Goal: Information Seeking & Learning: Learn about a topic

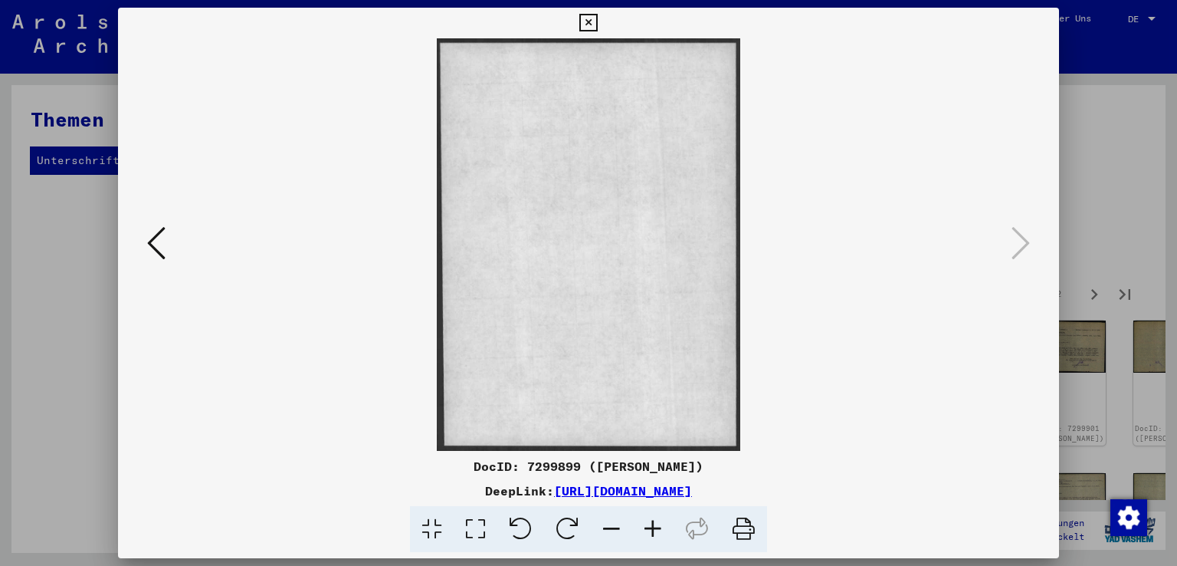
click at [151, 242] on icon at bounding box center [156, 243] width 18 height 37
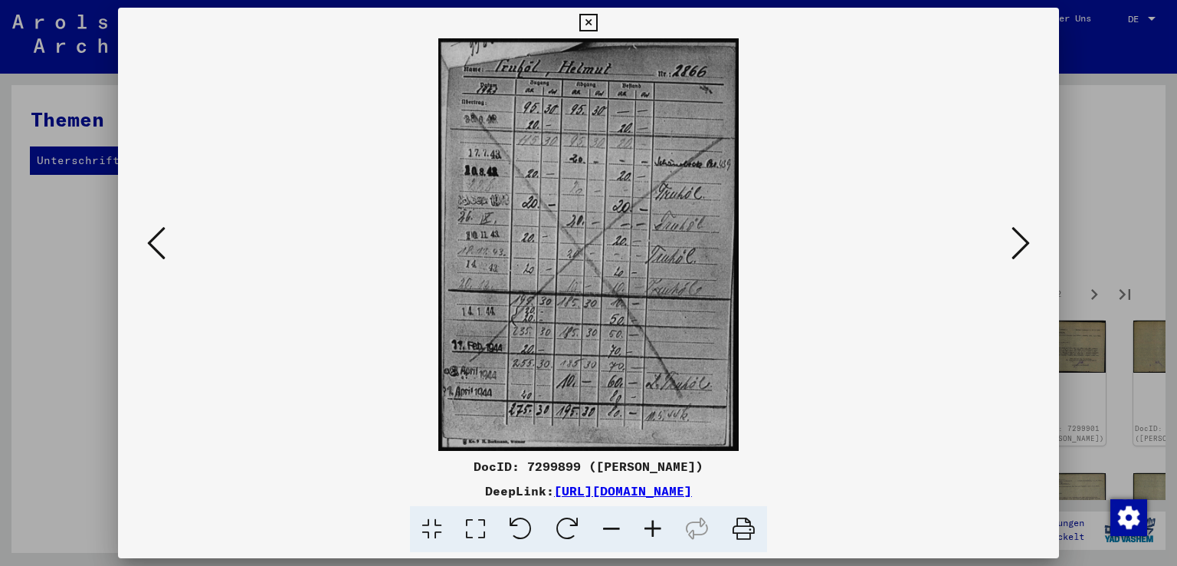
click at [151, 242] on icon at bounding box center [156, 243] width 18 height 37
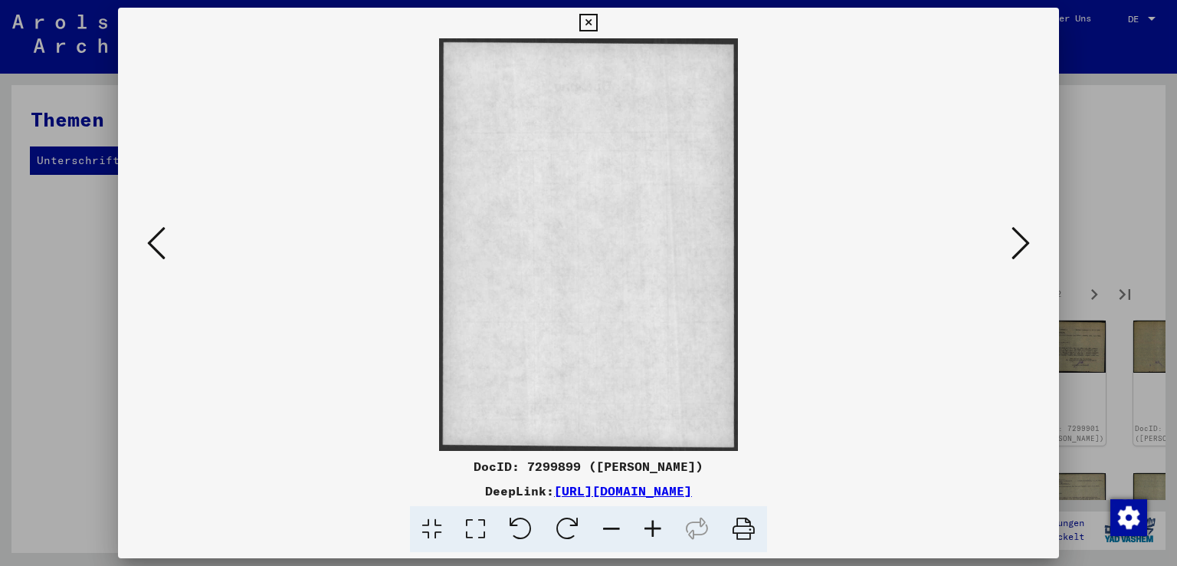
click at [151, 242] on icon at bounding box center [156, 243] width 18 height 37
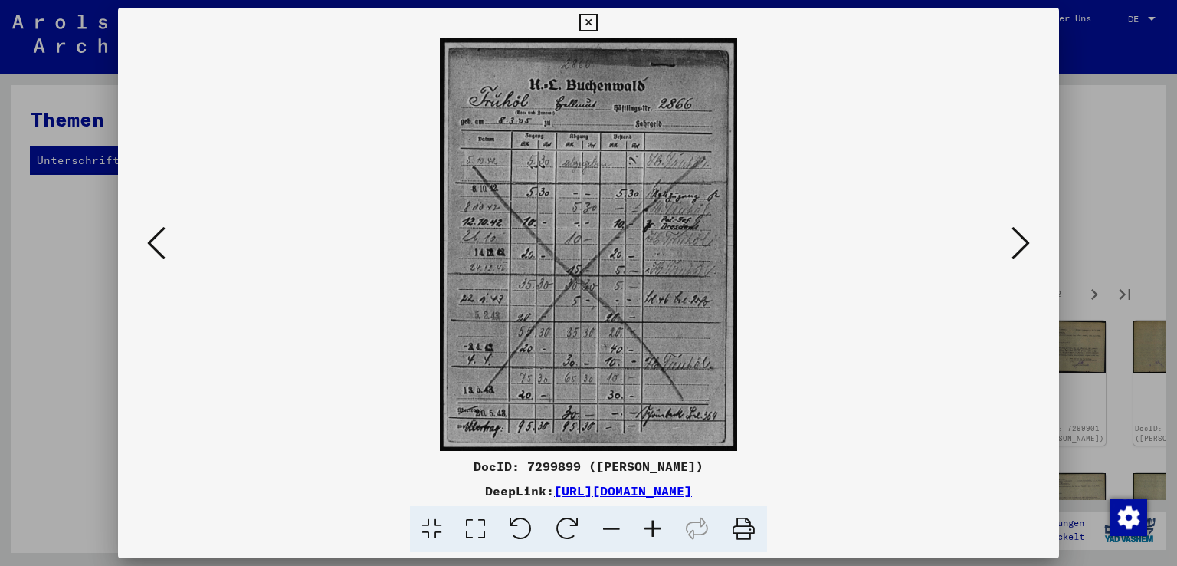
click at [151, 242] on icon at bounding box center [156, 243] width 18 height 37
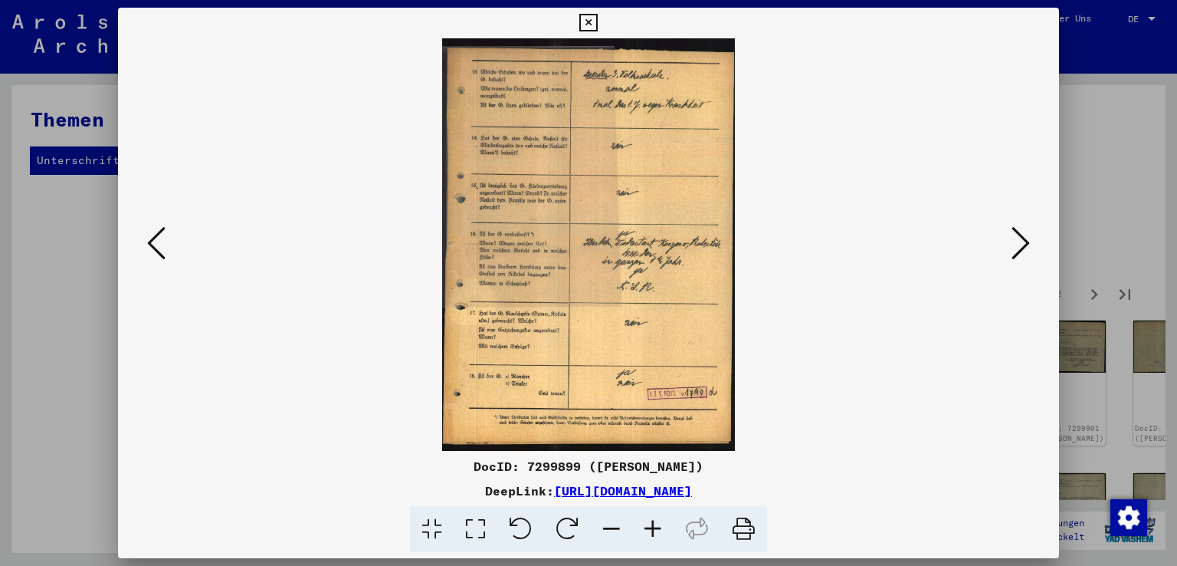
click at [151, 242] on icon at bounding box center [156, 243] width 18 height 37
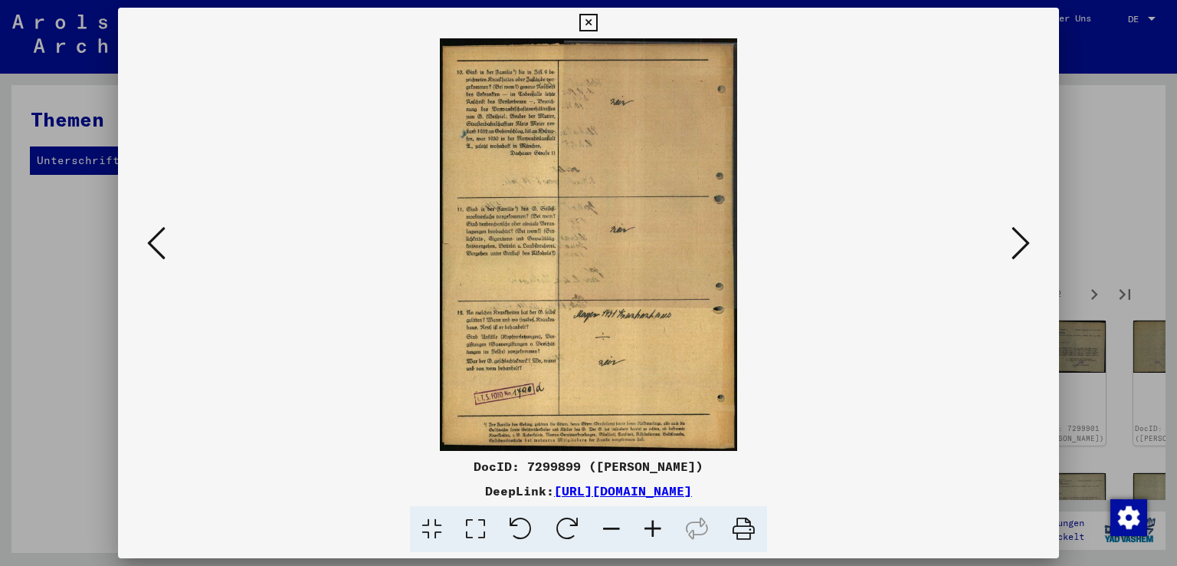
click at [151, 242] on icon at bounding box center [156, 243] width 18 height 37
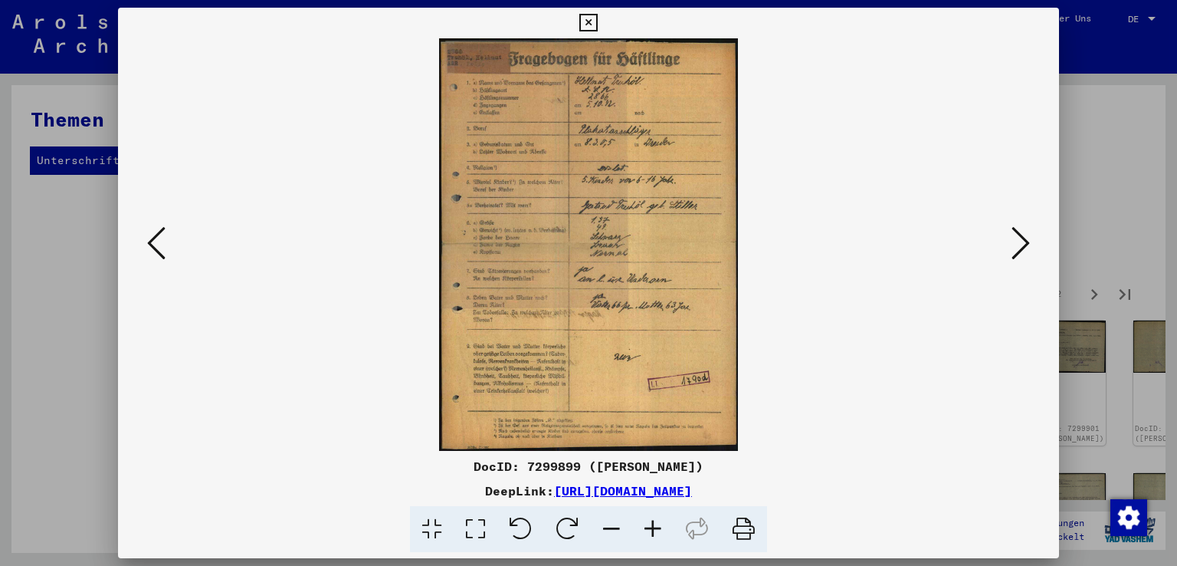
click at [151, 242] on icon at bounding box center [156, 243] width 18 height 37
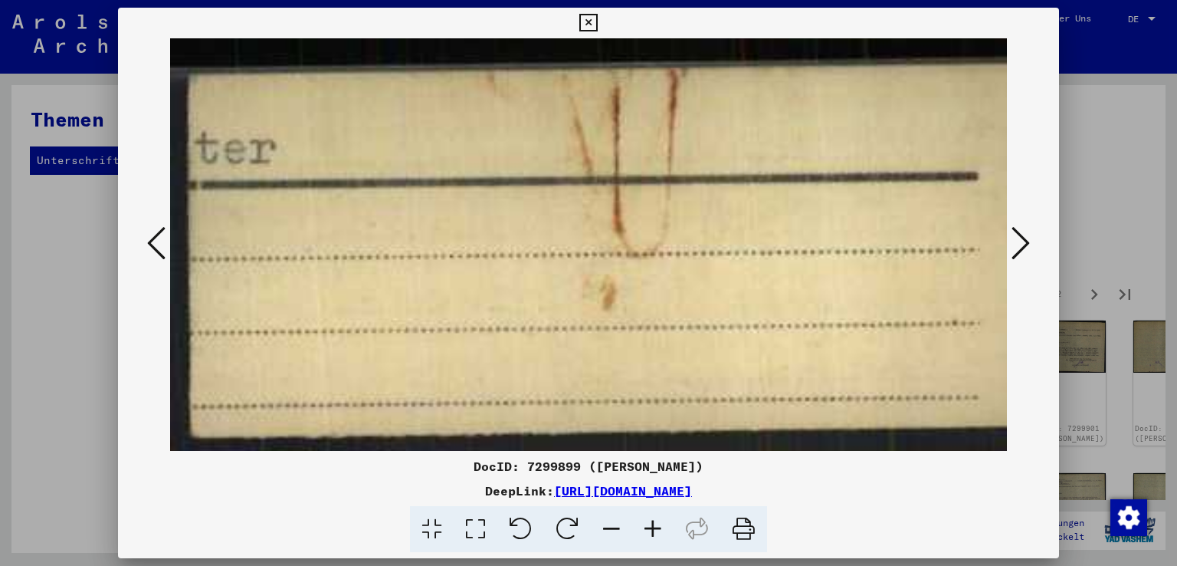
click at [151, 242] on icon at bounding box center [156, 243] width 18 height 37
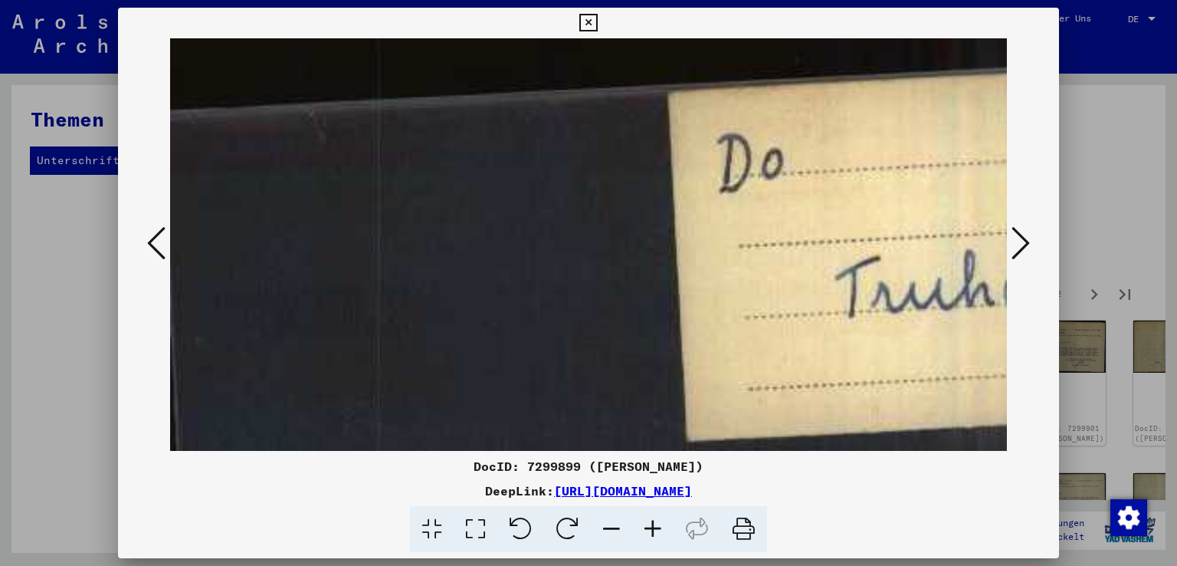
click at [151, 242] on icon at bounding box center [156, 243] width 18 height 37
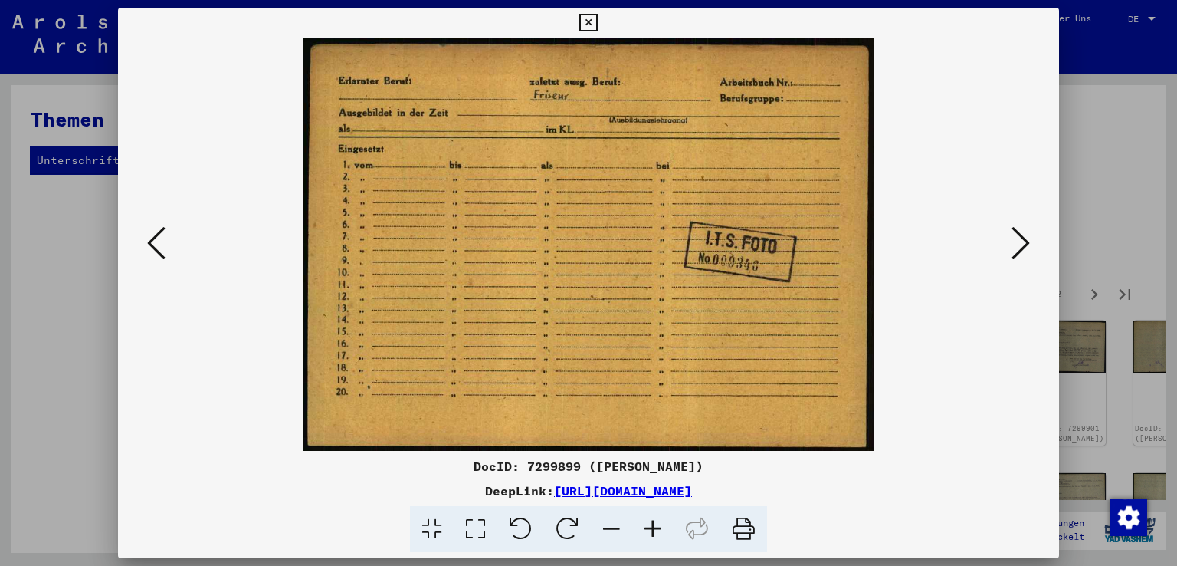
click at [151, 242] on icon at bounding box center [156, 243] width 18 height 37
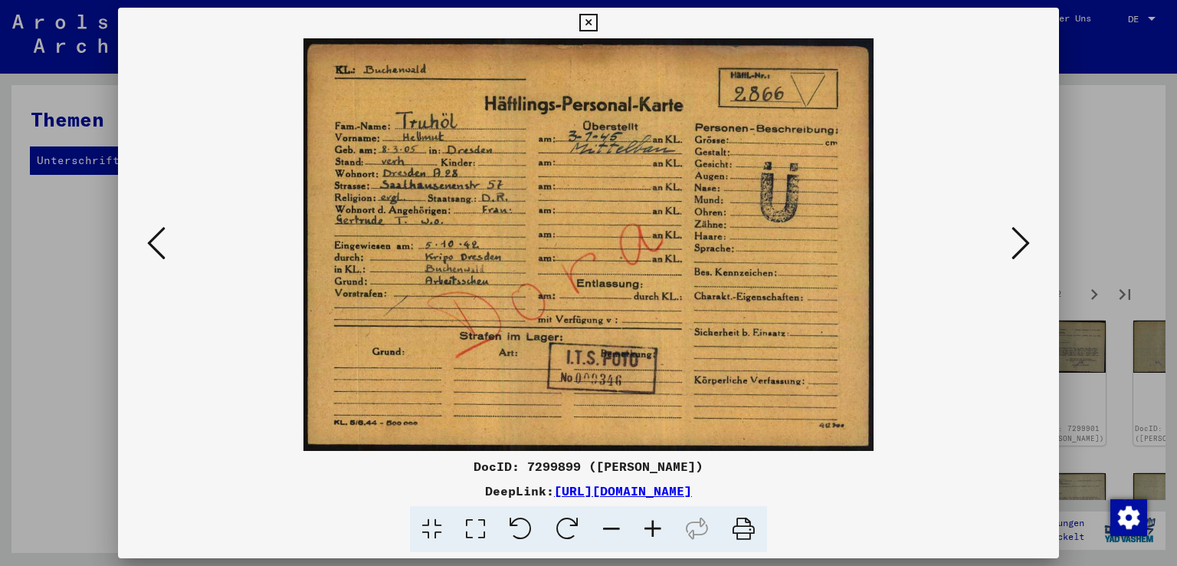
click at [151, 242] on icon at bounding box center [156, 243] width 18 height 37
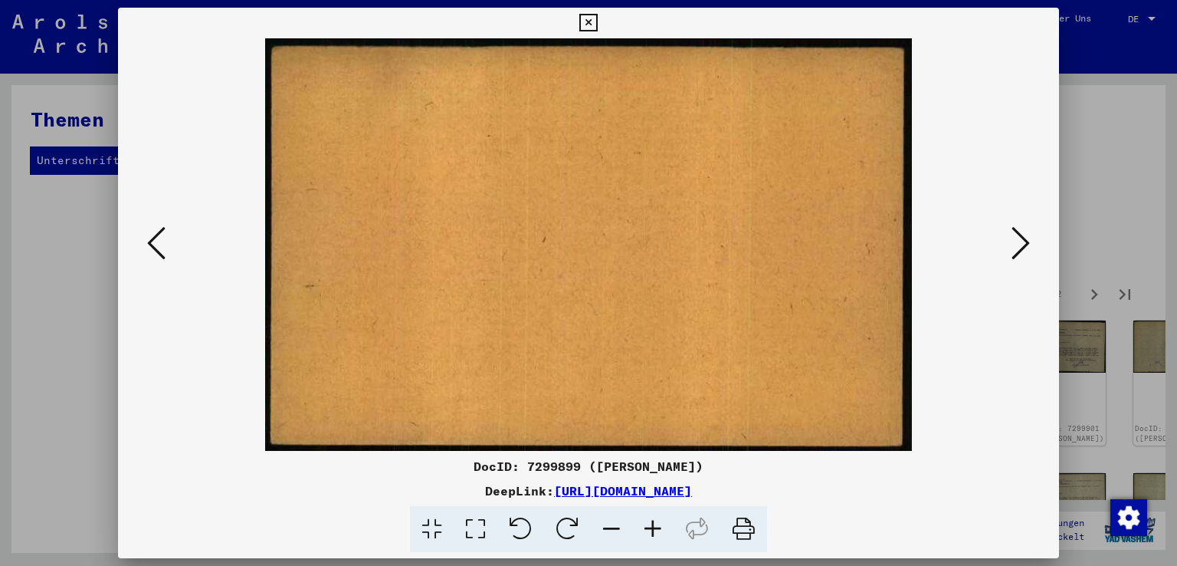
click at [151, 242] on icon at bounding box center [156, 243] width 18 height 37
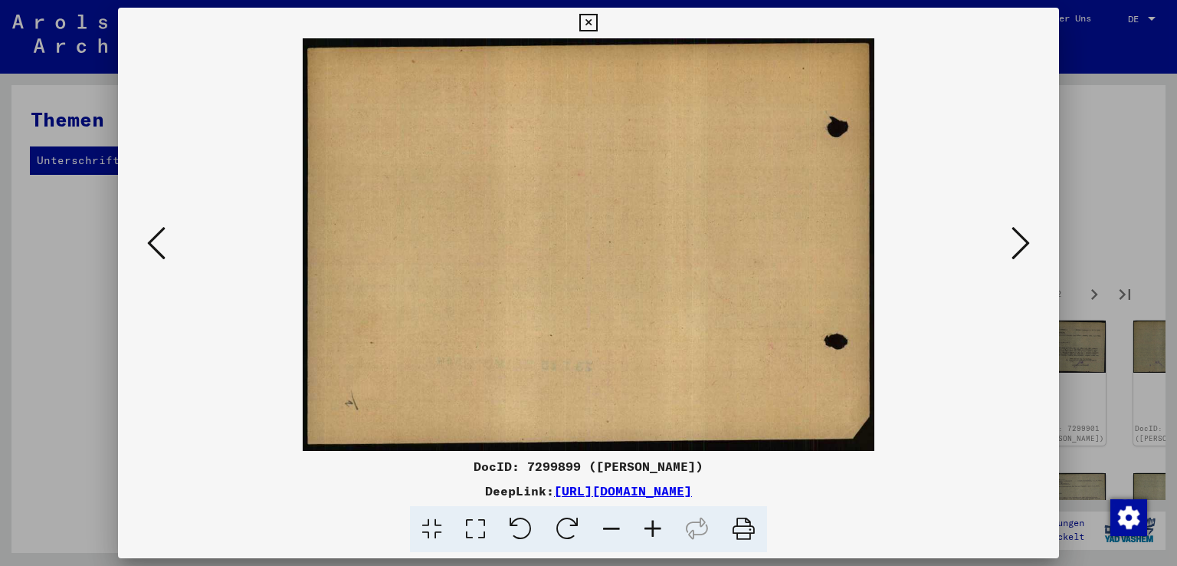
click at [151, 242] on icon at bounding box center [156, 243] width 18 height 37
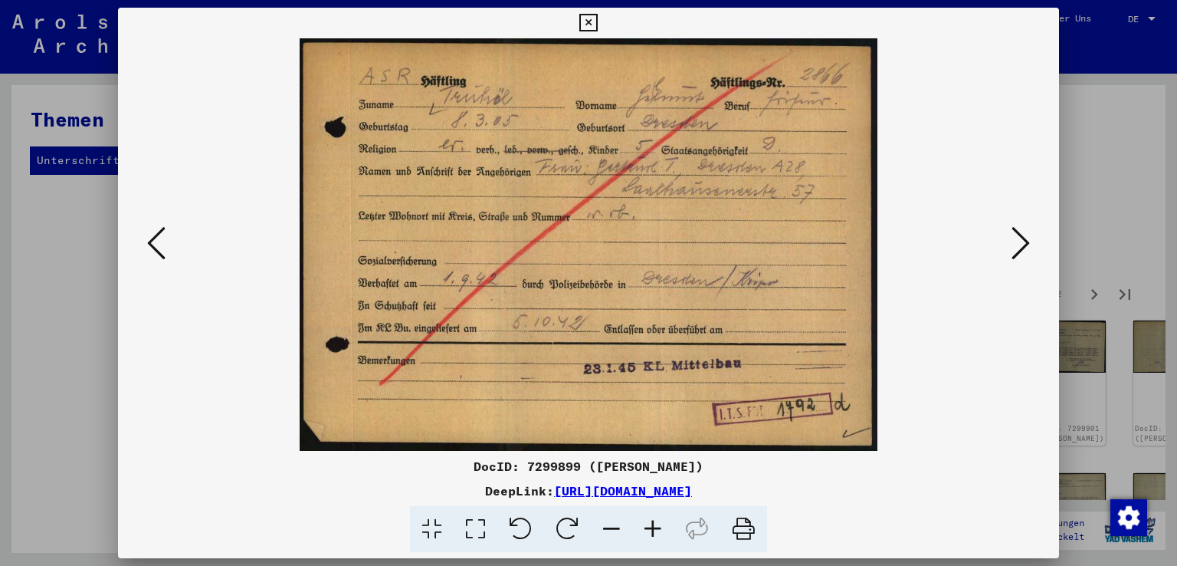
click at [151, 242] on icon at bounding box center [156, 243] width 18 height 37
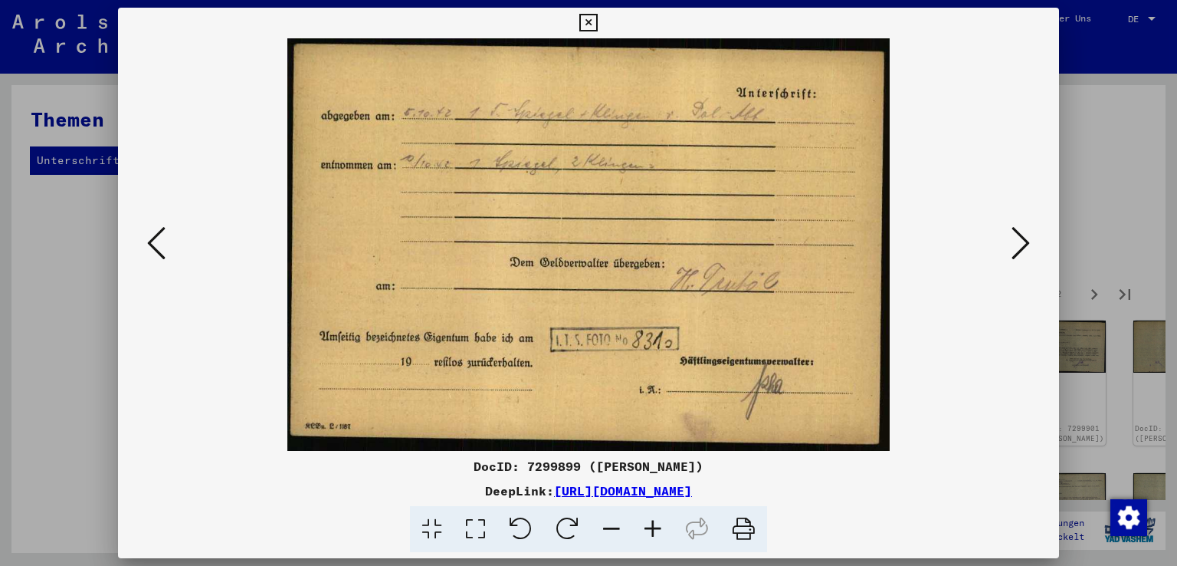
click at [151, 242] on icon at bounding box center [156, 243] width 18 height 37
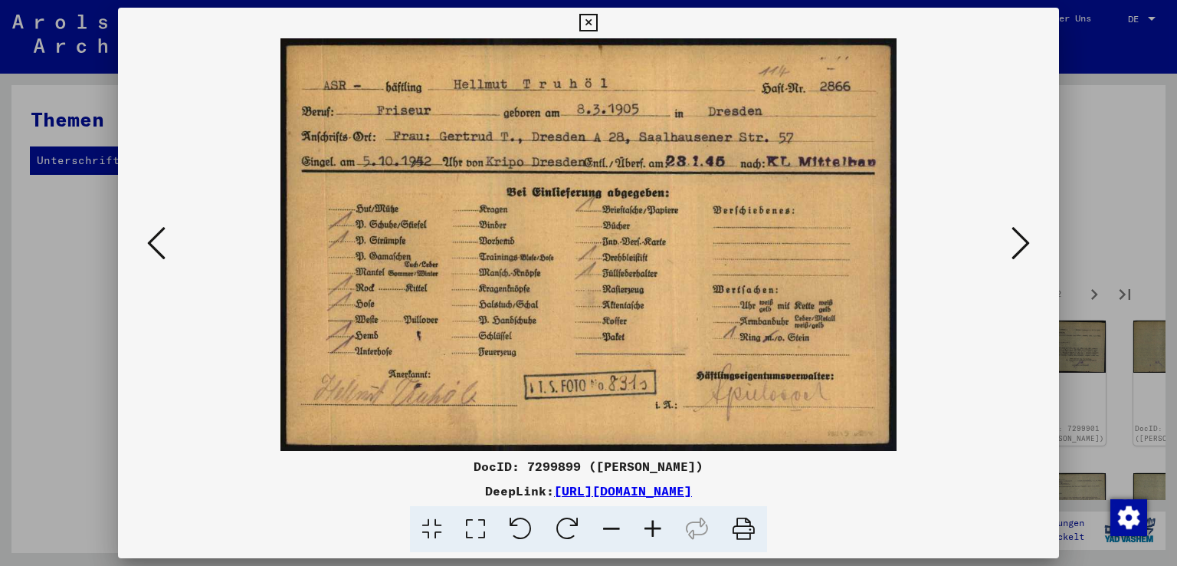
click at [151, 242] on icon at bounding box center [156, 243] width 18 height 37
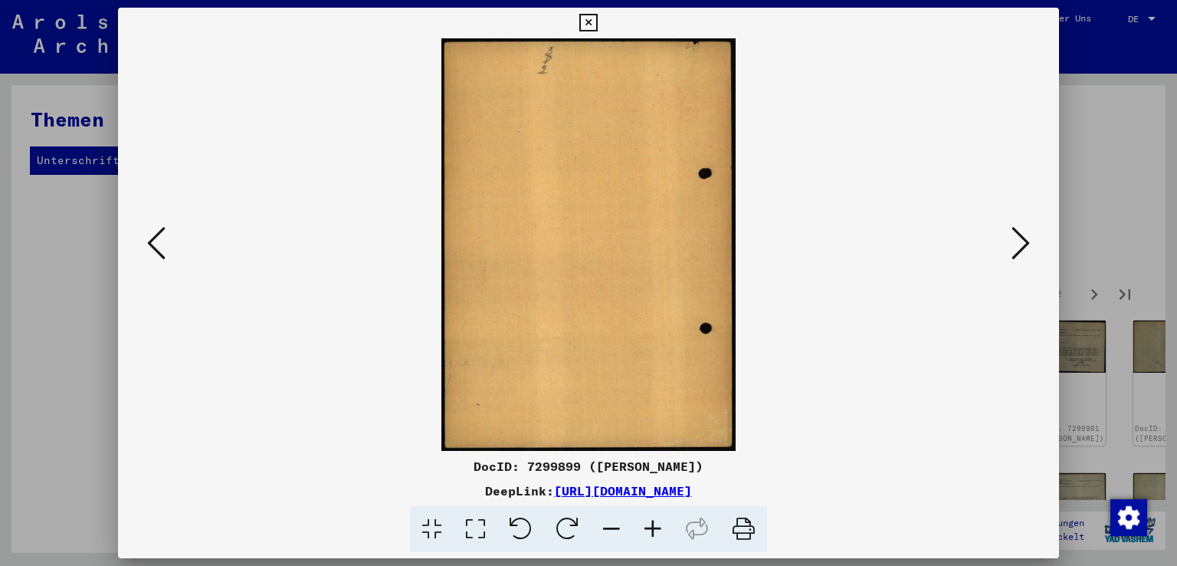
click at [151, 242] on icon at bounding box center [156, 243] width 18 height 37
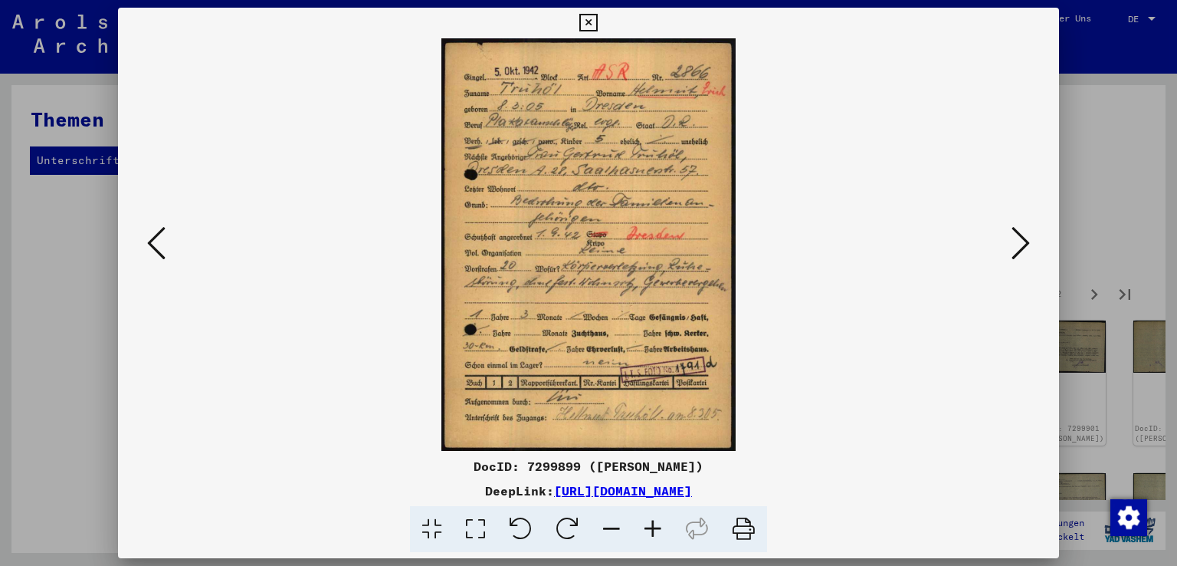
click at [151, 242] on icon at bounding box center [156, 243] width 18 height 37
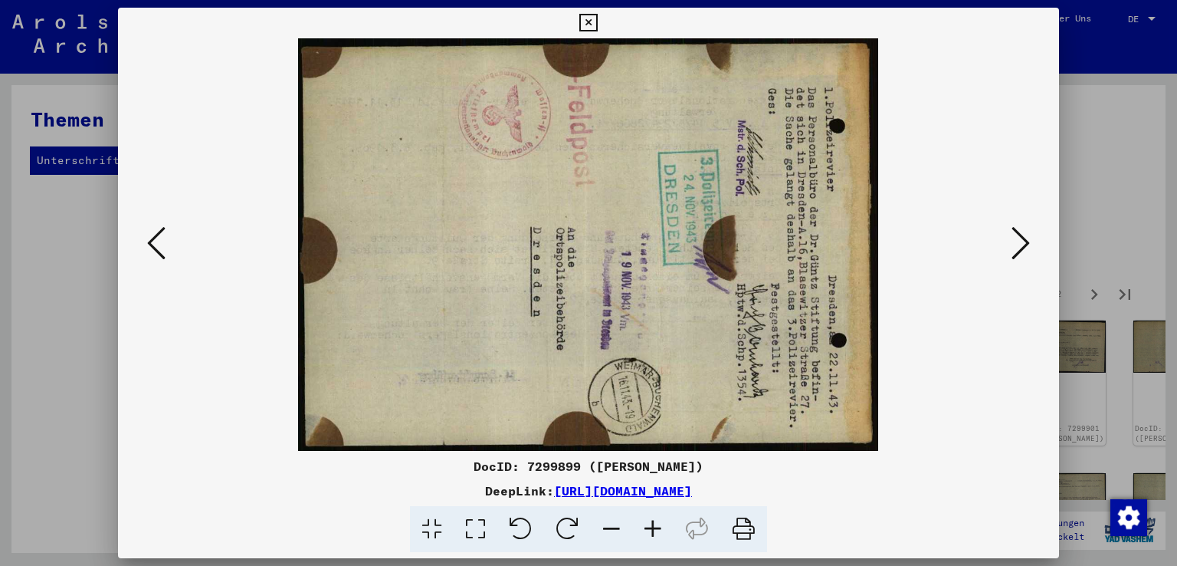
click at [151, 242] on icon at bounding box center [156, 243] width 18 height 37
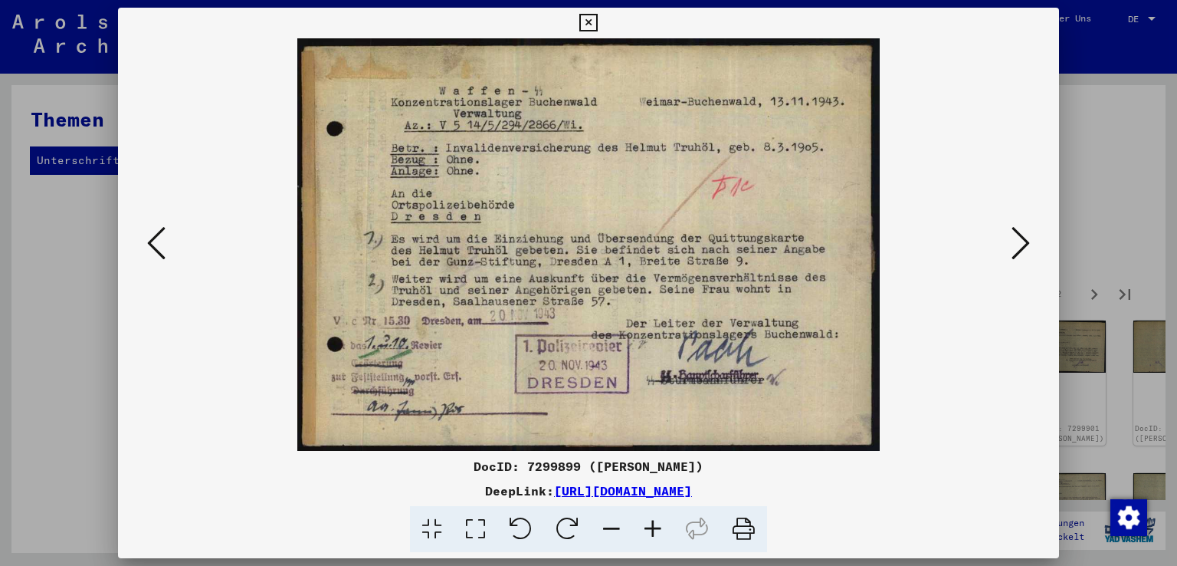
click at [151, 242] on icon at bounding box center [156, 243] width 18 height 37
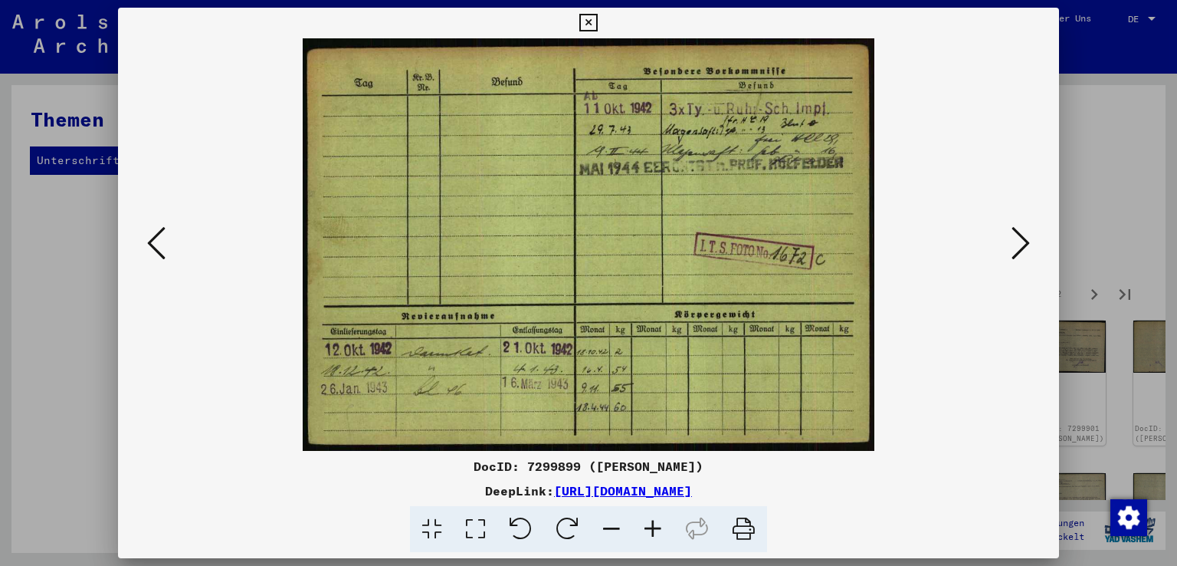
click at [151, 242] on icon at bounding box center [156, 243] width 18 height 37
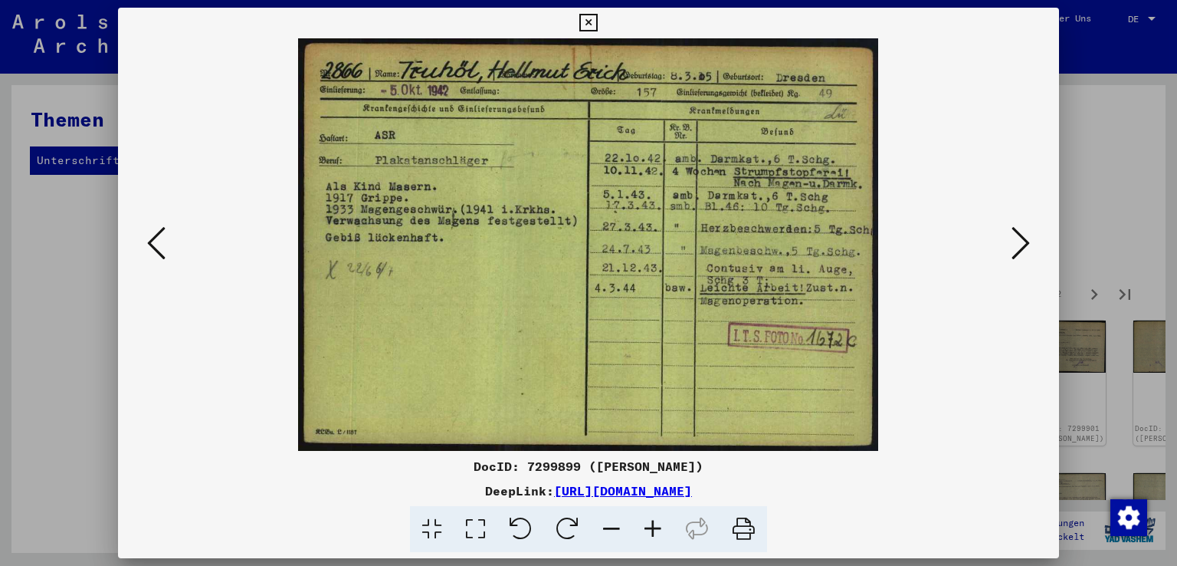
click at [151, 242] on icon at bounding box center [156, 243] width 18 height 37
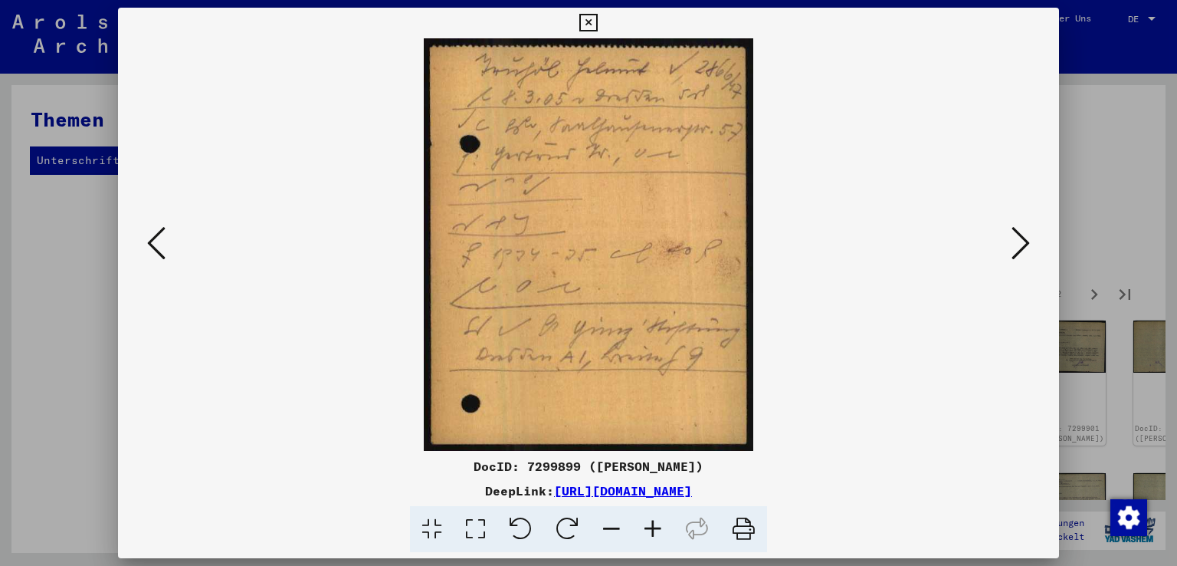
click at [151, 242] on icon at bounding box center [156, 243] width 18 height 37
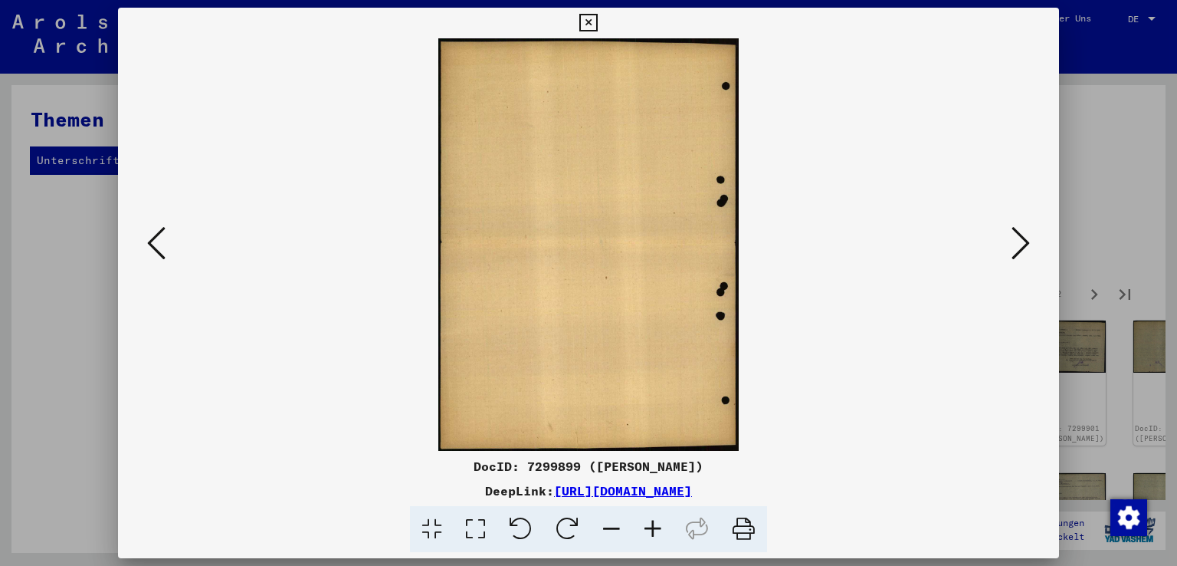
click at [151, 242] on icon at bounding box center [156, 243] width 18 height 37
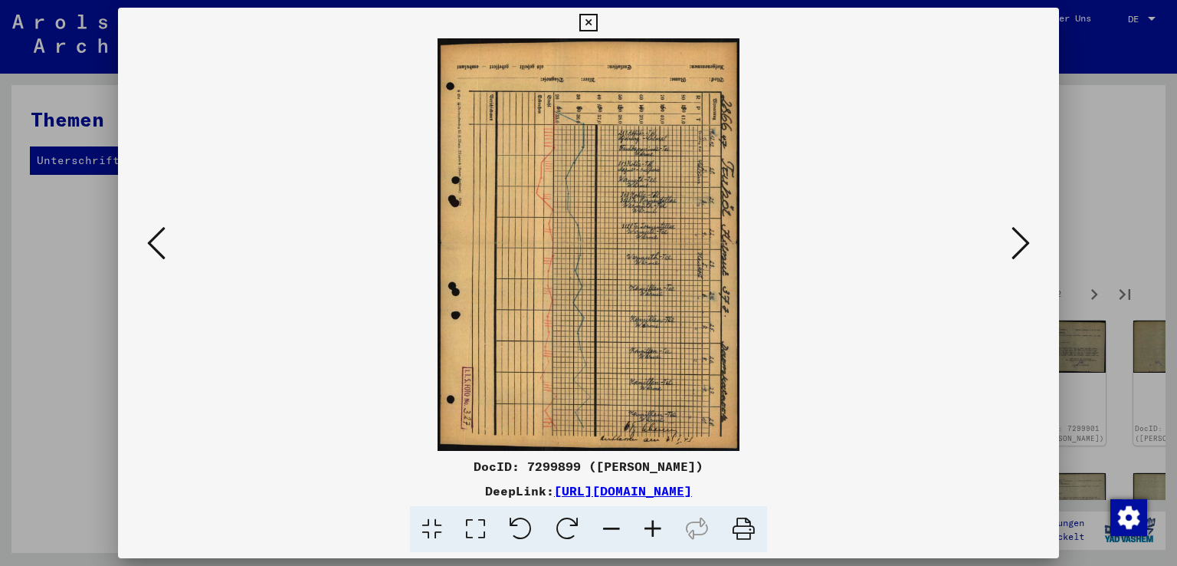
click at [151, 242] on icon at bounding box center [156, 243] width 18 height 37
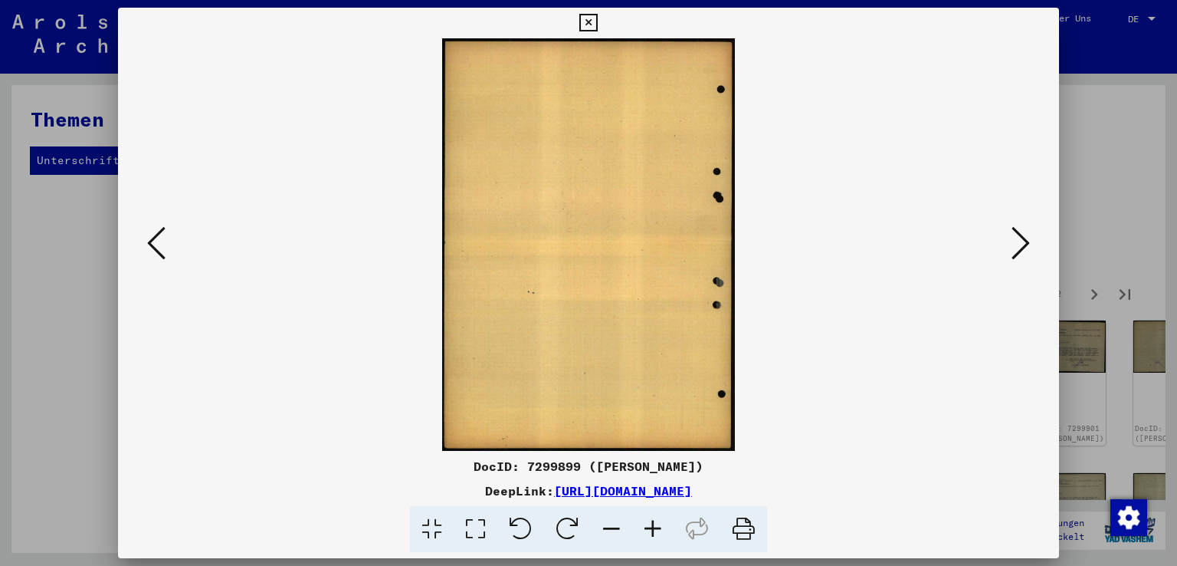
click at [151, 242] on icon at bounding box center [156, 243] width 18 height 37
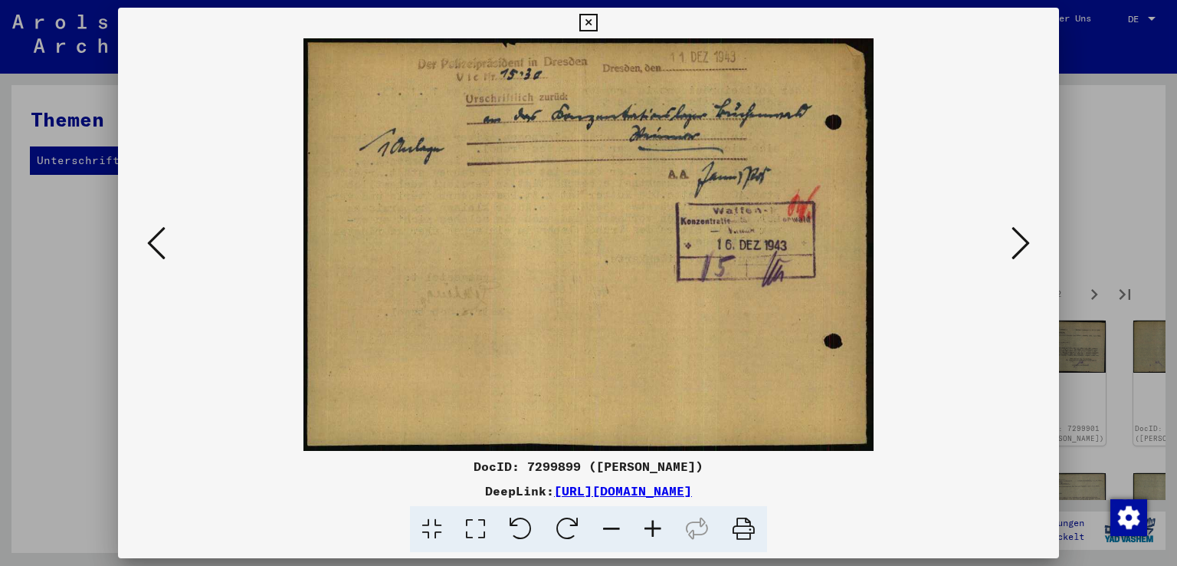
click at [151, 242] on icon at bounding box center [156, 243] width 18 height 37
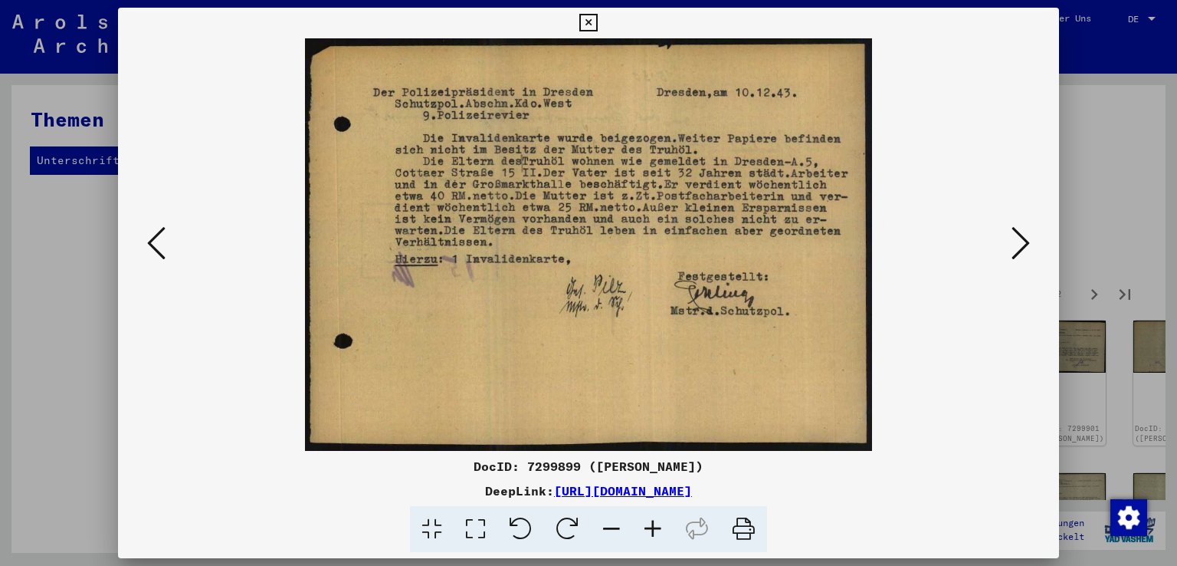
click at [151, 242] on icon at bounding box center [156, 243] width 18 height 37
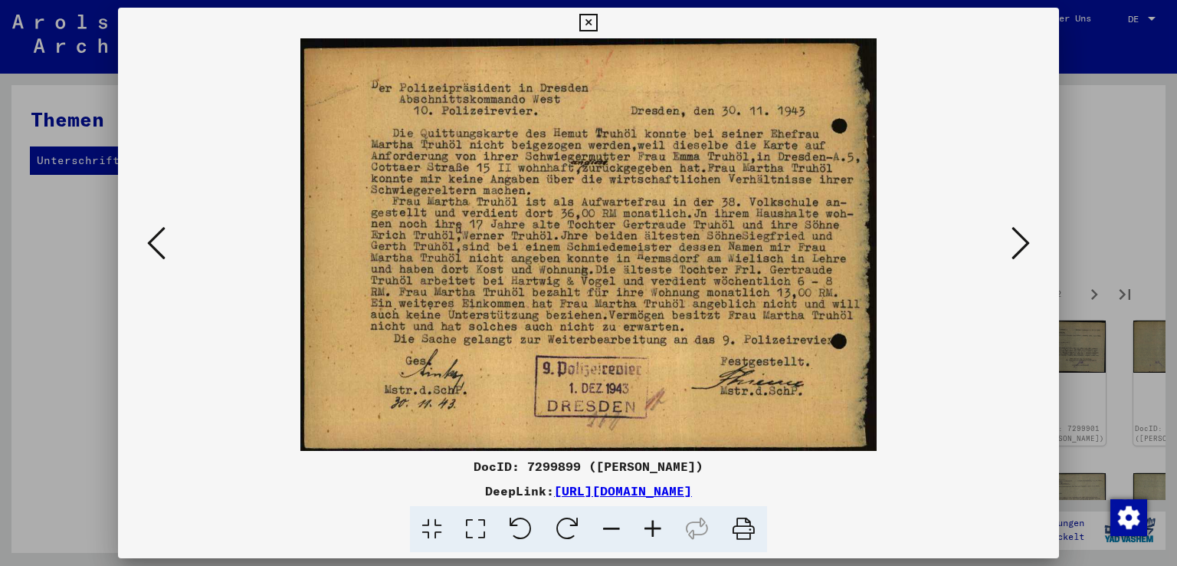
click at [151, 242] on icon at bounding box center [156, 243] width 18 height 37
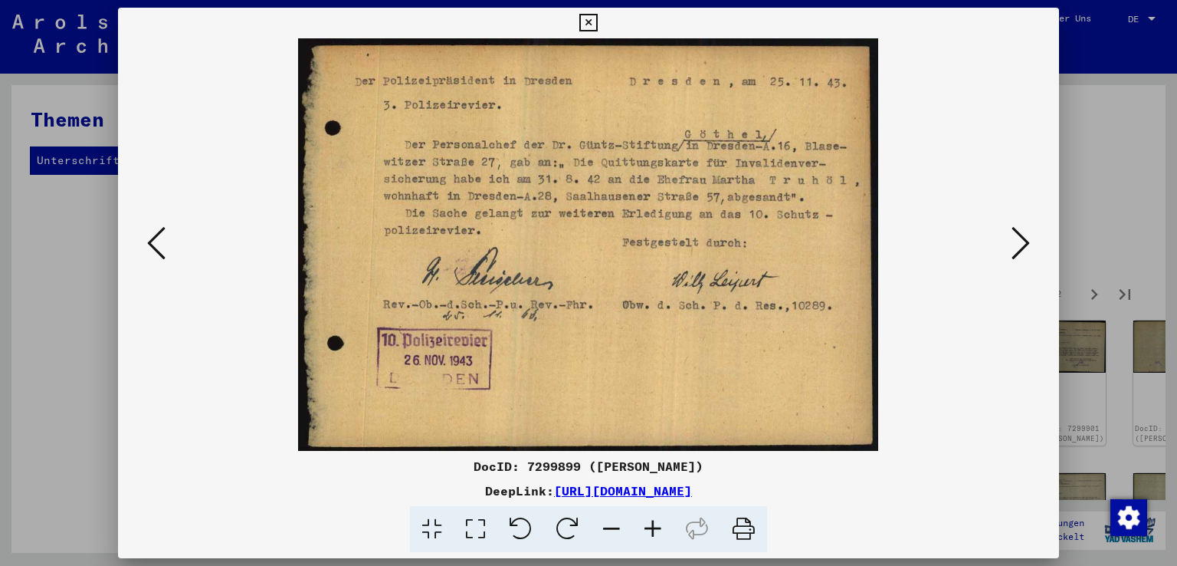
click at [151, 242] on icon at bounding box center [156, 243] width 18 height 37
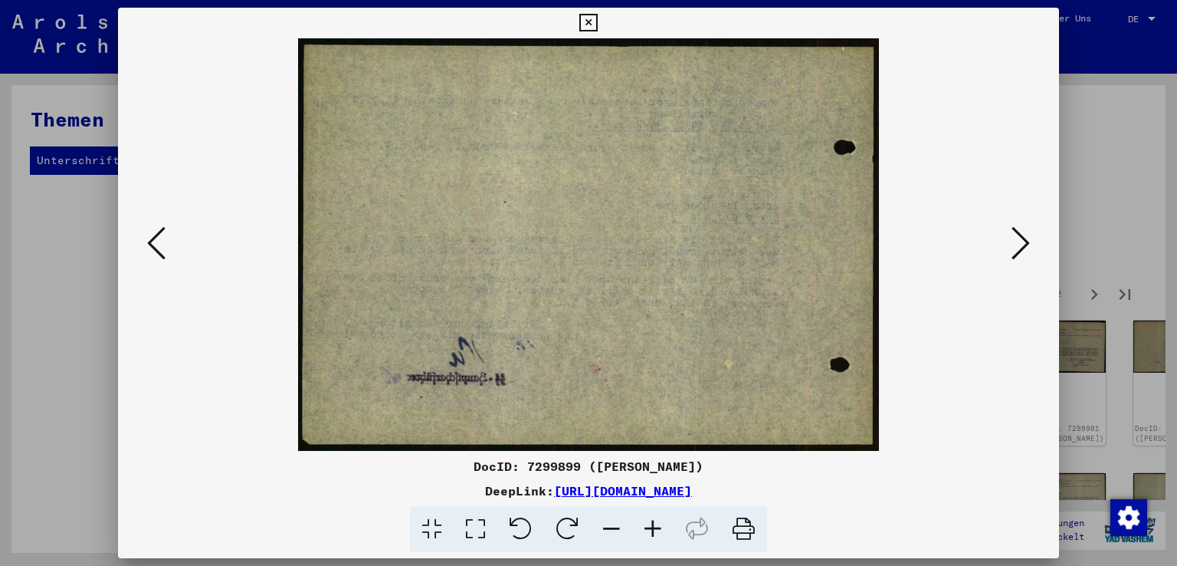
click at [151, 242] on icon at bounding box center [156, 243] width 18 height 37
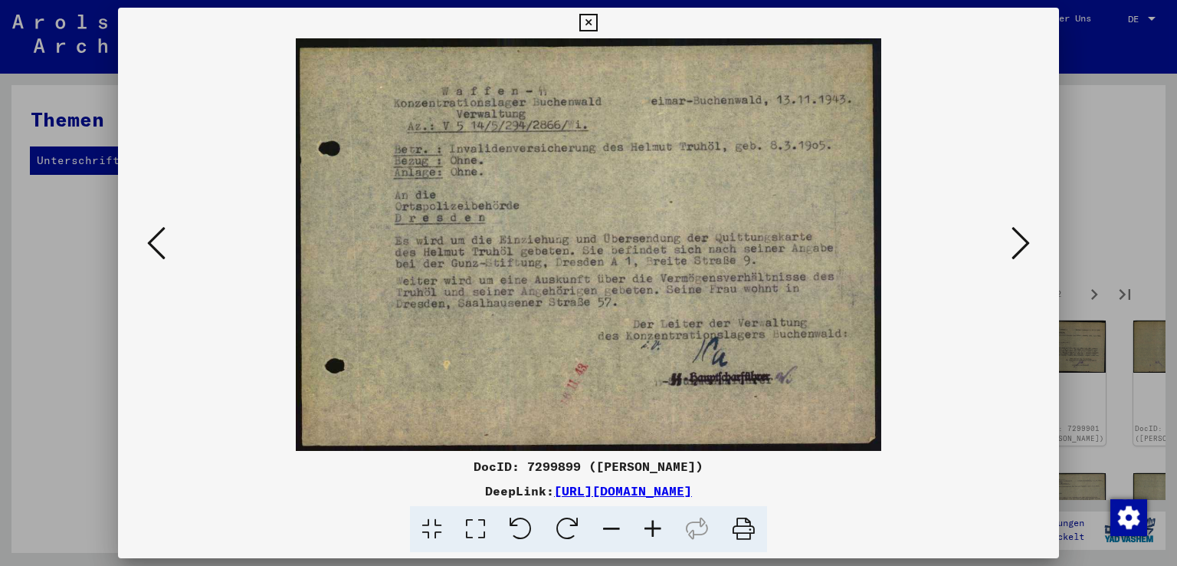
click at [151, 242] on icon at bounding box center [156, 243] width 18 height 37
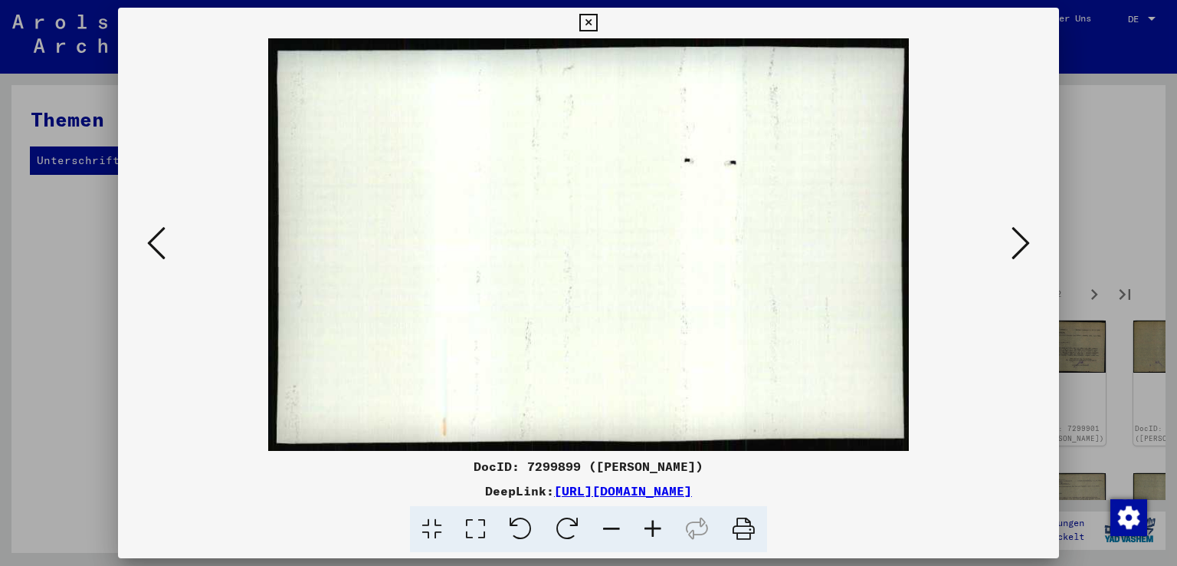
click at [151, 242] on icon at bounding box center [156, 243] width 18 height 37
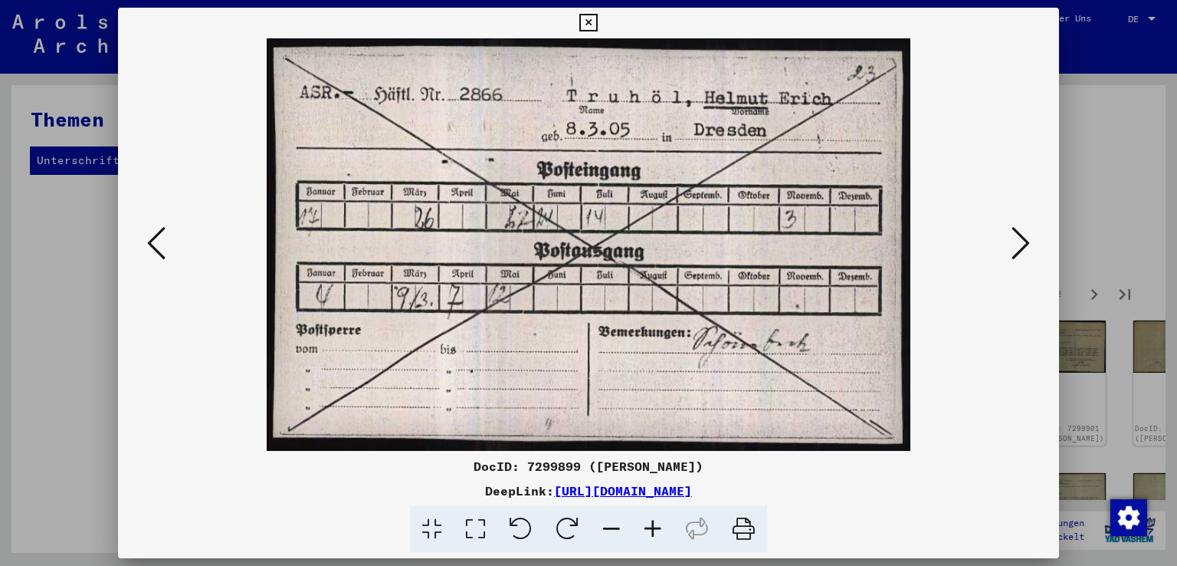
click at [151, 242] on icon at bounding box center [156, 243] width 18 height 37
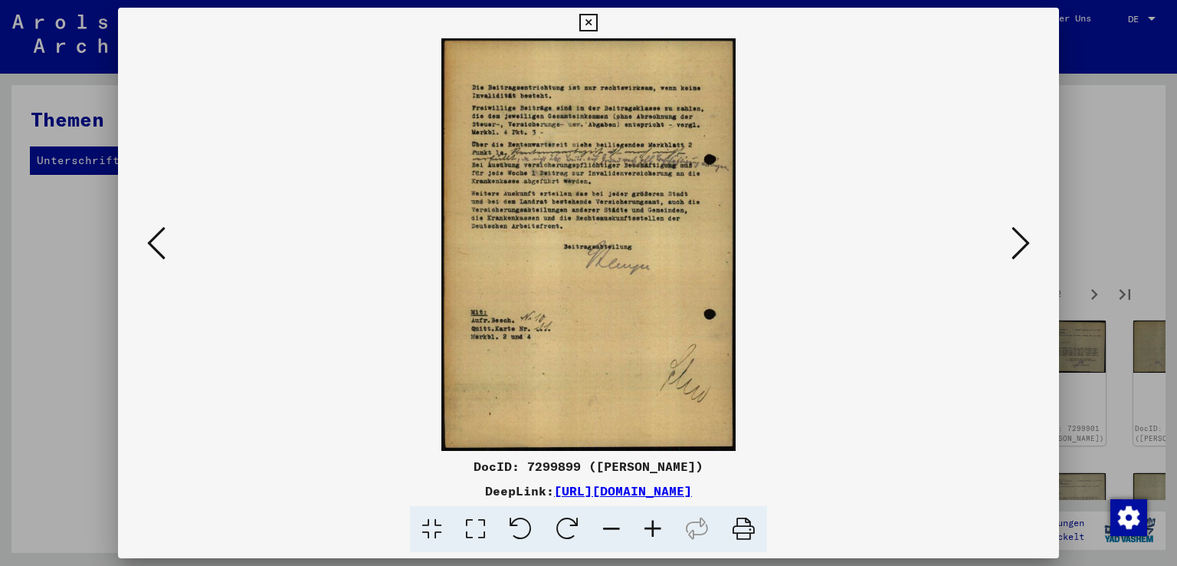
click at [151, 242] on icon at bounding box center [156, 243] width 18 height 37
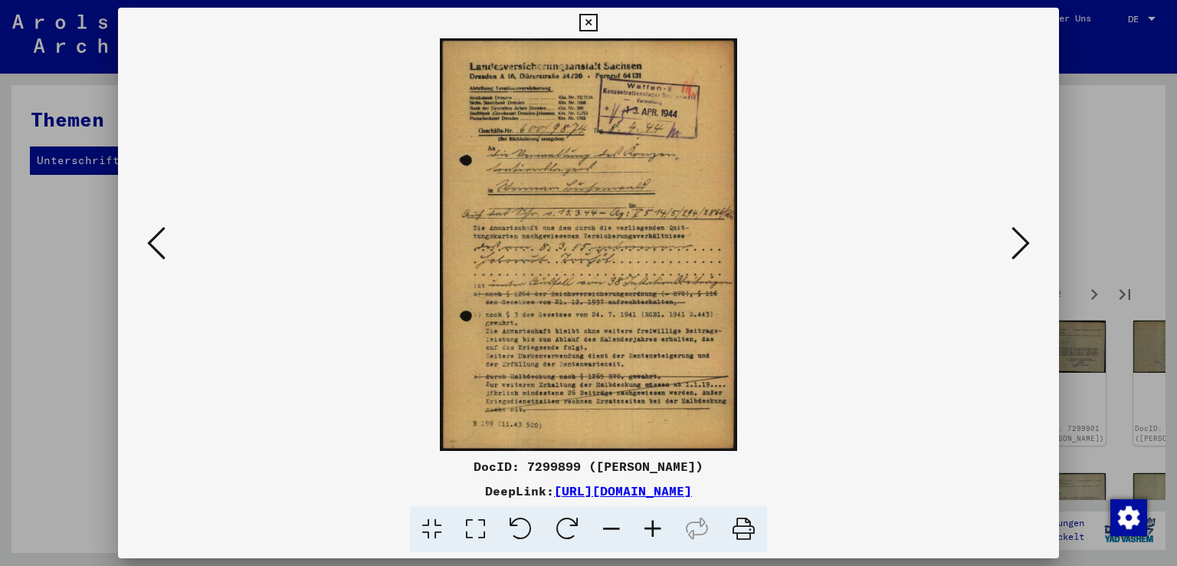
click at [151, 242] on icon at bounding box center [156, 243] width 18 height 37
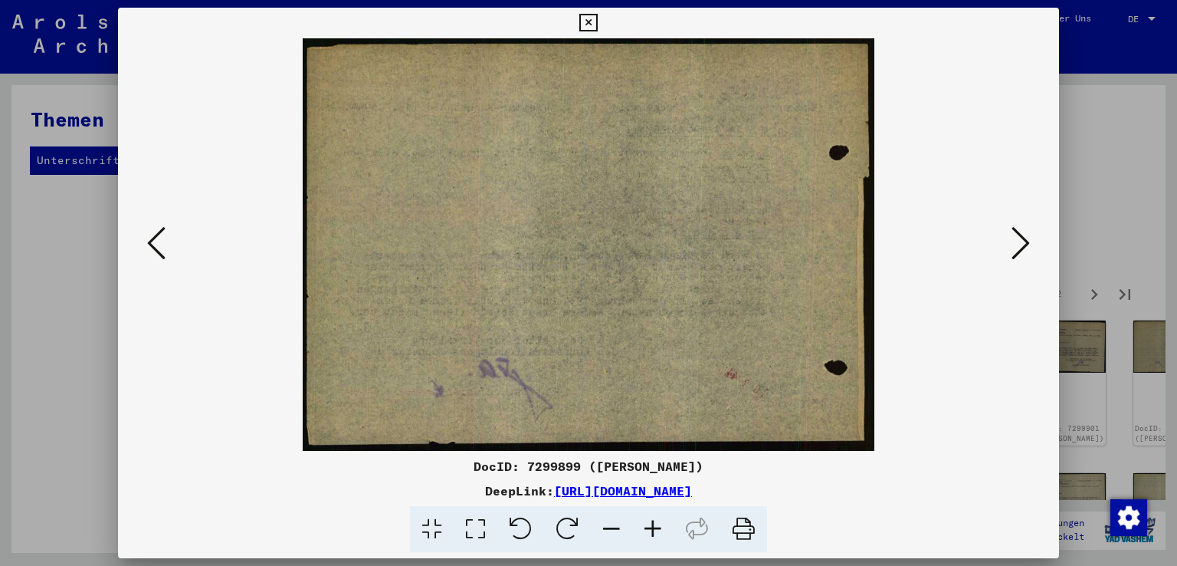
click at [151, 242] on icon at bounding box center [156, 243] width 18 height 37
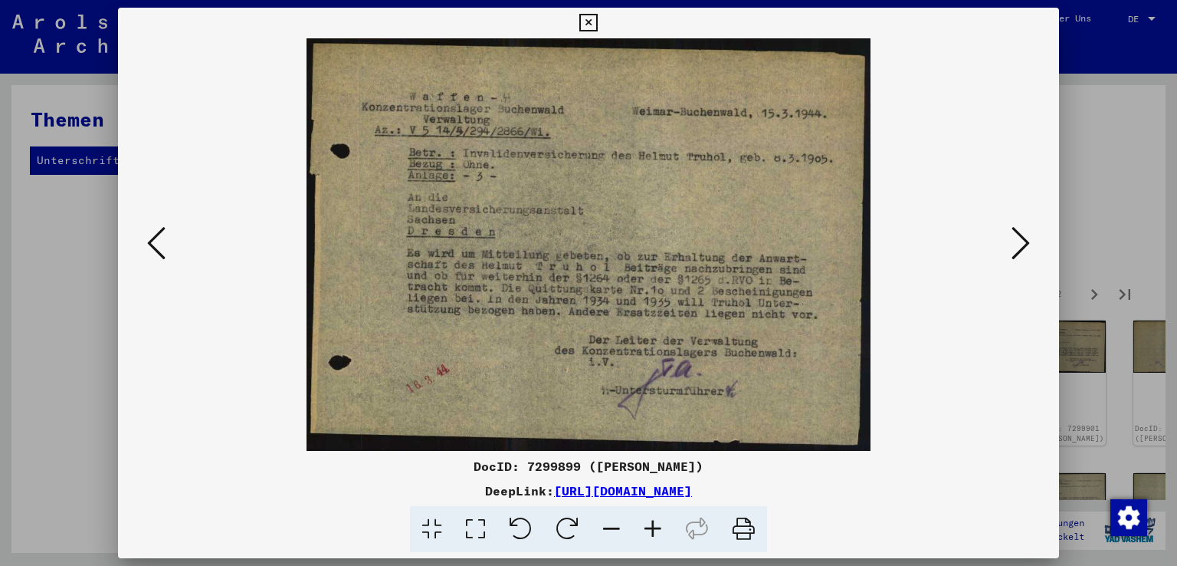
click at [151, 242] on icon at bounding box center [156, 243] width 18 height 37
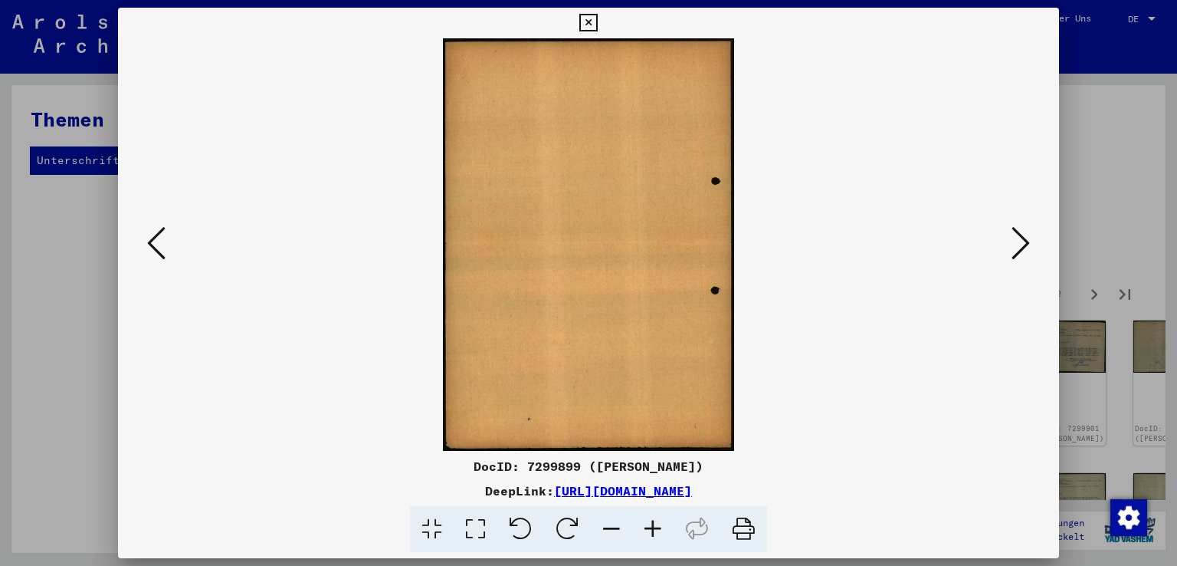
click at [151, 242] on icon at bounding box center [156, 243] width 18 height 37
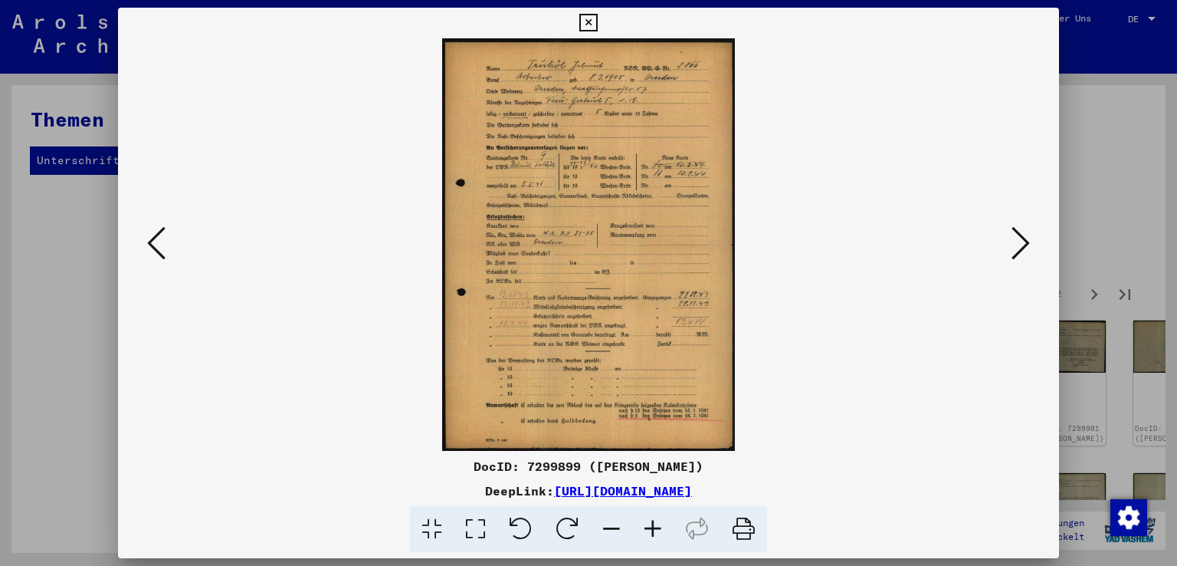
click at [151, 242] on icon at bounding box center [156, 243] width 18 height 37
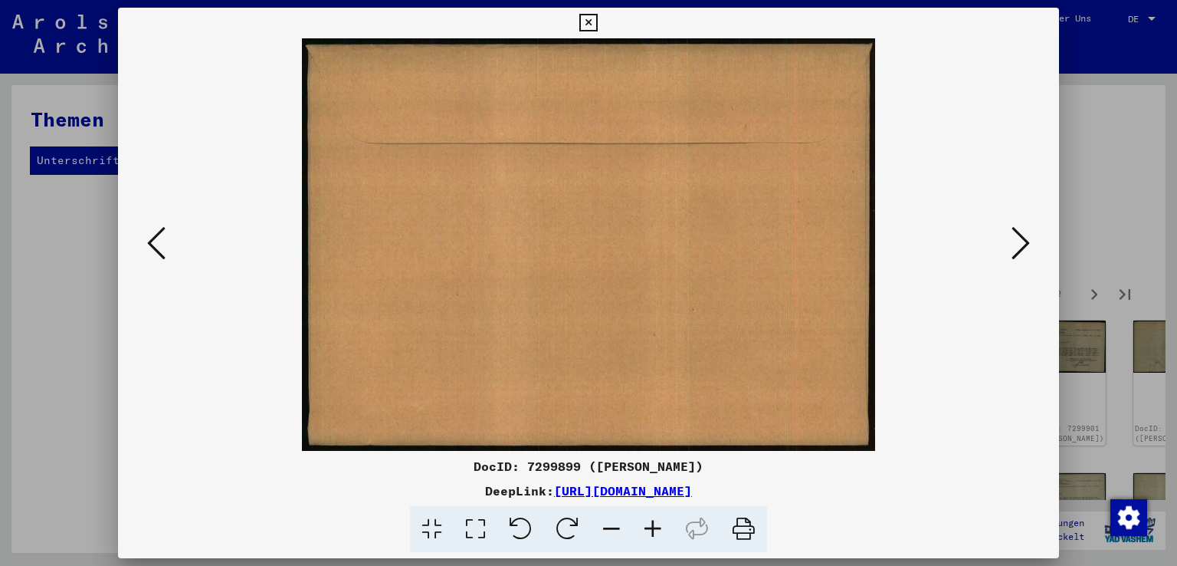
click at [151, 242] on icon at bounding box center [156, 243] width 18 height 37
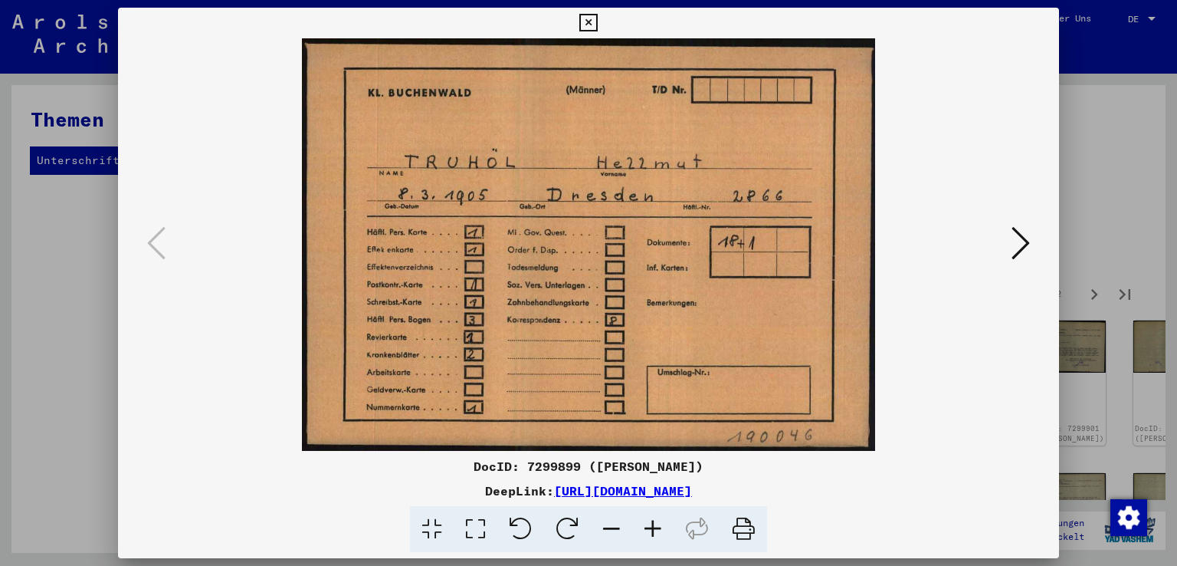
click at [1027, 240] on icon at bounding box center [1021, 243] width 18 height 37
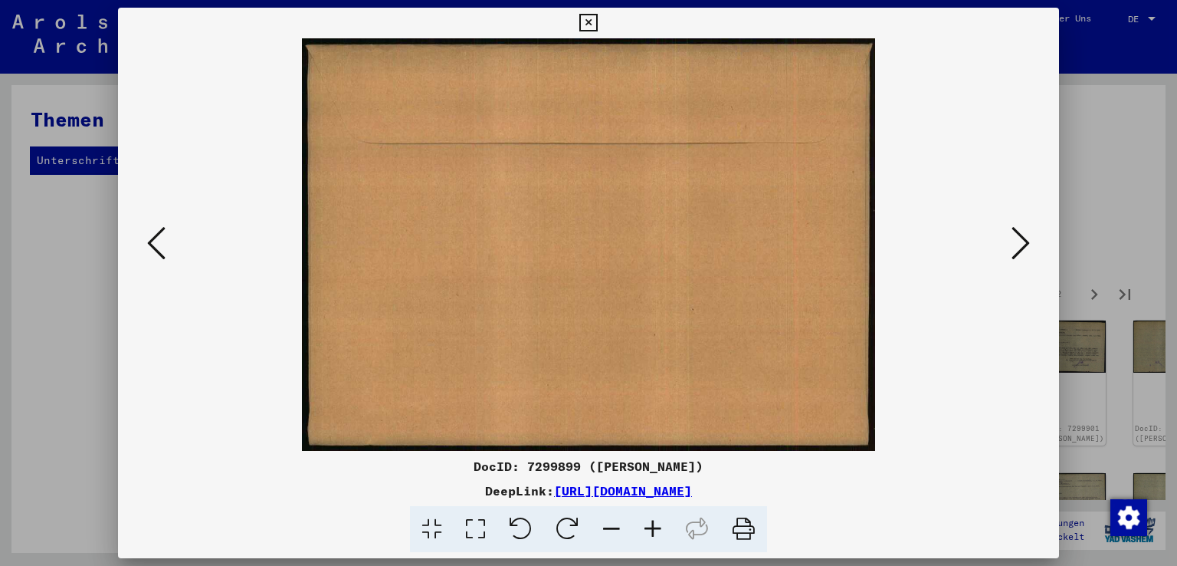
click at [1027, 240] on icon at bounding box center [1021, 243] width 18 height 37
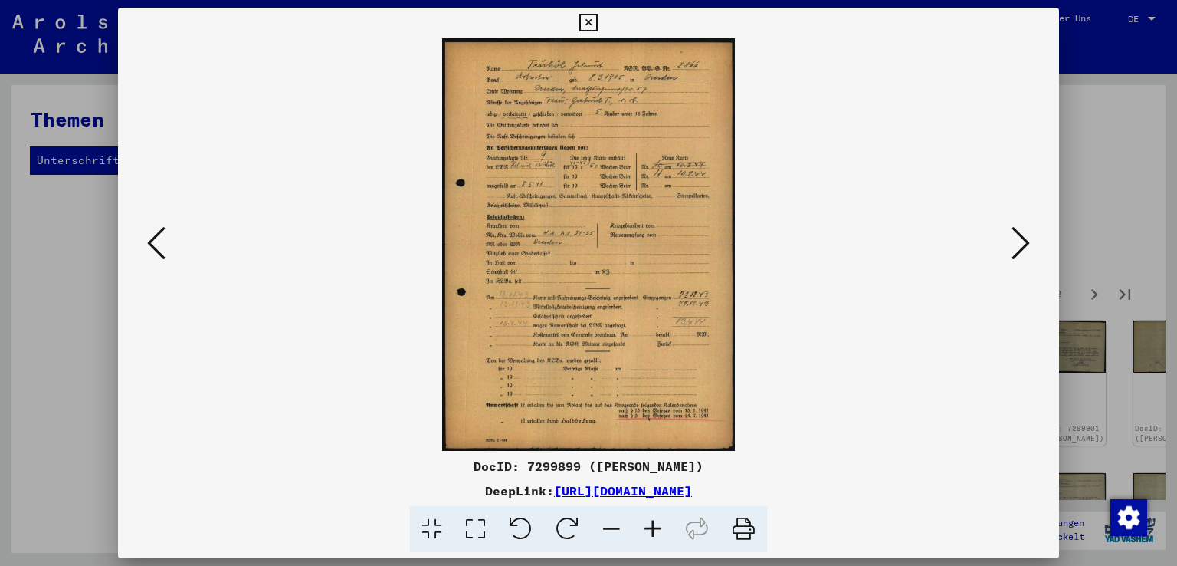
click at [653, 527] on icon at bounding box center [652, 529] width 41 height 47
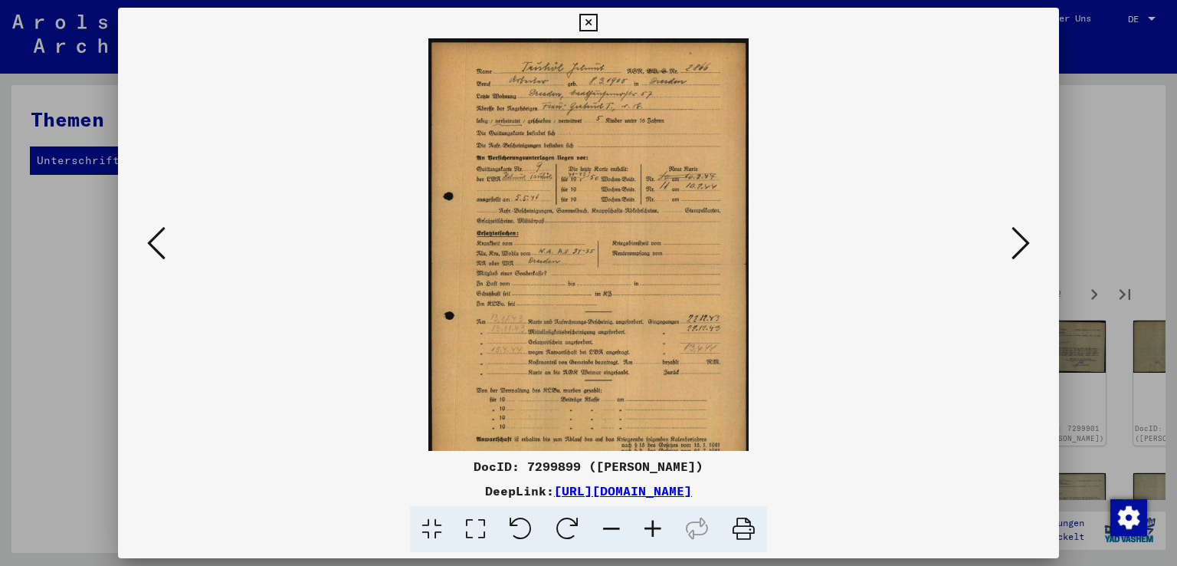
click at [653, 527] on icon at bounding box center [652, 529] width 41 height 47
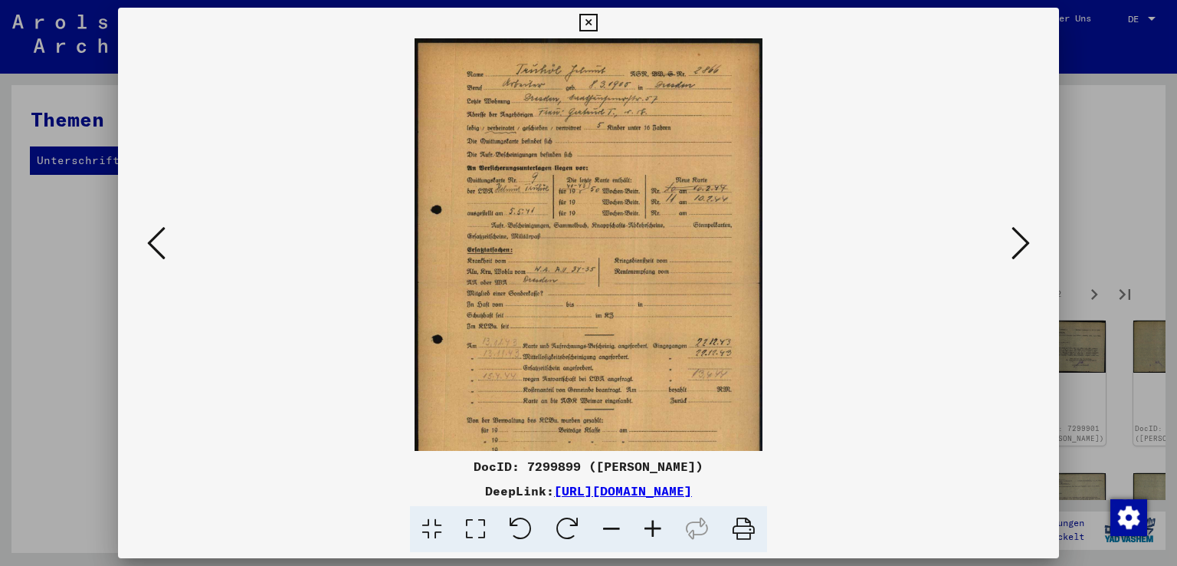
click at [653, 527] on icon at bounding box center [652, 529] width 41 height 47
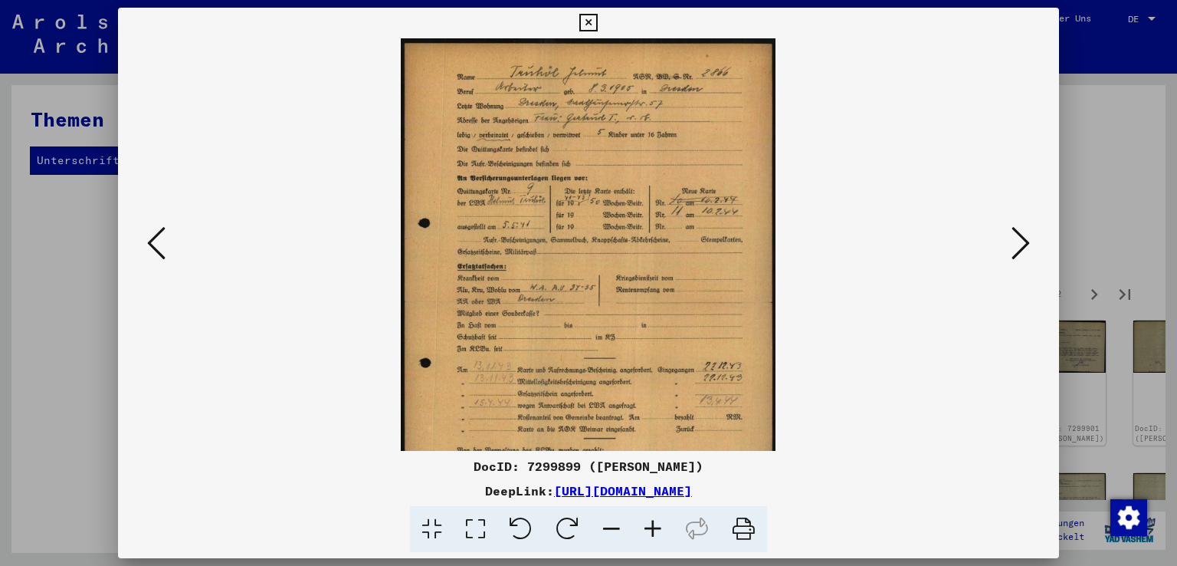
click at [653, 527] on icon at bounding box center [652, 529] width 41 height 47
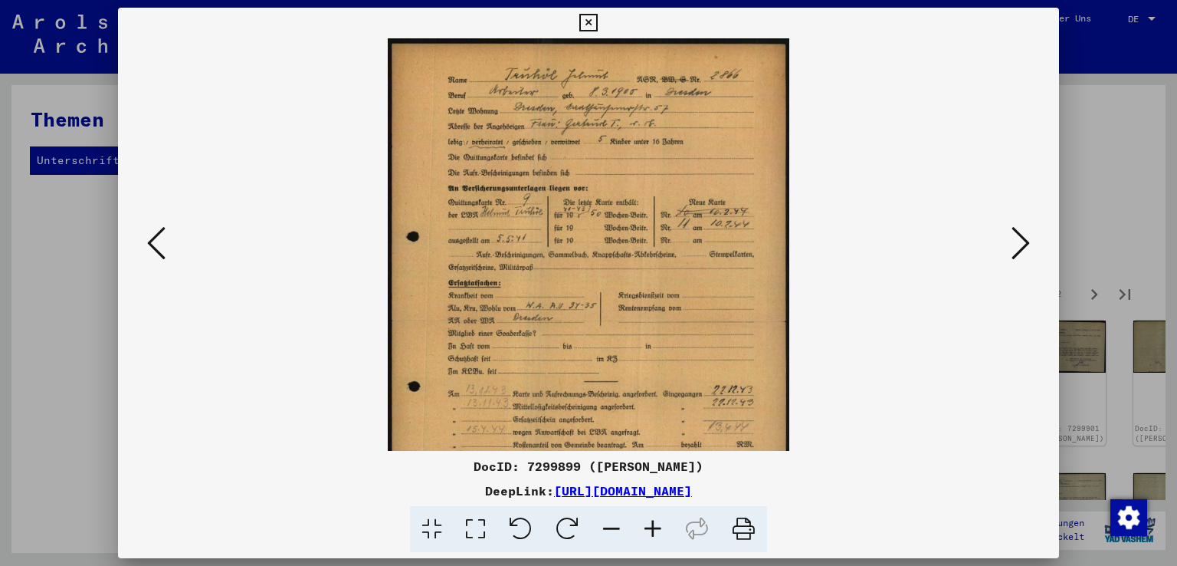
click at [653, 527] on icon at bounding box center [652, 529] width 41 height 47
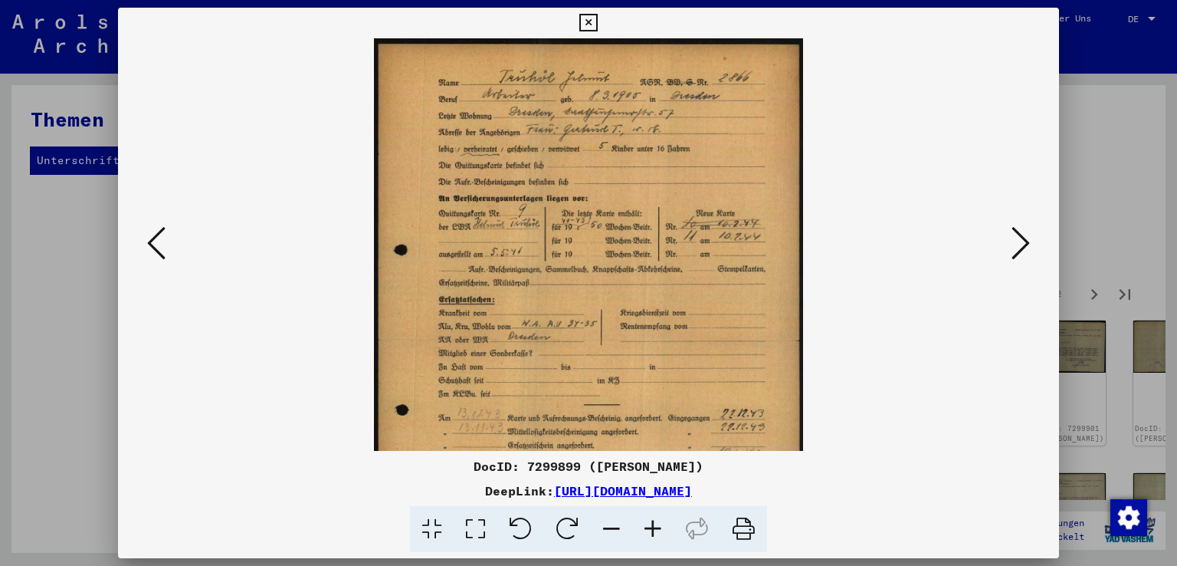
click at [653, 527] on icon at bounding box center [652, 529] width 41 height 47
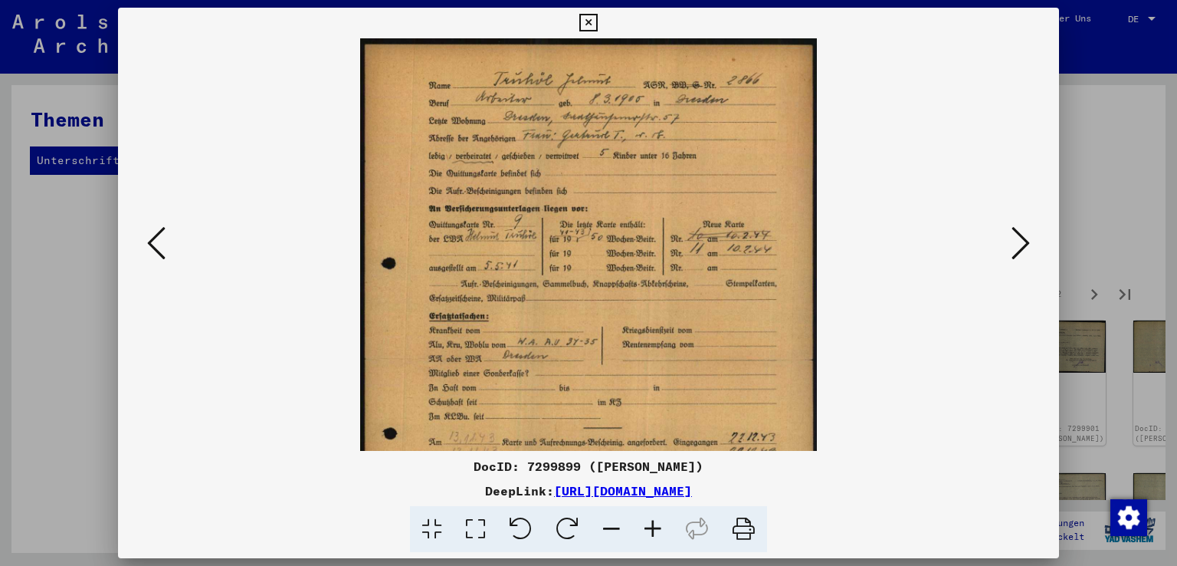
click at [653, 527] on icon at bounding box center [652, 529] width 41 height 47
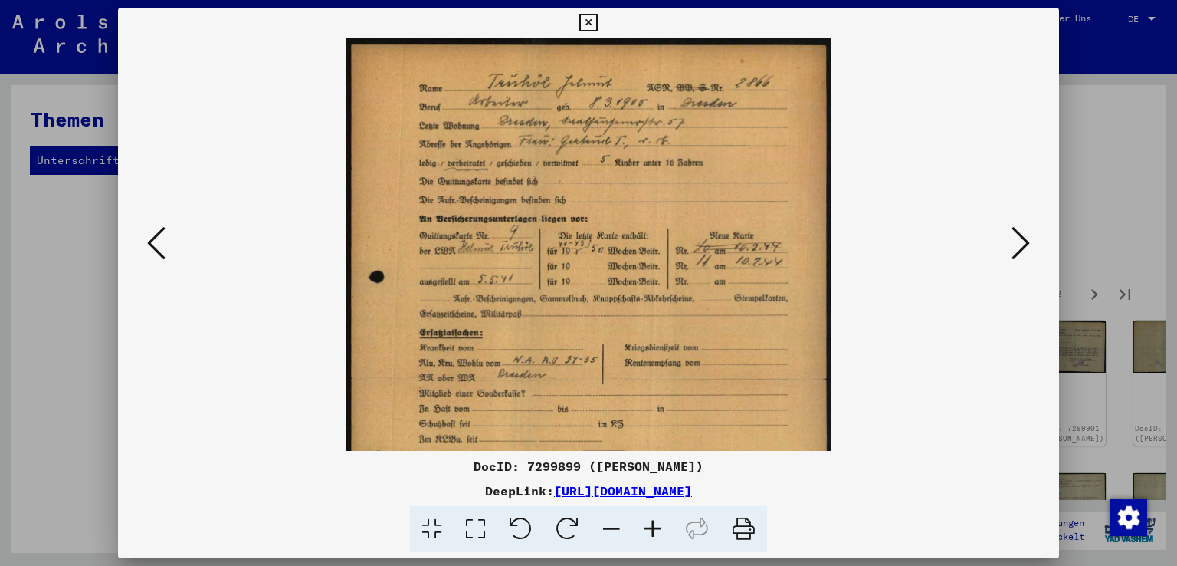
click at [653, 527] on icon at bounding box center [652, 529] width 41 height 47
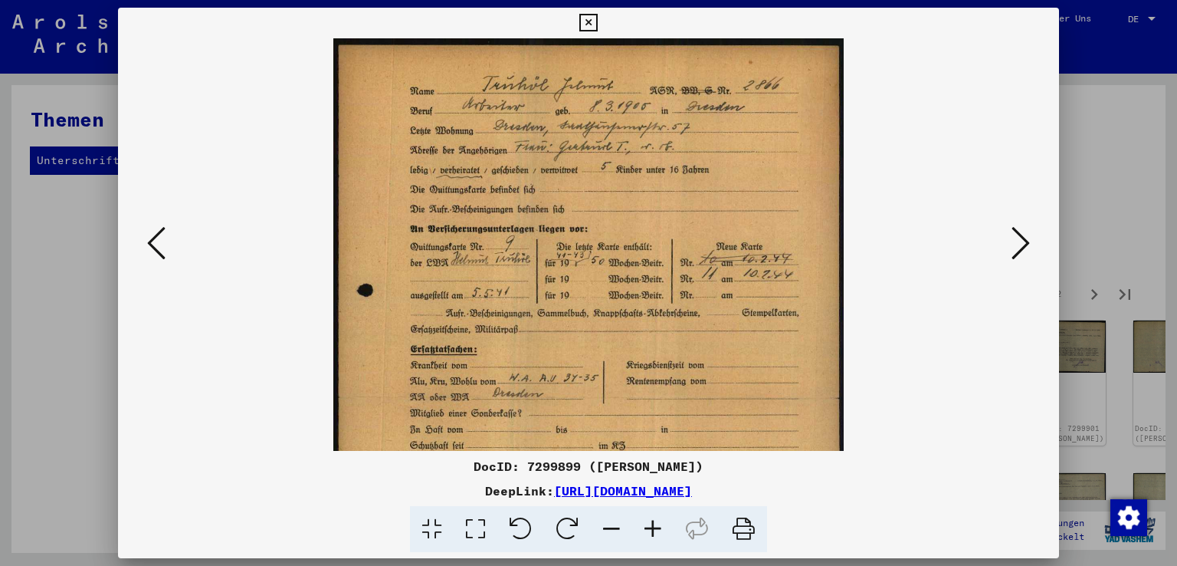
click at [653, 527] on icon at bounding box center [652, 529] width 41 height 47
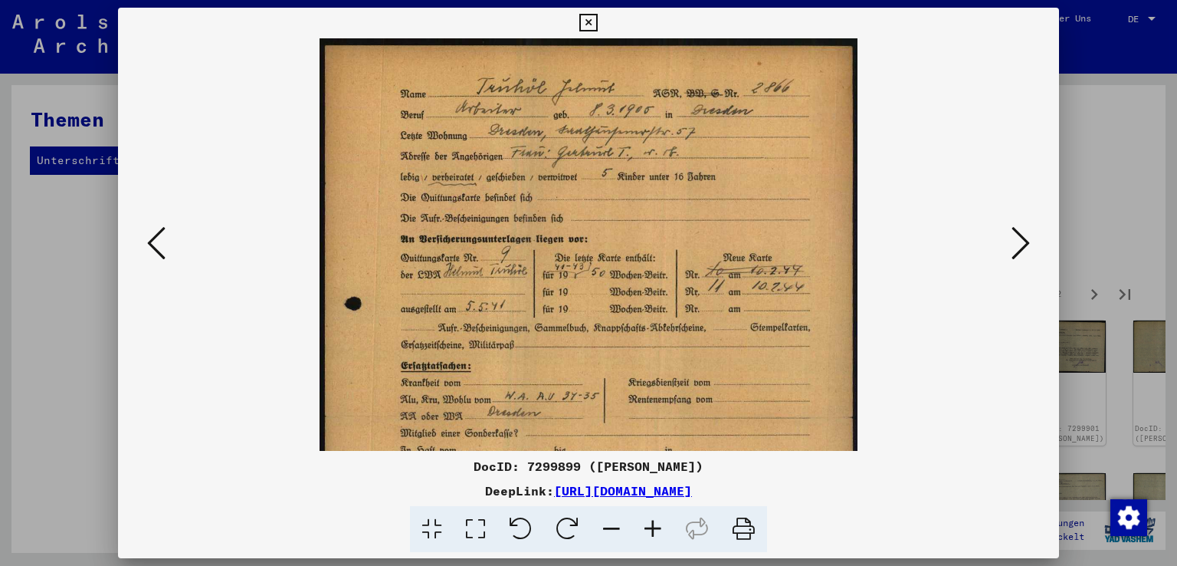
click at [653, 527] on icon at bounding box center [652, 529] width 41 height 47
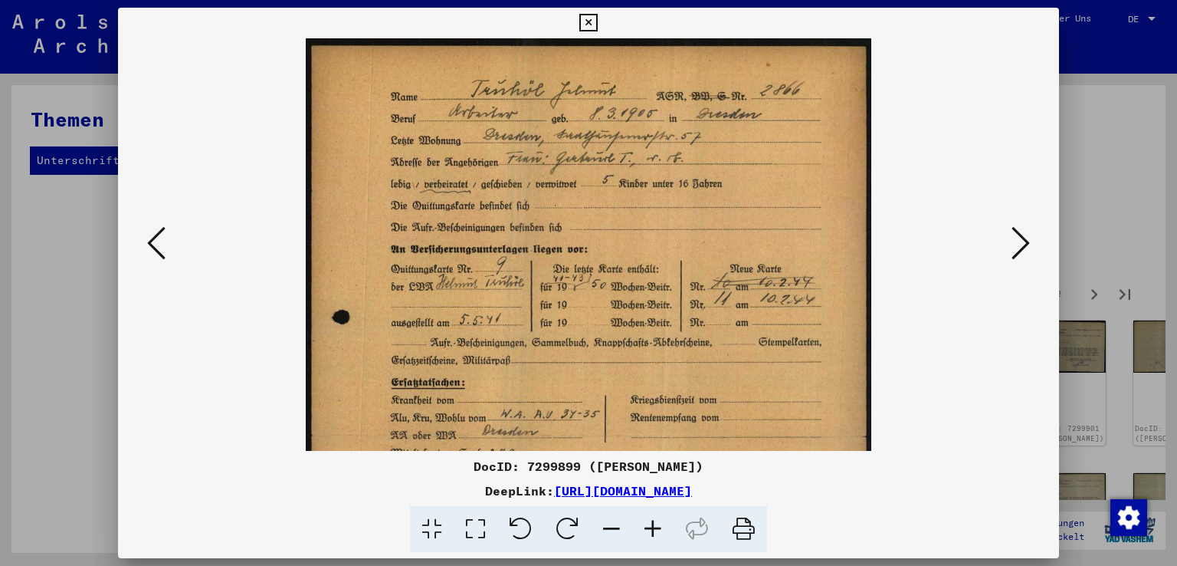
click at [653, 527] on icon at bounding box center [652, 529] width 41 height 47
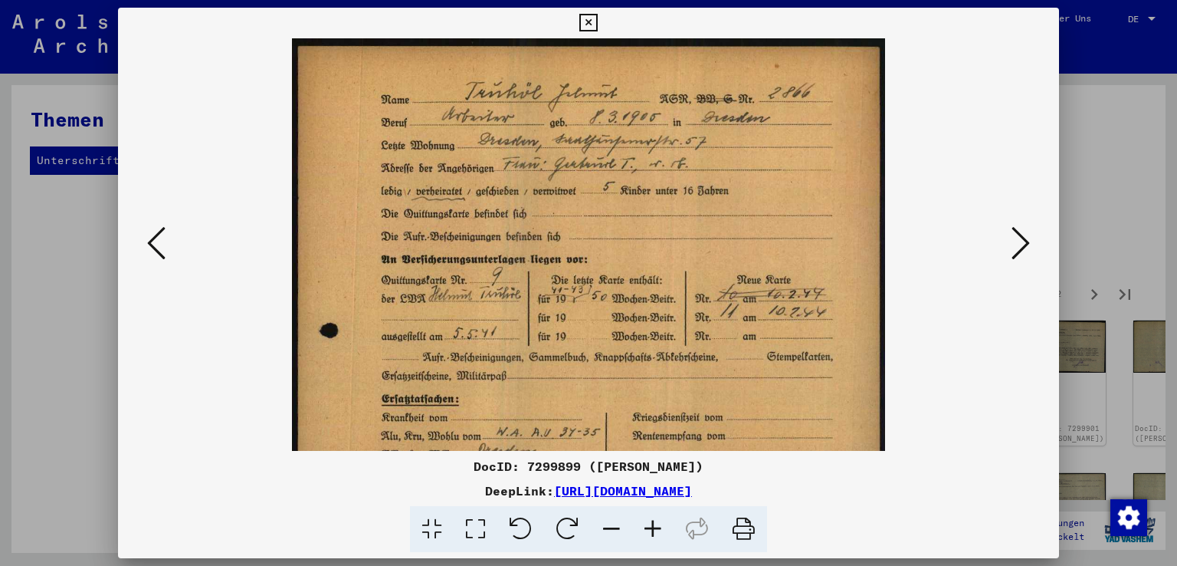
click at [653, 527] on icon at bounding box center [652, 529] width 41 height 47
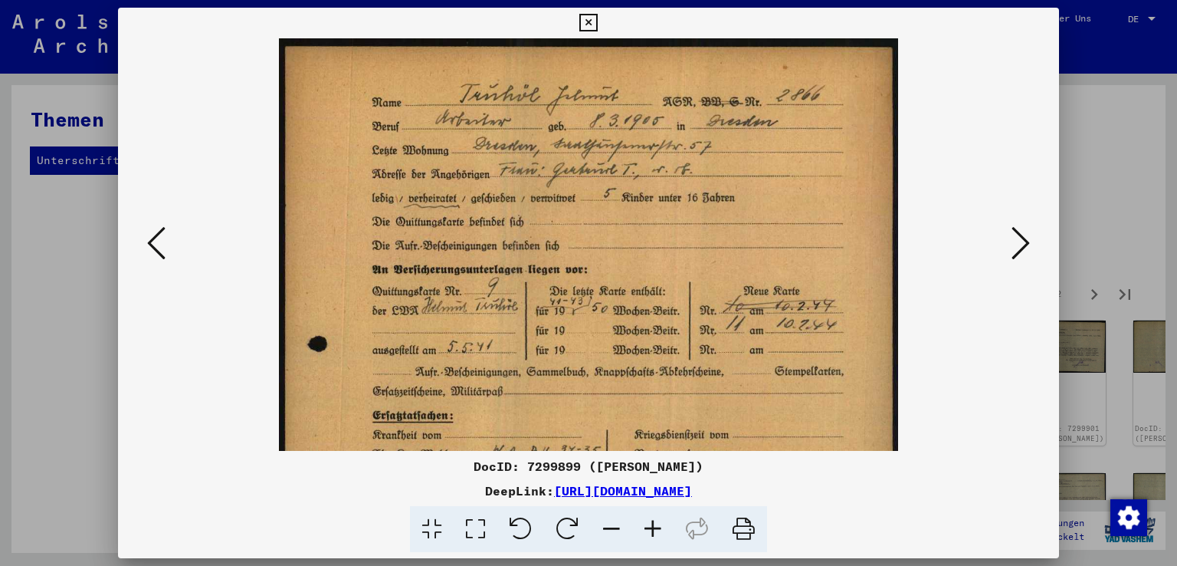
click at [588, 382] on img at bounding box center [589, 474] width 620 height 872
click at [1026, 239] on icon at bounding box center [1021, 243] width 18 height 37
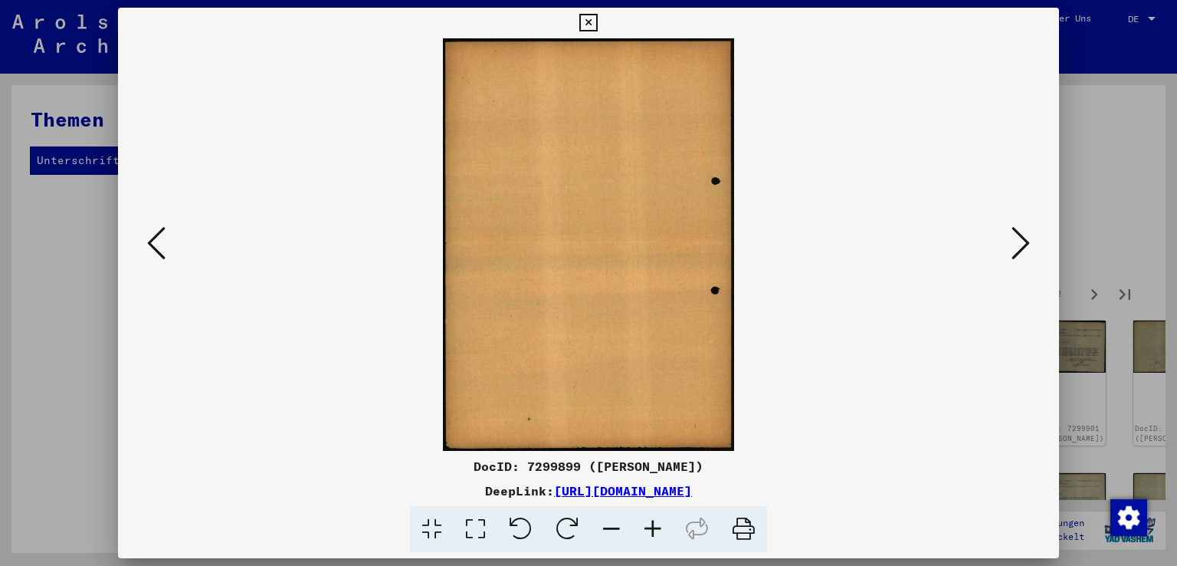
click at [1026, 239] on icon at bounding box center [1021, 243] width 18 height 37
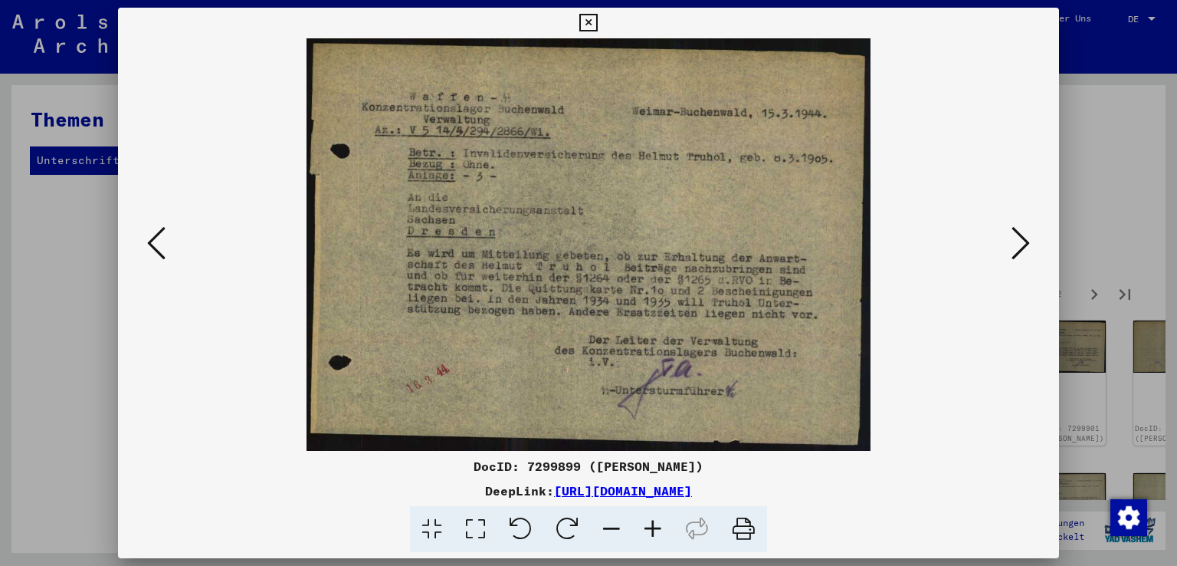
click at [1026, 239] on icon at bounding box center [1021, 243] width 18 height 37
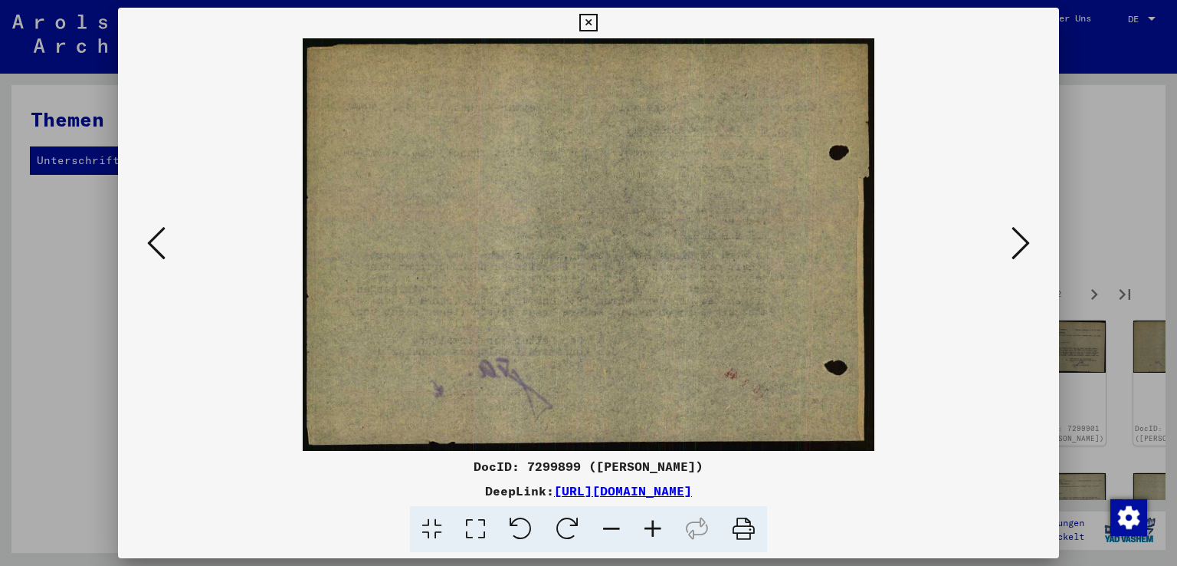
click at [1026, 239] on icon at bounding box center [1021, 243] width 18 height 37
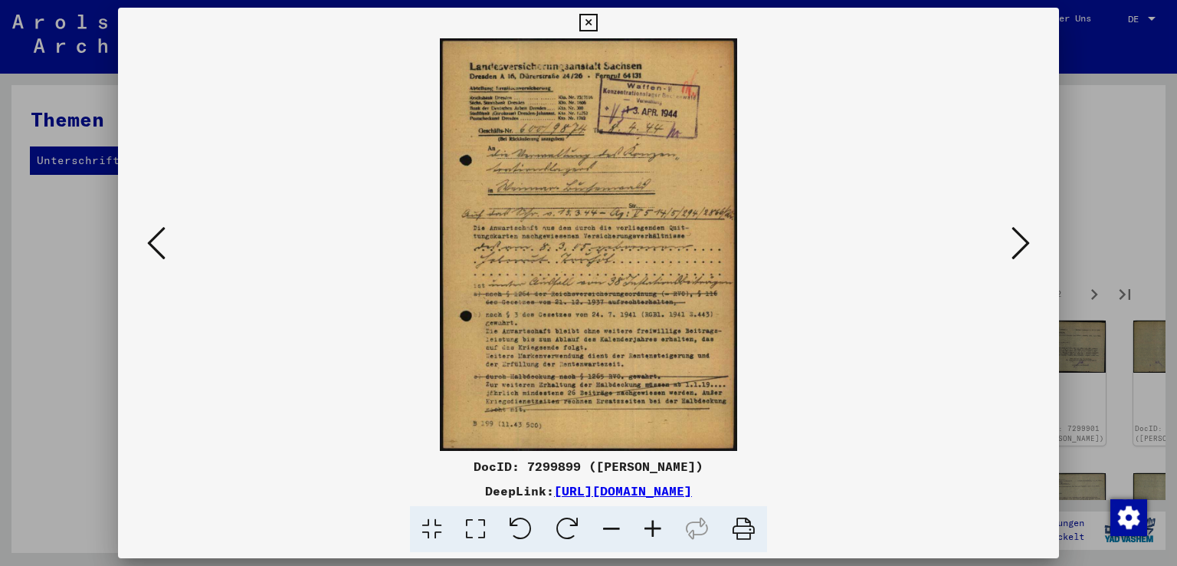
click at [1028, 243] on icon at bounding box center [1021, 243] width 18 height 37
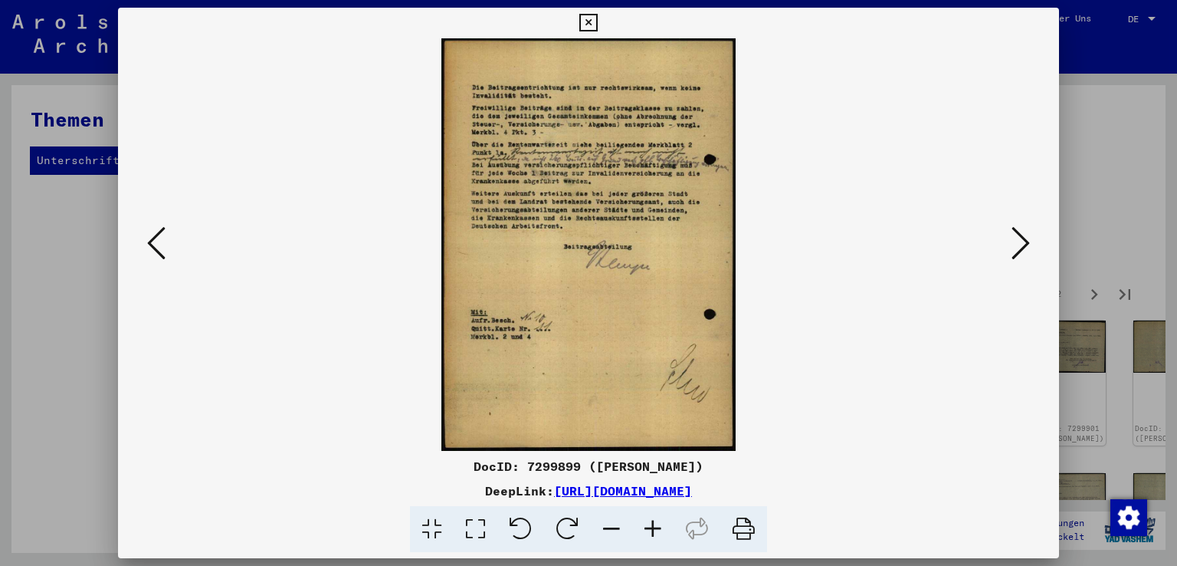
click at [1028, 243] on icon at bounding box center [1021, 243] width 18 height 37
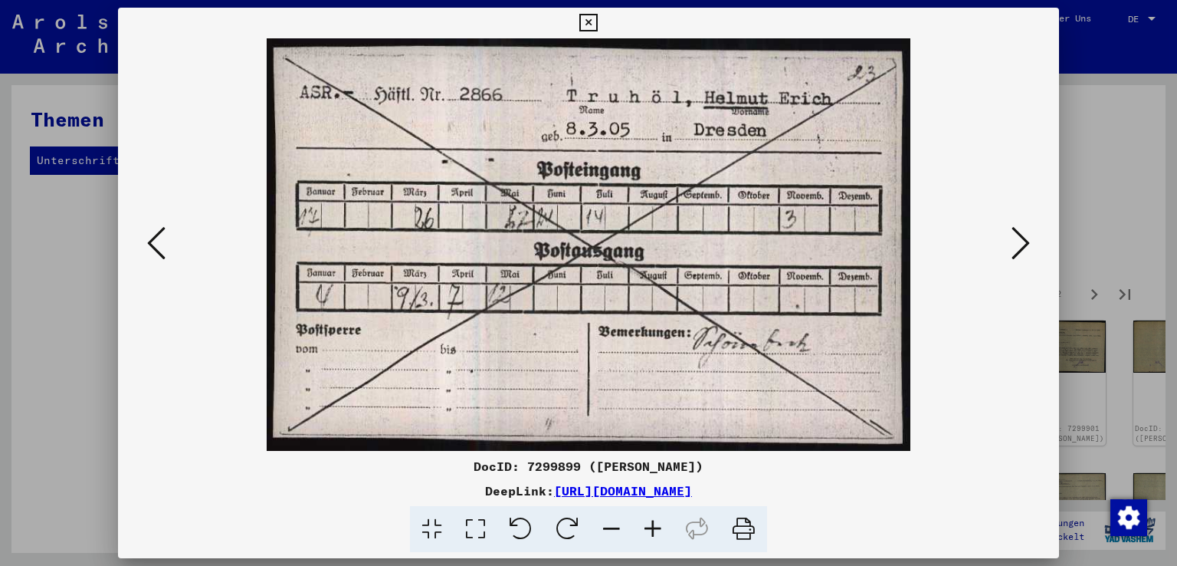
click at [1028, 243] on icon at bounding box center [1021, 243] width 18 height 37
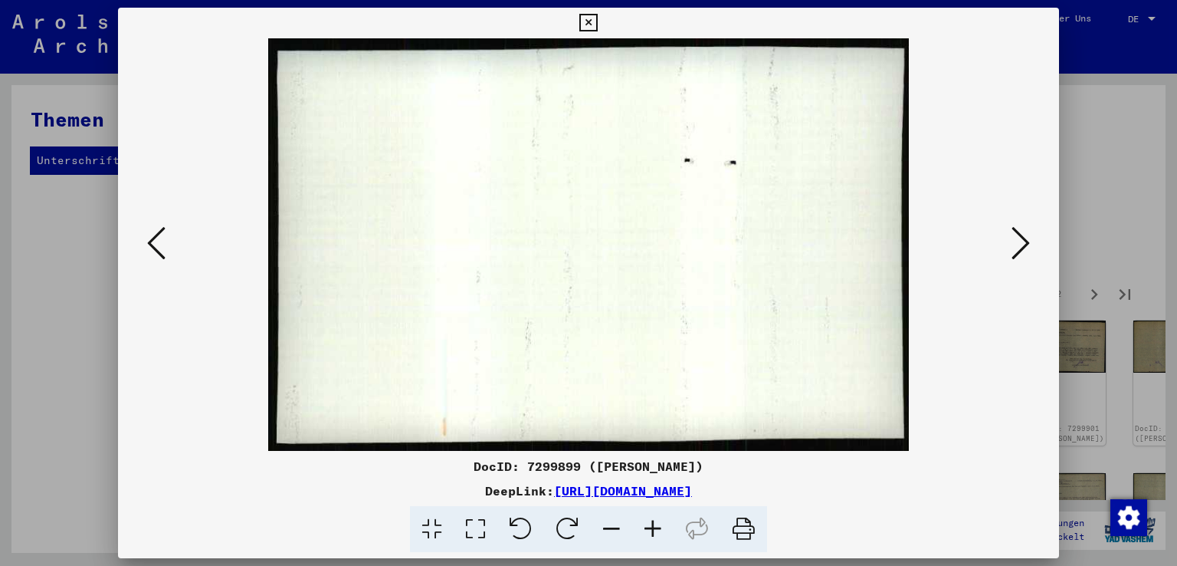
click at [150, 243] on icon at bounding box center [156, 243] width 18 height 37
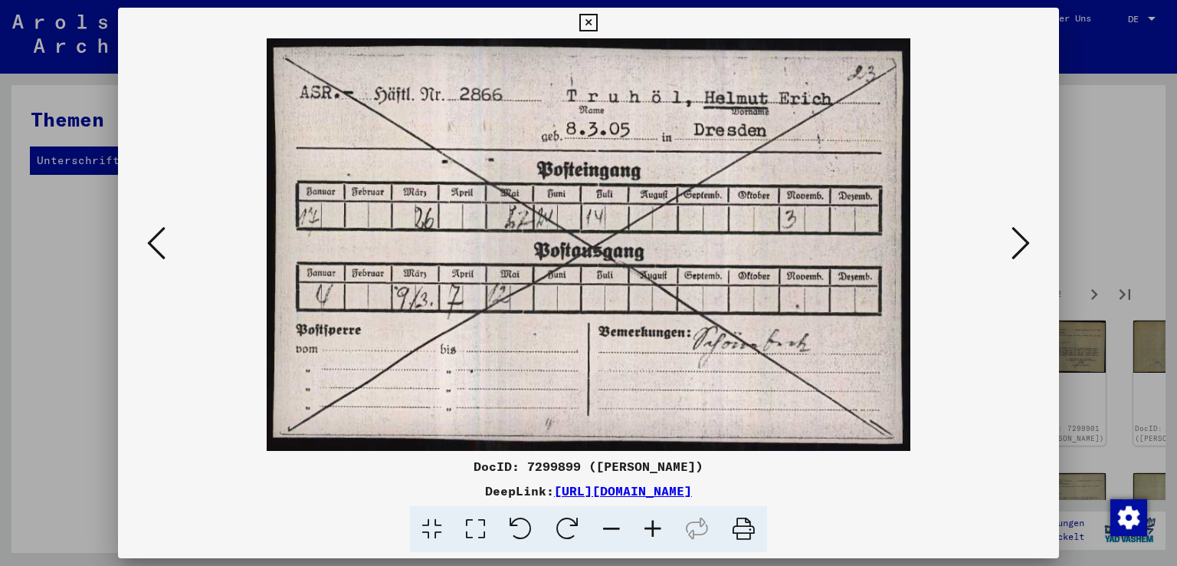
click at [1027, 241] on icon at bounding box center [1021, 243] width 18 height 37
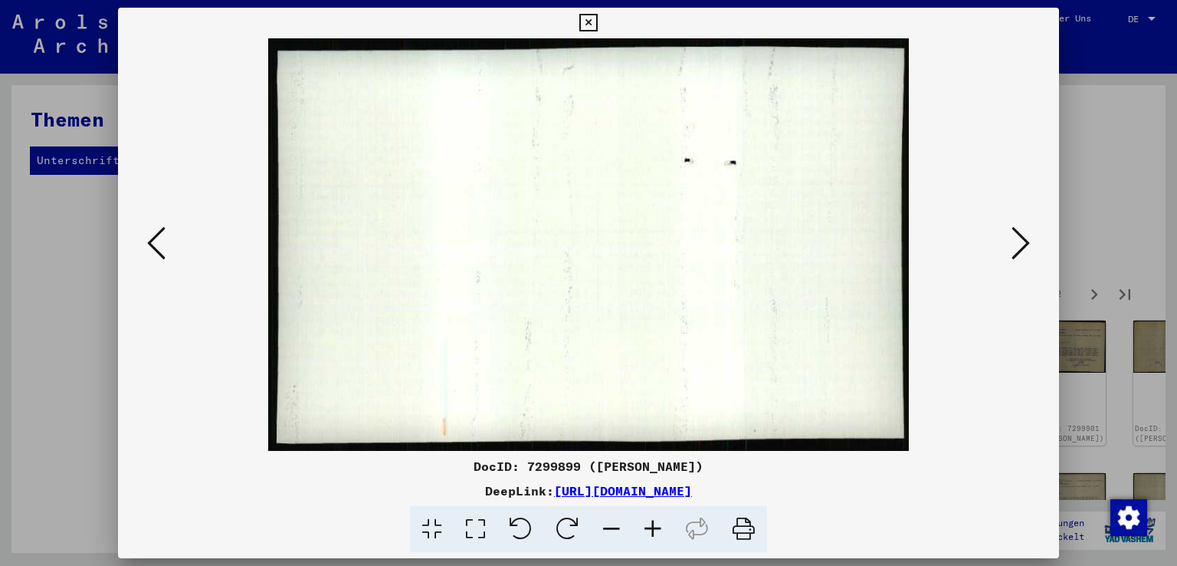
click at [1027, 241] on icon at bounding box center [1021, 243] width 18 height 37
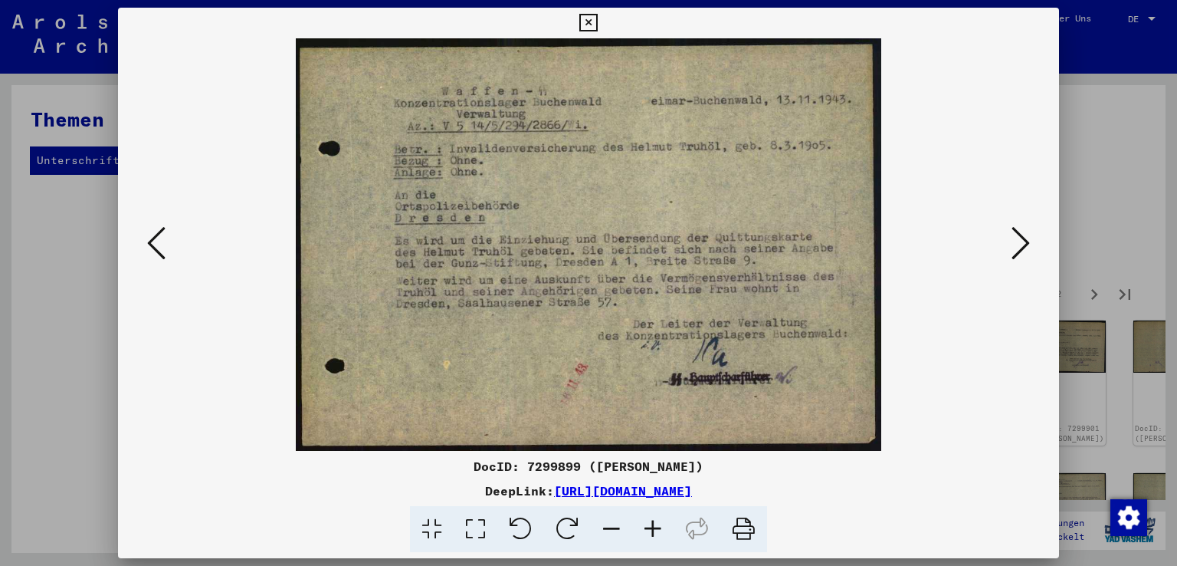
click at [1027, 241] on icon at bounding box center [1021, 243] width 18 height 37
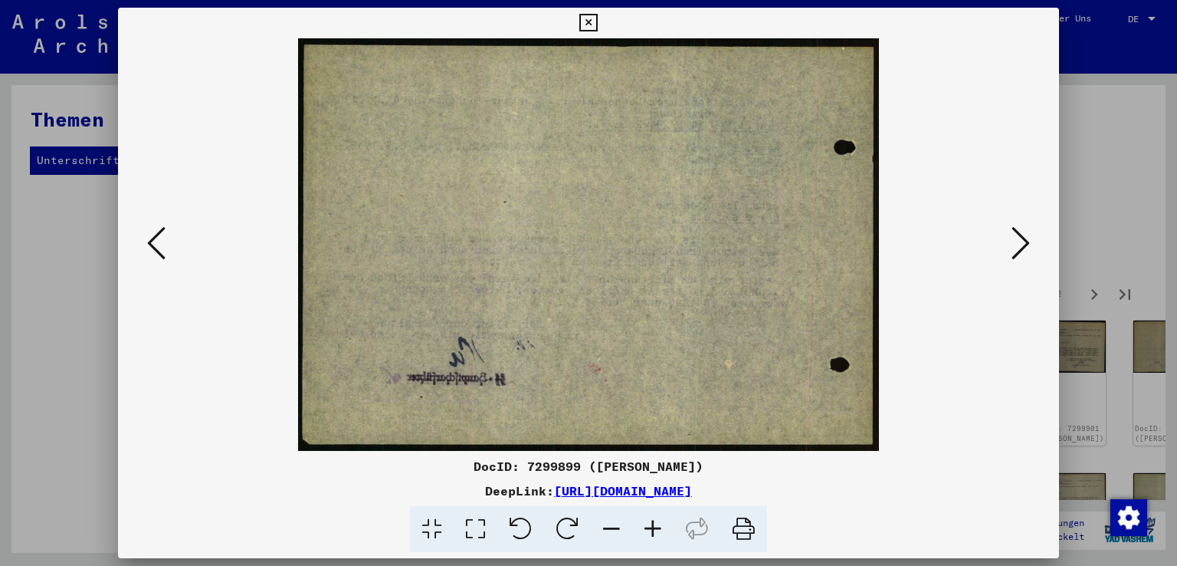
click at [1027, 241] on icon at bounding box center [1021, 243] width 18 height 37
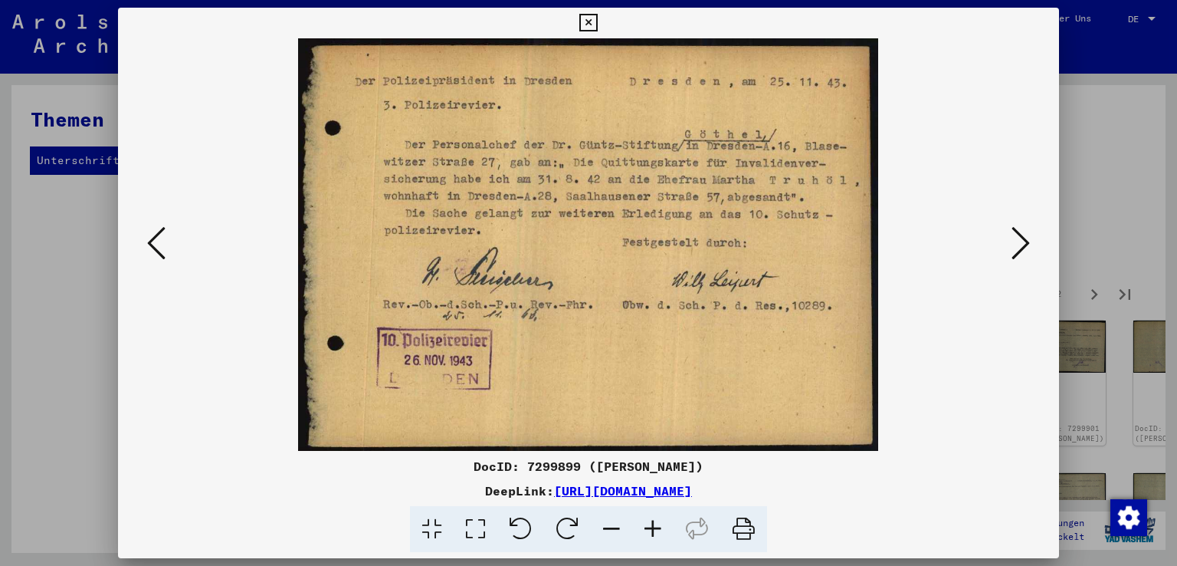
click at [1027, 241] on icon at bounding box center [1021, 243] width 18 height 37
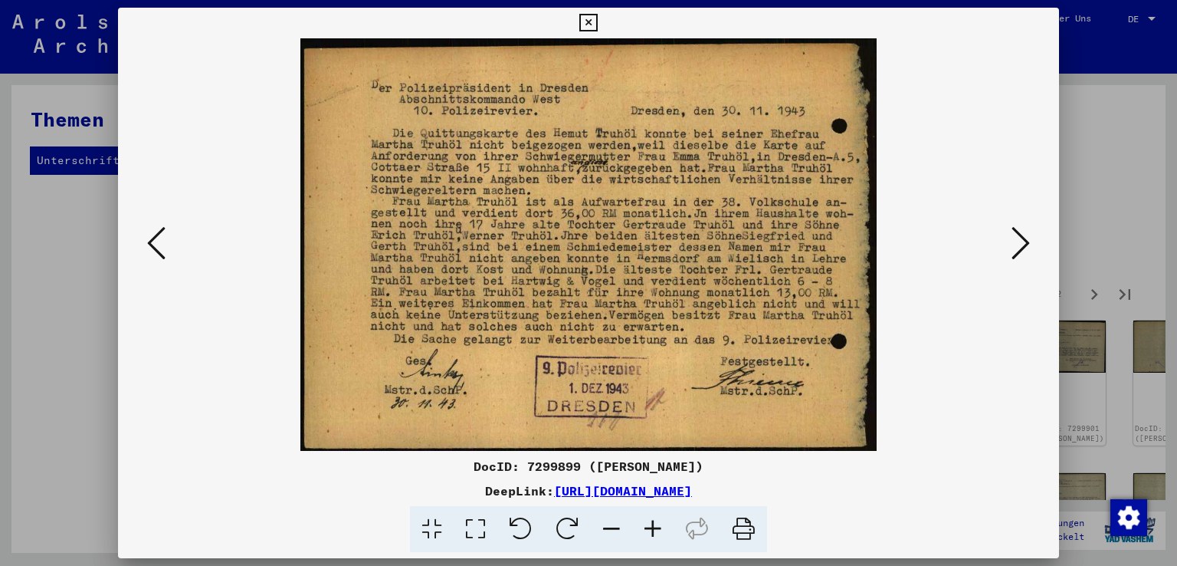
click at [651, 529] on icon at bounding box center [652, 529] width 41 height 47
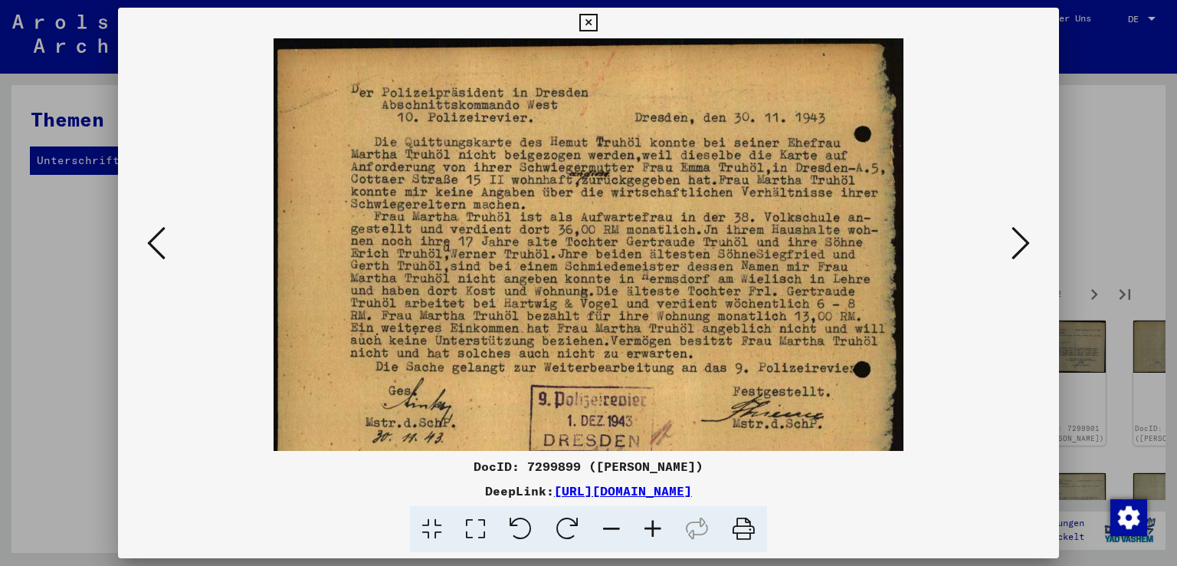
click at [651, 529] on icon at bounding box center [652, 529] width 41 height 47
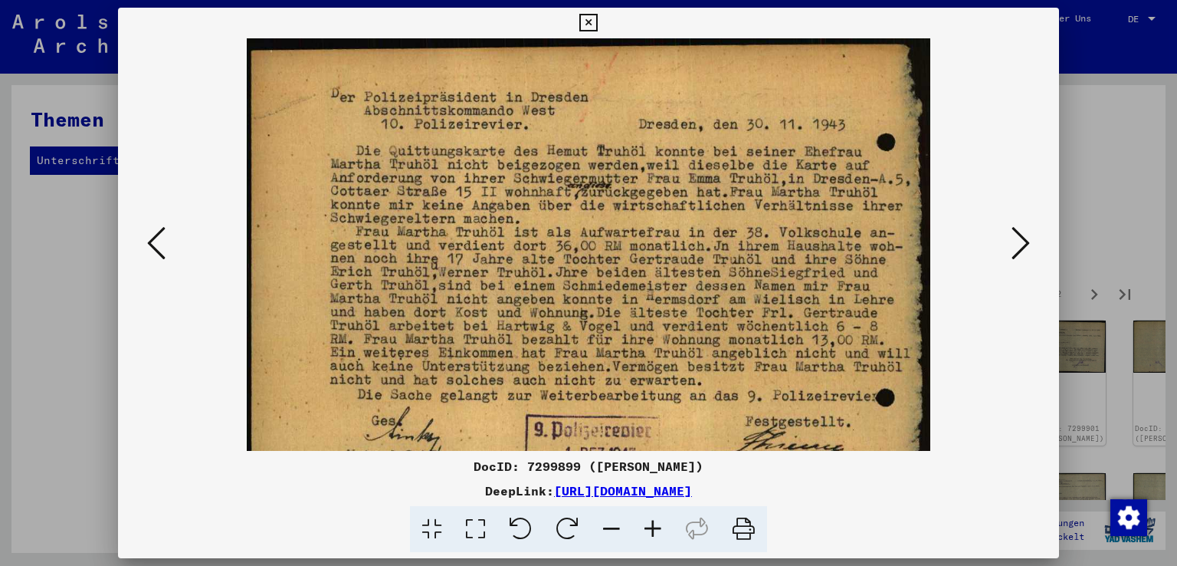
click at [651, 529] on icon at bounding box center [652, 529] width 41 height 47
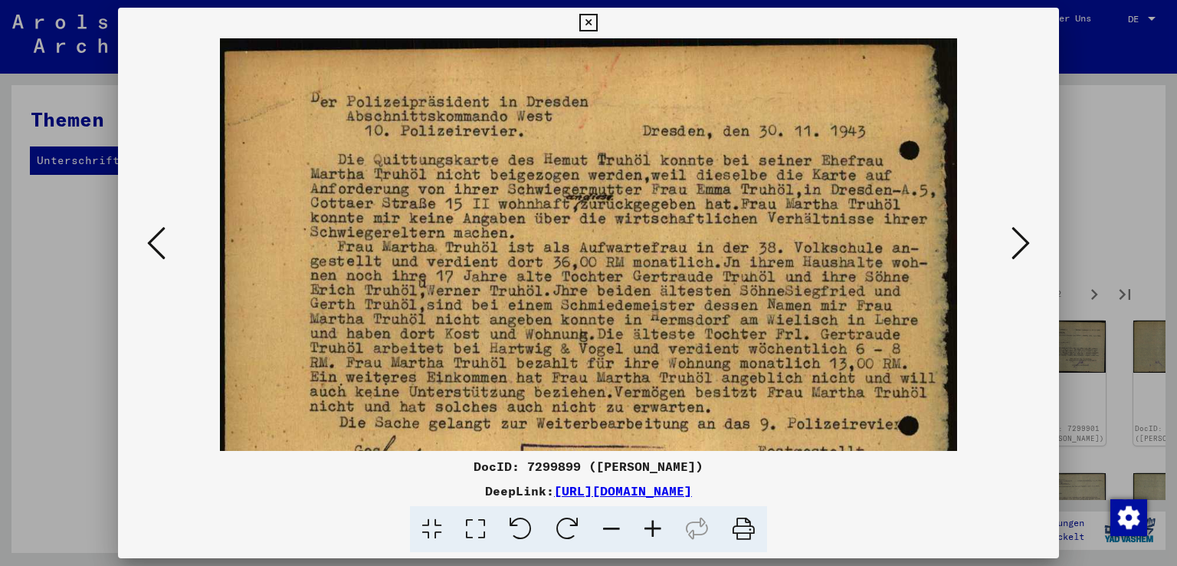
click at [651, 529] on icon at bounding box center [652, 529] width 41 height 47
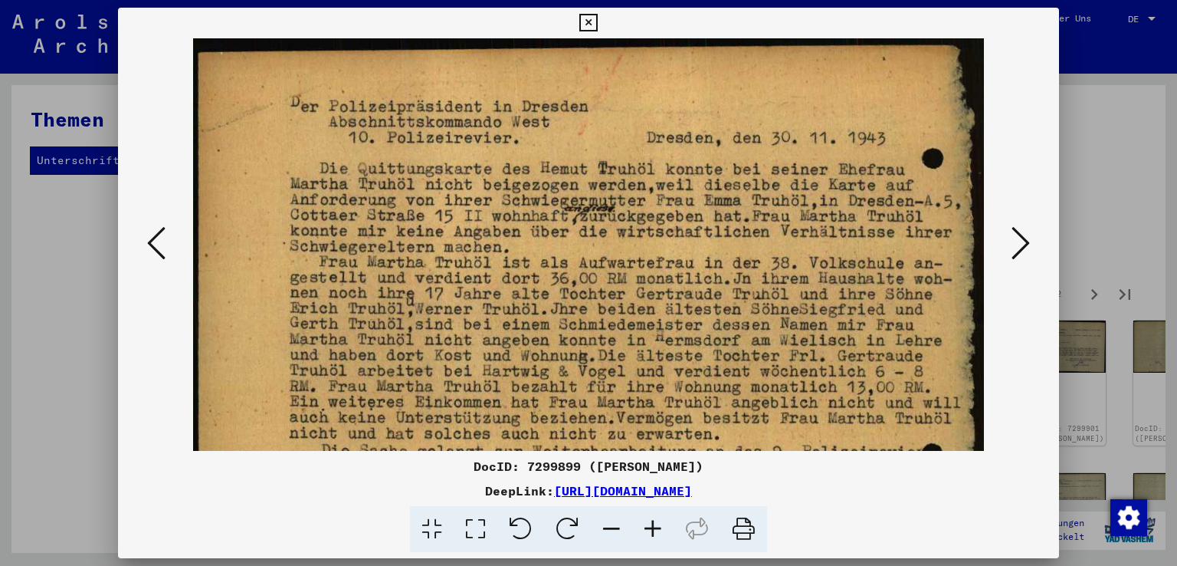
click at [651, 529] on icon at bounding box center [652, 529] width 41 height 47
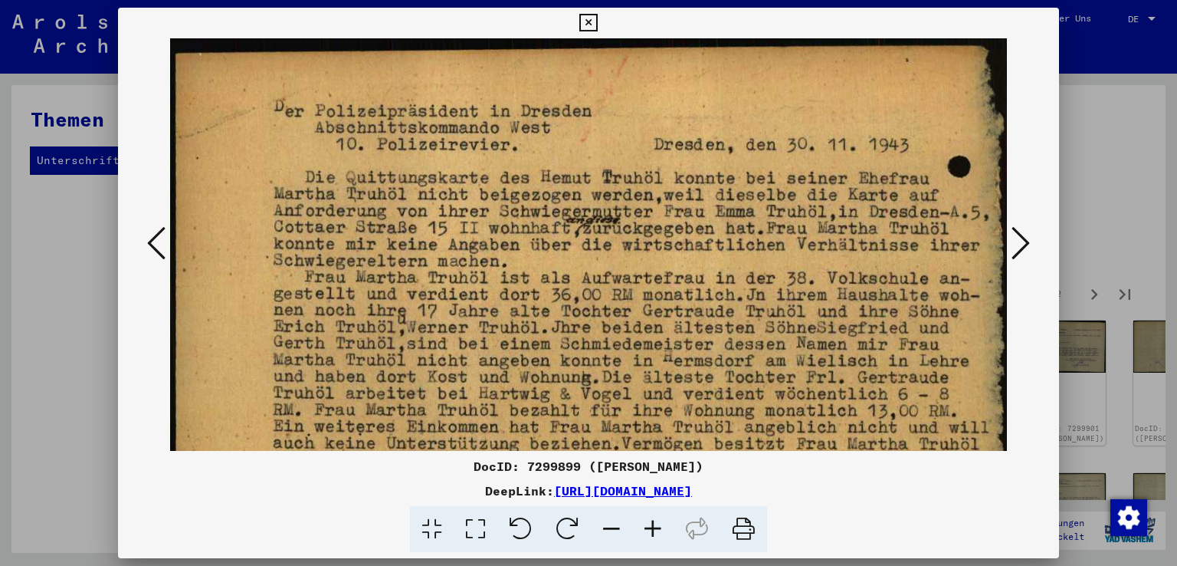
click at [651, 529] on icon at bounding box center [652, 529] width 41 height 47
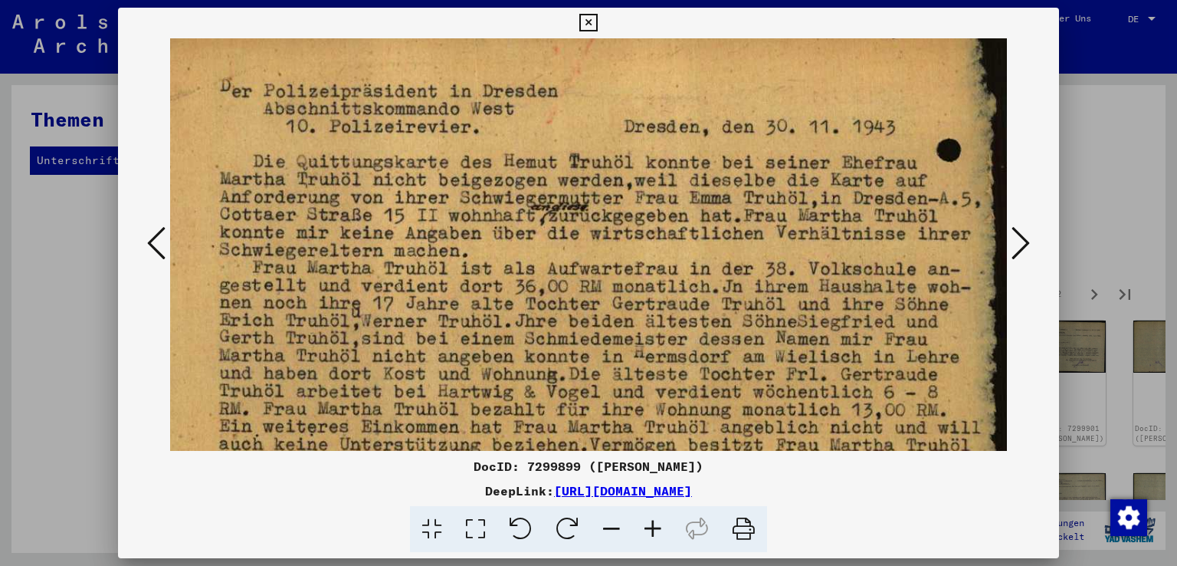
scroll to position [27, 61]
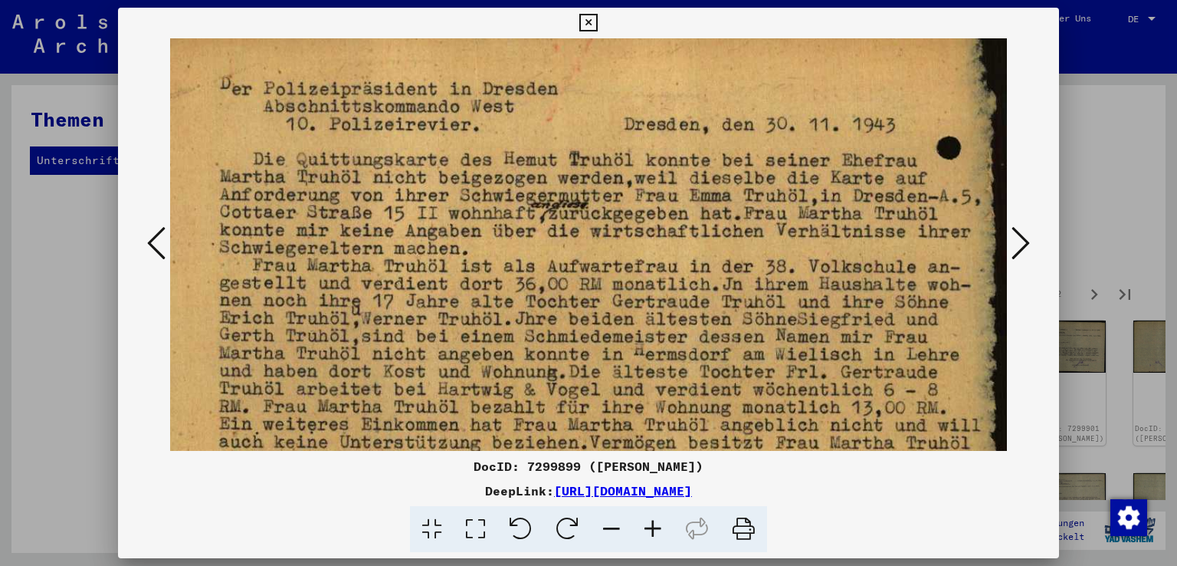
drag, startPoint x: 697, startPoint y: 277, endPoint x: 625, endPoint y: 251, distance: 76.1
click at [625, 251] on img at bounding box center [559, 332] width 898 height 642
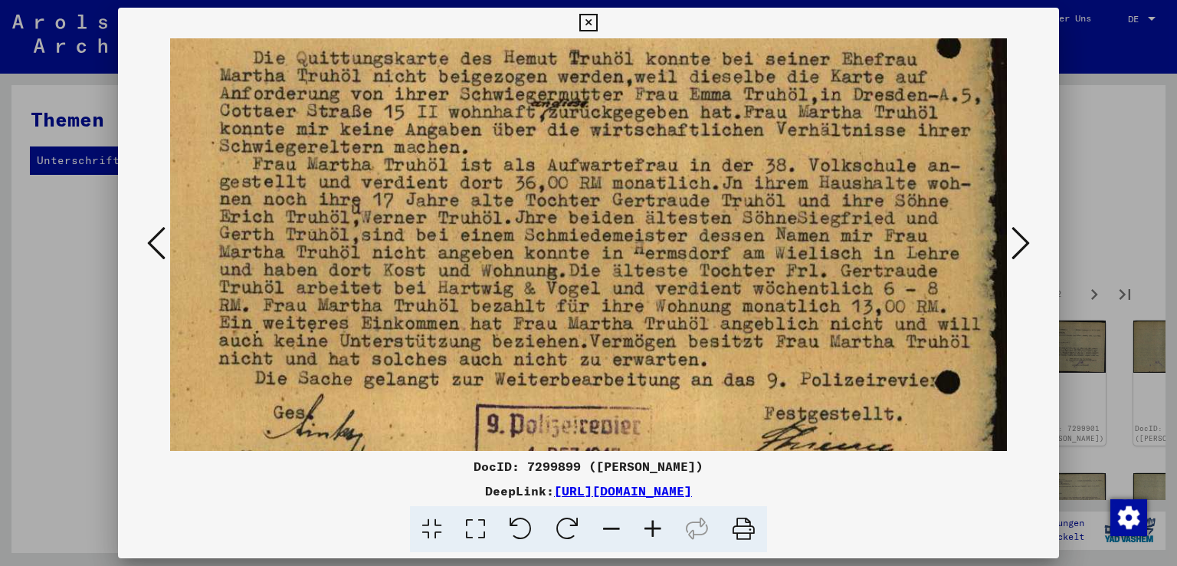
scroll to position [141, 61]
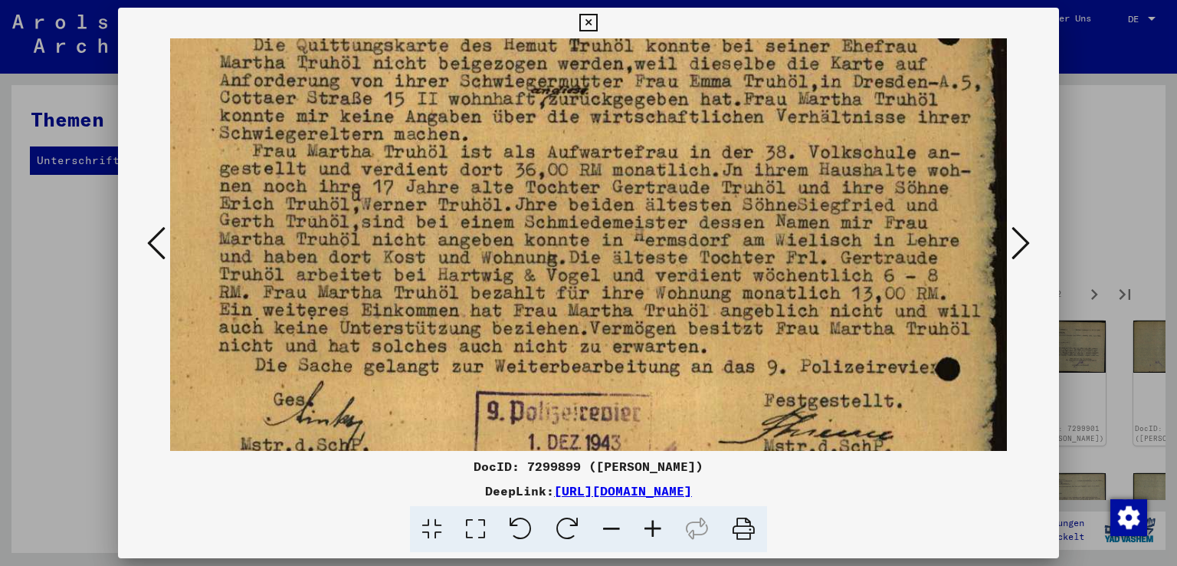
drag, startPoint x: 589, startPoint y: 362, endPoint x: 585, endPoint y: 267, distance: 95.1
click at [585, 267] on img at bounding box center [559, 218] width 898 height 642
click at [1028, 241] on icon at bounding box center [1021, 243] width 18 height 37
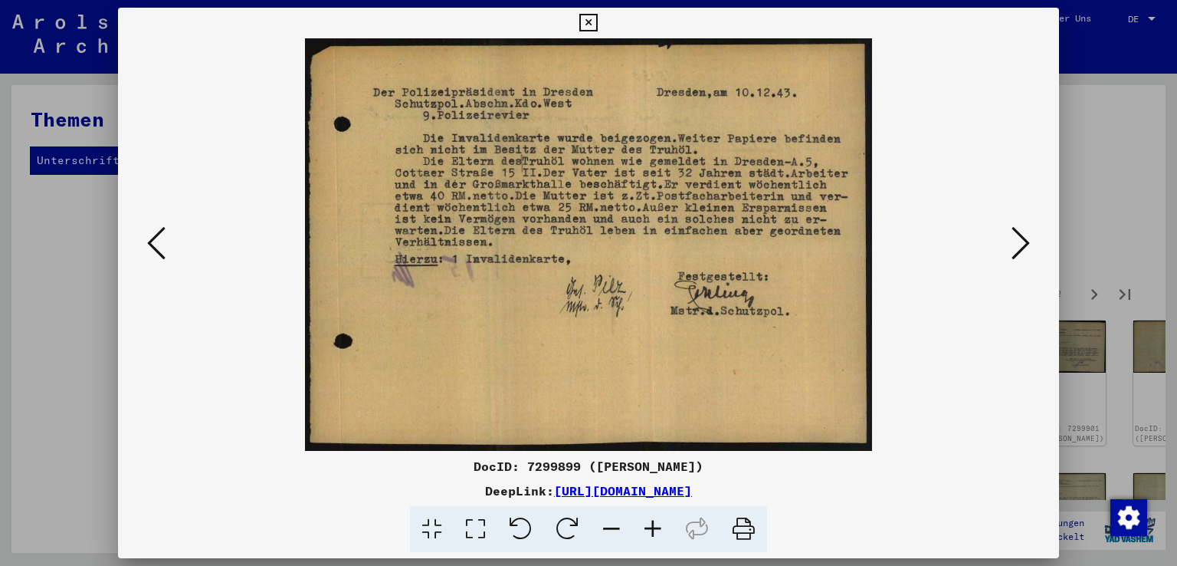
scroll to position [0, 0]
click at [652, 528] on icon at bounding box center [652, 529] width 41 height 47
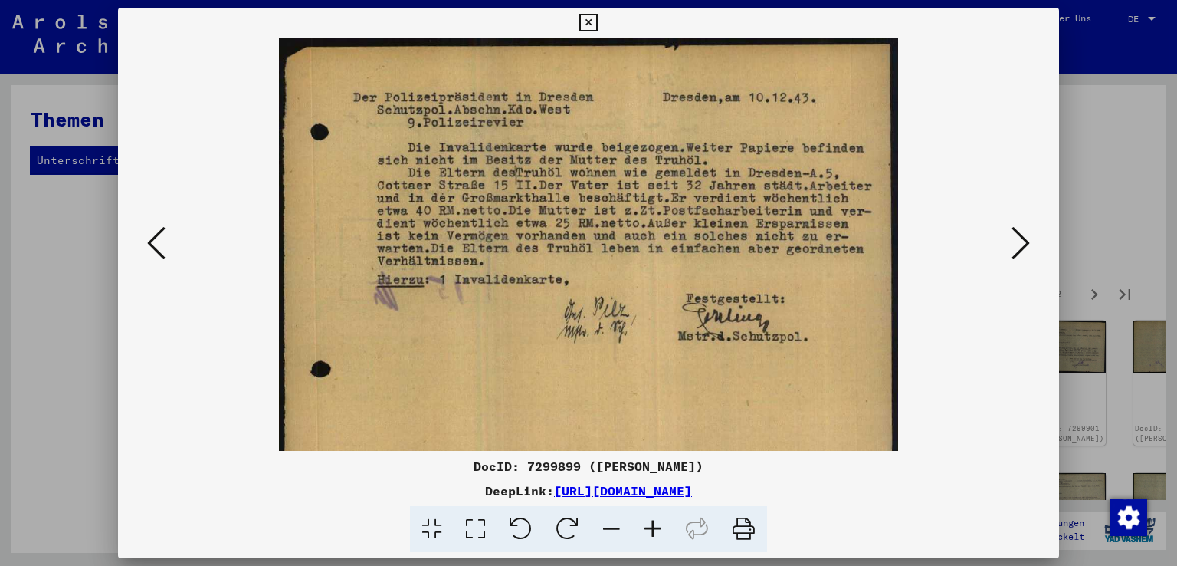
click at [652, 528] on icon at bounding box center [652, 529] width 41 height 47
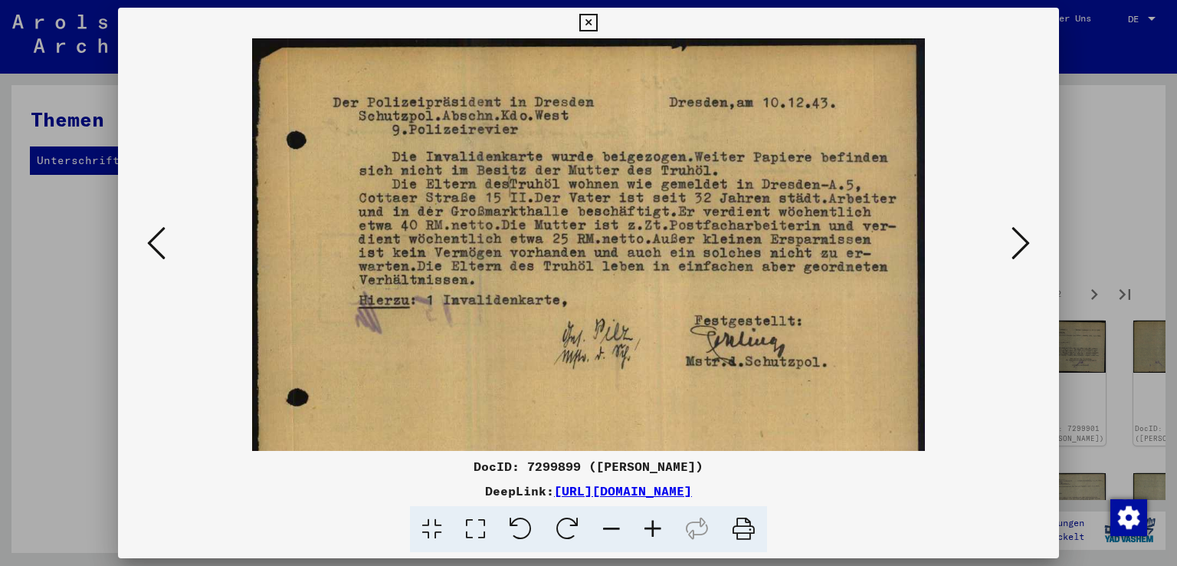
click at [652, 526] on icon at bounding box center [652, 529] width 41 height 47
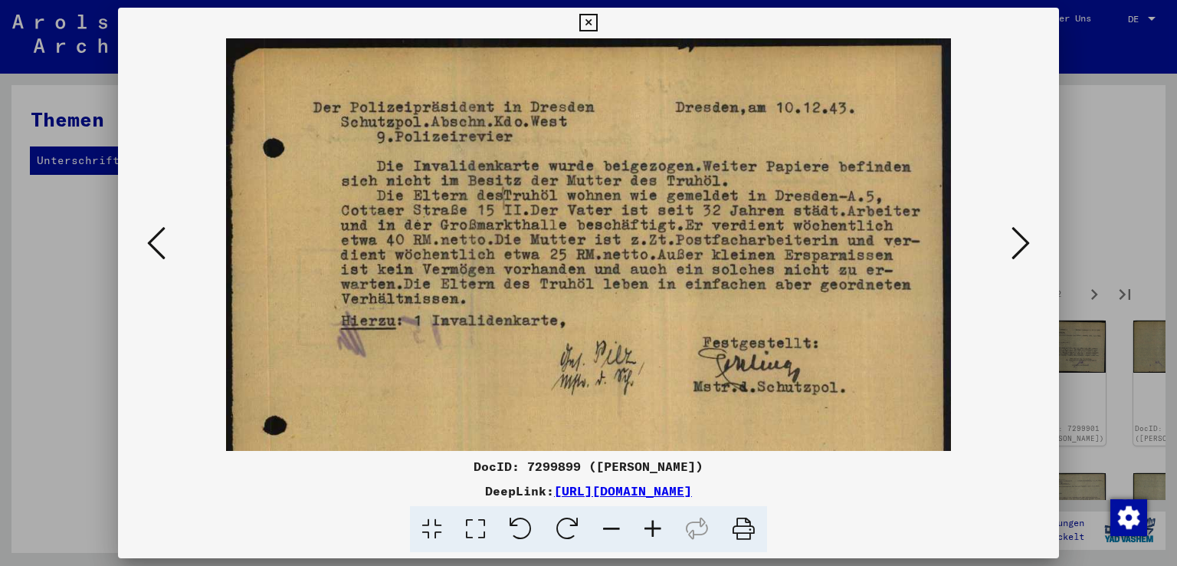
click at [652, 526] on icon at bounding box center [652, 529] width 41 height 47
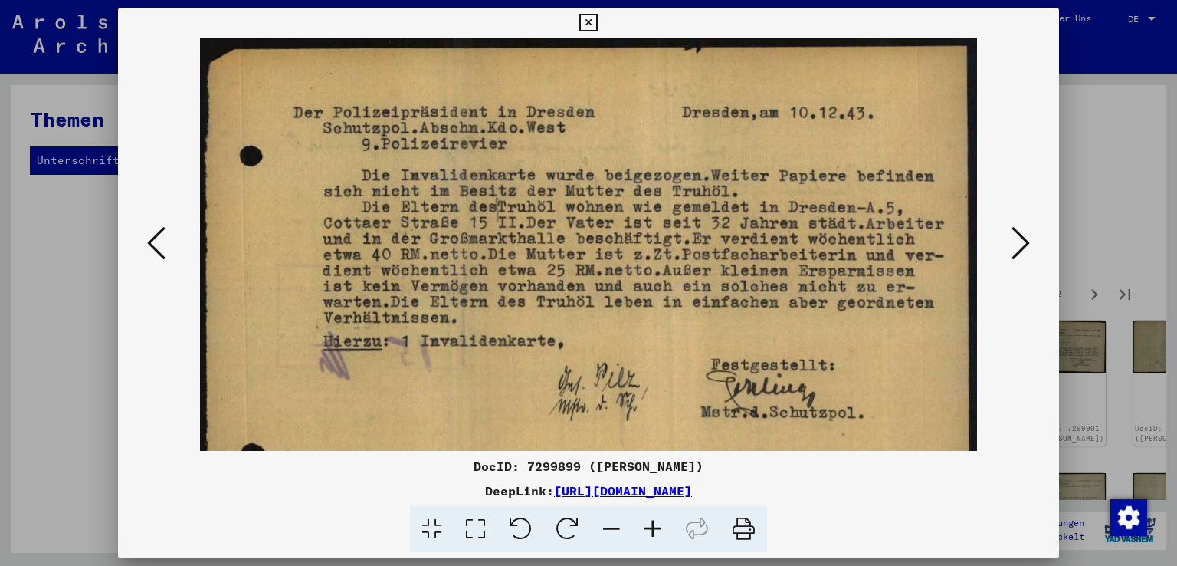
click at [652, 526] on icon at bounding box center [652, 529] width 41 height 47
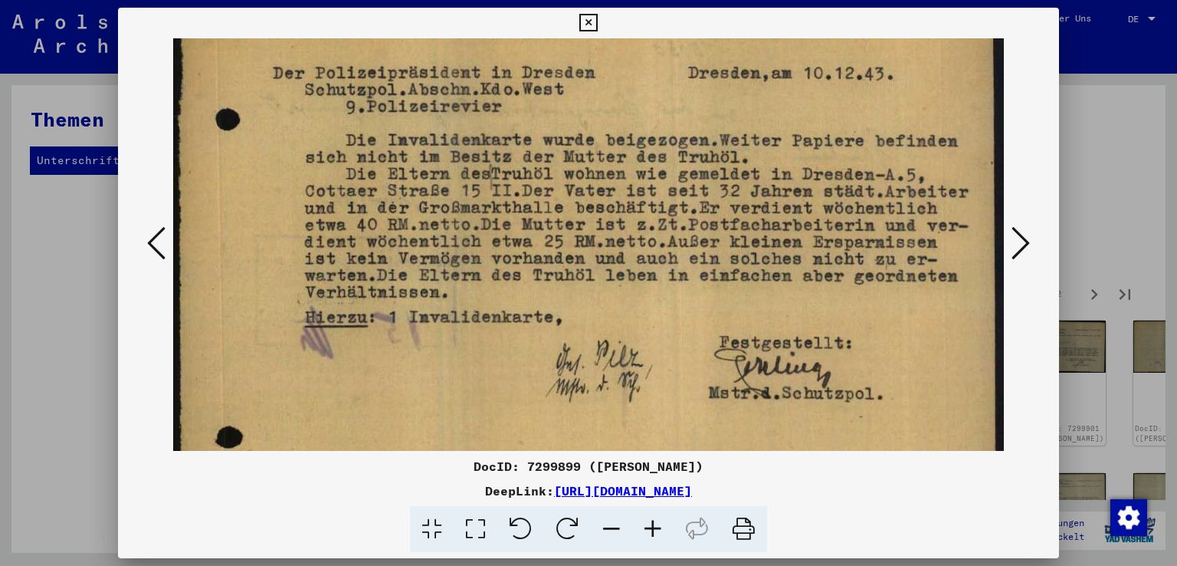
scroll to position [42, 0]
drag, startPoint x: 666, startPoint y: 387, endPoint x: 696, endPoint y: 322, distance: 71.7
click at [665, 347] on img at bounding box center [588, 298] width 831 height 604
click at [1030, 243] on icon at bounding box center [1021, 243] width 18 height 37
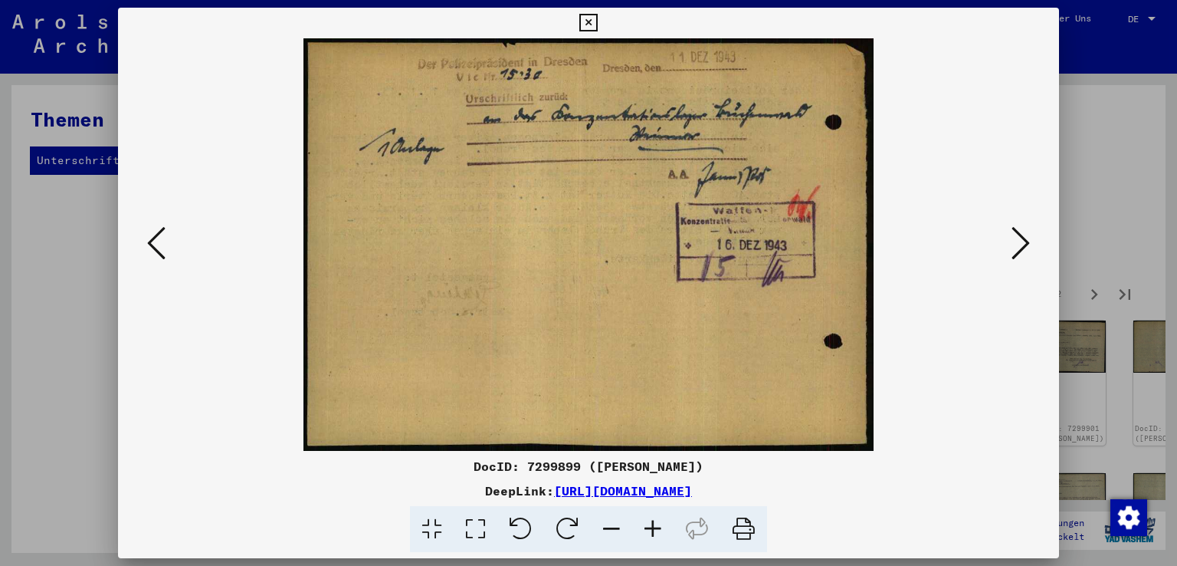
click at [621, 528] on icon at bounding box center [611, 529] width 41 height 47
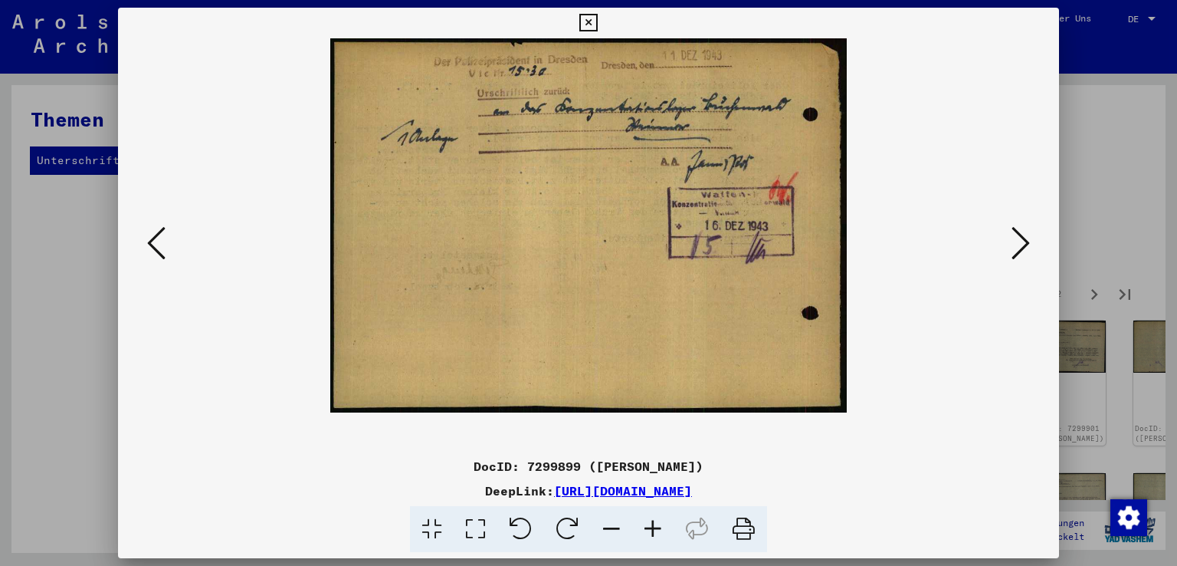
click at [621, 528] on icon at bounding box center [611, 529] width 41 height 47
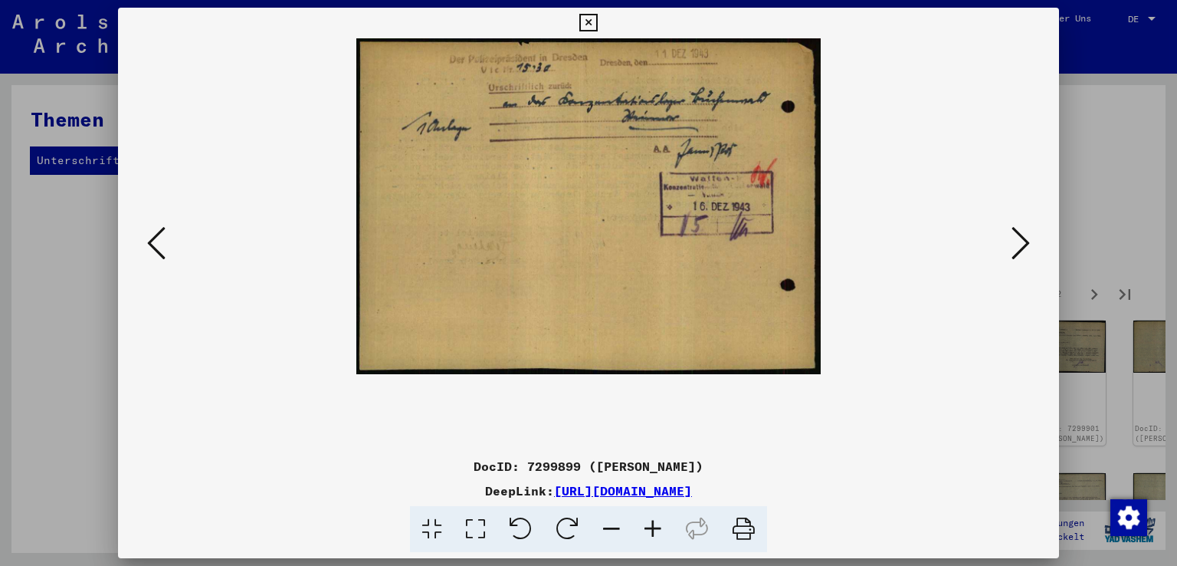
click at [1028, 242] on icon at bounding box center [1021, 243] width 18 height 37
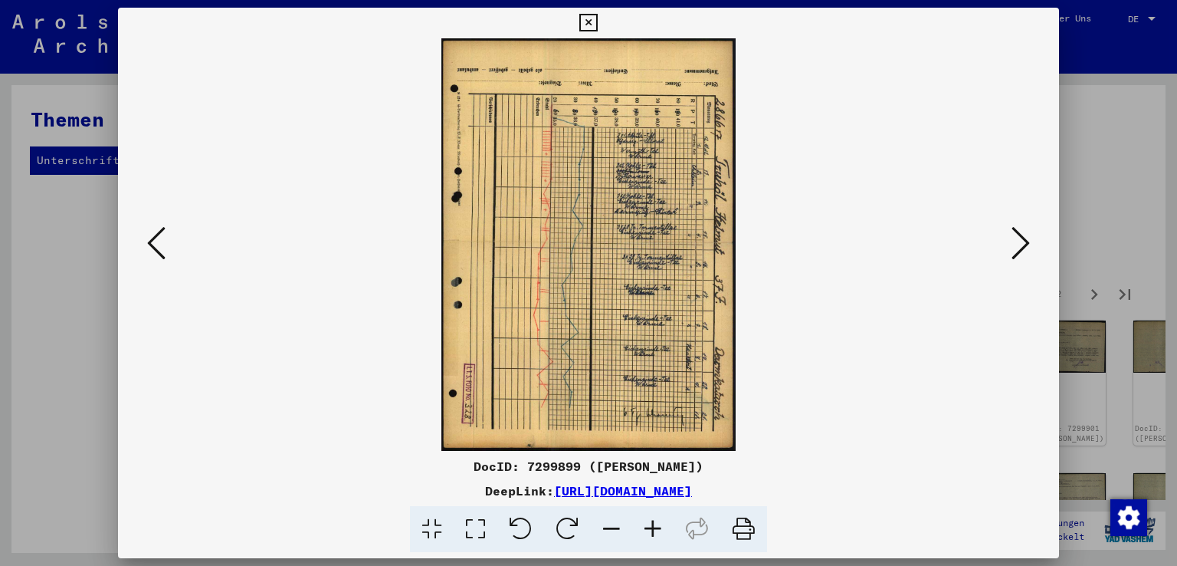
click at [1028, 242] on icon at bounding box center [1021, 243] width 18 height 37
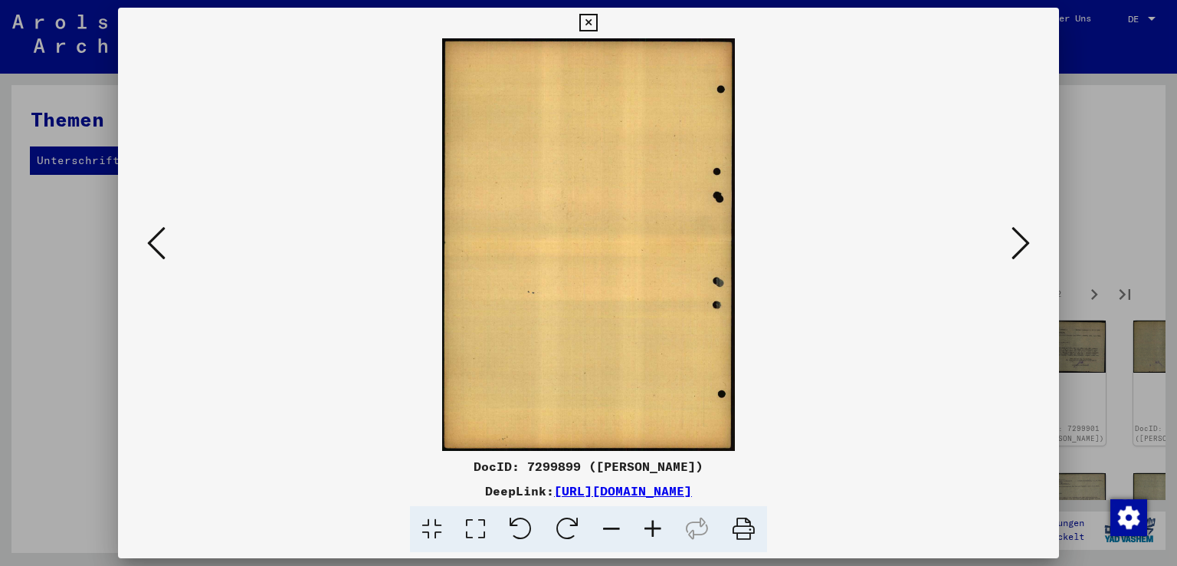
click at [1028, 242] on icon at bounding box center [1021, 243] width 18 height 37
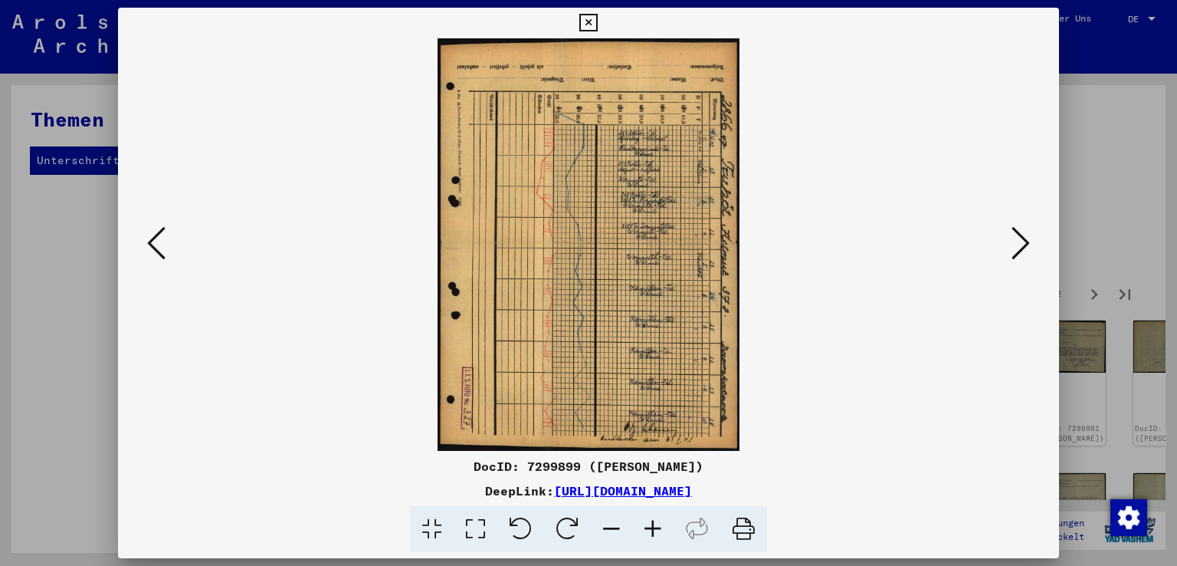
click at [1028, 242] on icon at bounding box center [1021, 243] width 18 height 37
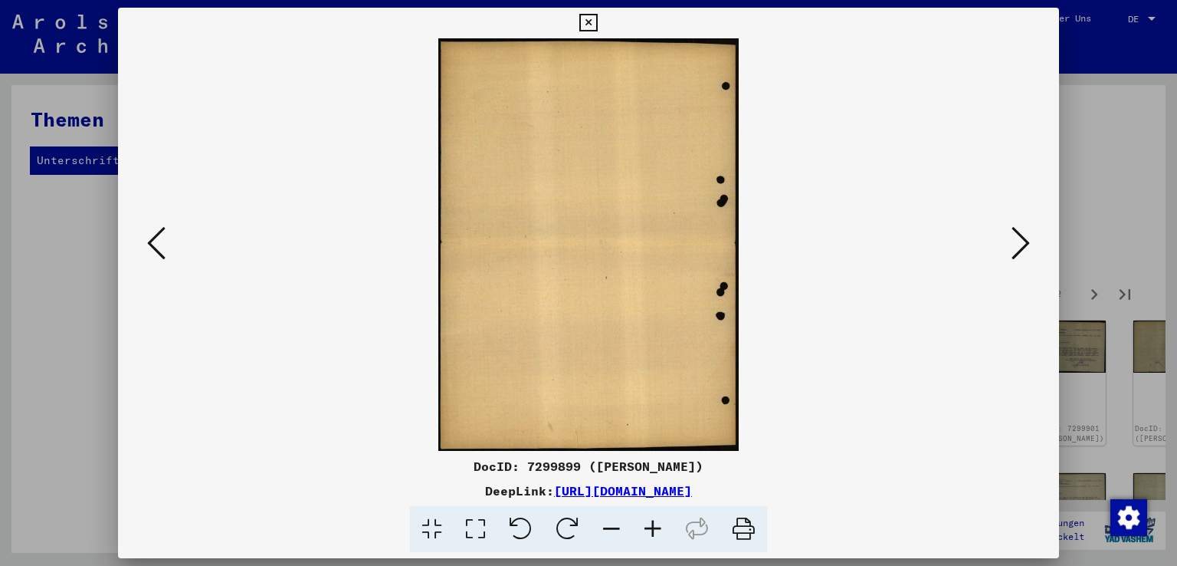
click at [1028, 242] on icon at bounding box center [1021, 243] width 18 height 37
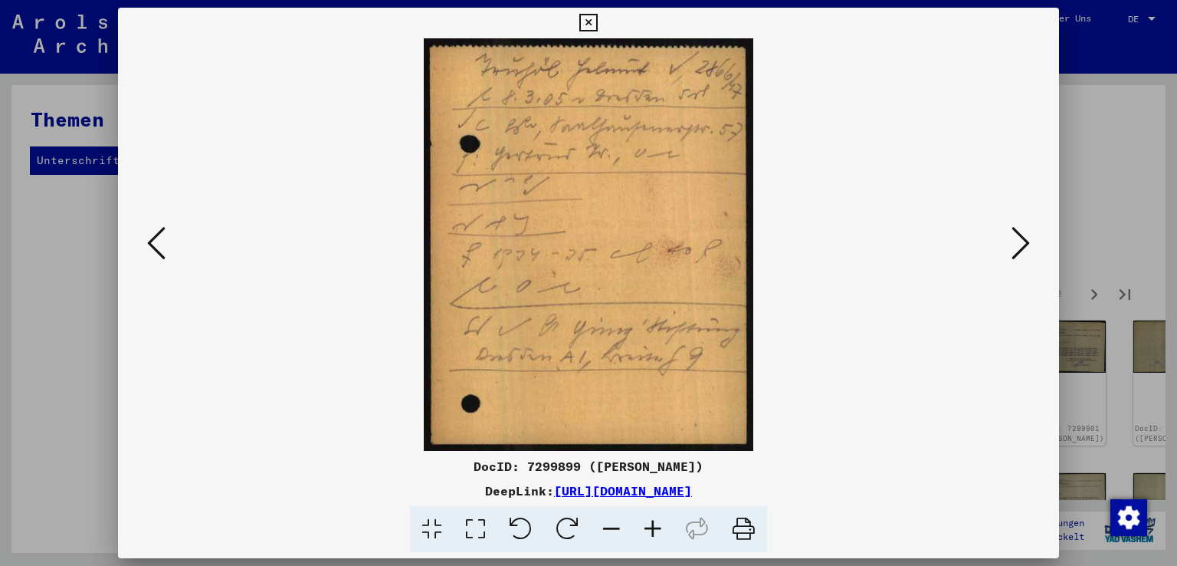
click at [1028, 242] on icon at bounding box center [1021, 243] width 18 height 37
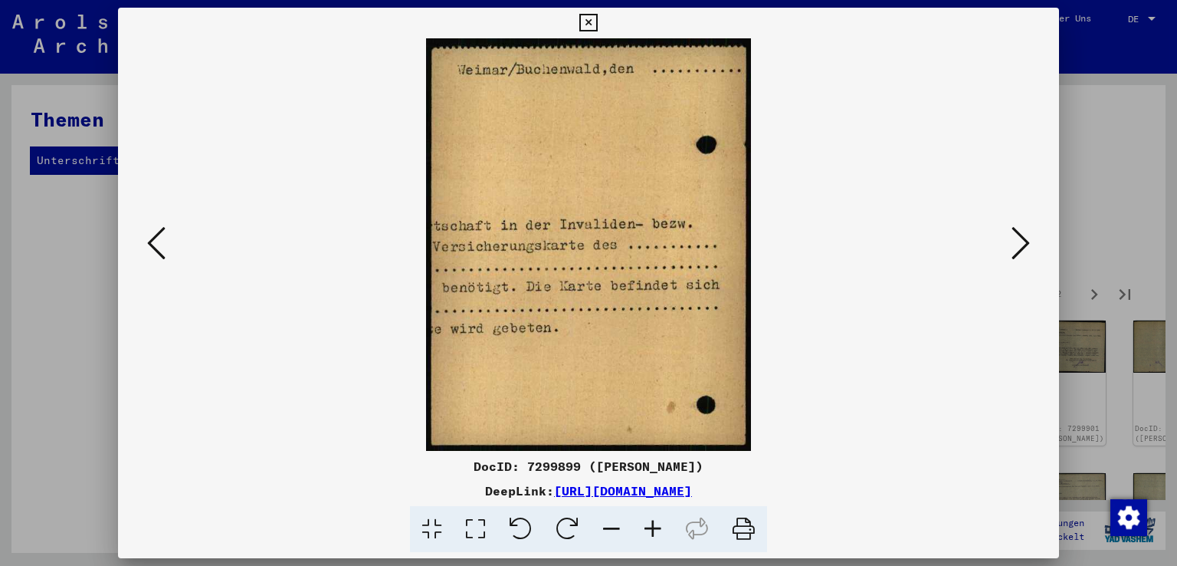
click at [1028, 242] on icon at bounding box center [1021, 243] width 18 height 37
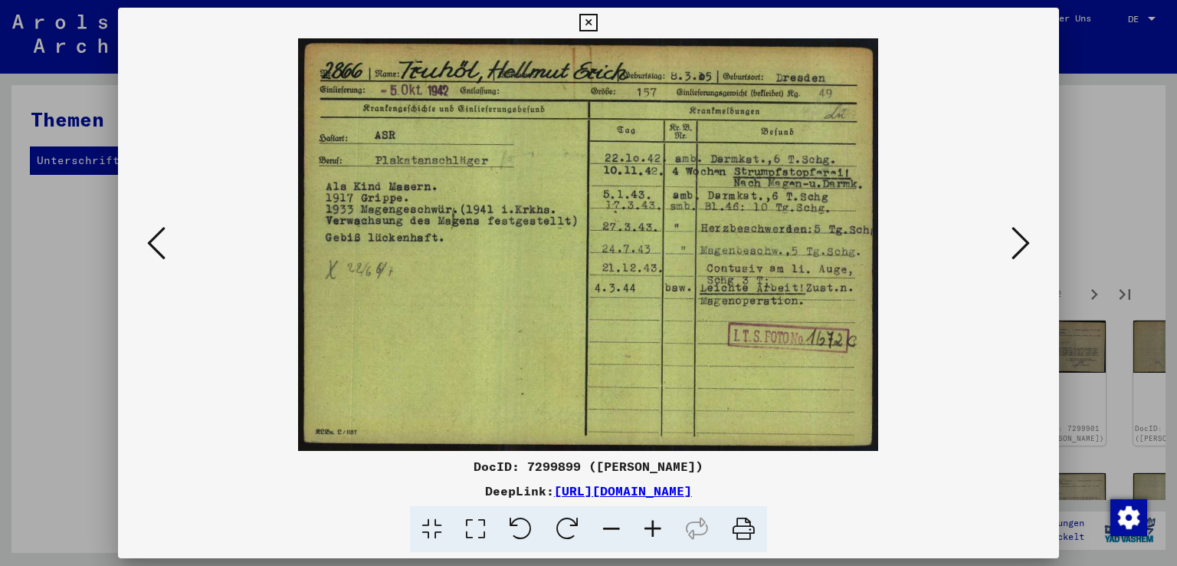
click at [650, 530] on icon at bounding box center [652, 529] width 41 height 47
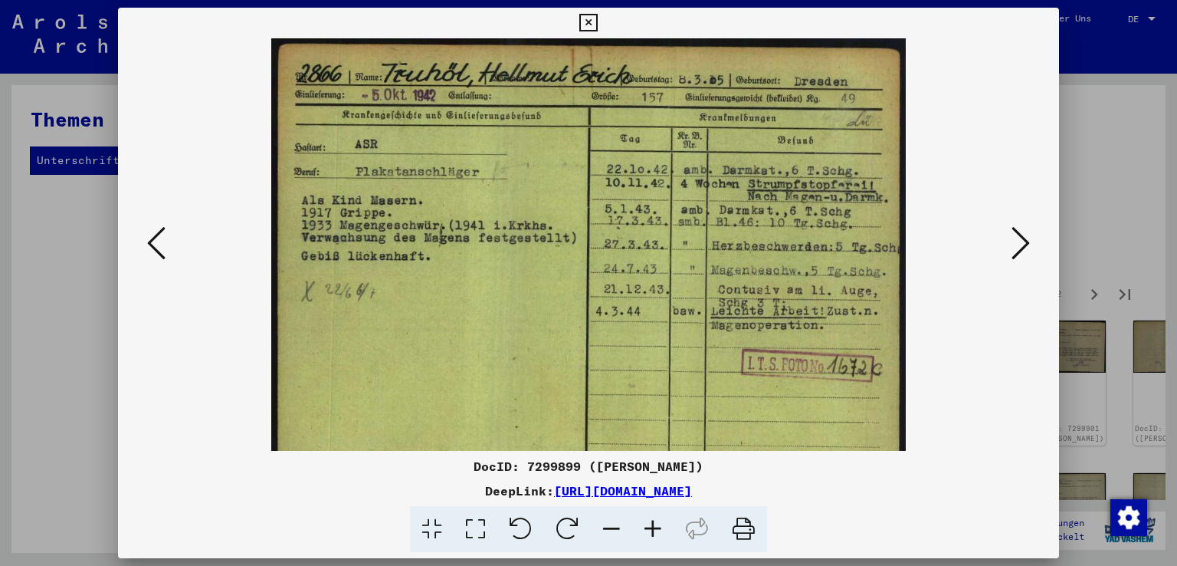
click at [650, 530] on icon at bounding box center [652, 529] width 41 height 47
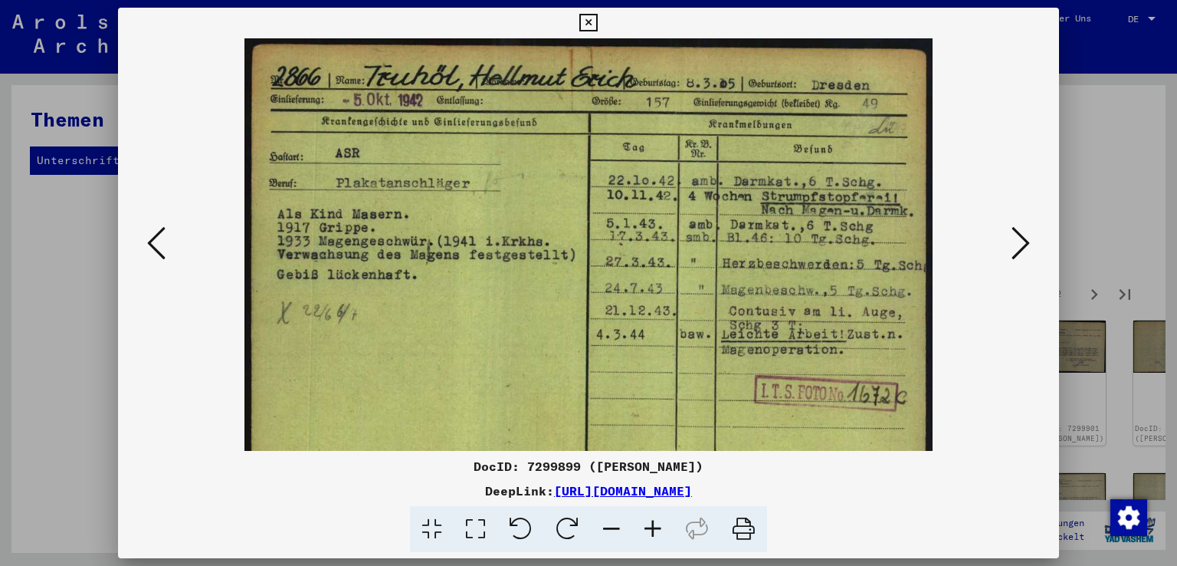
click at [650, 530] on icon at bounding box center [652, 529] width 41 height 47
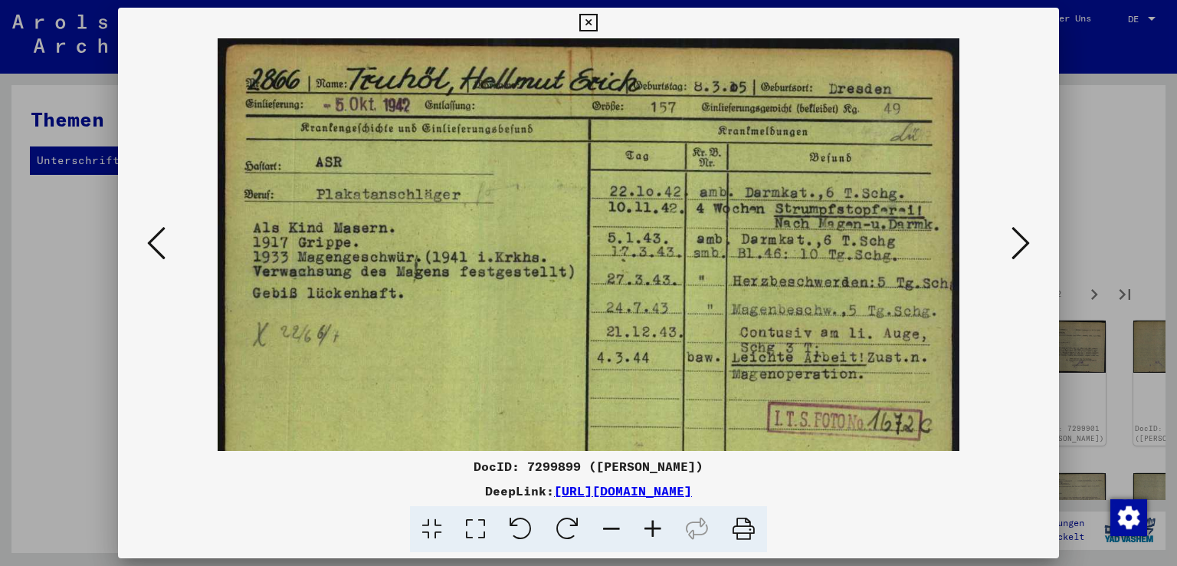
click at [650, 530] on icon at bounding box center [652, 529] width 41 height 47
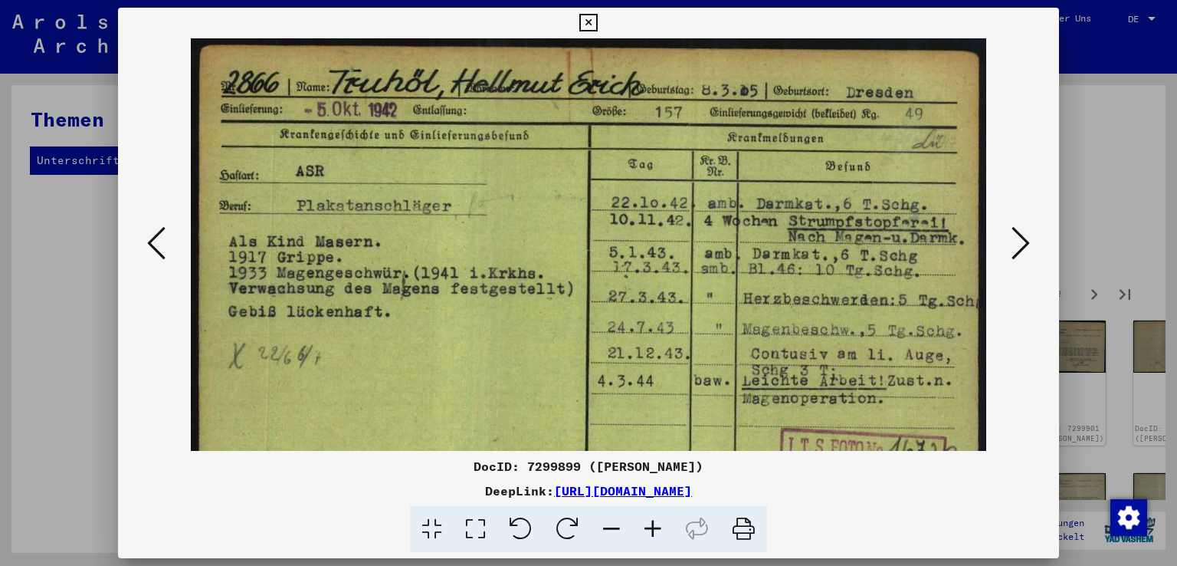
click at [612, 519] on icon at bounding box center [611, 529] width 41 height 47
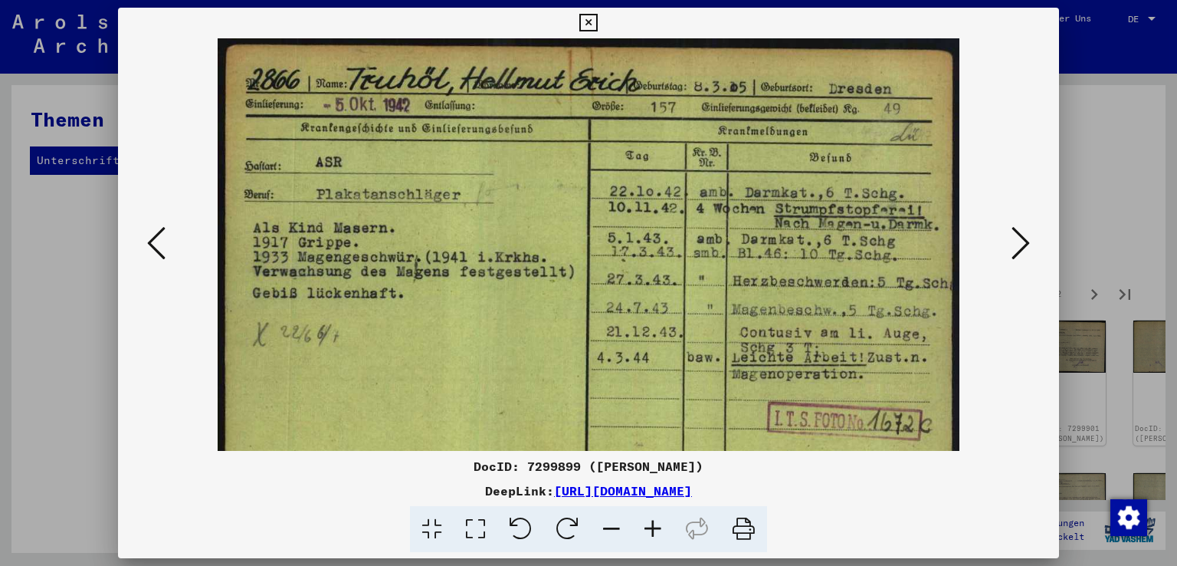
click at [612, 519] on icon at bounding box center [611, 529] width 41 height 47
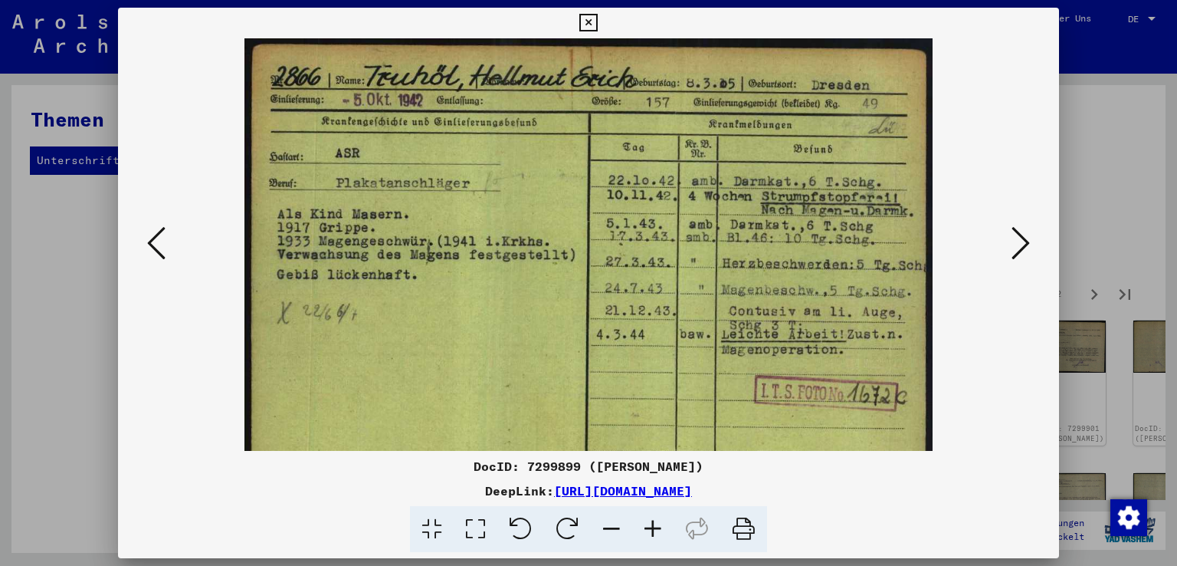
click at [612, 519] on icon at bounding box center [611, 529] width 41 height 47
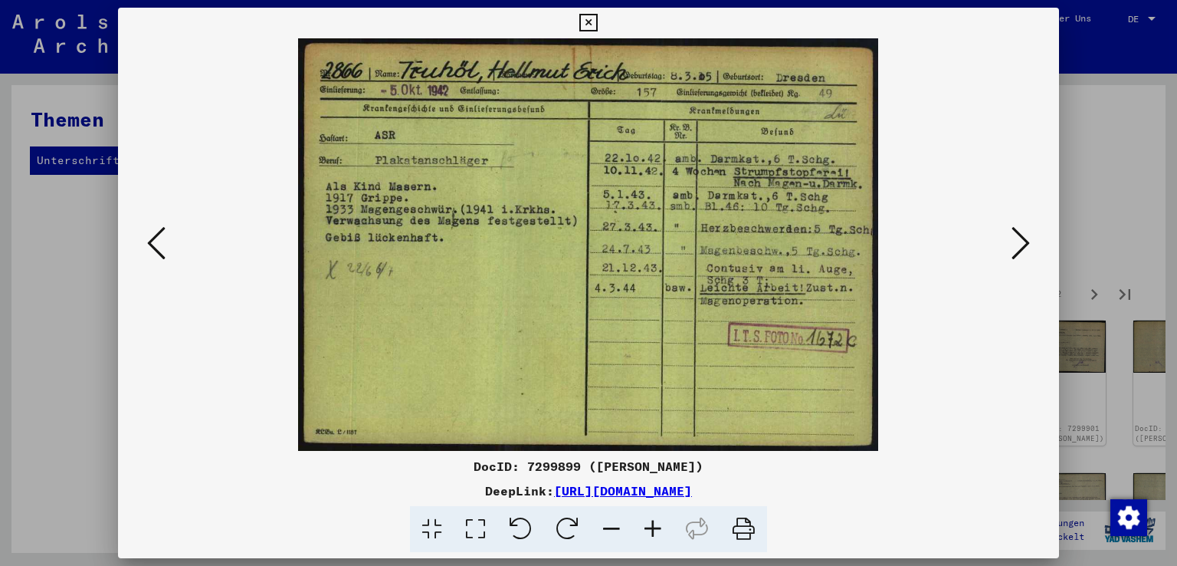
click at [612, 519] on icon at bounding box center [611, 529] width 41 height 47
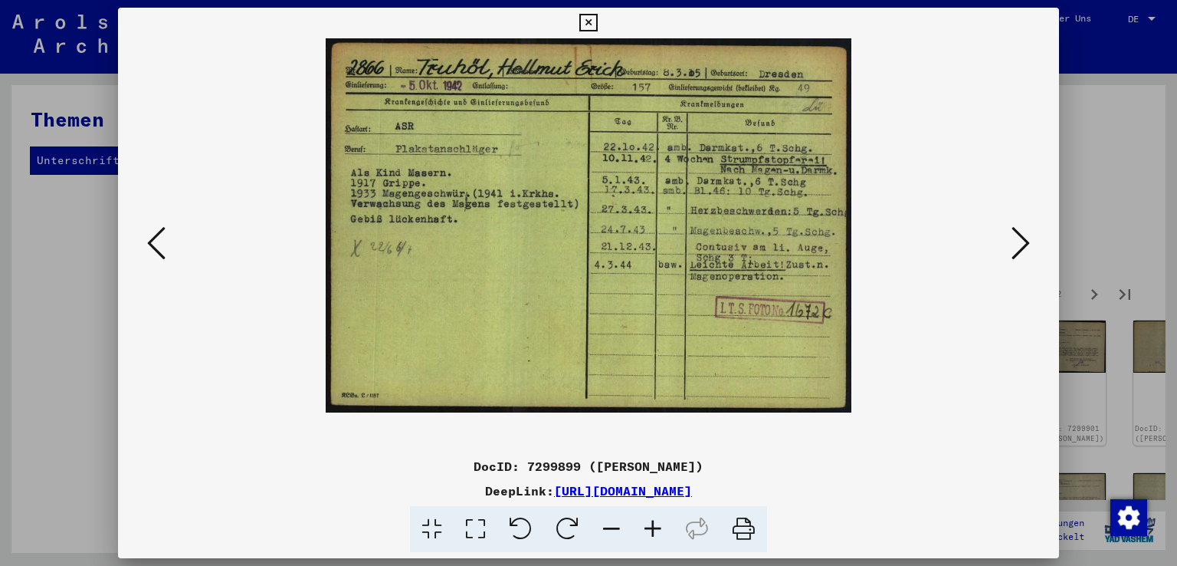
click at [1026, 240] on icon at bounding box center [1021, 243] width 18 height 37
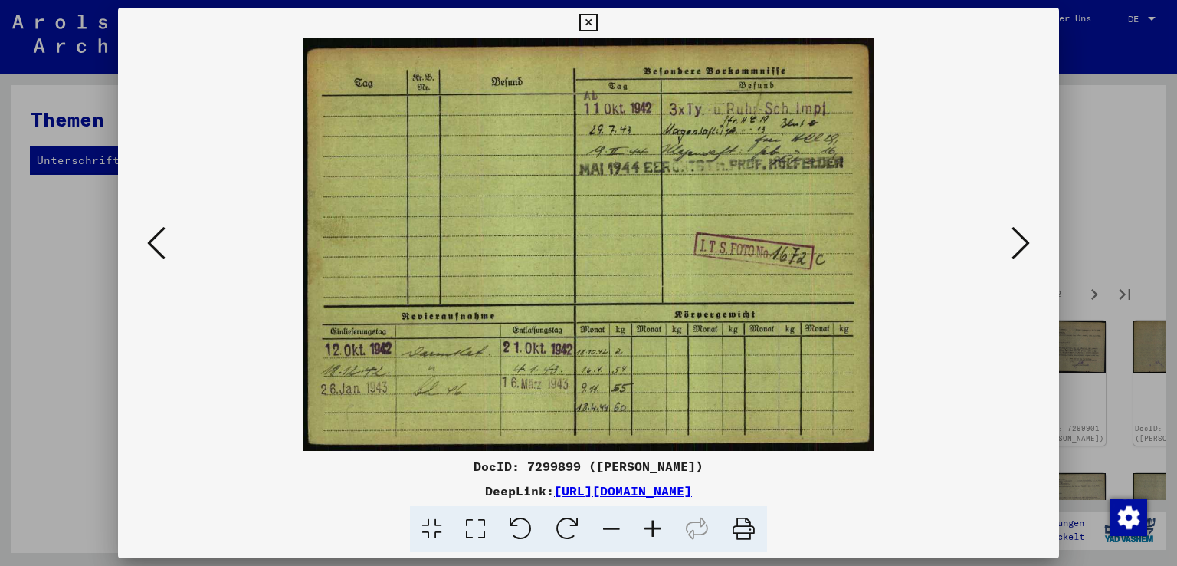
click at [1028, 240] on icon at bounding box center [1021, 243] width 18 height 37
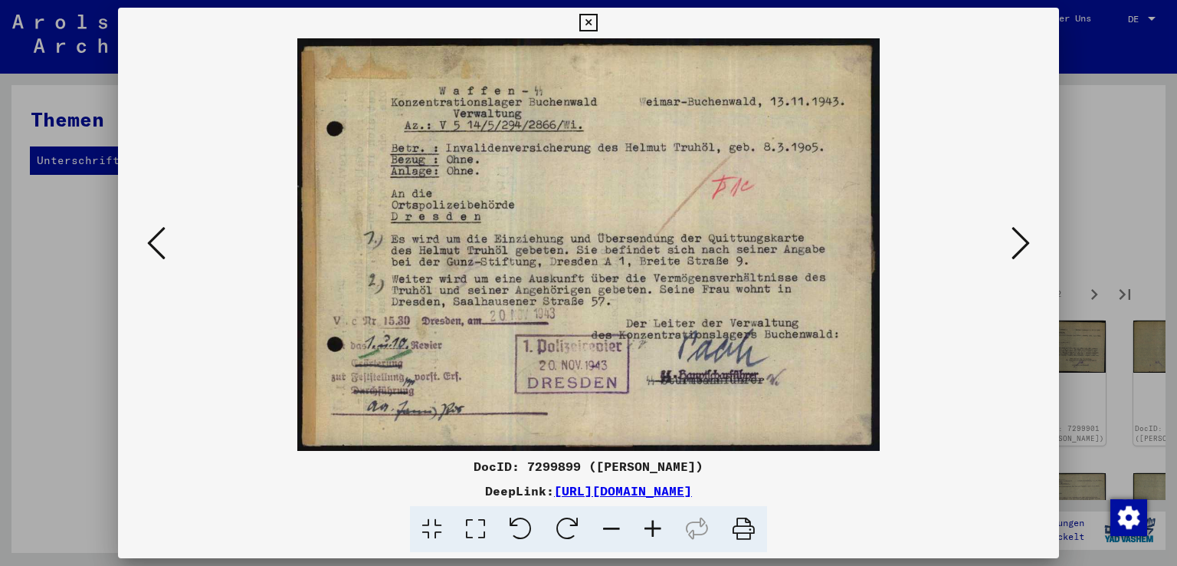
click at [1028, 240] on icon at bounding box center [1021, 243] width 18 height 37
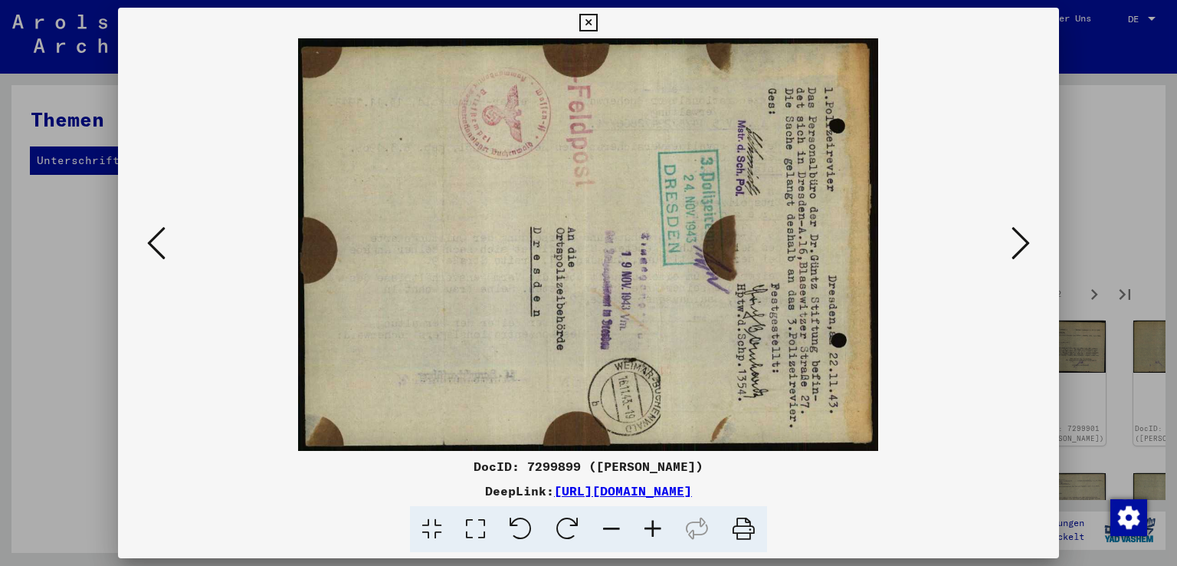
click at [1028, 240] on icon at bounding box center [1021, 243] width 18 height 37
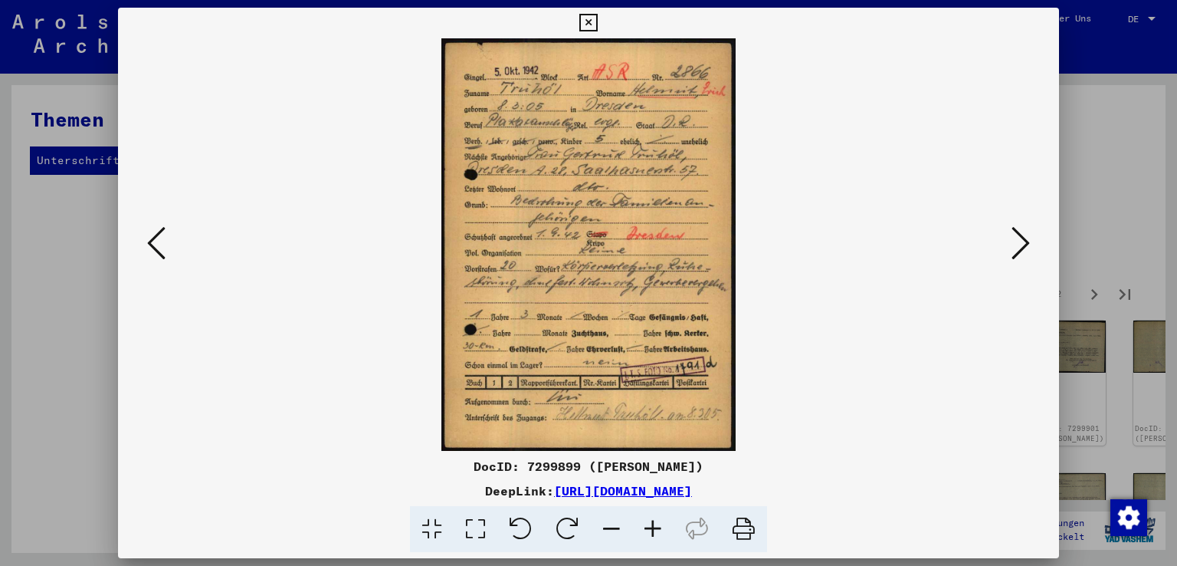
click at [650, 531] on icon at bounding box center [652, 529] width 41 height 47
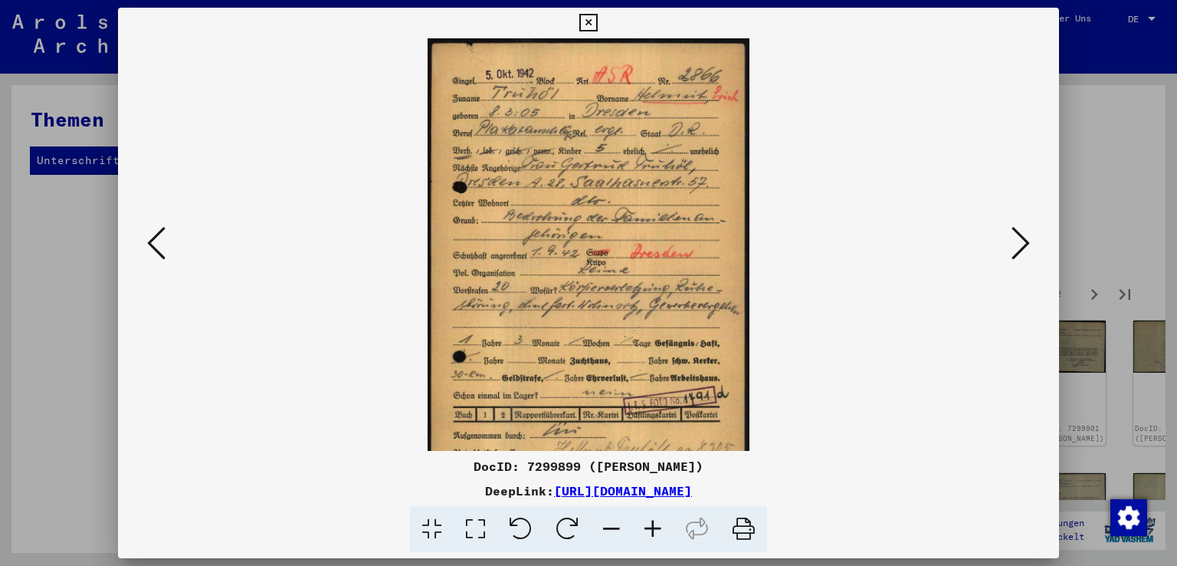
click at [650, 531] on icon at bounding box center [652, 529] width 41 height 47
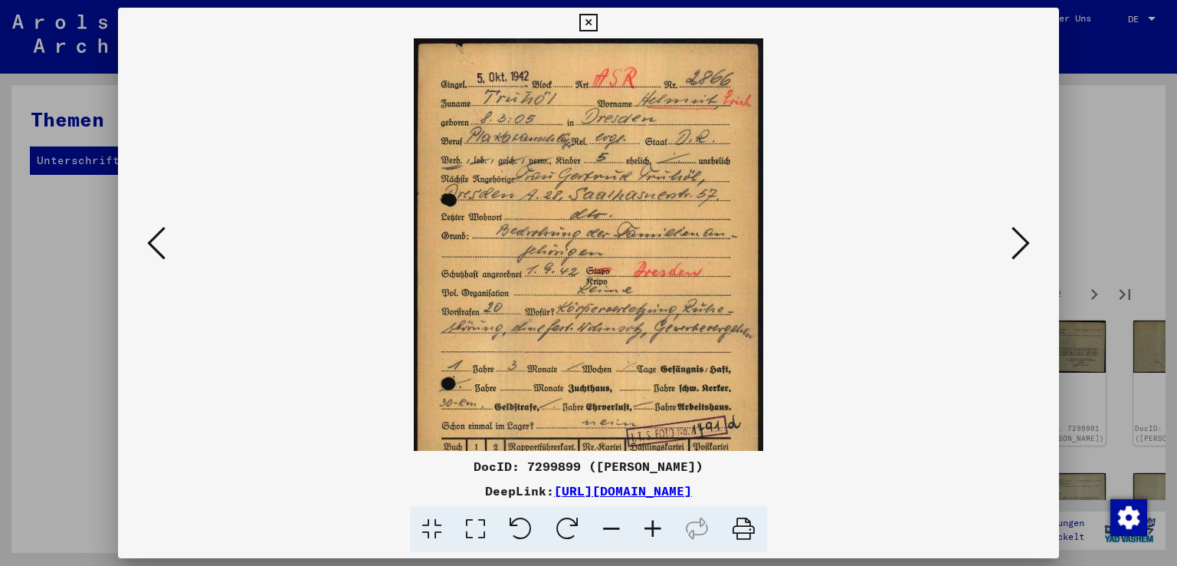
click at [650, 531] on icon at bounding box center [652, 529] width 41 height 47
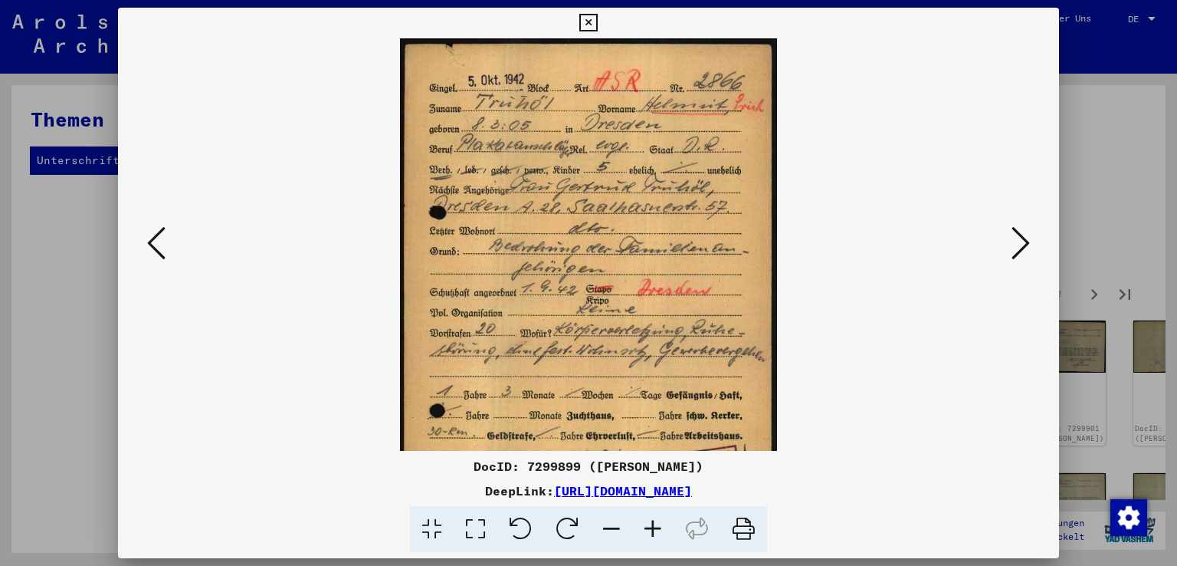
click at [650, 531] on icon at bounding box center [652, 529] width 41 height 47
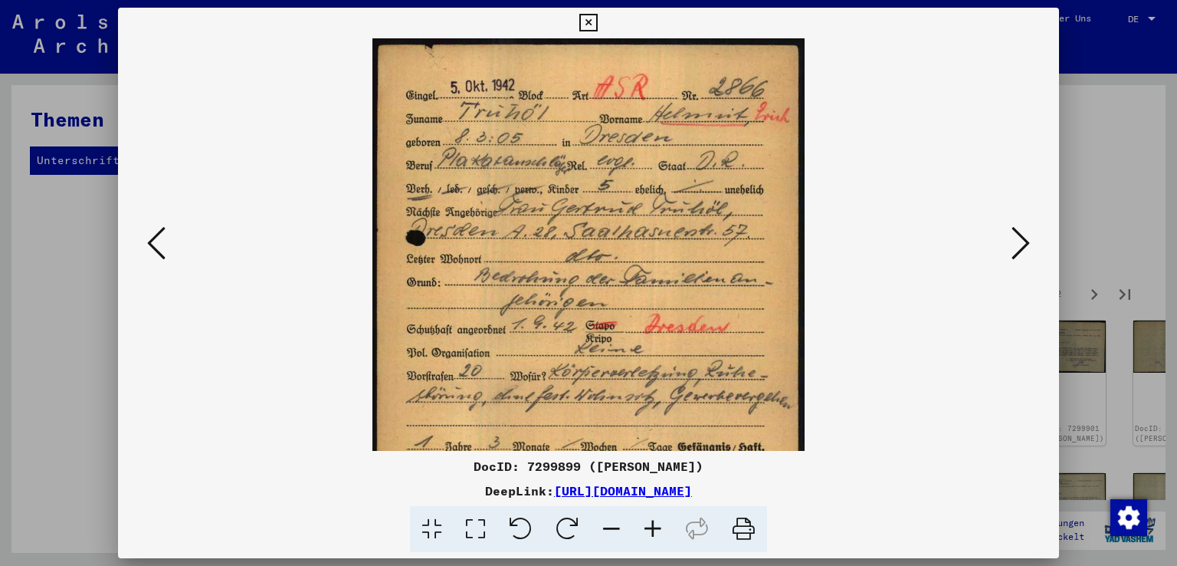
click at [650, 531] on icon at bounding box center [652, 529] width 41 height 47
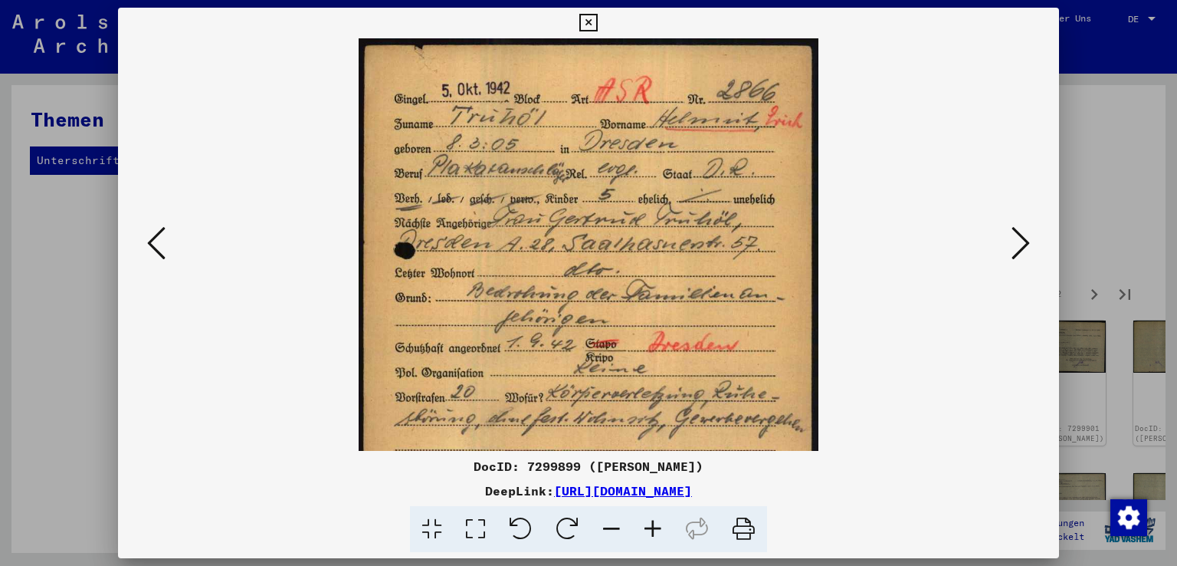
click at [650, 531] on icon at bounding box center [652, 529] width 41 height 47
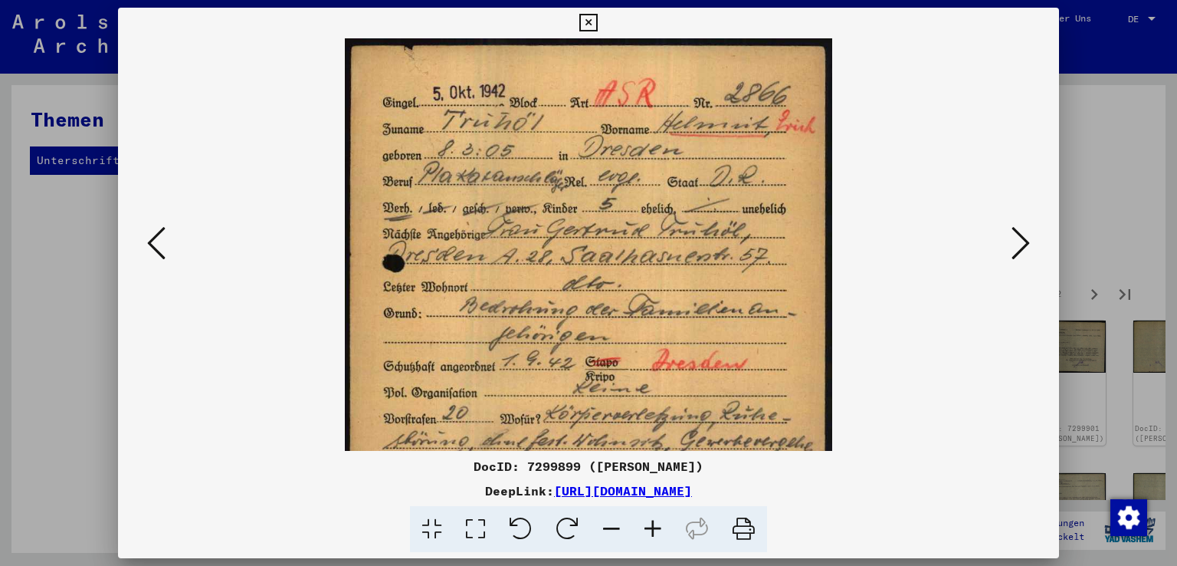
click at [650, 531] on icon at bounding box center [652, 529] width 41 height 47
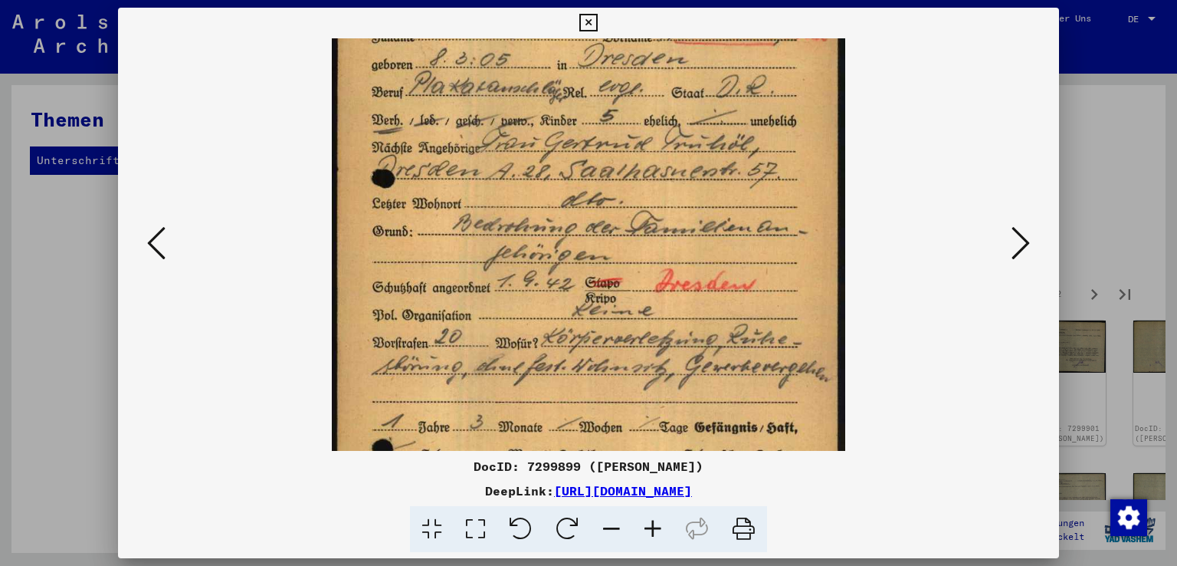
scroll to position [116, 0]
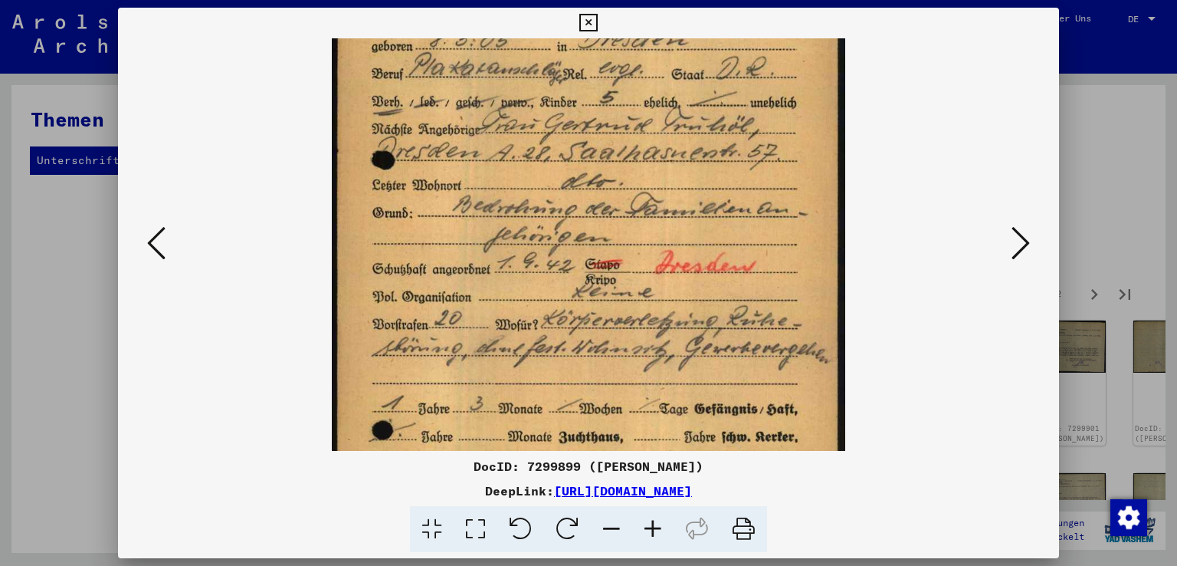
drag, startPoint x: 559, startPoint y: 293, endPoint x: 559, endPoint y: 187, distance: 105.8
click at [559, 187] on img at bounding box center [589, 282] width 514 height 719
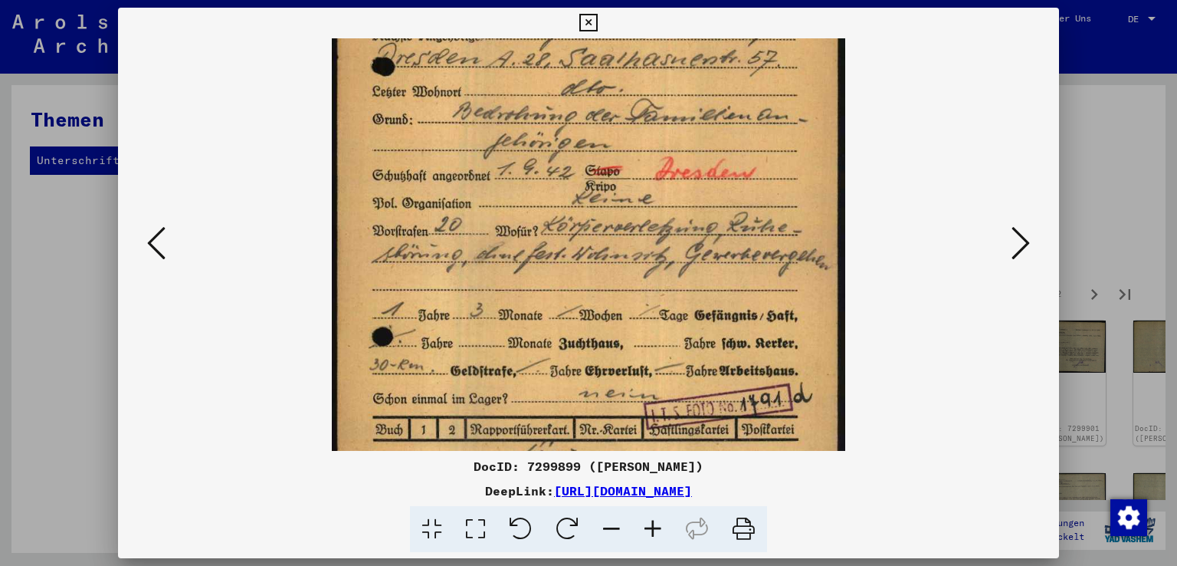
scroll to position [211, 0]
drag, startPoint x: 595, startPoint y: 382, endPoint x: 597, endPoint y: 294, distance: 88.9
click at [597, 294] on img at bounding box center [589, 187] width 514 height 719
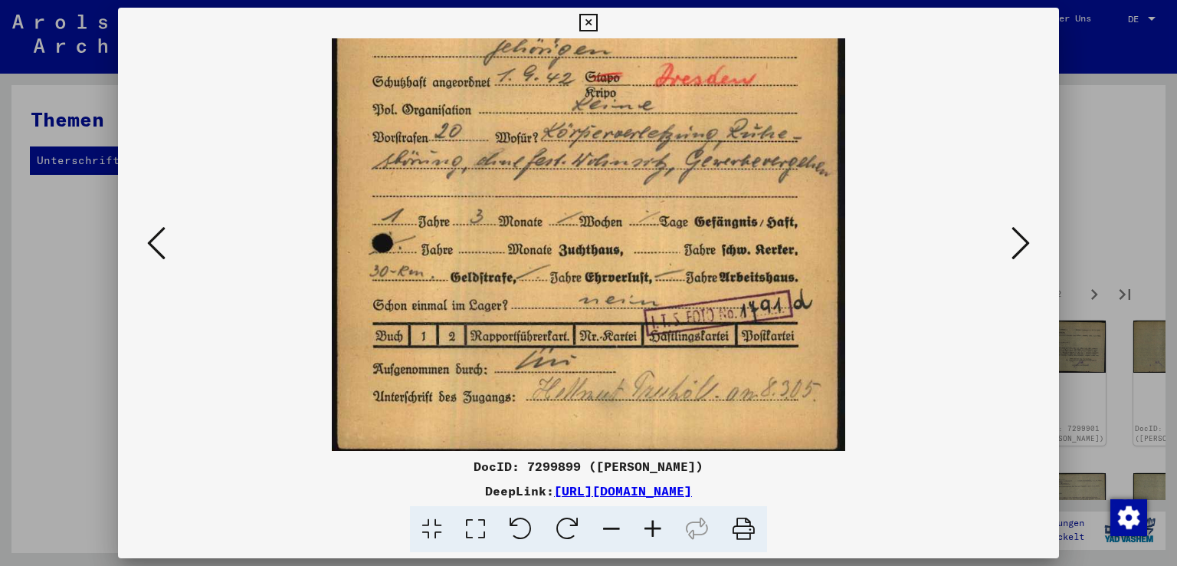
scroll to position [307, 0]
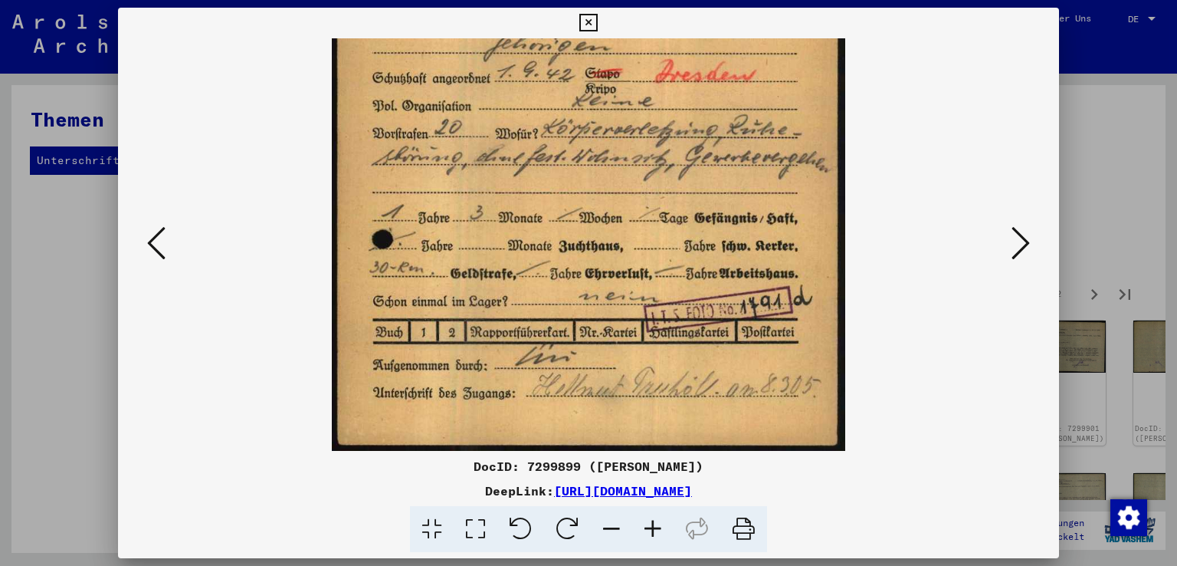
drag, startPoint x: 553, startPoint y: 359, endPoint x: 553, endPoint y: 252, distance: 106.5
click at [553, 252] on img at bounding box center [589, 91] width 514 height 719
click at [1025, 244] on icon at bounding box center [1021, 243] width 18 height 37
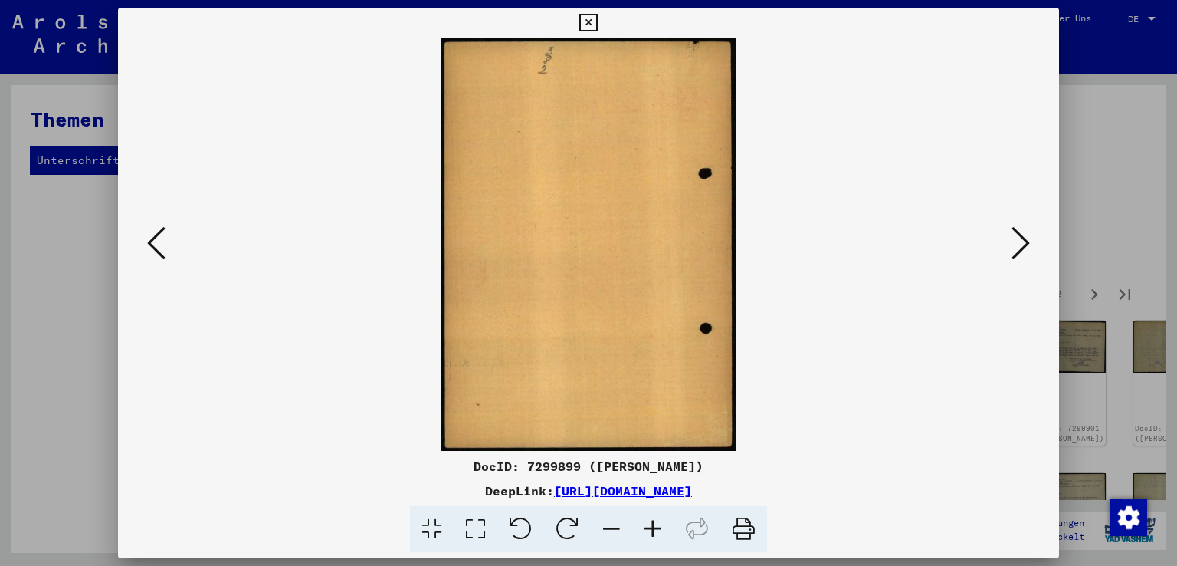
click at [1025, 244] on icon at bounding box center [1021, 243] width 18 height 37
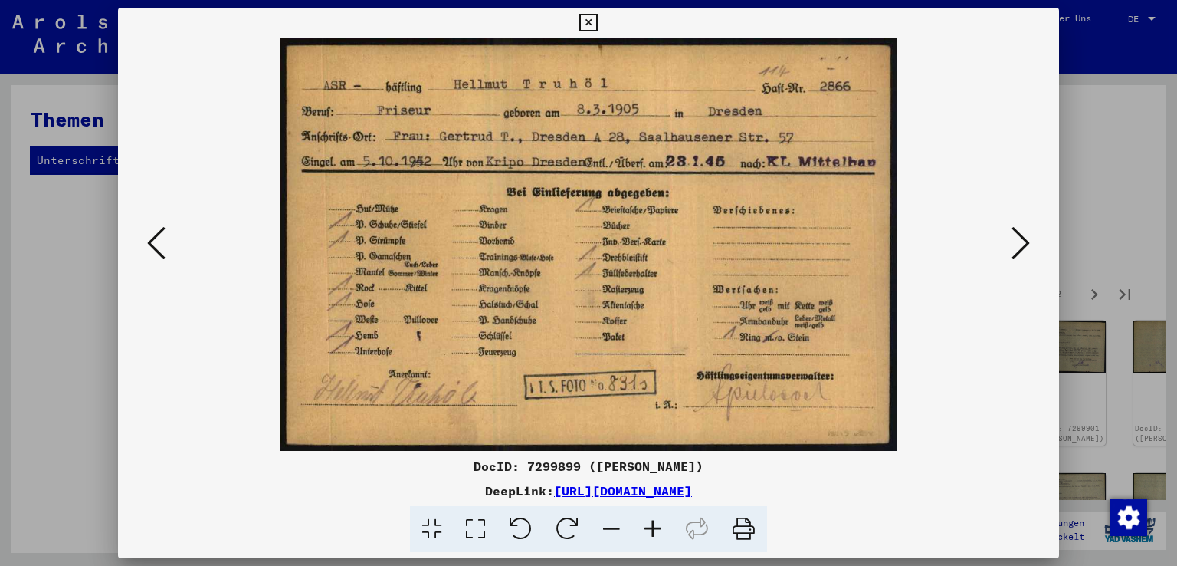
click at [656, 526] on icon at bounding box center [652, 529] width 41 height 47
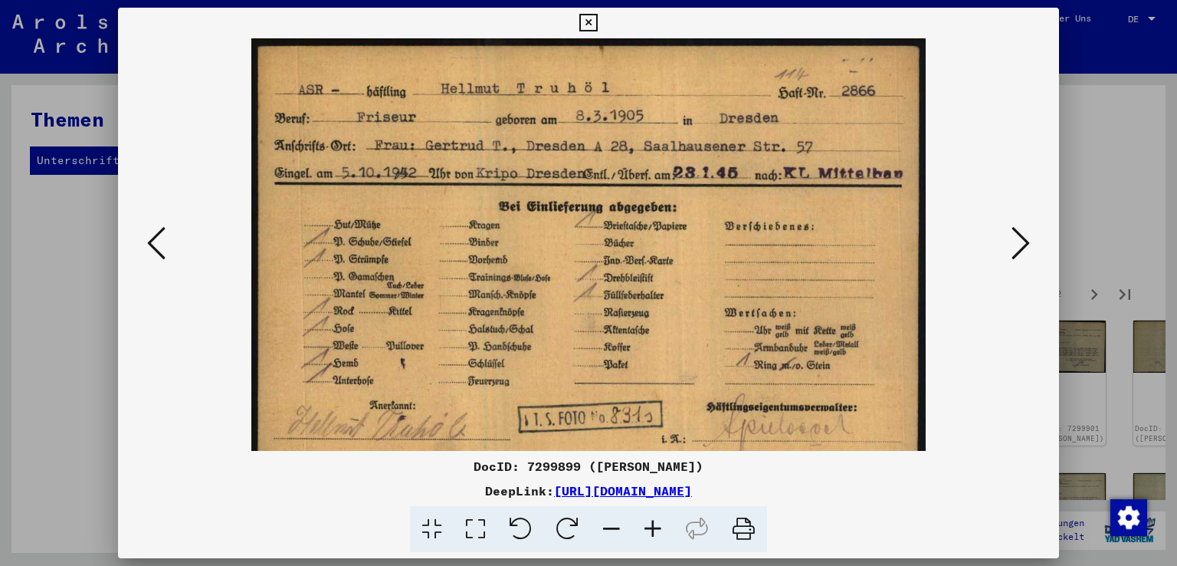
click at [656, 526] on icon at bounding box center [652, 529] width 41 height 47
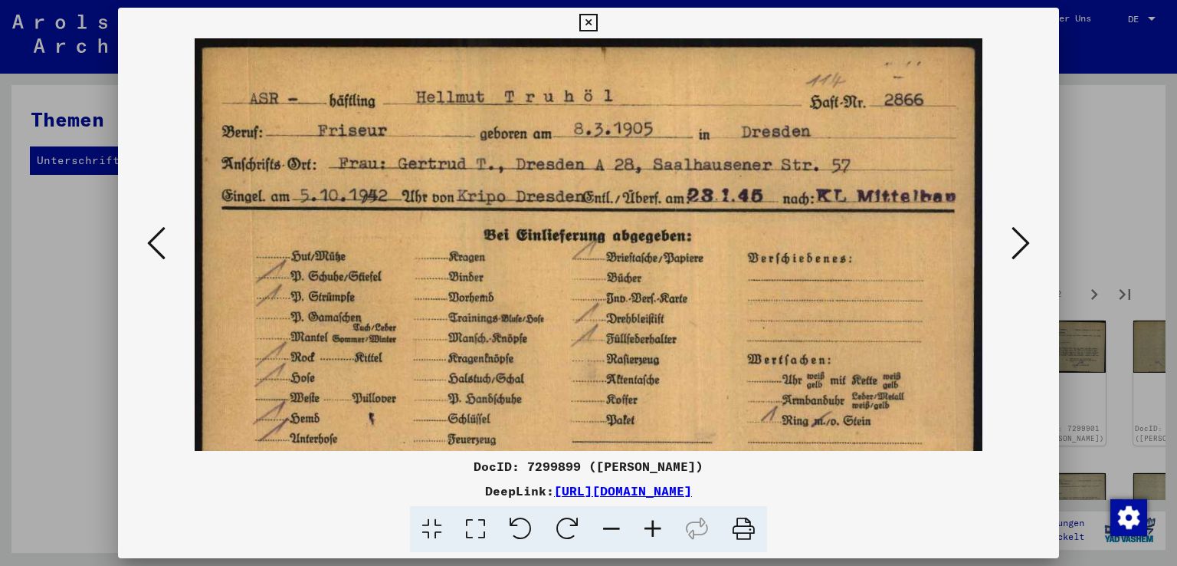
click at [656, 526] on icon at bounding box center [652, 529] width 41 height 47
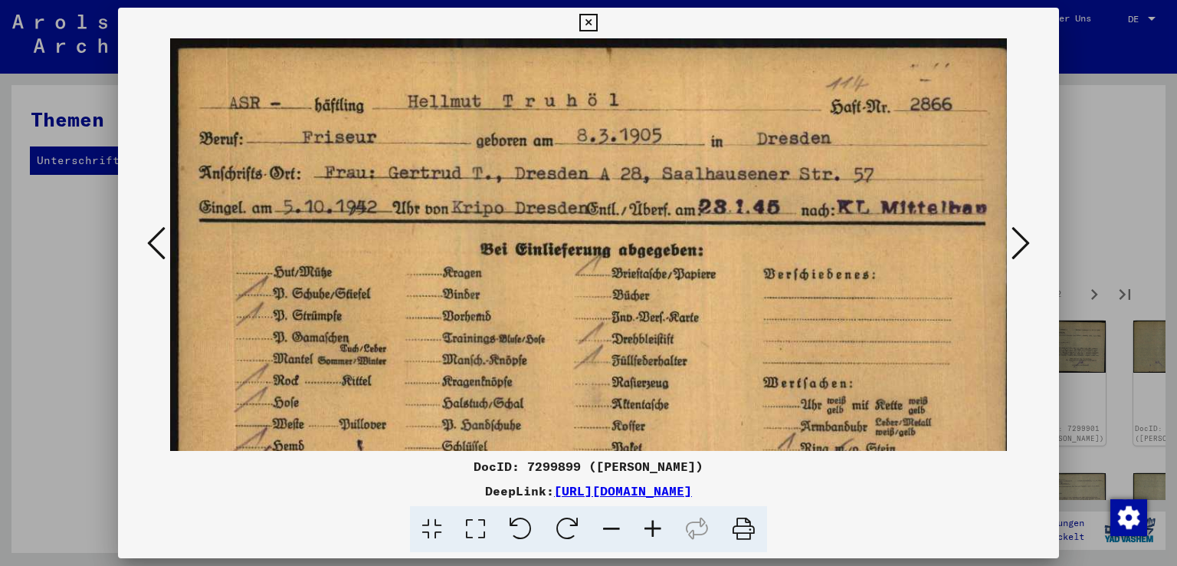
click at [656, 526] on icon at bounding box center [652, 529] width 41 height 47
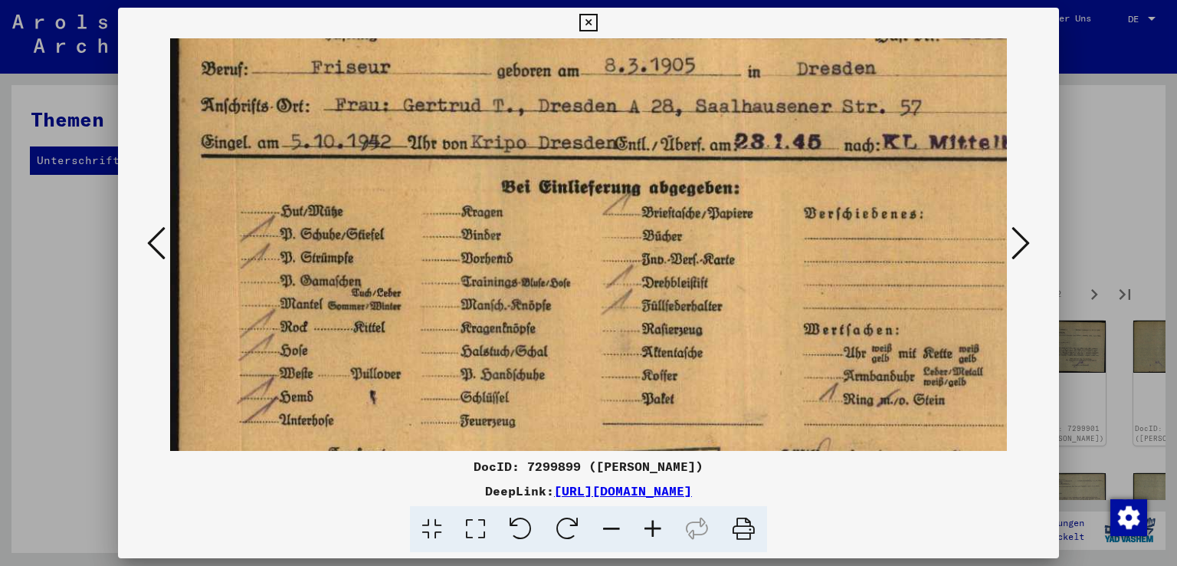
drag, startPoint x: 375, startPoint y: 346, endPoint x: 404, endPoint y: 254, distance: 96.5
click at [405, 264] on img at bounding box center [621, 264] width 903 height 604
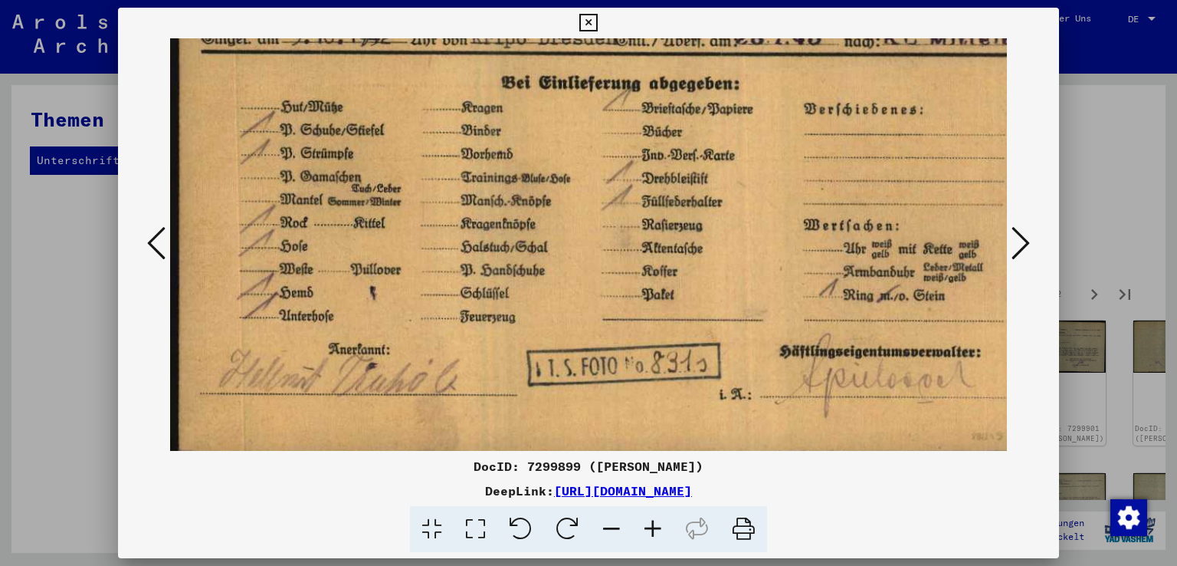
scroll to position [191, 0]
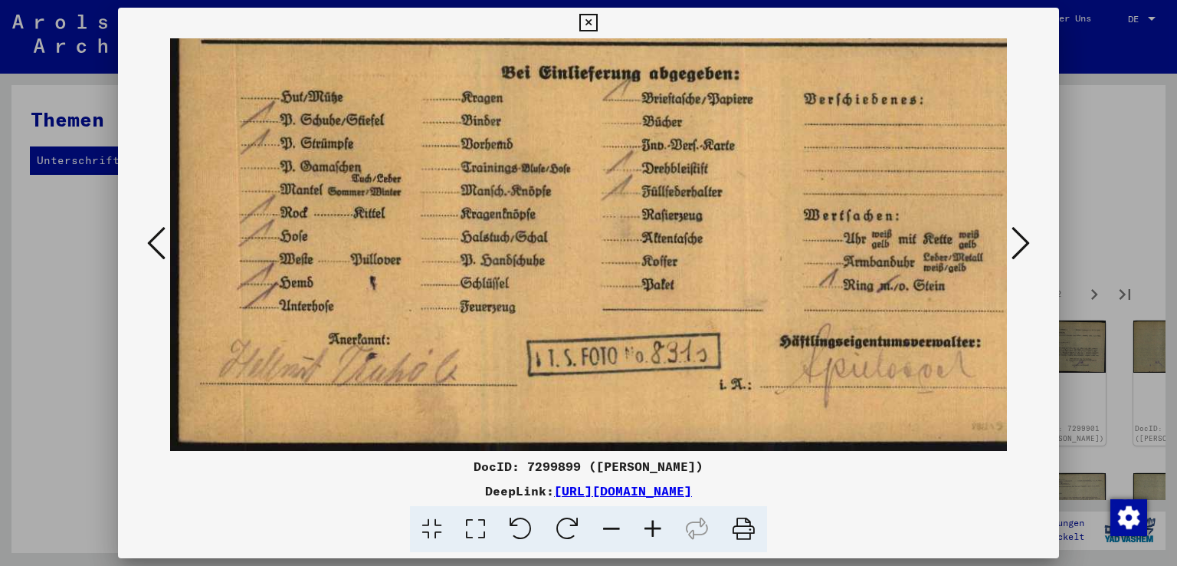
drag, startPoint x: 751, startPoint y: 385, endPoint x: 750, endPoint y: 269, distance: 115.7
click at [750, 269] on img at bounding box center [621, 150] width 903 height 604
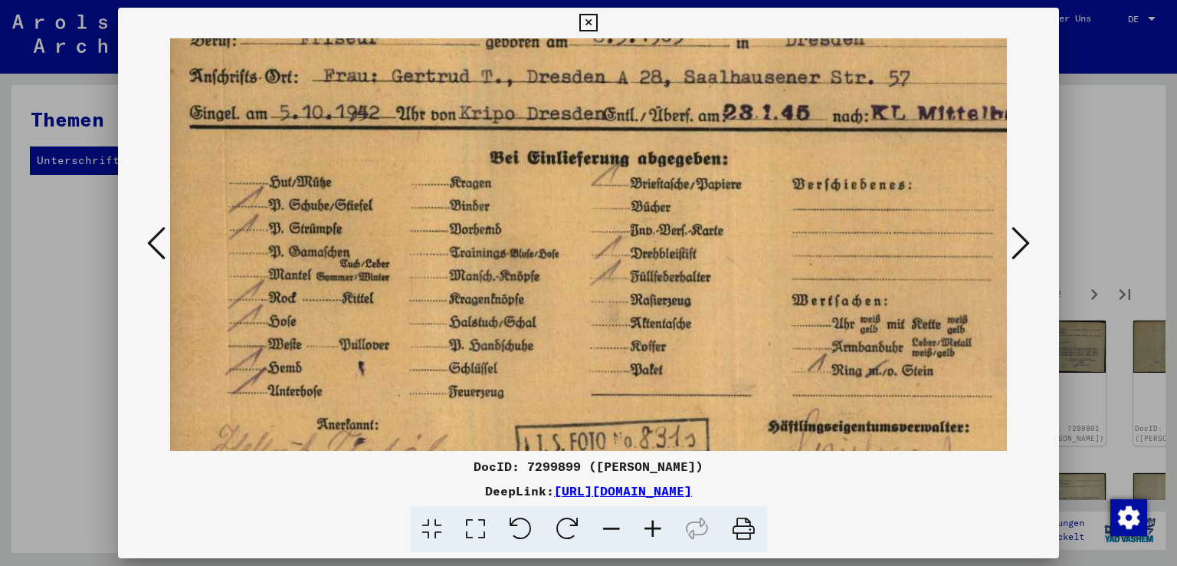
drag, startPoint x: 662, startPoint y: 192, endPoint x: 644, endPoint y: 323, distance: 132.2
click at [644, 323] on img at bounding box center [610, 235] width 903 height 604
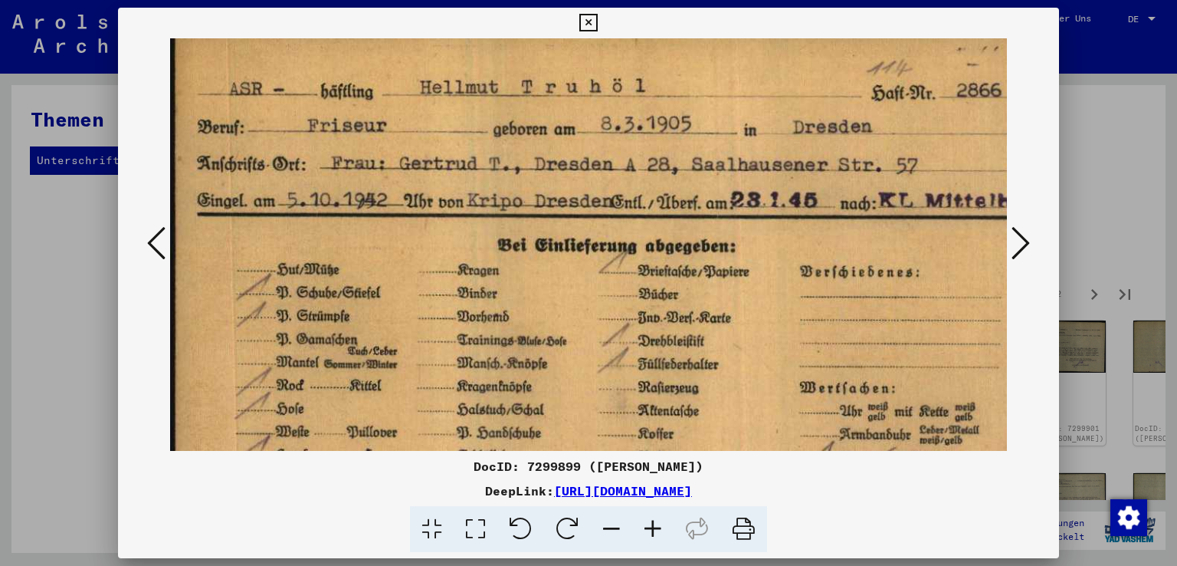
scroll to position [0, 0]
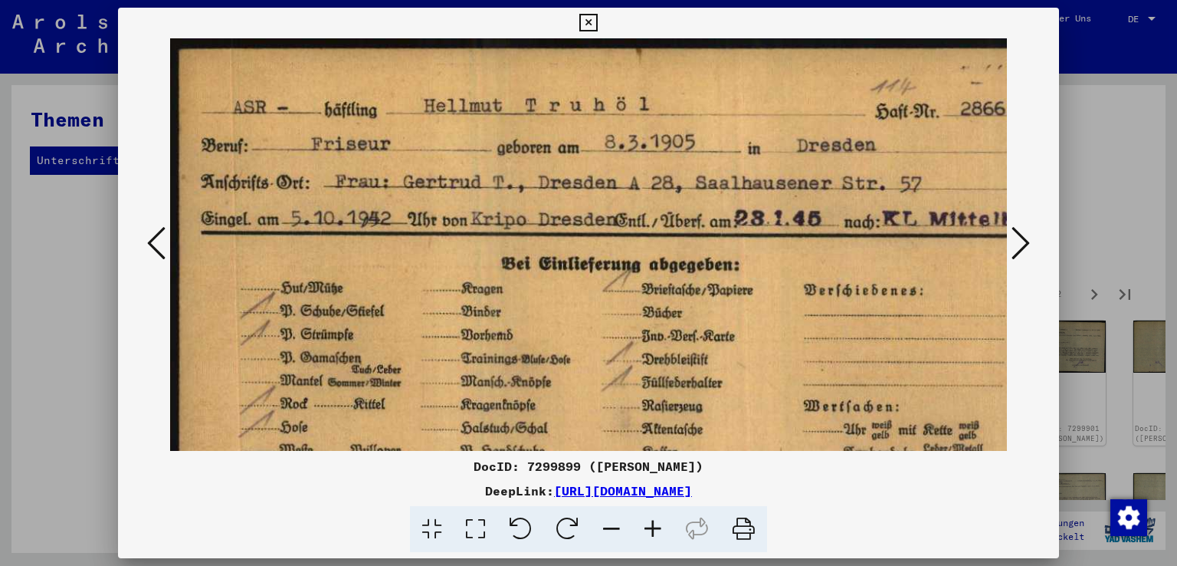
drag, startPoint x: 653, startPoint y: 257, endPoint x: 726, endPoint y: 334, distance: 106.3
click at [726, 334] on img at bounding box center [621, 340] width 903 height 604
click at [1029, 240] on icon at bounding box center [1021, 243] width 18 height 37
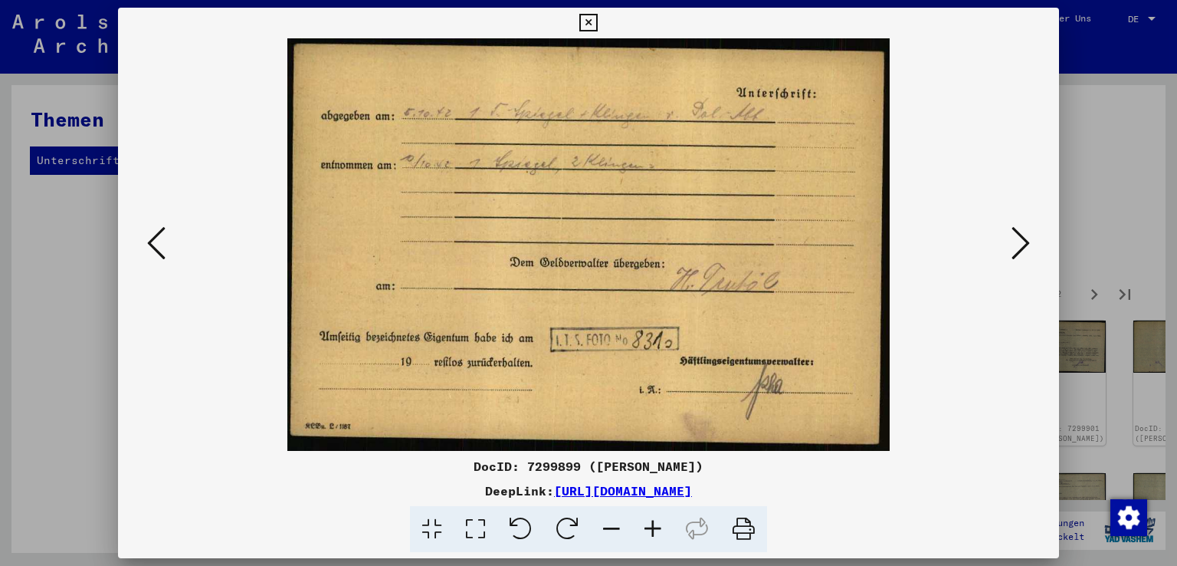
click at [1029, 240] on icon at bounding box center [1021, 243] width 18 height 37
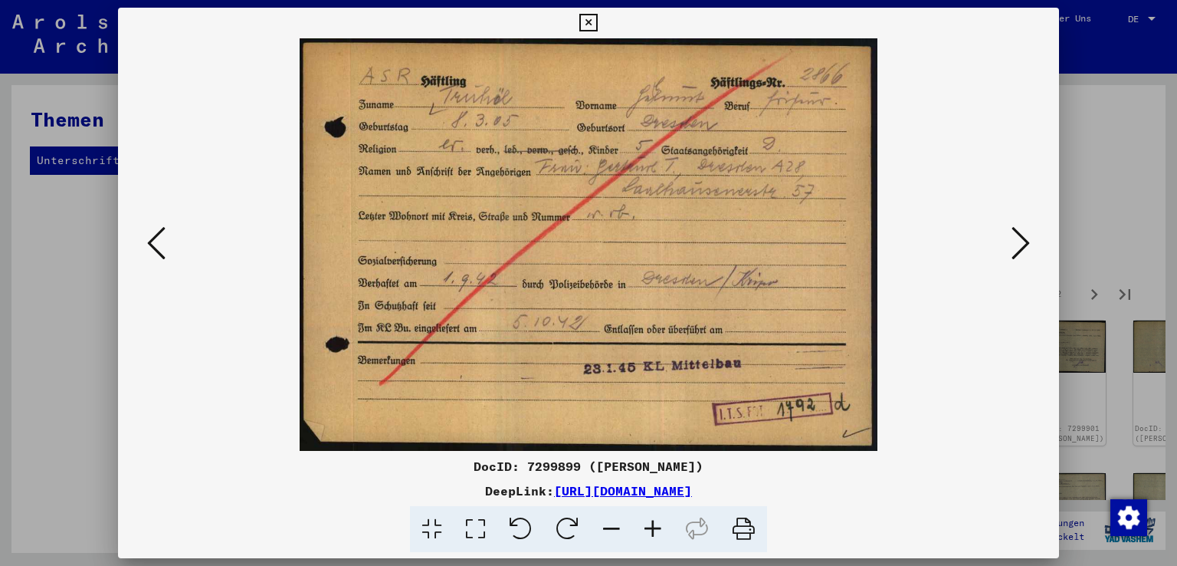
click at [1029, 243] on icon at bounding box center [1021, 243] width 18 height 37
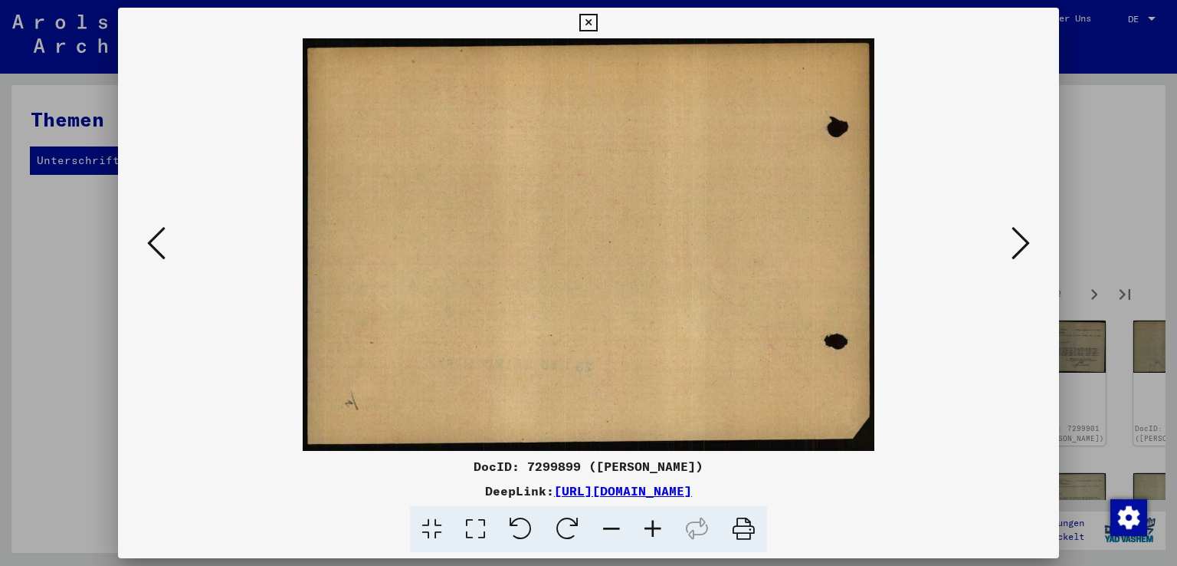
click at [1029, 243] on icon at bounding box center [1021, 243] width 18 height 37
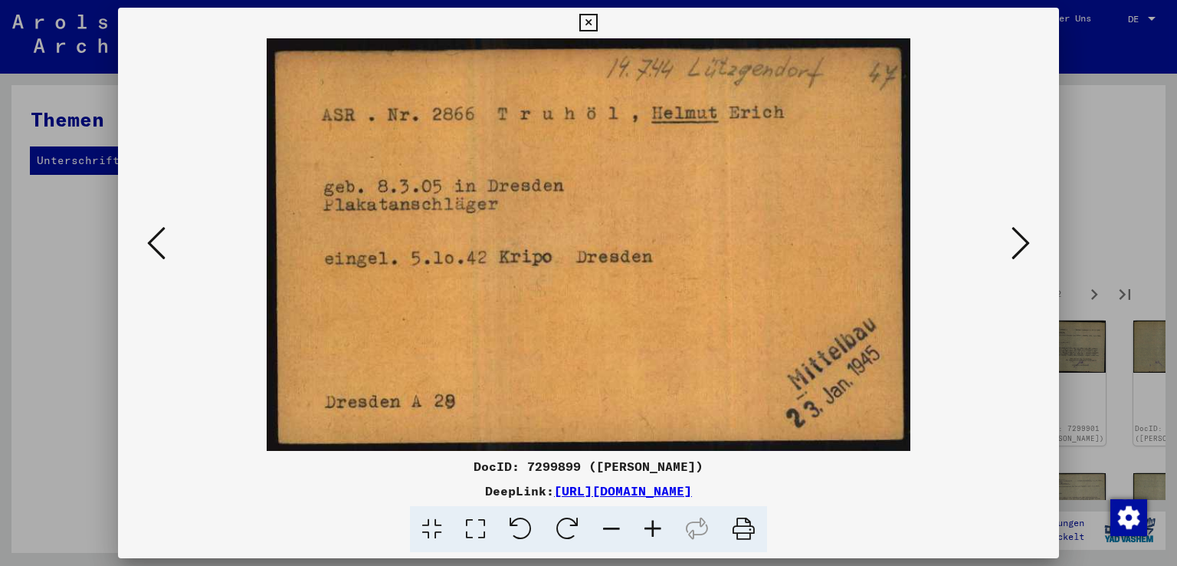
click at [1029, 243] on icon at bounding box center [1021, 243] width 18 height 37
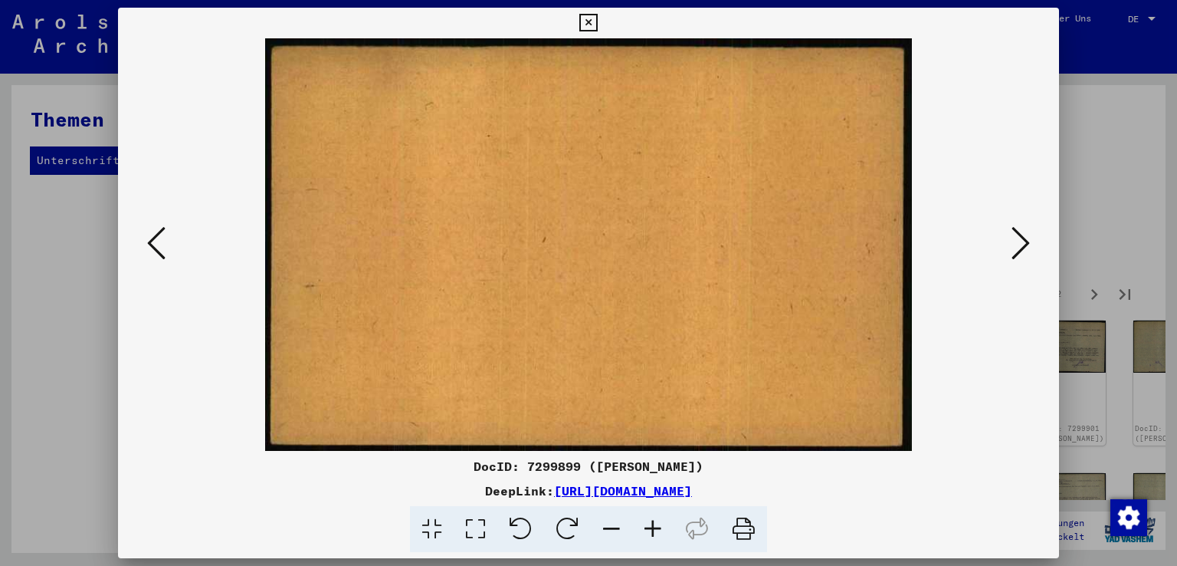
click at [1029, 243] on icon at bounding box center [1021, 243] width 18 height 37
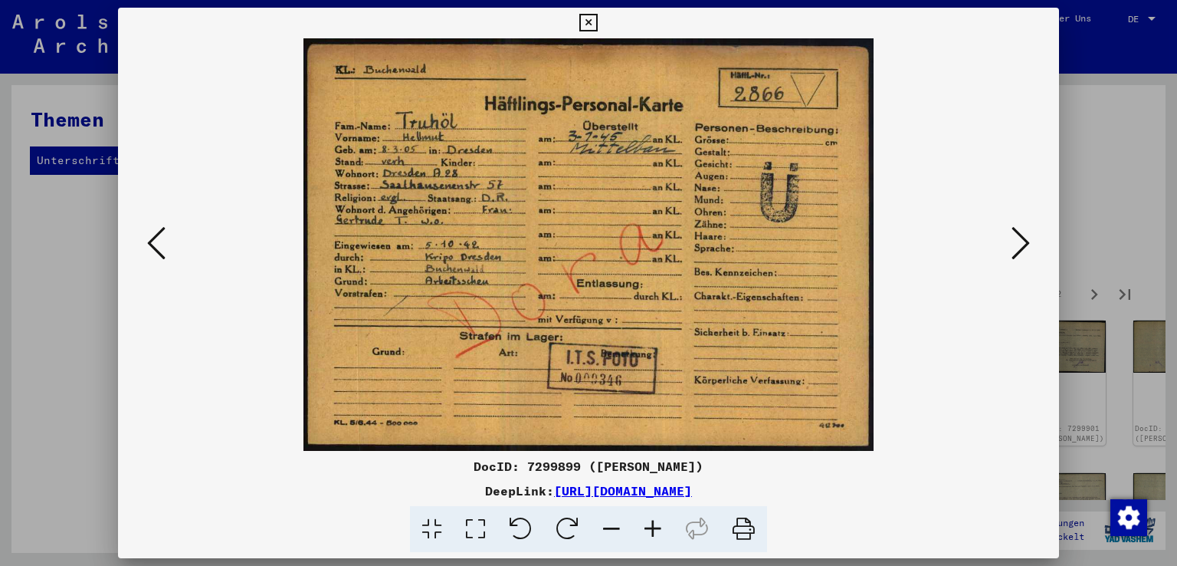
click at [651, 526] on icon at bounding box center [652, 529] width 41 height 47
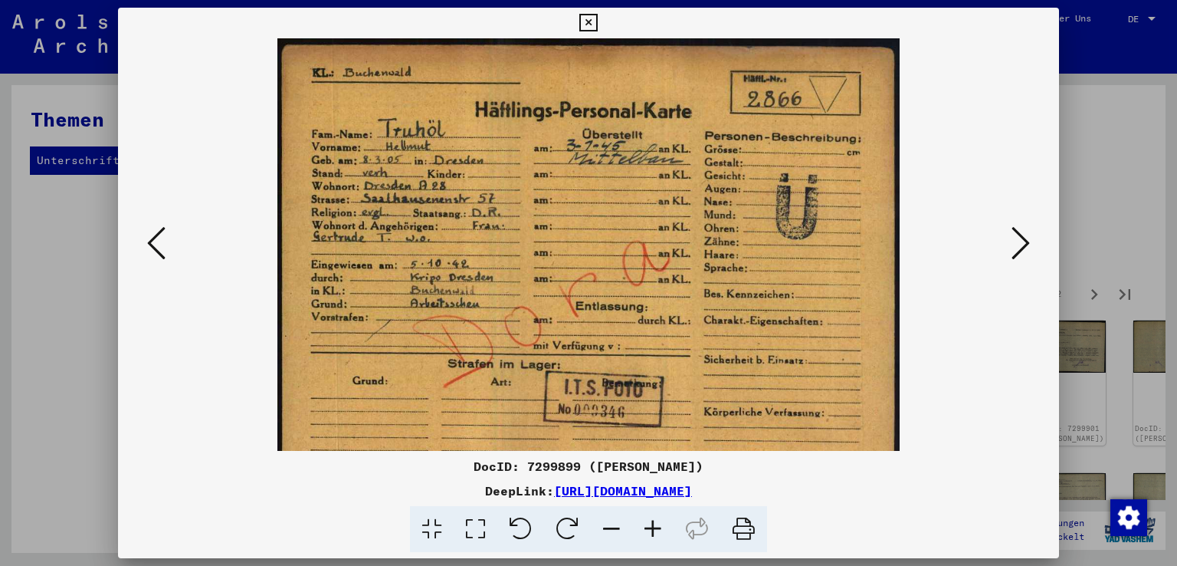
click at [651, 526] on icon at bounding box center [652, 529] width 41 height 47
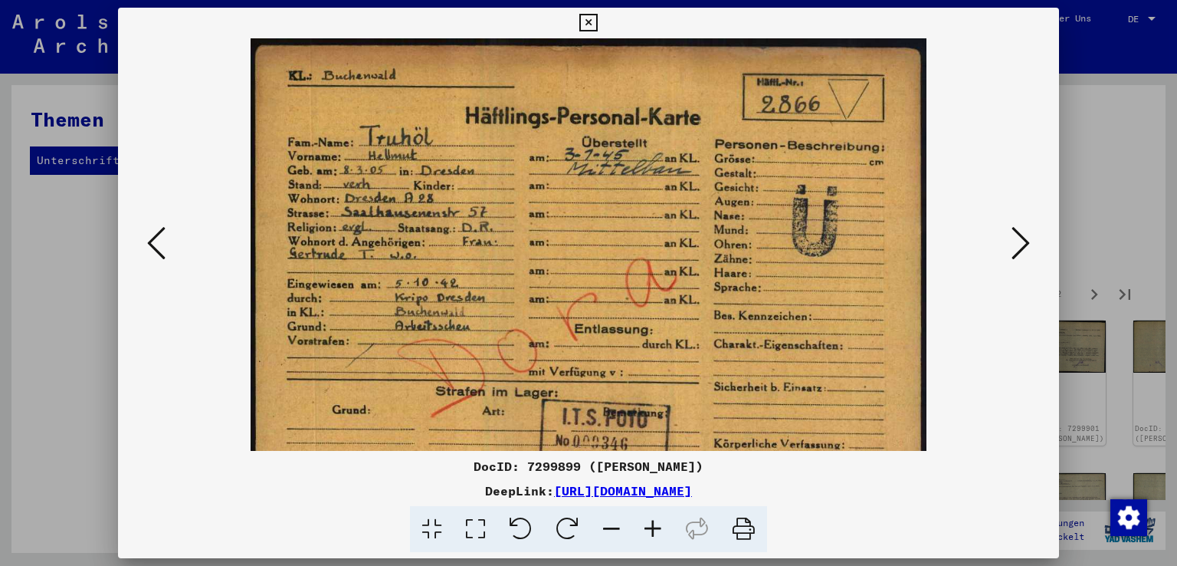
click at [651, 526] on icon at bounding box center [652, 529] width 41 height 47
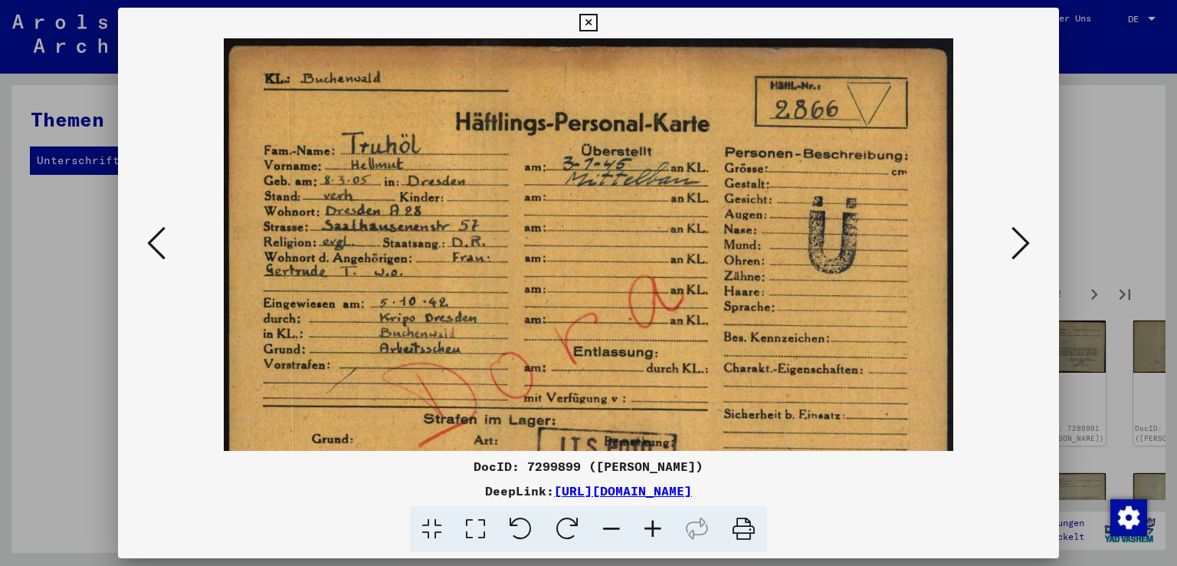
click at [651, 526] on icon at bounding box center [652, 529] width 41 height 47
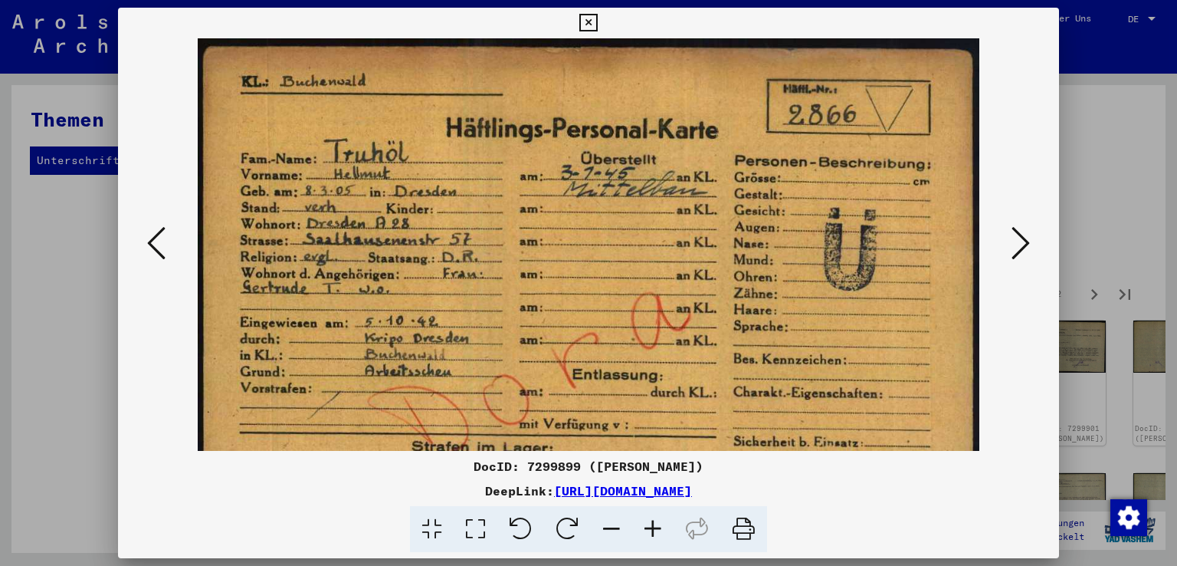
click at [651, 526] on icon at bounding box center [652, 529] width 41 height 47
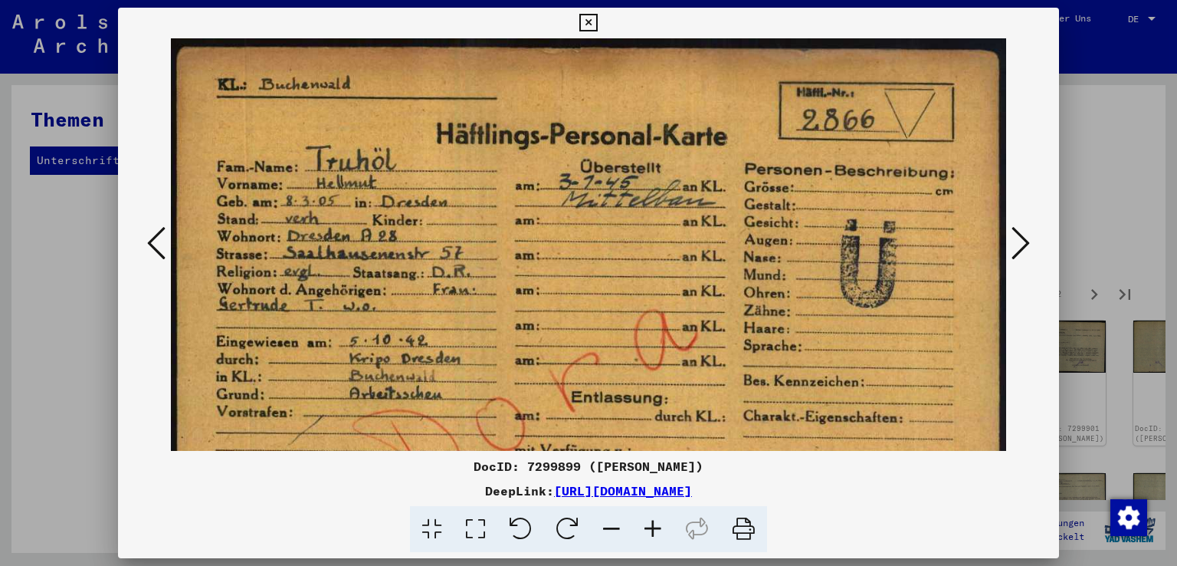
click at [651, 526] on icon at bounding box center [652, 529] width 41 height 47
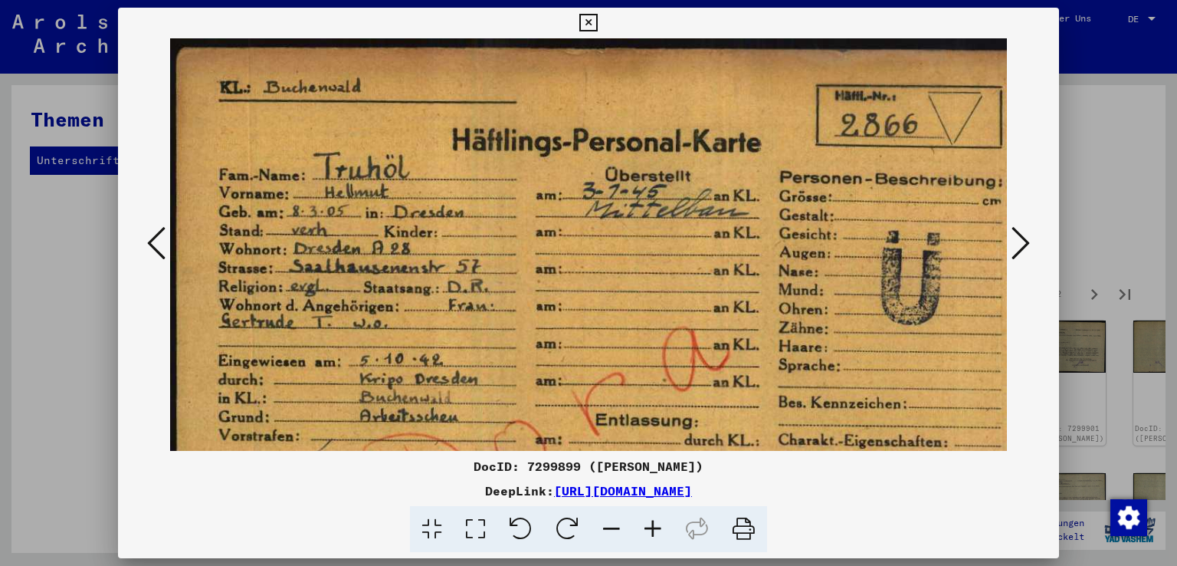
click at [651, 526] on icon at bounding box center [652, 529] width 41 height 47
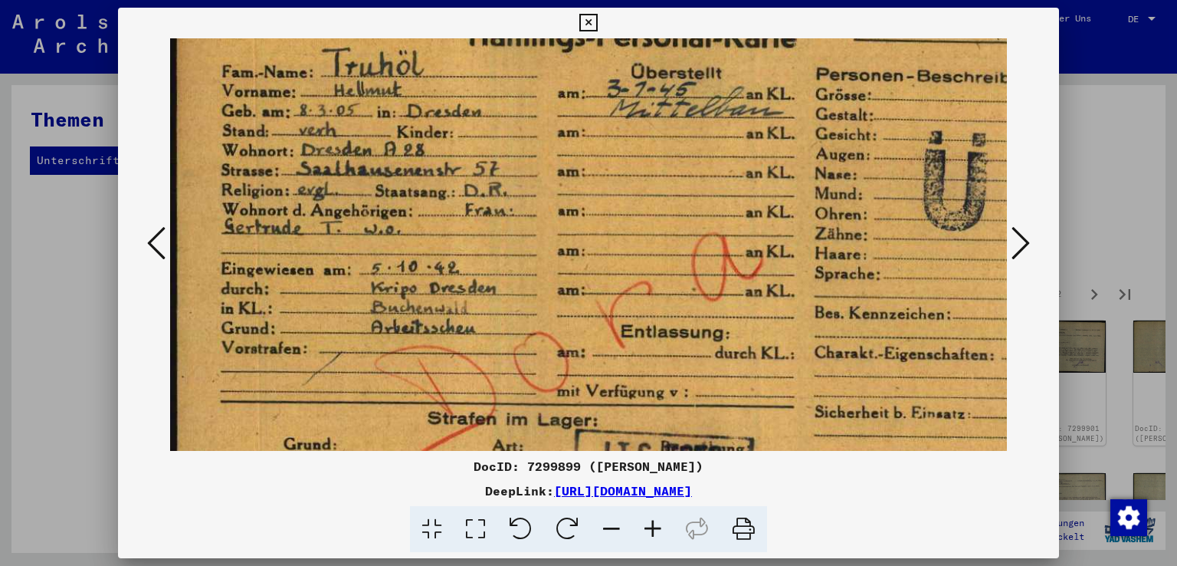
scroll to position [117, 0]
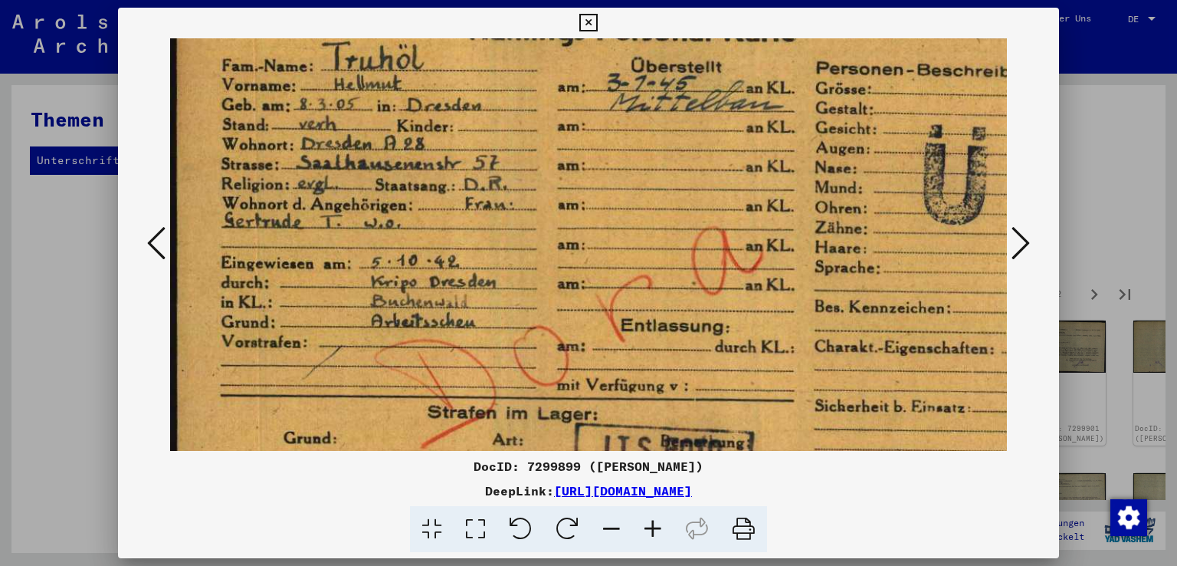
drag, startPoint x: 365, startPoint y: 353, endPoint x: 365, endPoint y: 239, distance: 114.2
click at [365, 239] on img at bounding box center [640, 261] width 941 height 680
click at [615, 523] on icon at bounding box center [611, 529] width 41 height 47
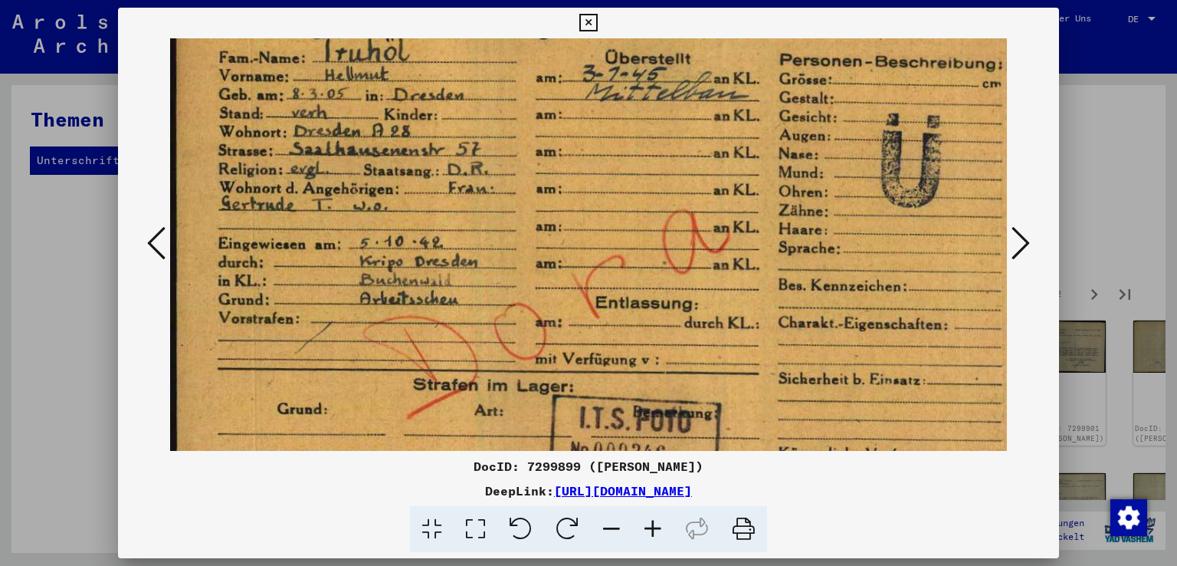
click at [615, 523] on icon at bounding box center [611, 529] width 41 height 47
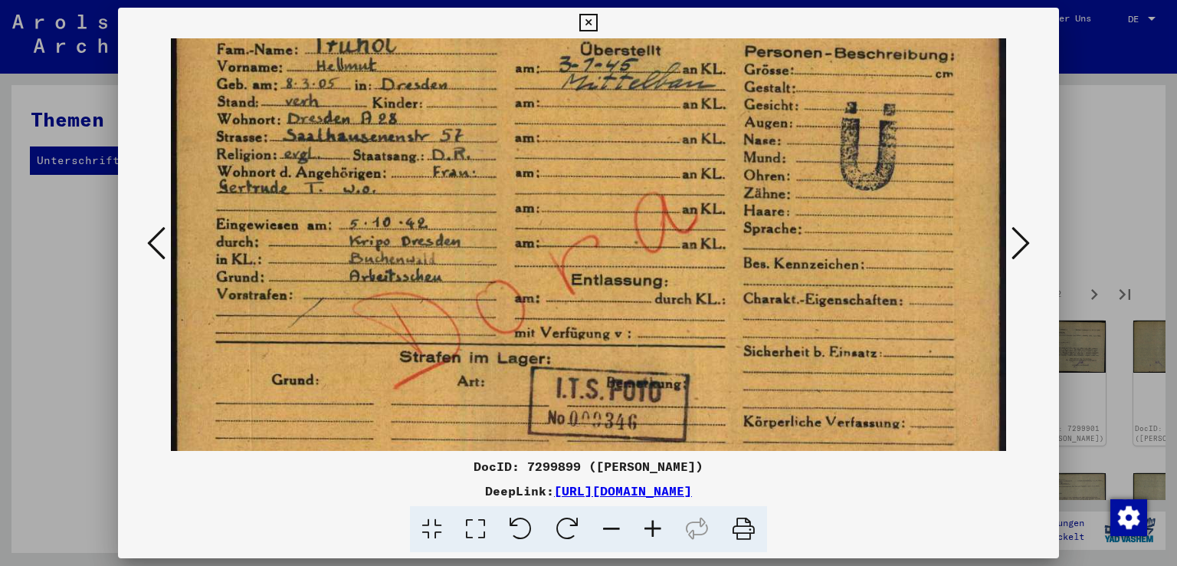
click at [615, 523] on icon at bounding box center [611, 529] width 41 height 47
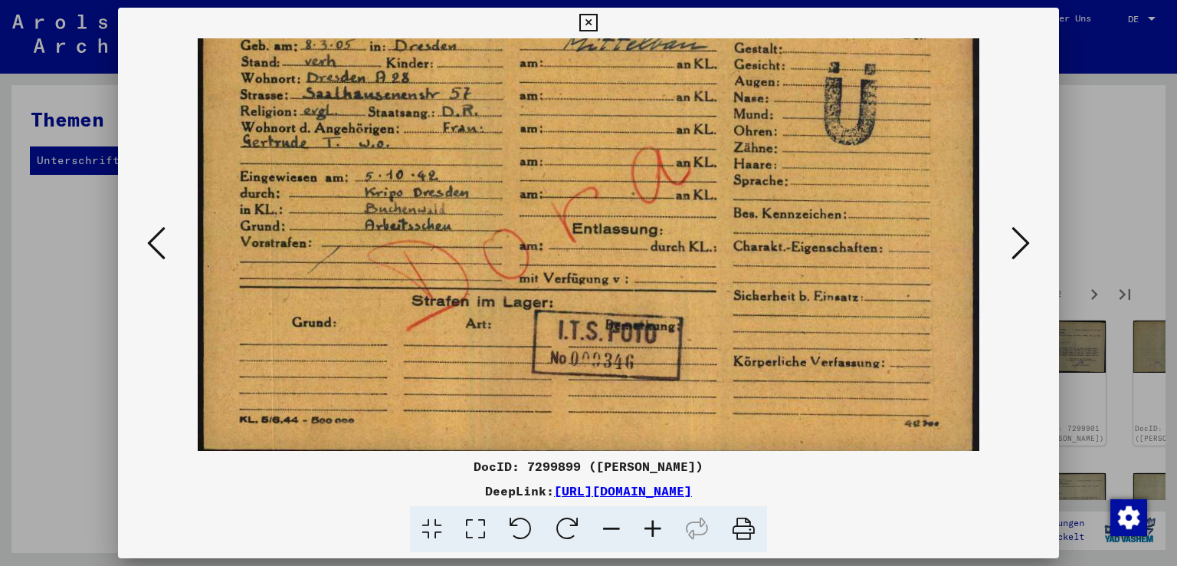
scroll to position [153, 0]
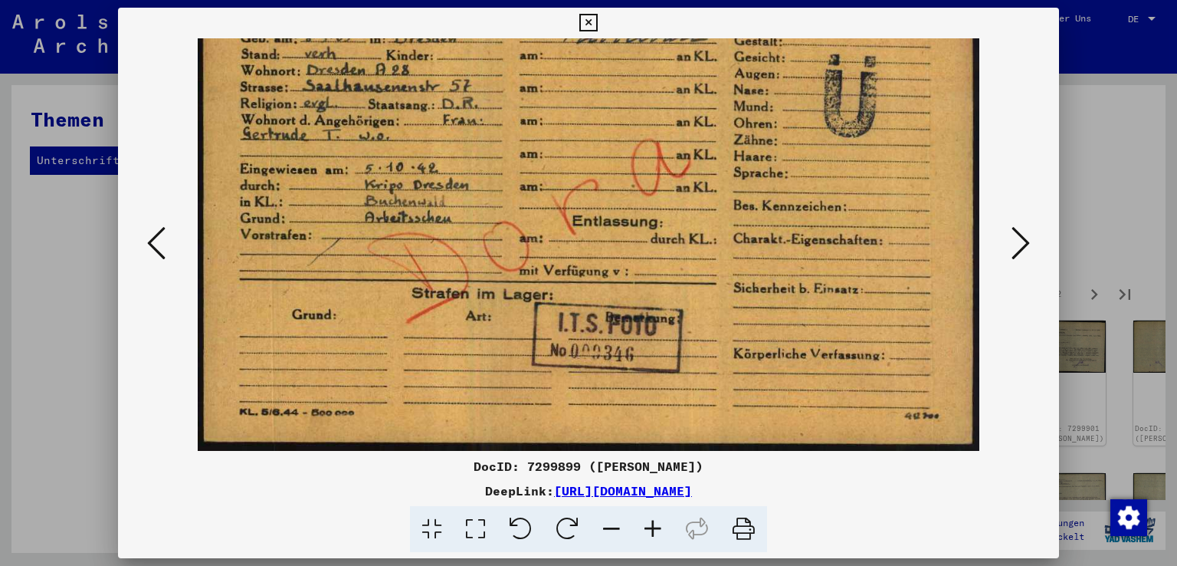
drag, startPoint x: 482, startPoint y: 397, endPoint x: 492, endPoint y: 330, distance: 67.4
click at [492, 330] on img at bounding box center [589, 168] width 782 height 566
click at [1027, 235] on icon at bounding box center [1021, 243] width 18 height 37
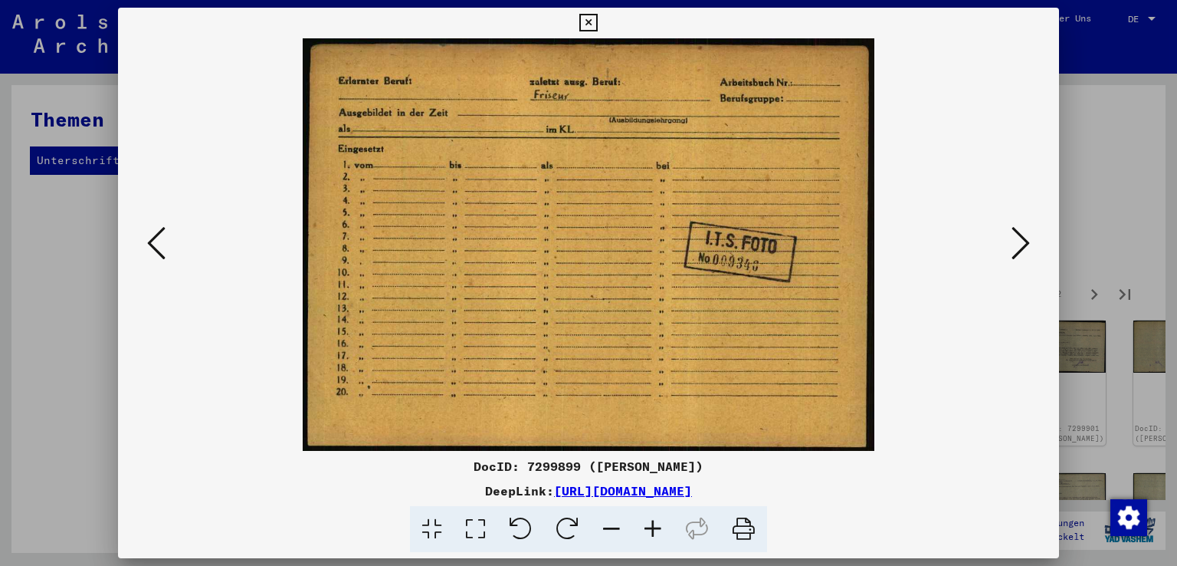
click at [1027, 237] on icon at bounding box center [1021, 243] width 18 height 37
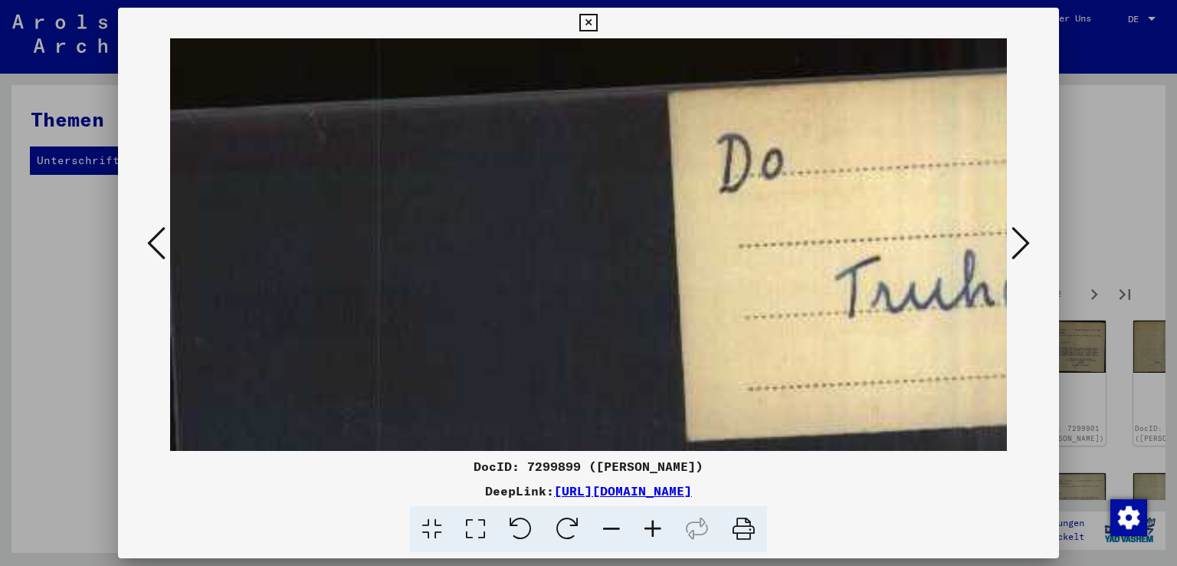
click at [1027, 237] on icon at bounding box center [1021, 243] width 18 height 37
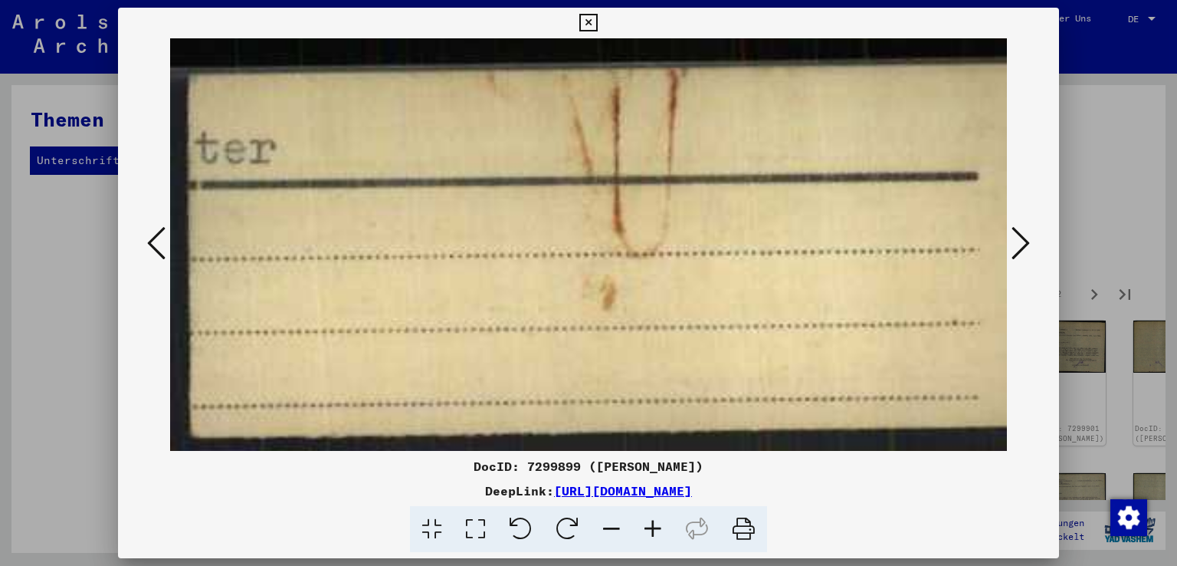
click at [1027, 237] on icon at bounding box center [1021, 243] width 18 height 37
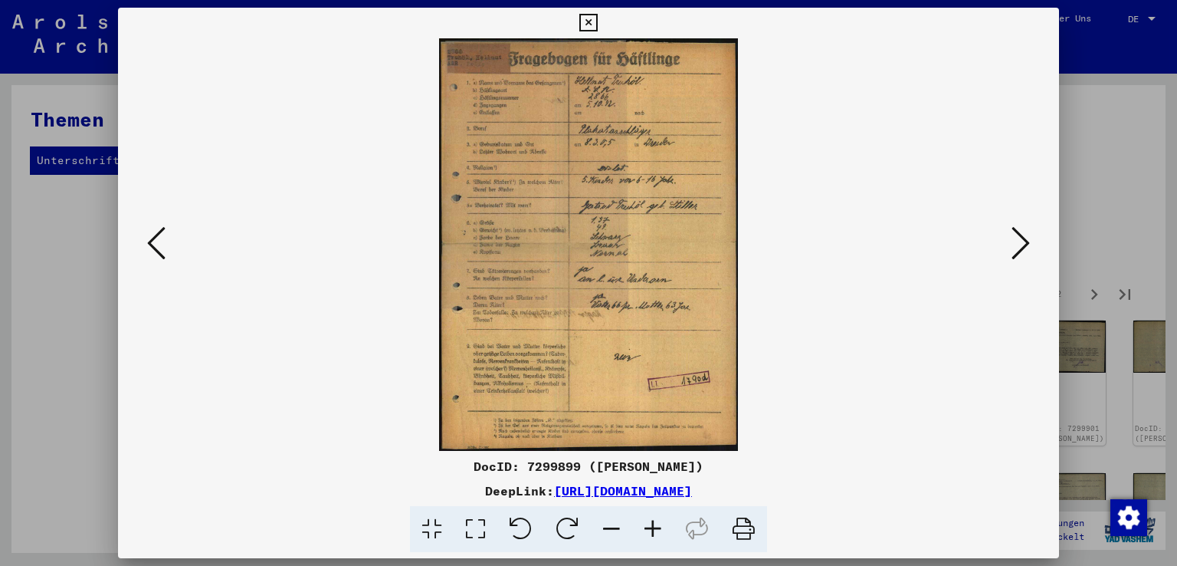
click at [651, 525] on icon at bounding box center [652, 529] width 41 height 47
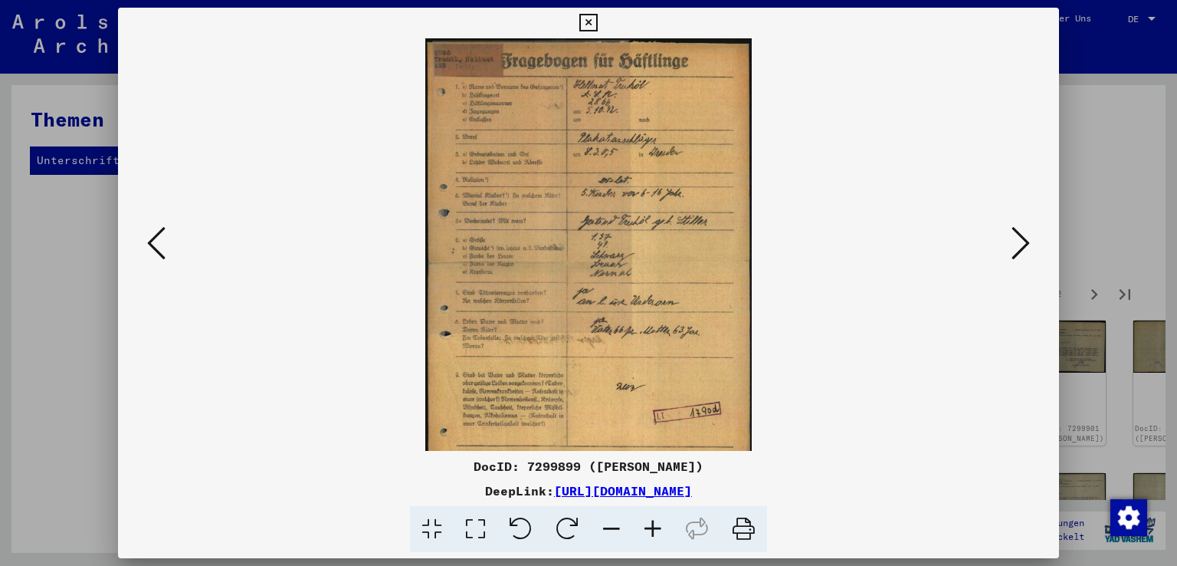
click at [651, 525] on icon at bounding box center [652, 529] width 41 height 47
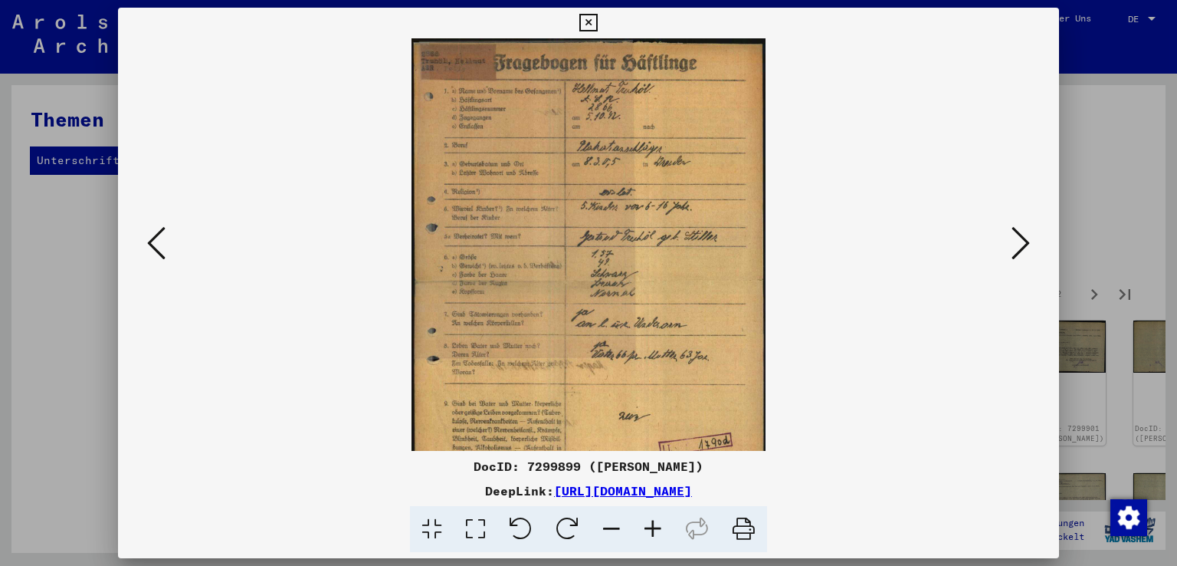
click at [651, 525] on icon at bounding box center [652, 529] width 41 height 47
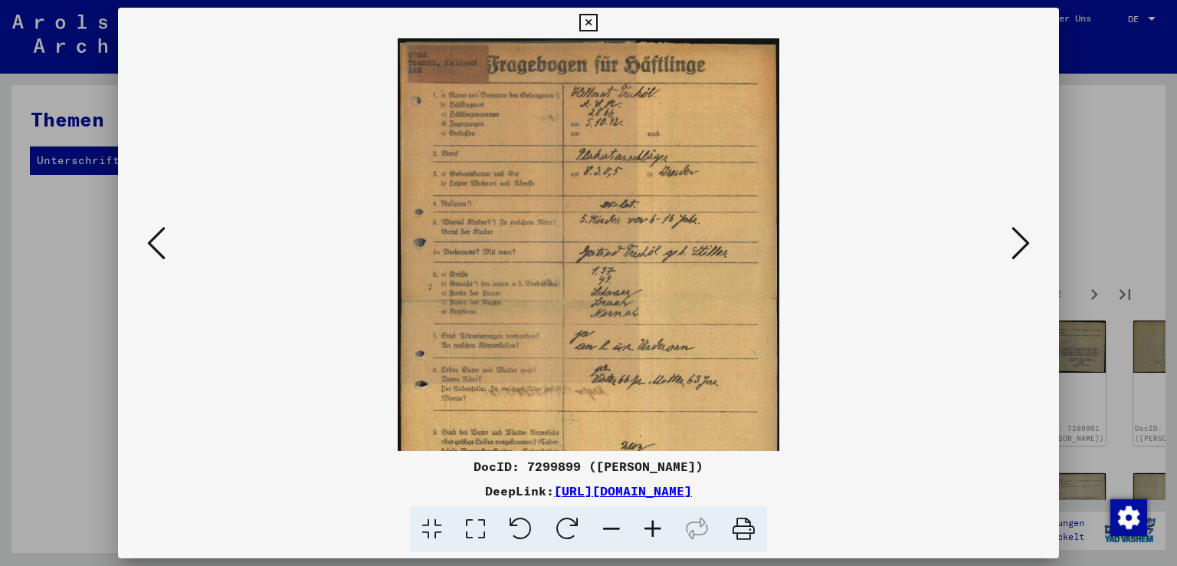
click at [651, 525] on icon at bounding box center [652, 529] width 41 height 47
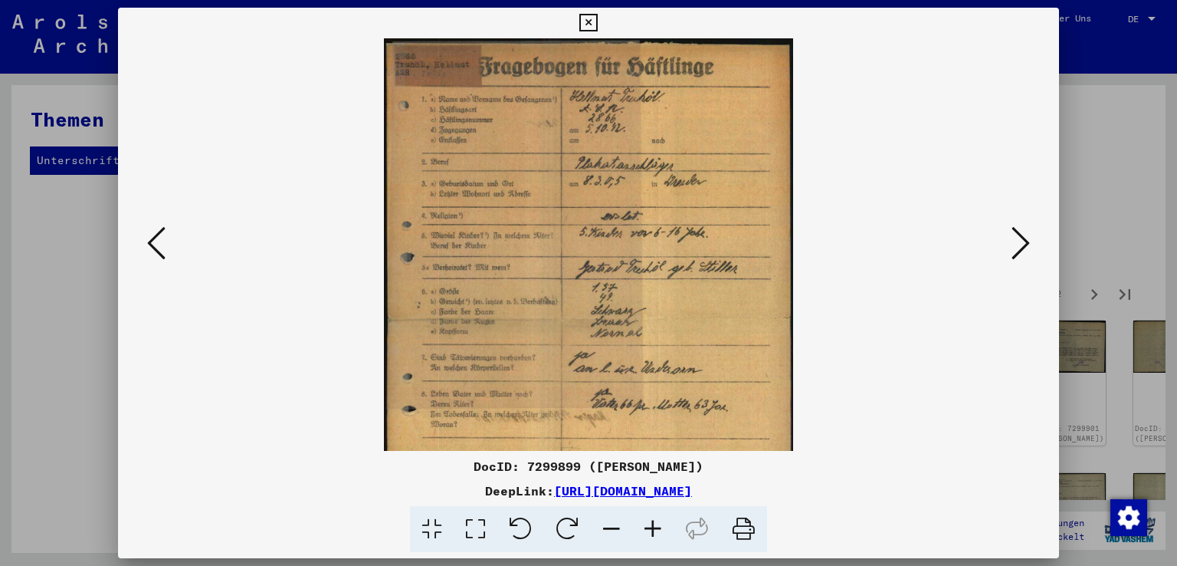
click at [651, 525] on icon at bounding box center [652, 529] width 41 height 47
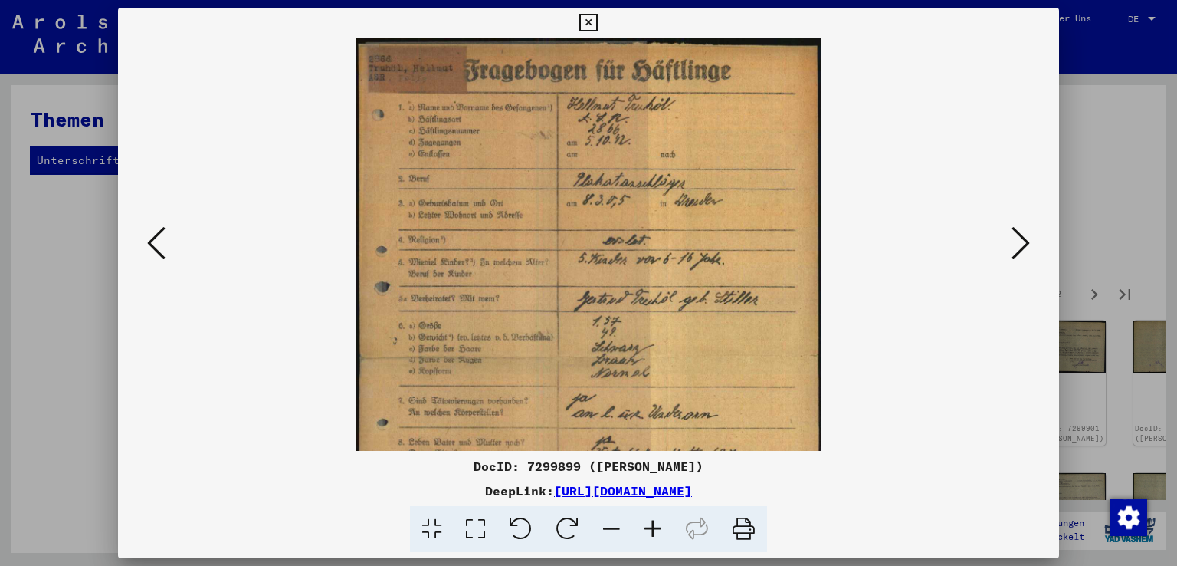
click at [651, 525] on icon at bounding box center [652, 529] width 41 height 47
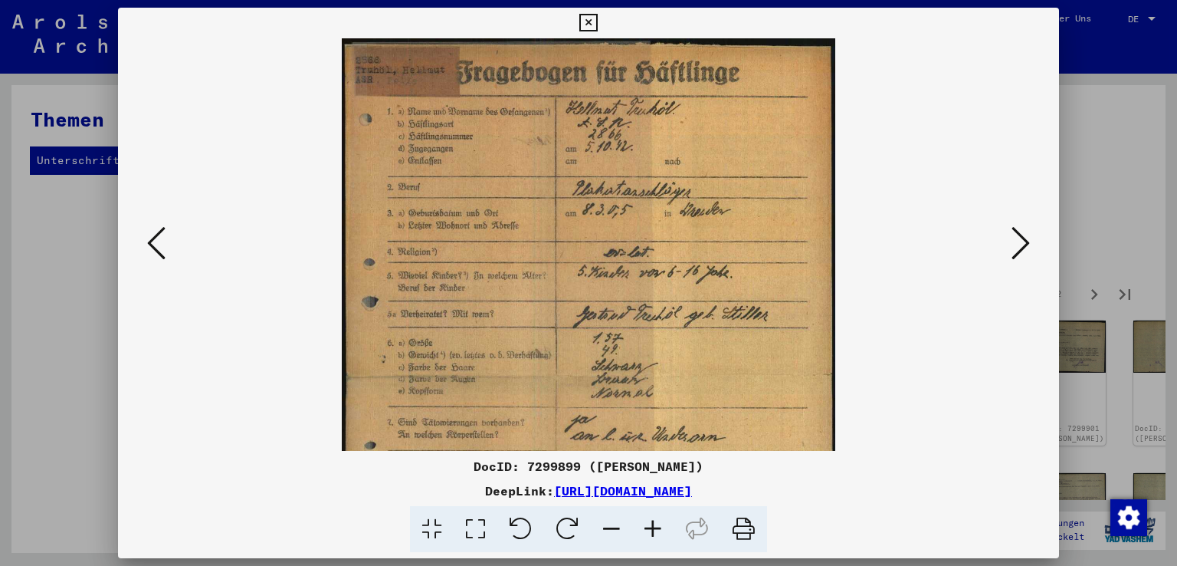
click at [651, 525] on icon at bounding box center [652, 529] width 41 height 47
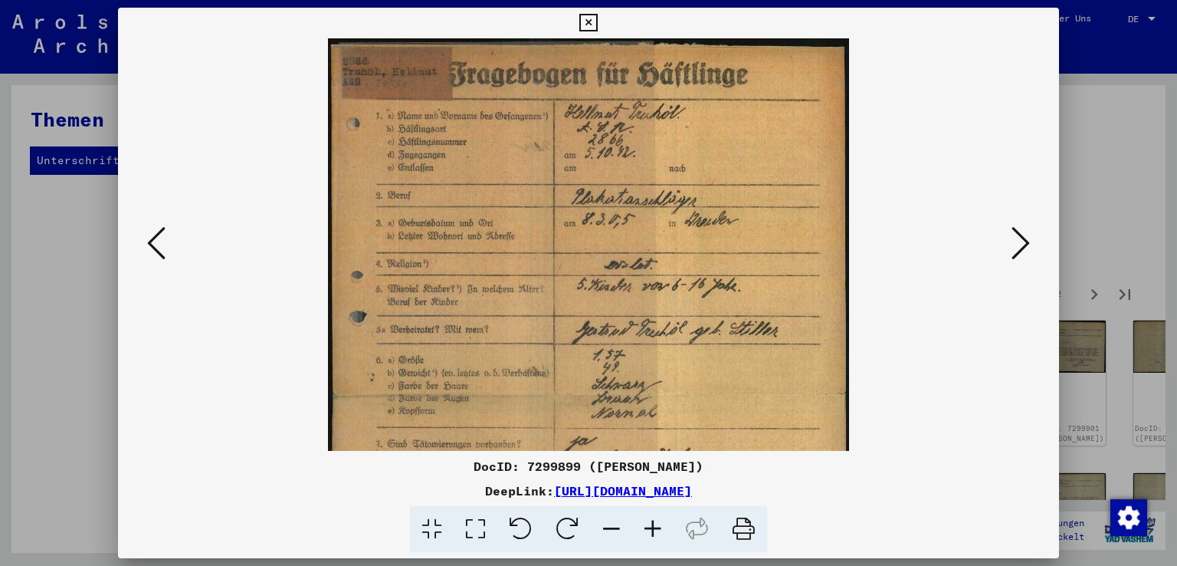
click at [651, 523] on icon at bounding box center [652, 529] width 41 height 47
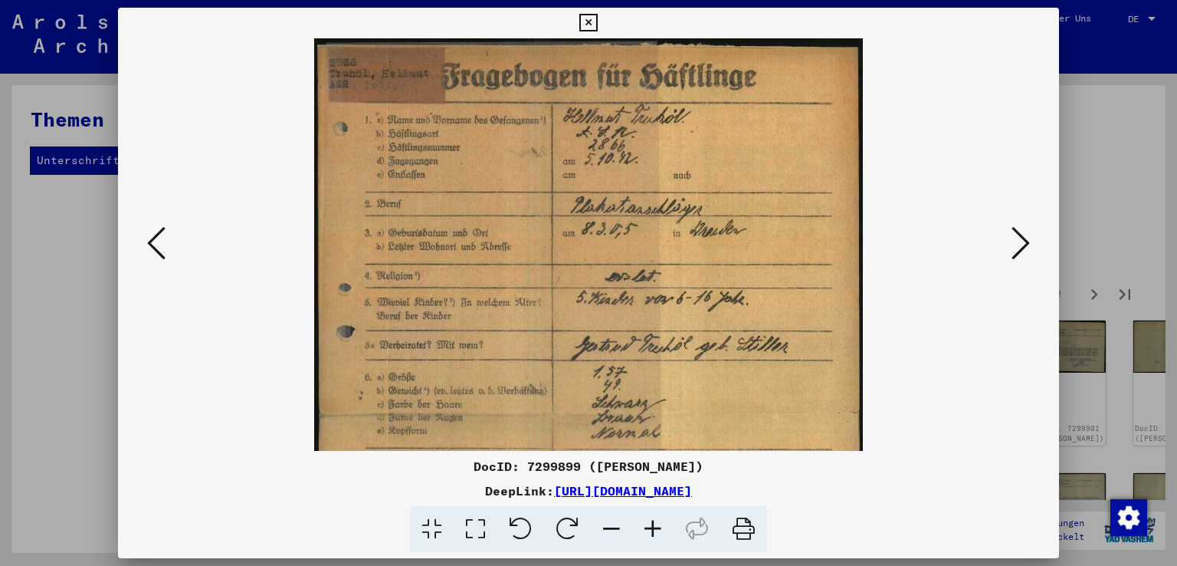
click at [651, 523] on icon at bounding box center [652, 529] width 41 height 47
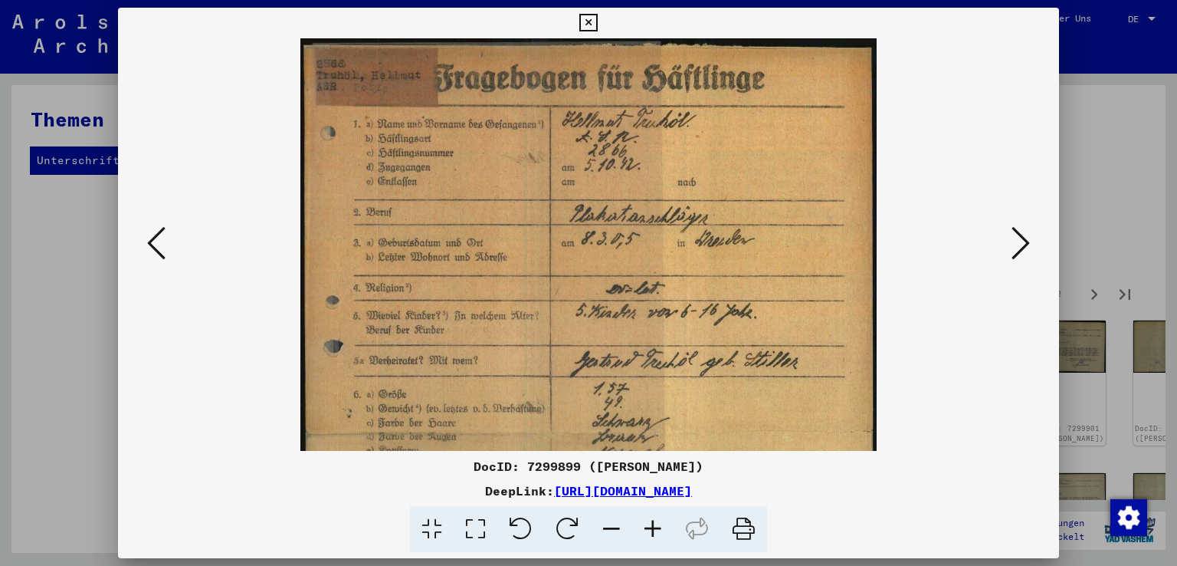
click at [651, 523] on icon at bounding box center [652, 529] width 41 height 47
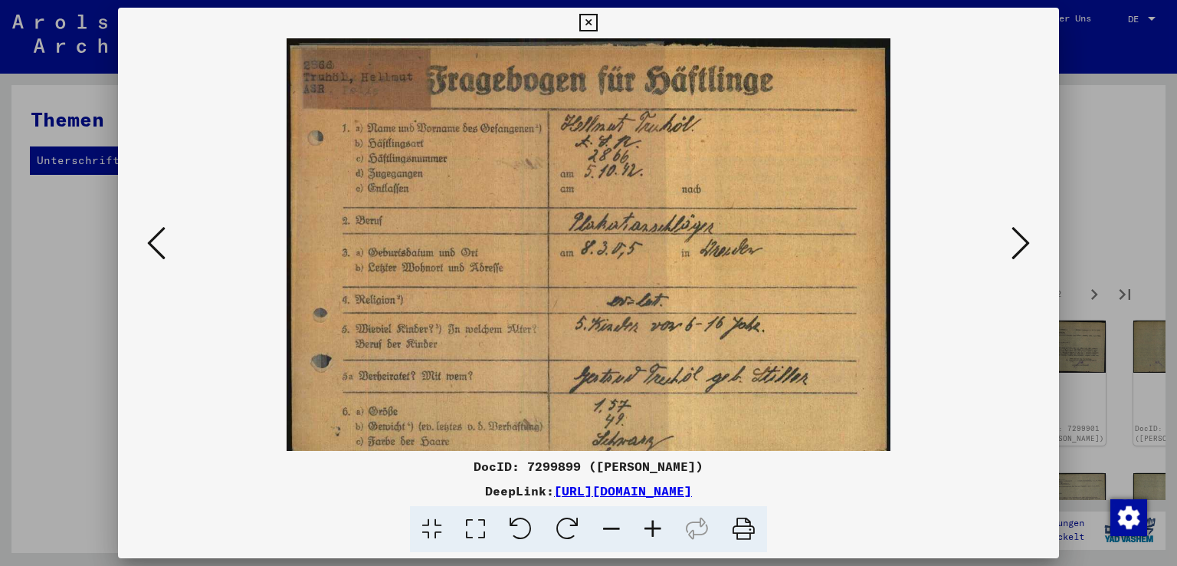
click at [651, 523] on icon at bounding box center [652, 529] width 41 height 47
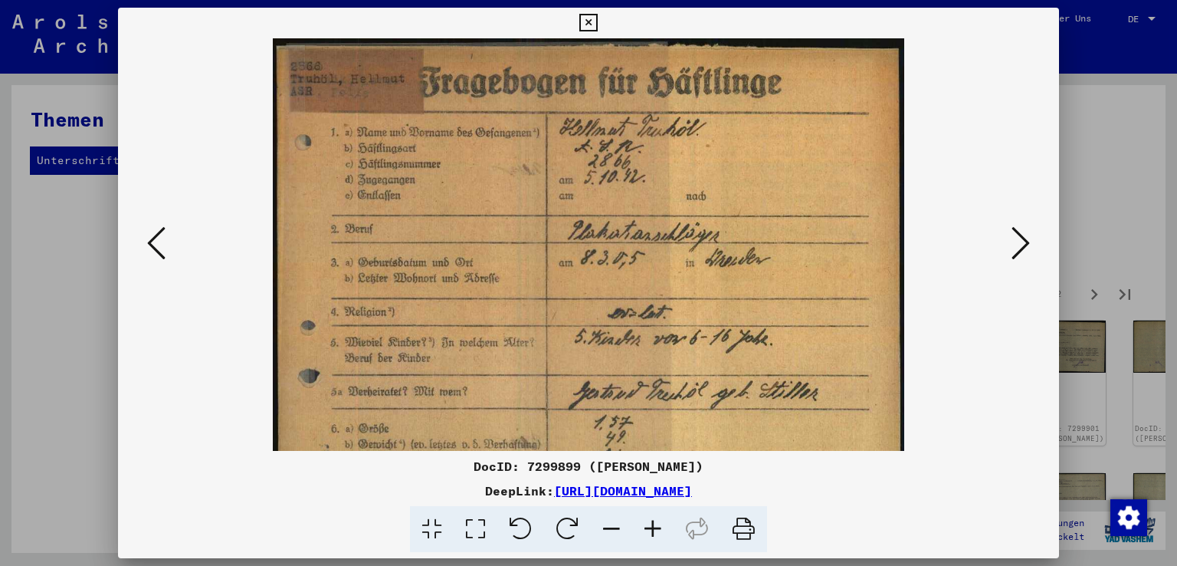
click at [651, 523] on icon at bounding box center [652, 529] width 41 height 47
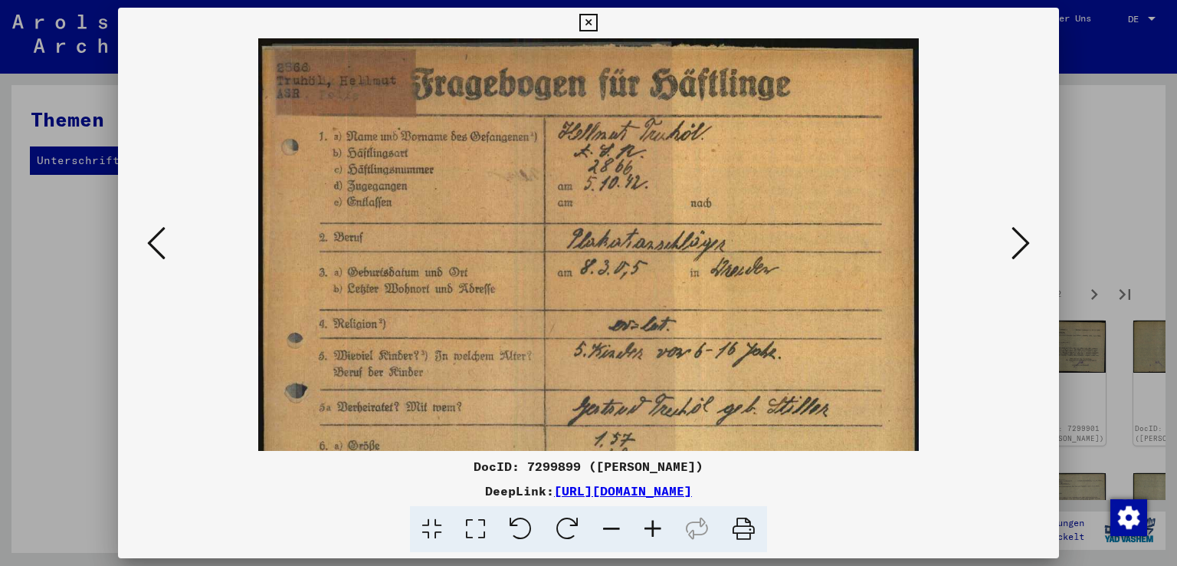
click at [651, 523] on icon at bounding box center [652, 529] width 41 height 47
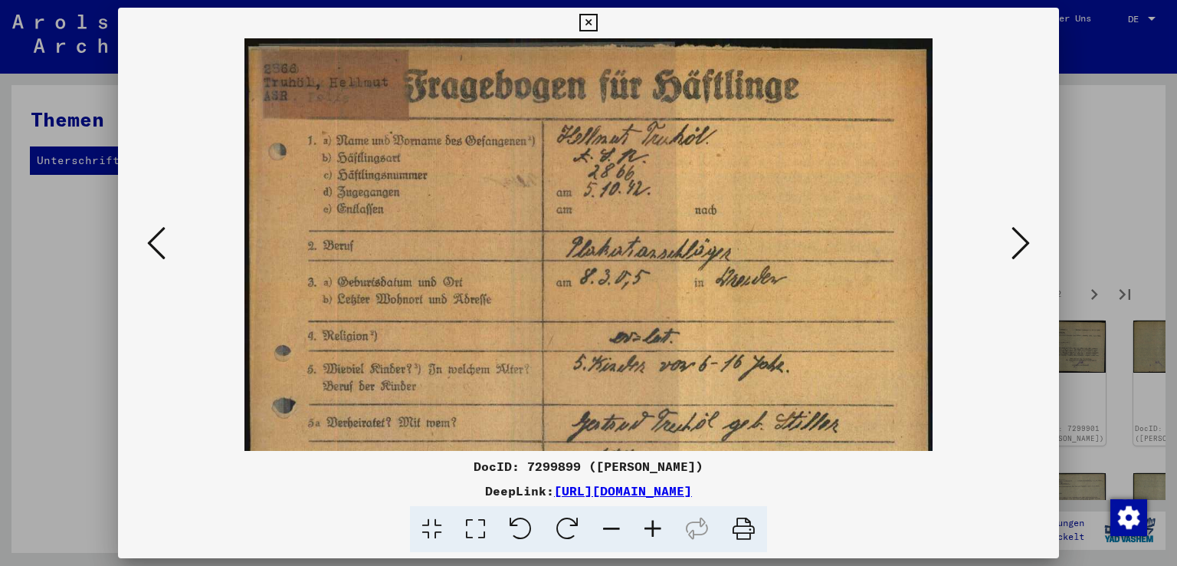
click at [651, 523] on icon at bounding box center [652, 529] width 41 height 47
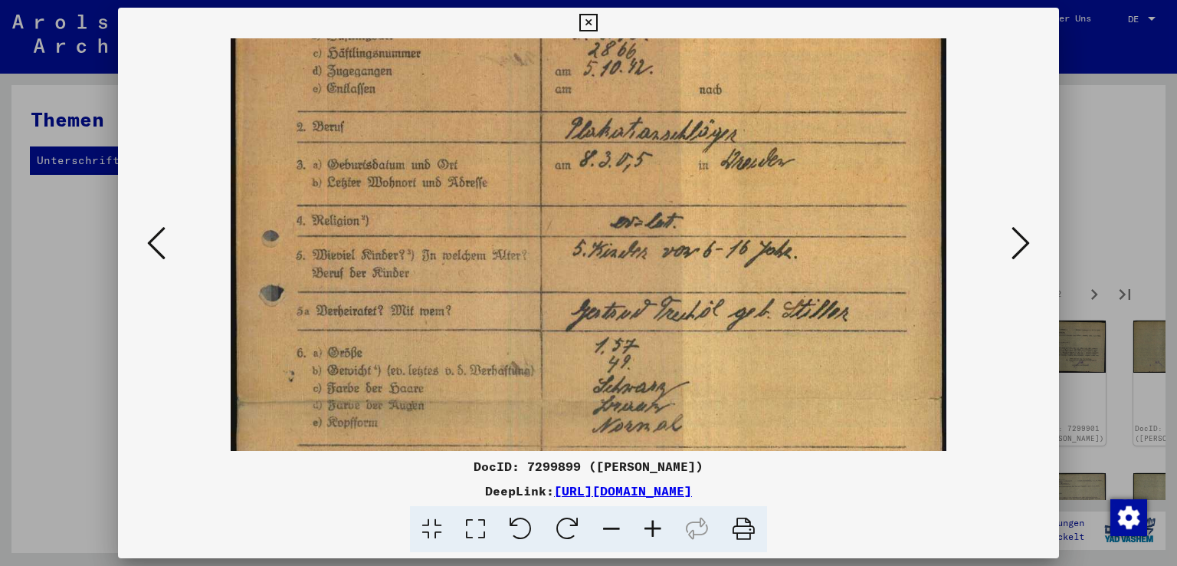
scroll to position [133, 0]
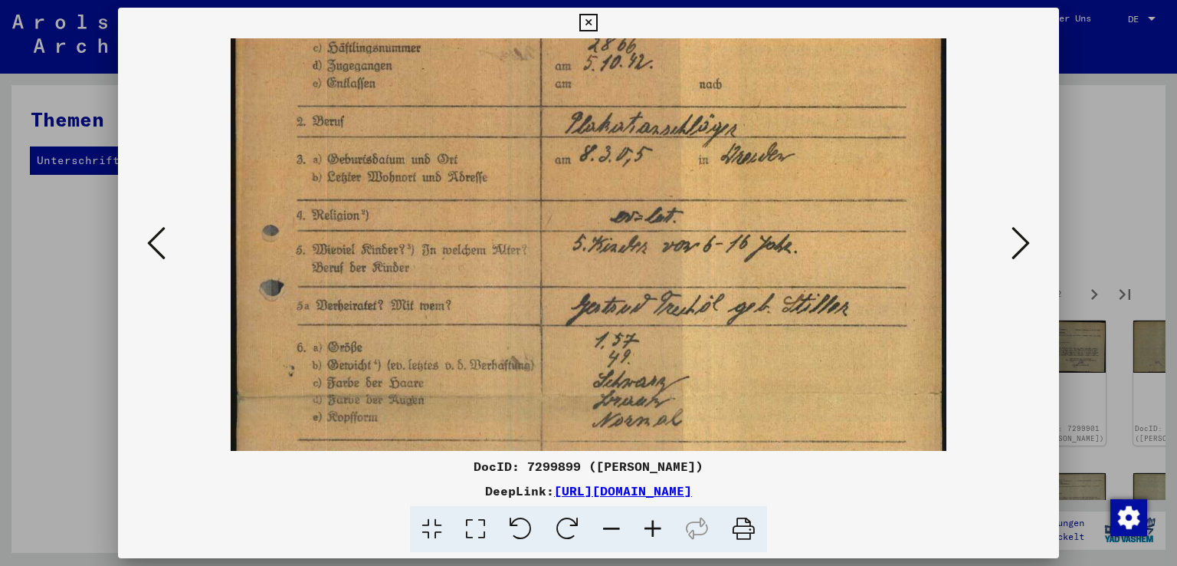
drag, startPoint x: 536, startPoint y: 336, endPoint x: 530, endPoint y: 209, distance: 127.4
click at [530, 209] on img at bounding box center [589, 399] width 716 height 987
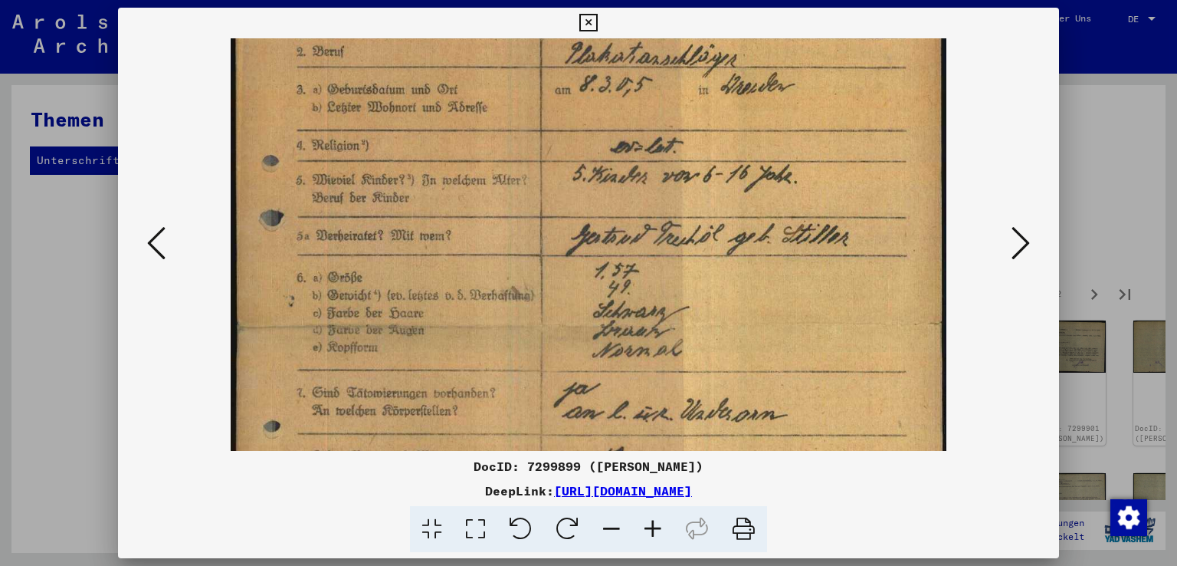
drag, startPoint x: 536, startPoint y: 304, endPoint x: 546, endPoint y: 245, distance: 59.8
click at [536, 243] on img at bounding box center [589, 329] width 716 height 987
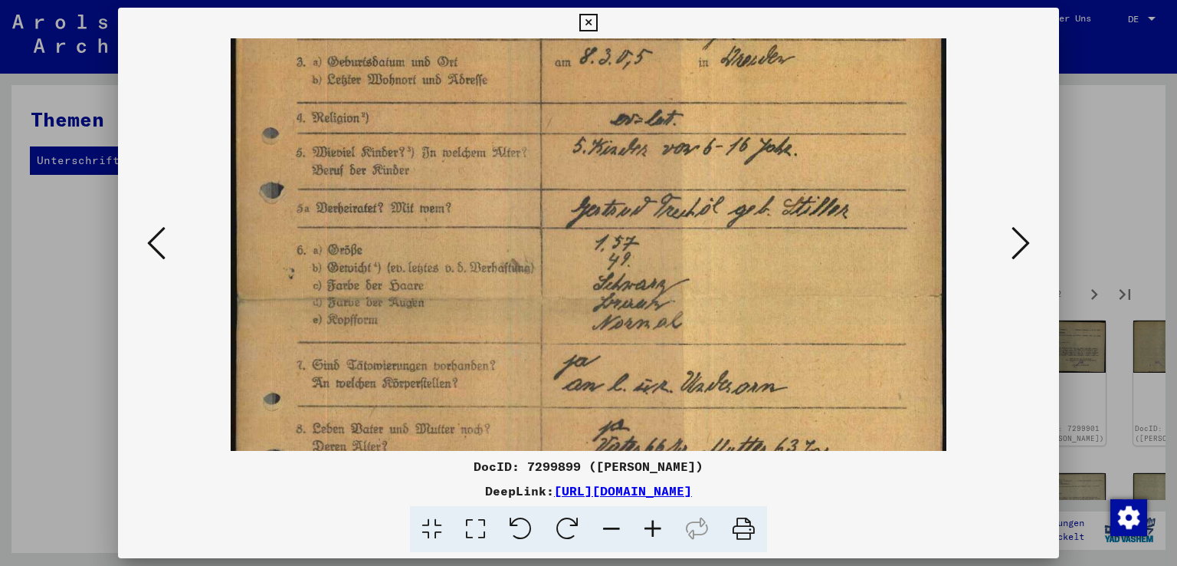
scroll to position [243, 0]
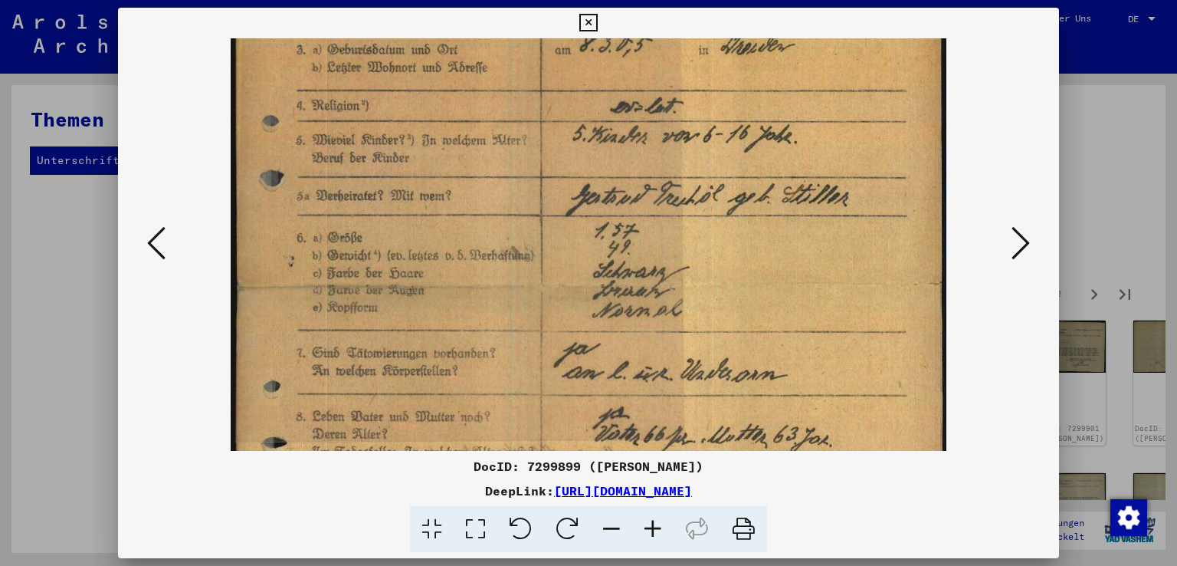
drag, startPoint x: 530, startPoint y: 309, endPoint x: 523, endPoint y: 284, distance: 26.2
click at [523, 284] on img at bounding box center [589, 289] width 716 height 987
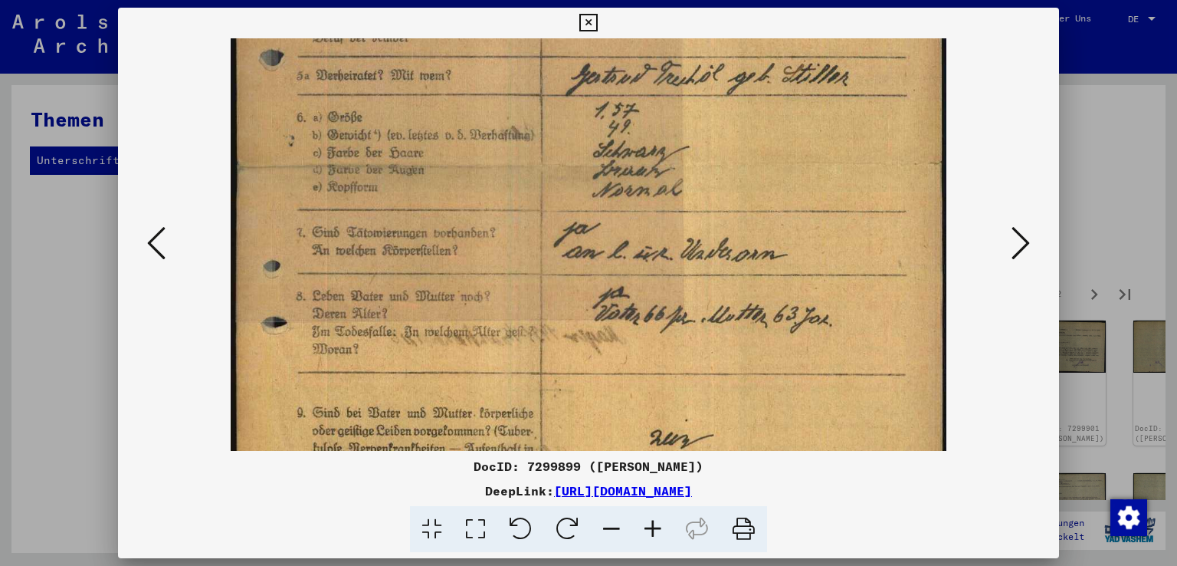
scroll to position [365, 0]
drag, startPoint x: 541, startPoint y: 347, endPoint x: 533, endPoint y: 231, distance: 116.7
click at [533, 231] on img at bounding box center [589, 167] width 716 height 987
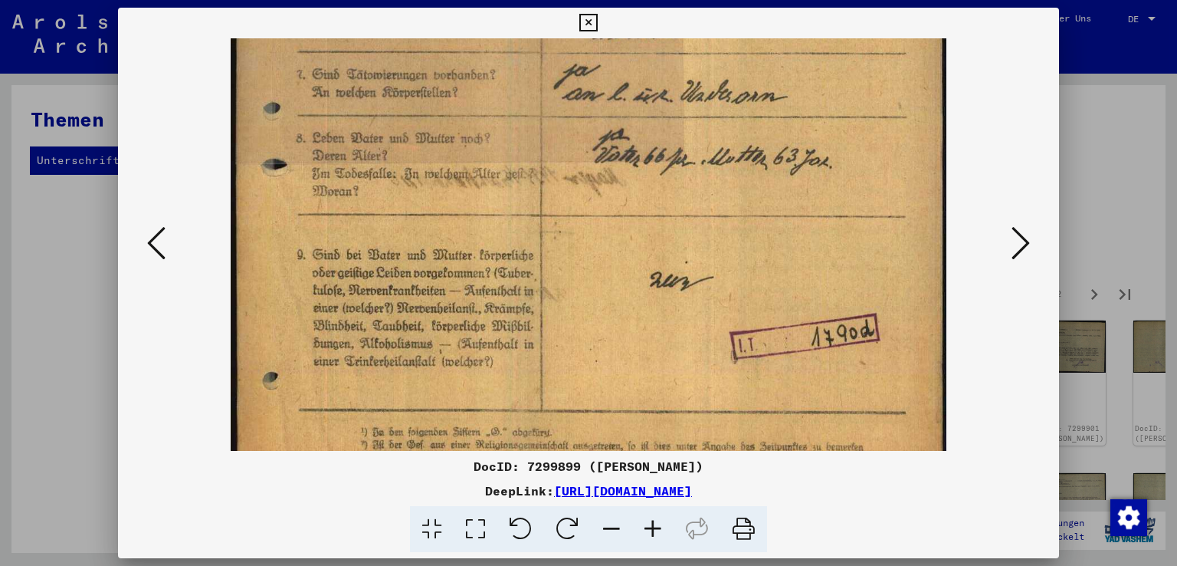
scroll to position [543, 0]
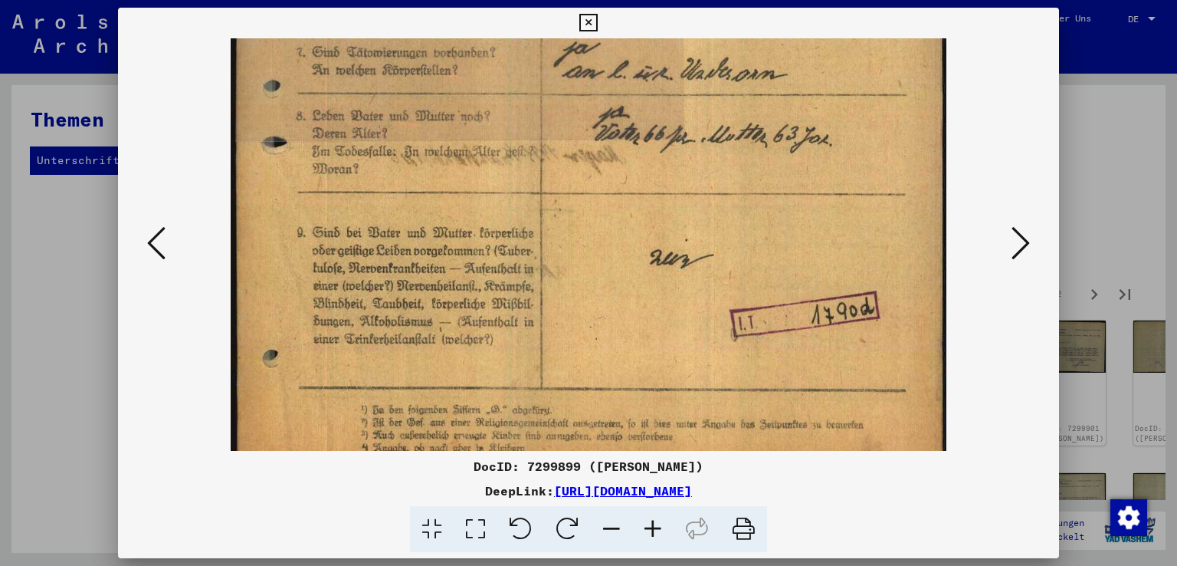
drag, startPoint x: 563, startPoint y: 353, endPoint x: 547, endPoint y: 179, distance: 174.7
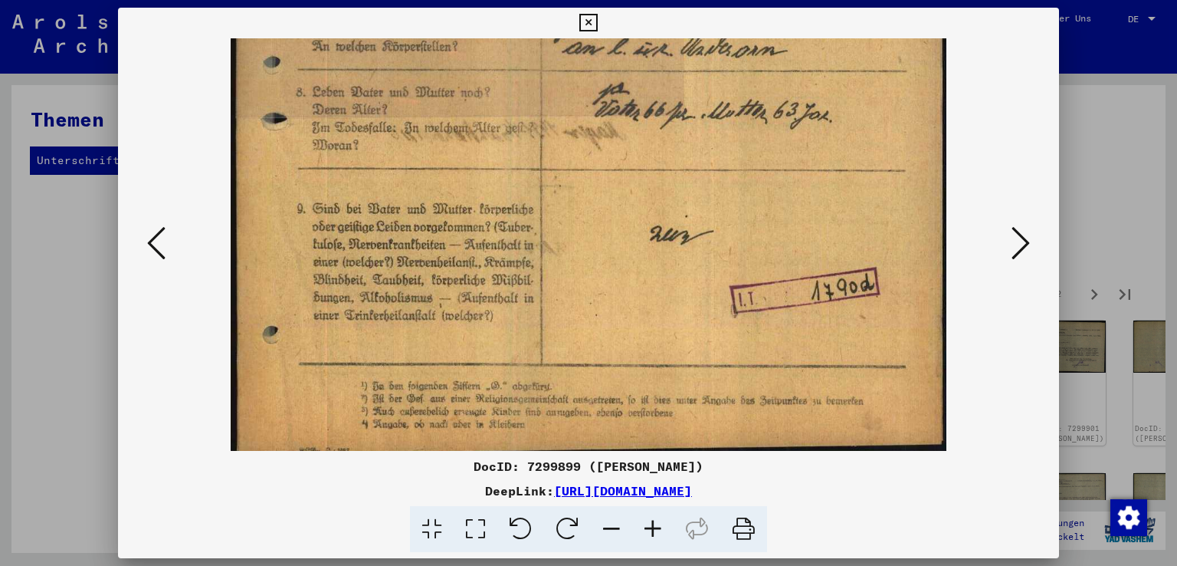
scroll to position [574, 0]
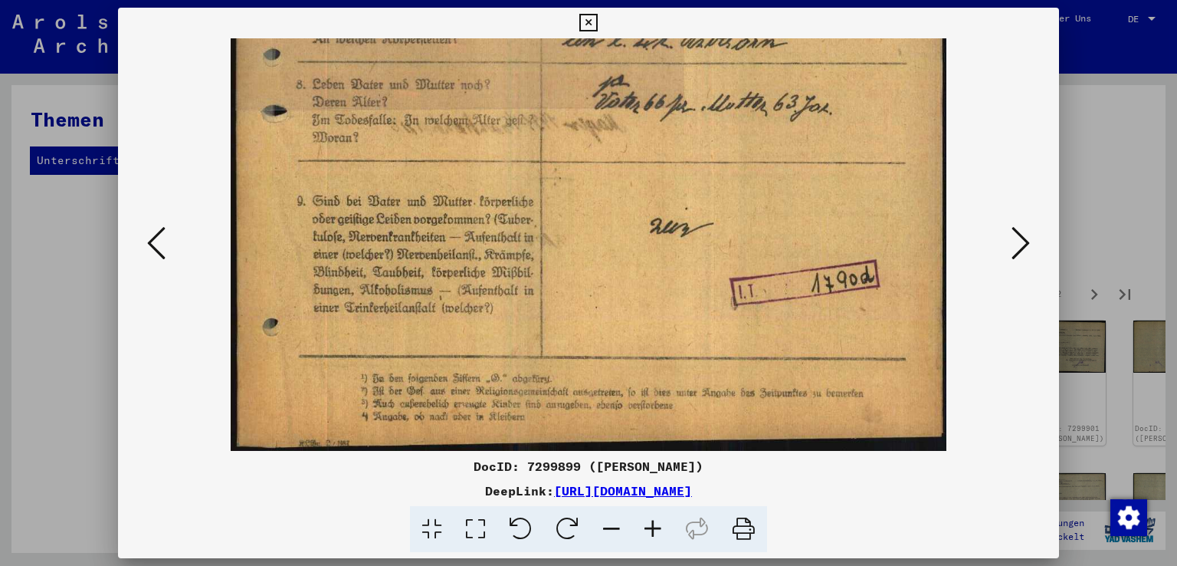
drag, startPoint x: 604, startPoint y: 328, endPoint x: 601, endPoint y: 251, distance: 77.5
click at [1028, 243] on icon at bounding box center [1021, 243] width 18 height 37
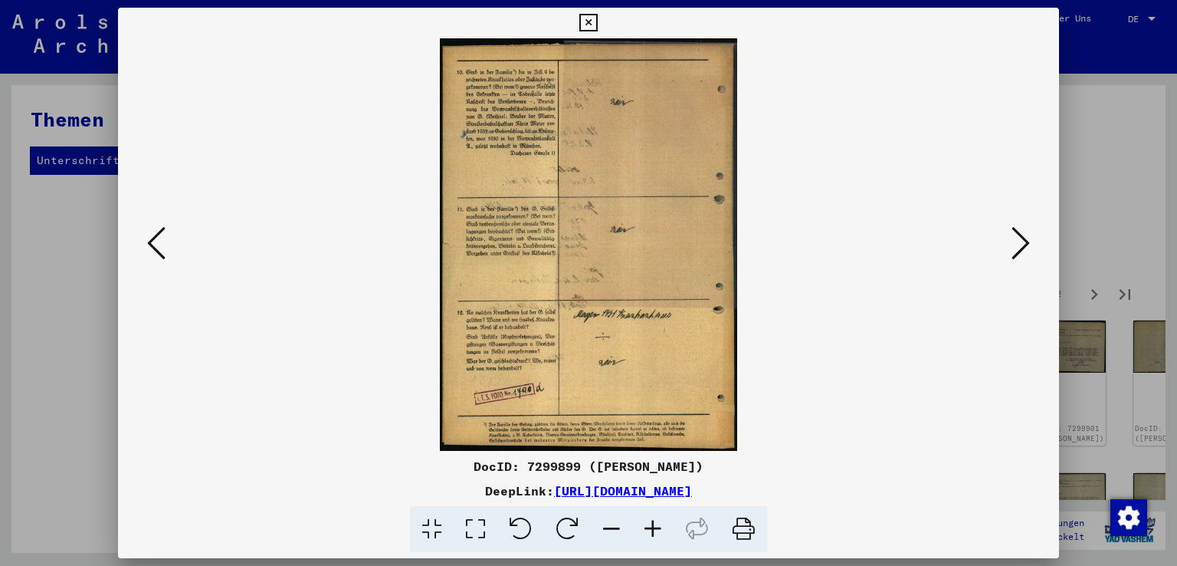
click at [152, 243] on icon at bounding box center [156, 243] width 18 height 37
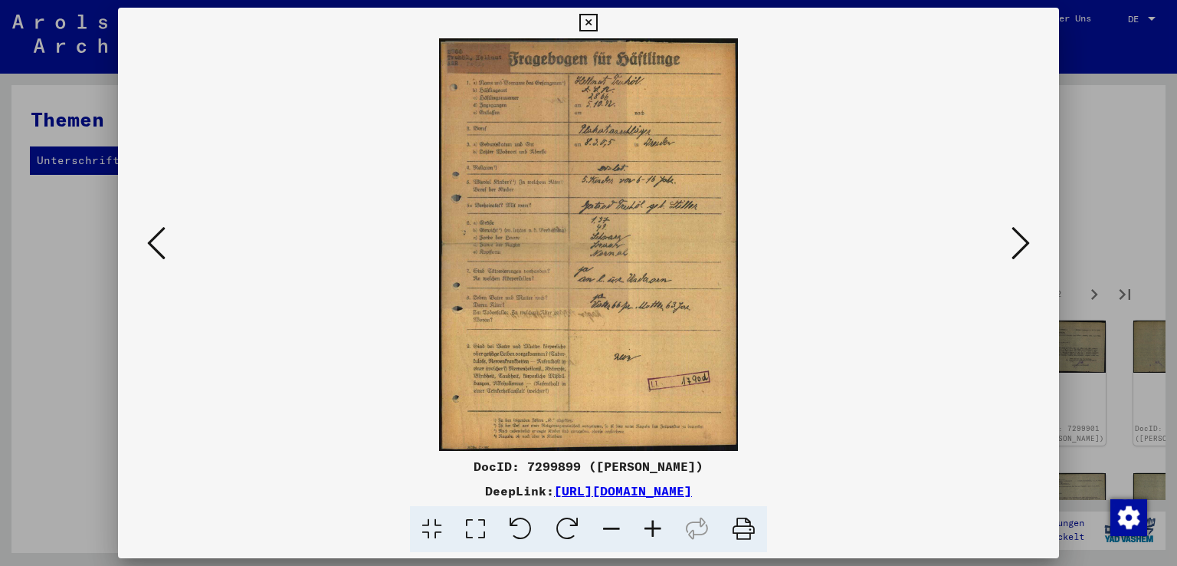
click at [1029, 243] on icon at bounding box center [1021, 243] width 18 height 37
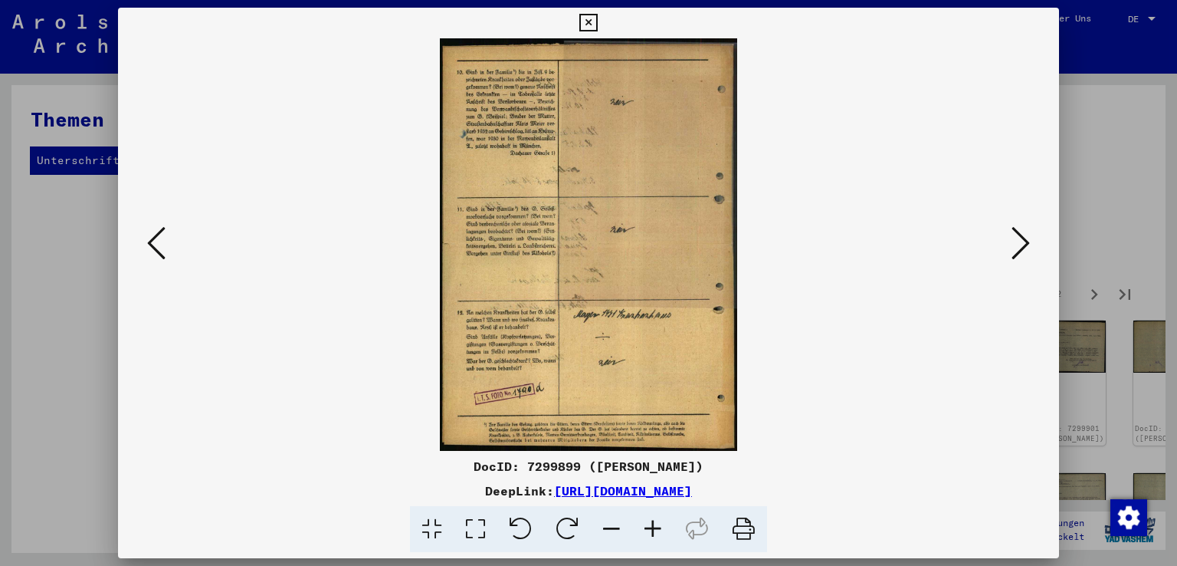
click at [655, 528] on icon at bounding box center [652, 529] width 41 height 47
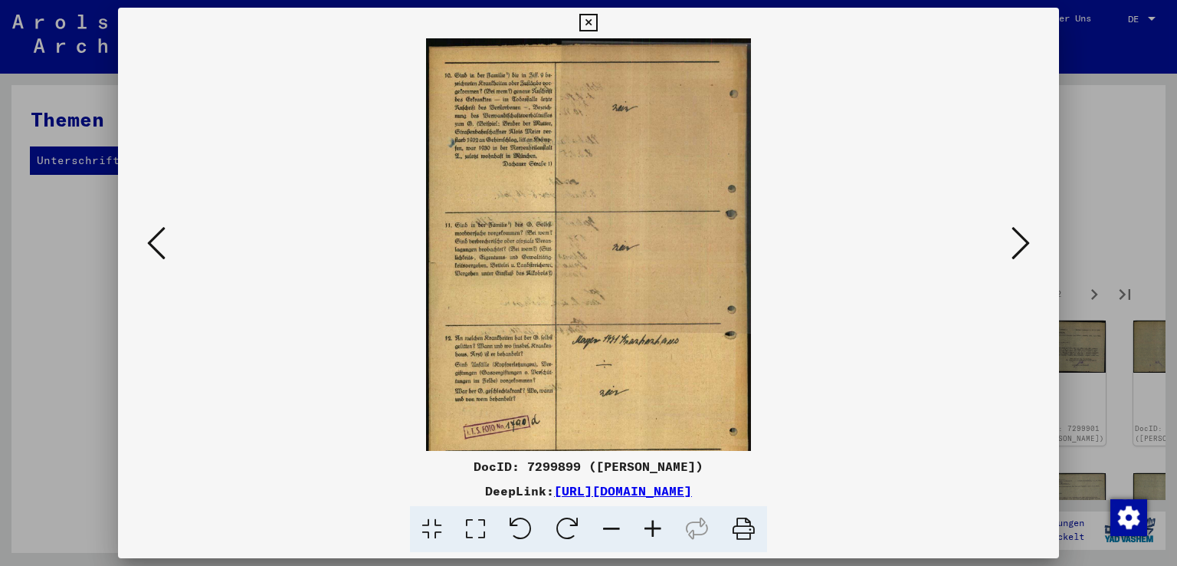
click at [655, 528] on icon at bounding box center [652, 529] width 41 height 47
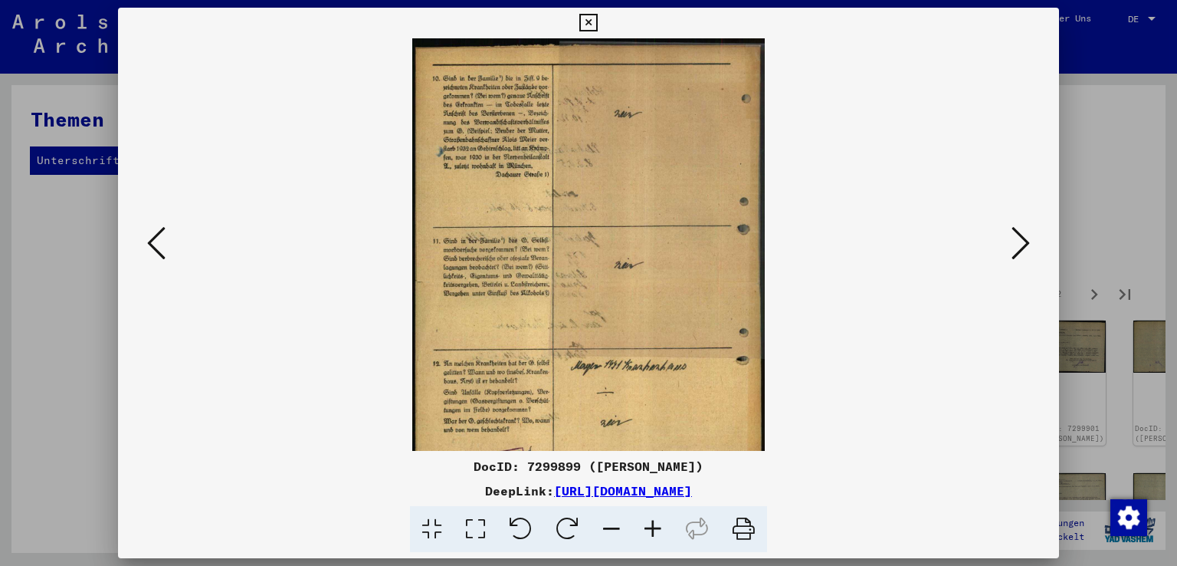
click at [655, 528] on icon at bounding box center [652, 529] width 41 height 47
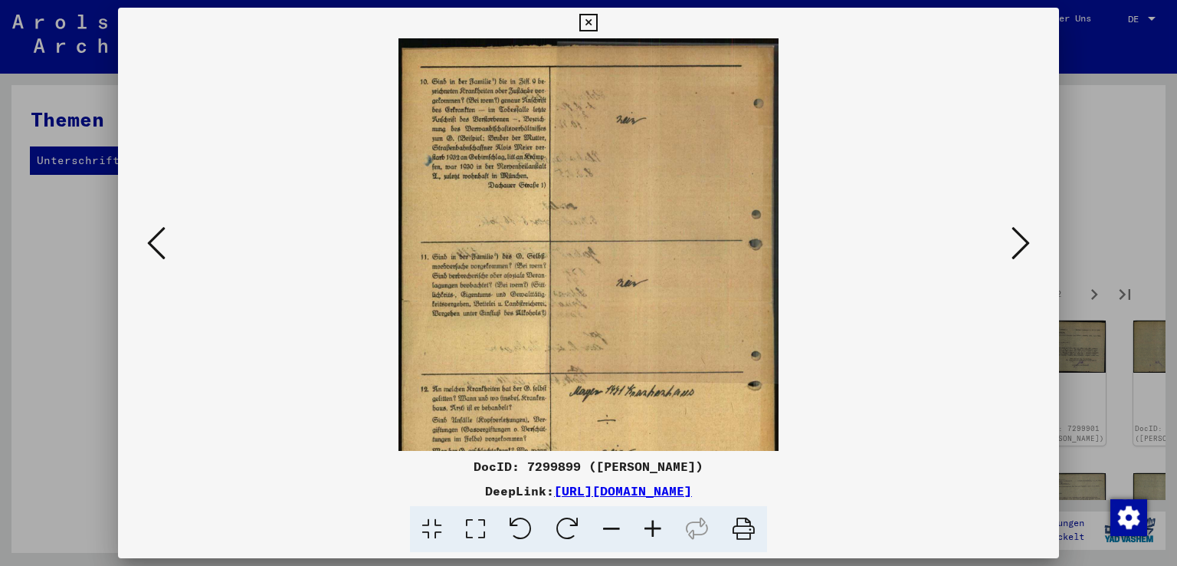
click at [655, 528] on icon at bounding box center [652, 529] width 41 height 47
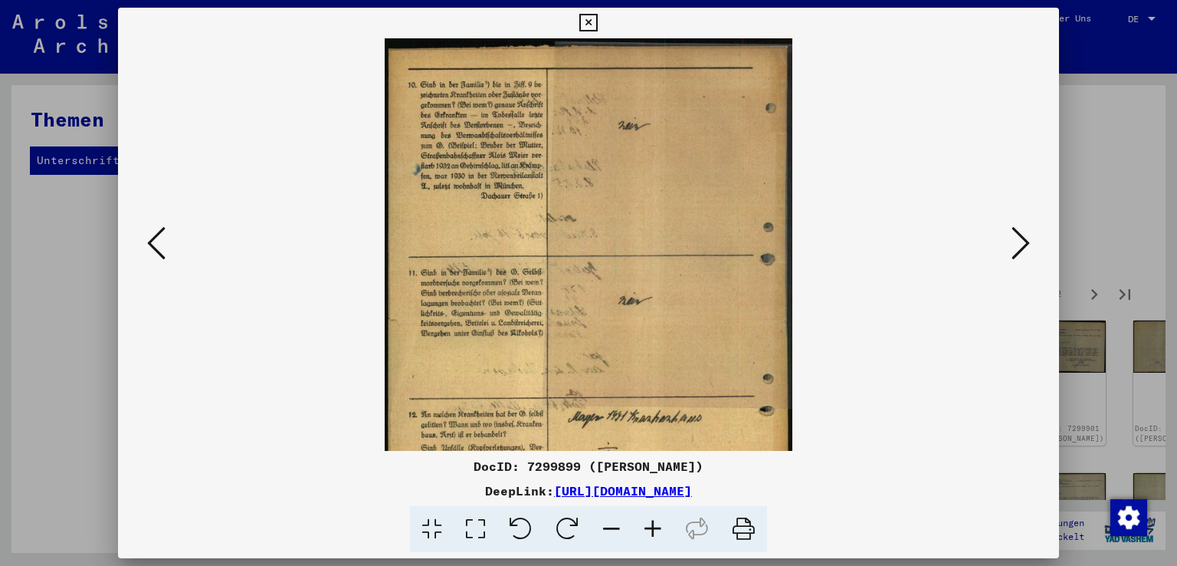
click at [655, 528] on icon at bounding box center [652, 529] width 41 height 47
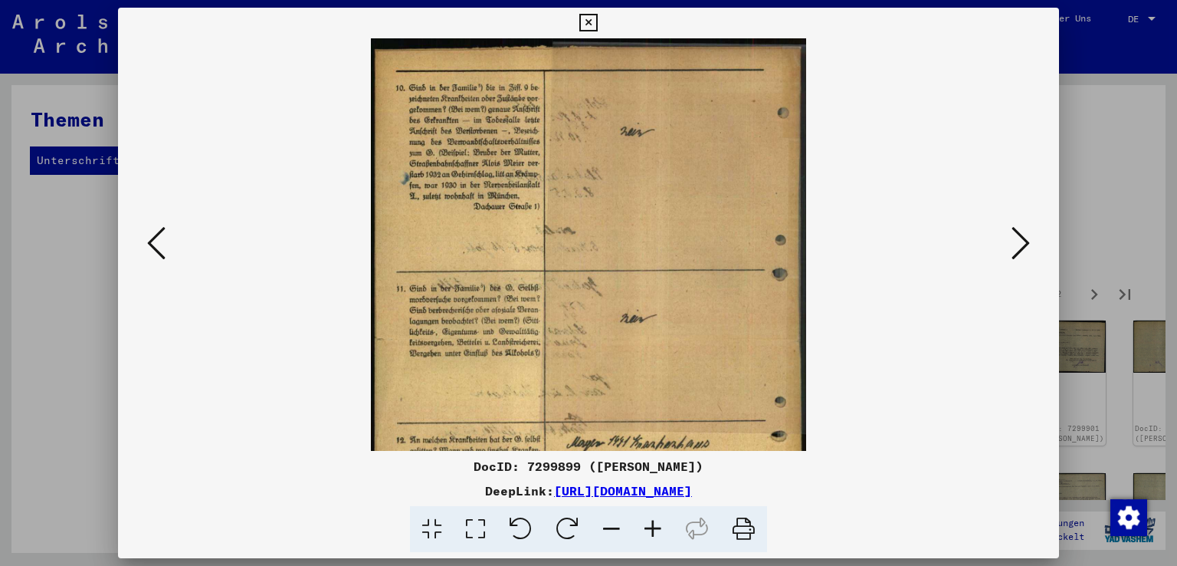
click at [655, 528] on icon at bounding box center [652, 529] width 41 height 47
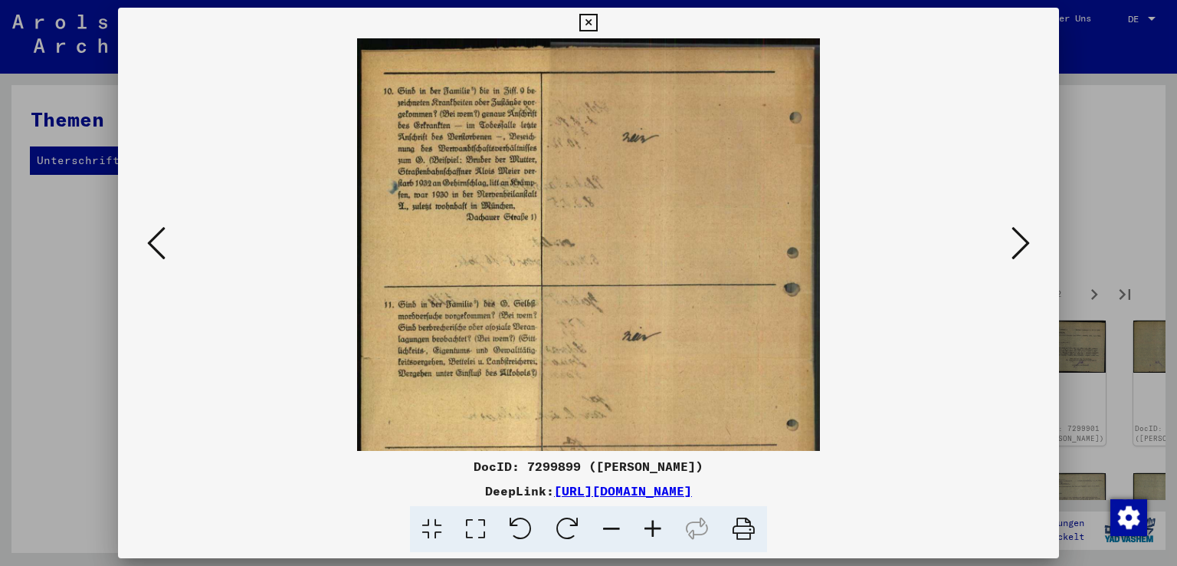
click at [655, 528] on icon at bounding box center [652, 529] width 41 height 47
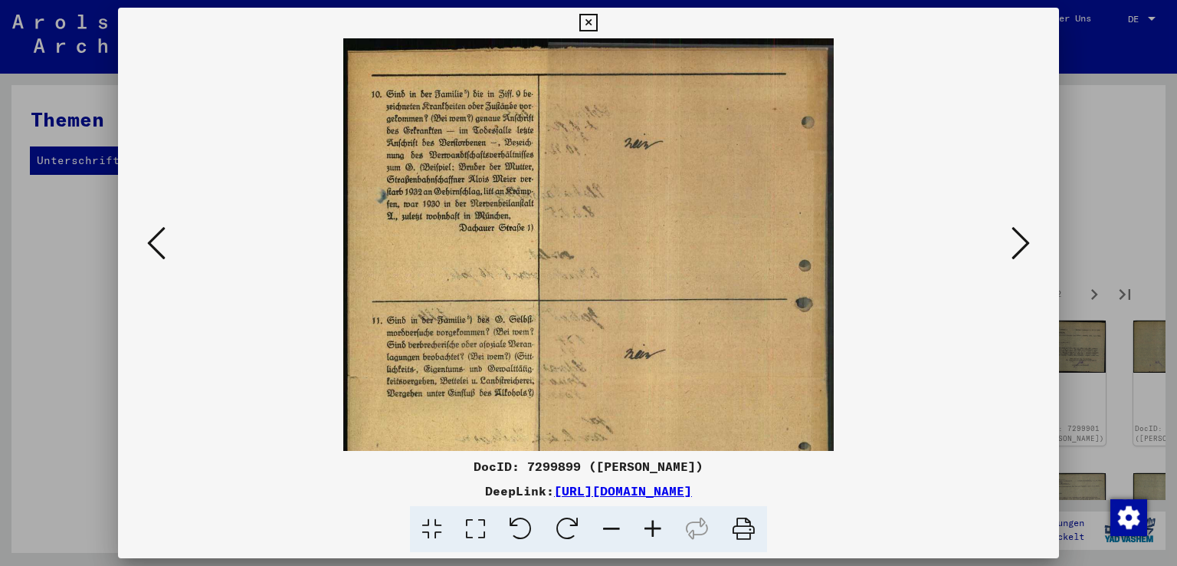
click at [655, 528] on icon at bounding box center [652, 529] width 41 height 47
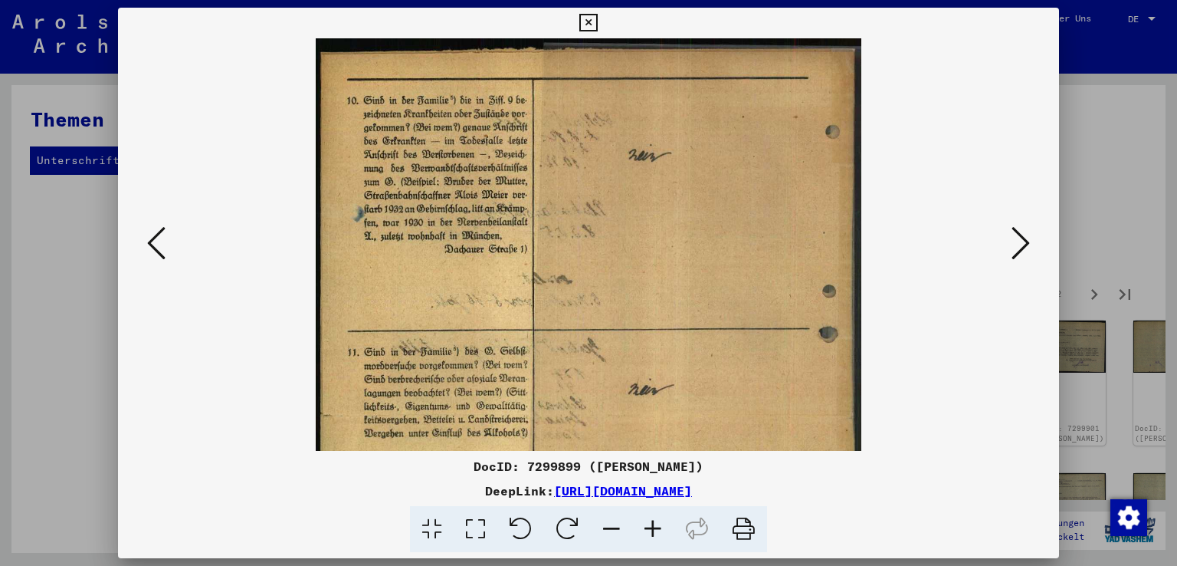
click at [655, 528] on icon at bounding box center [652, 529] width 41 height 47
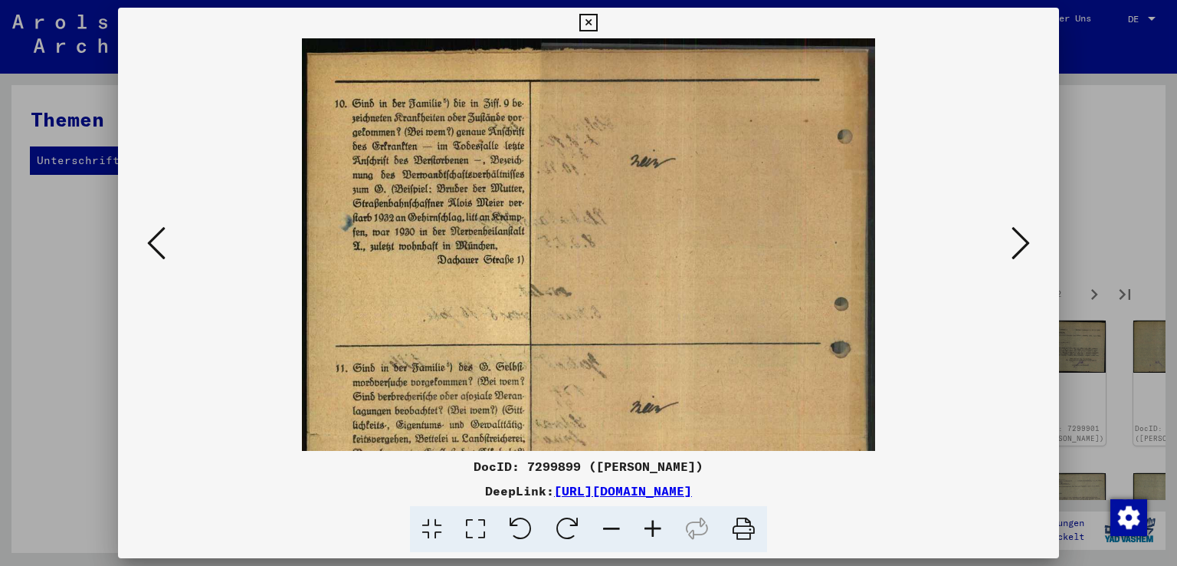
click at [655, 528] on icon at bounding box center [652, 529] width 41 height 47
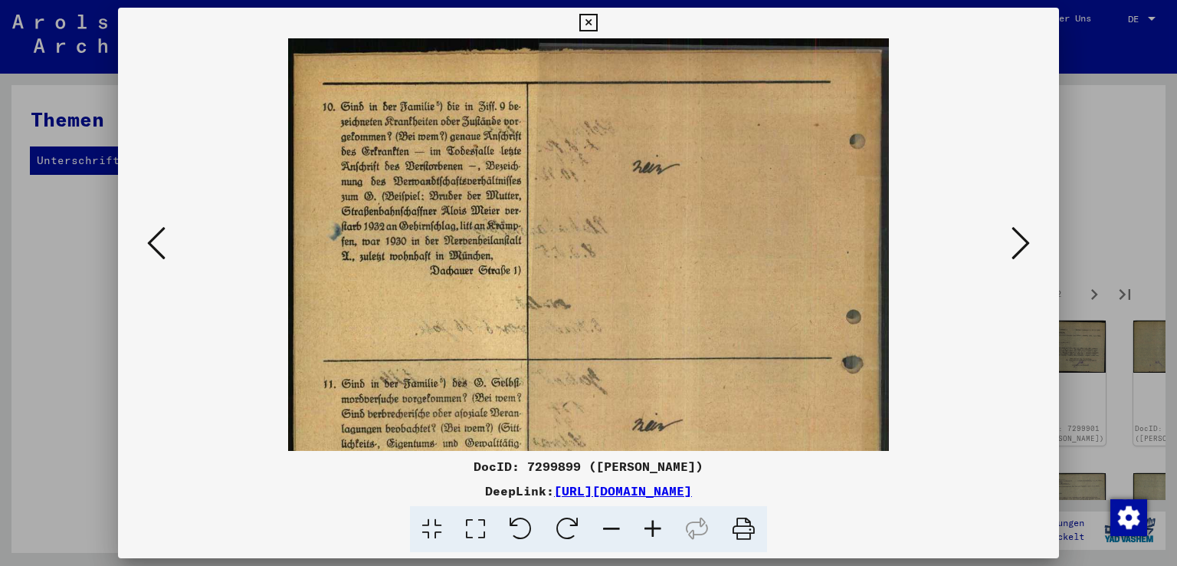
click at [655, 528] on icon at bounding box center [652, 529] width 41 height 47
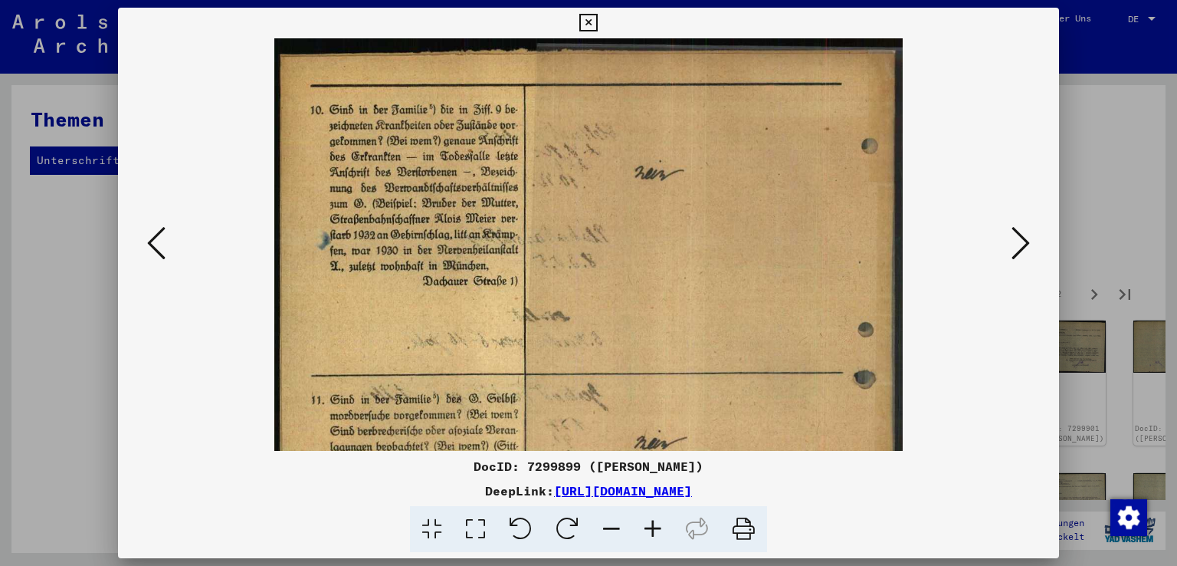
click at [655, 528] on icon at bounding box center [652, 529] width 41 height 47
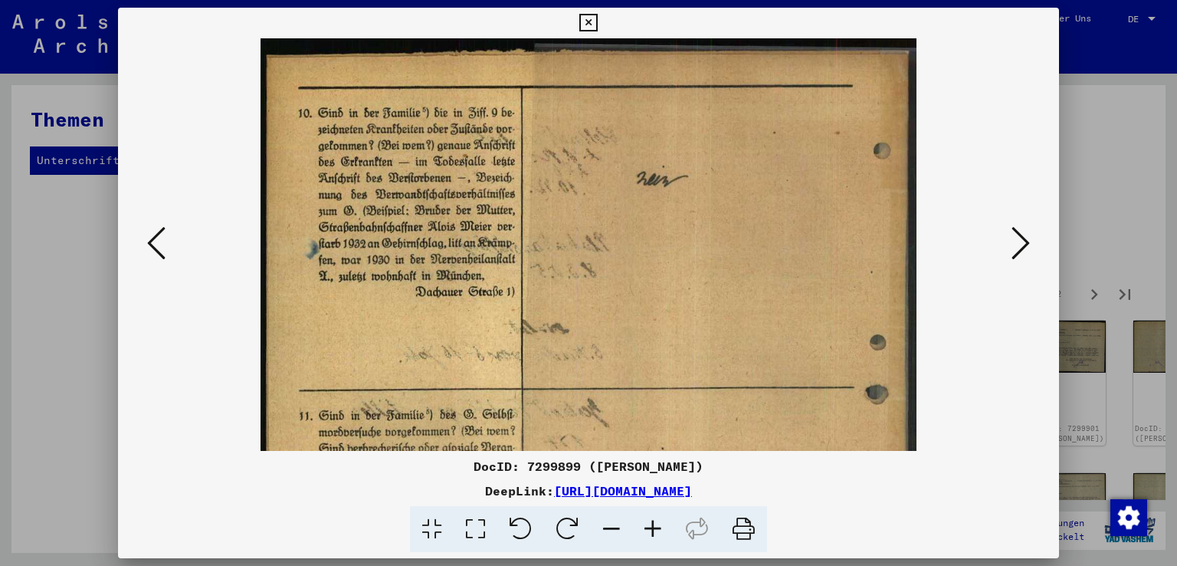
click at [655, 528] on icon at bounding box center [652, 529] width 41 height 47
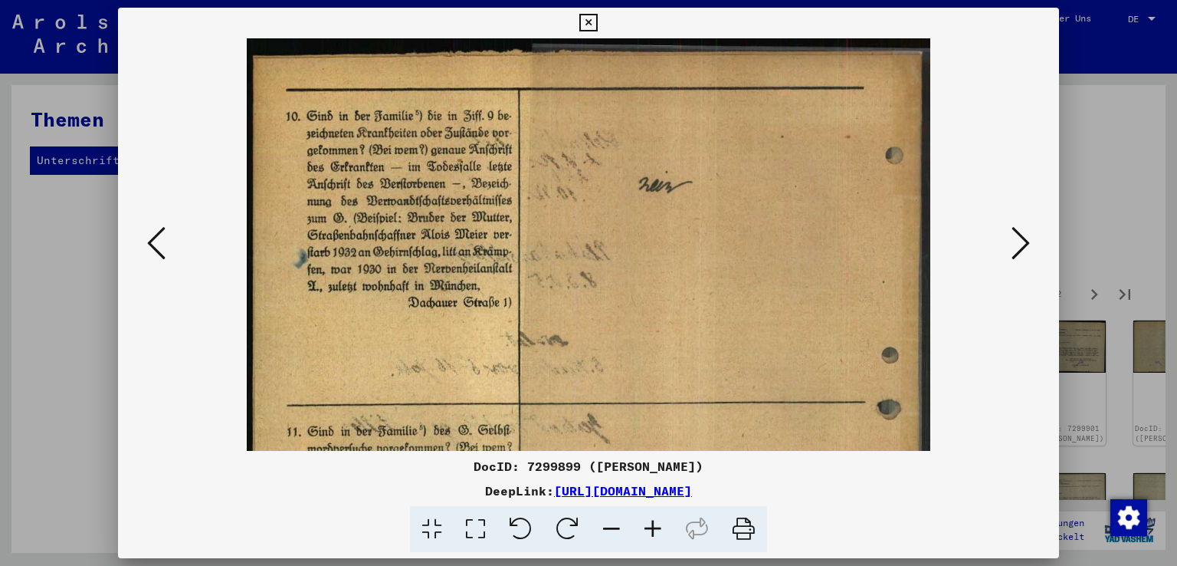
click at [655, 528] on icon at bounding box center [652, 529] width 41 height 47
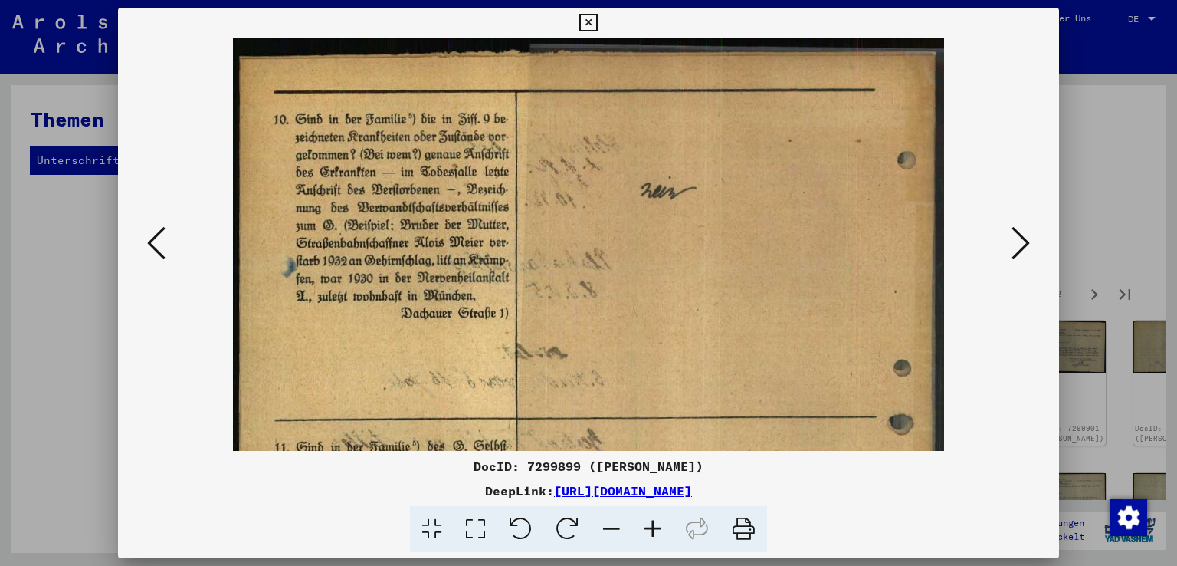
click at [655, 528] on icon at bounding box center [652, 529] width 41 height 47
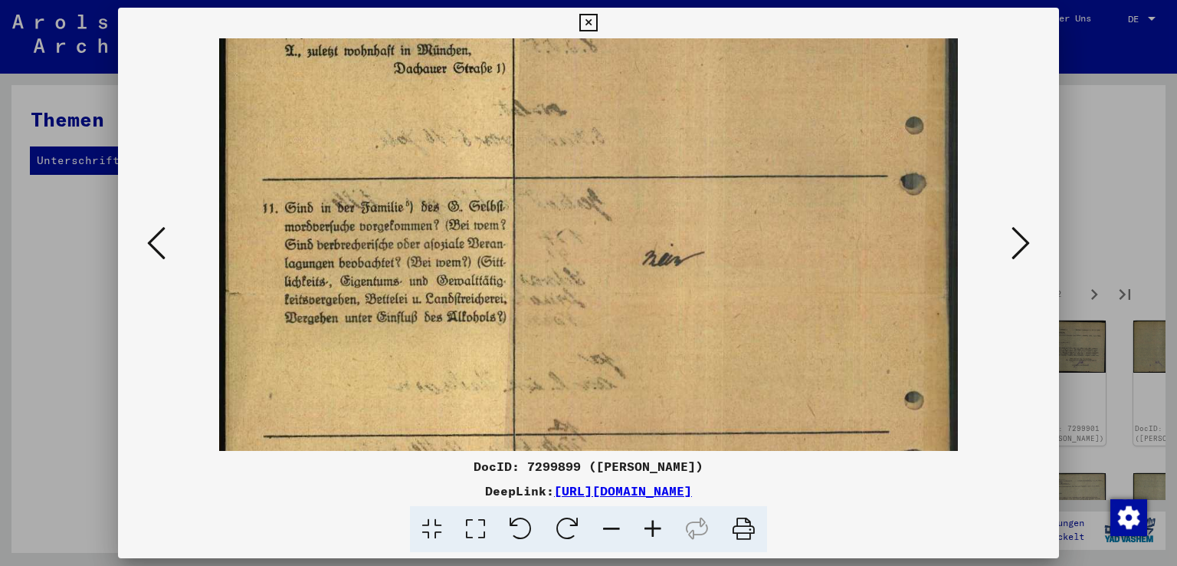
drag, startPoint x: 502, startPoint y: 382, endPoint x: 487, endPoint y: 141, distance: 241.1
click at [487, 141] on img at bounding box center [588, 295] width 739 height 1025
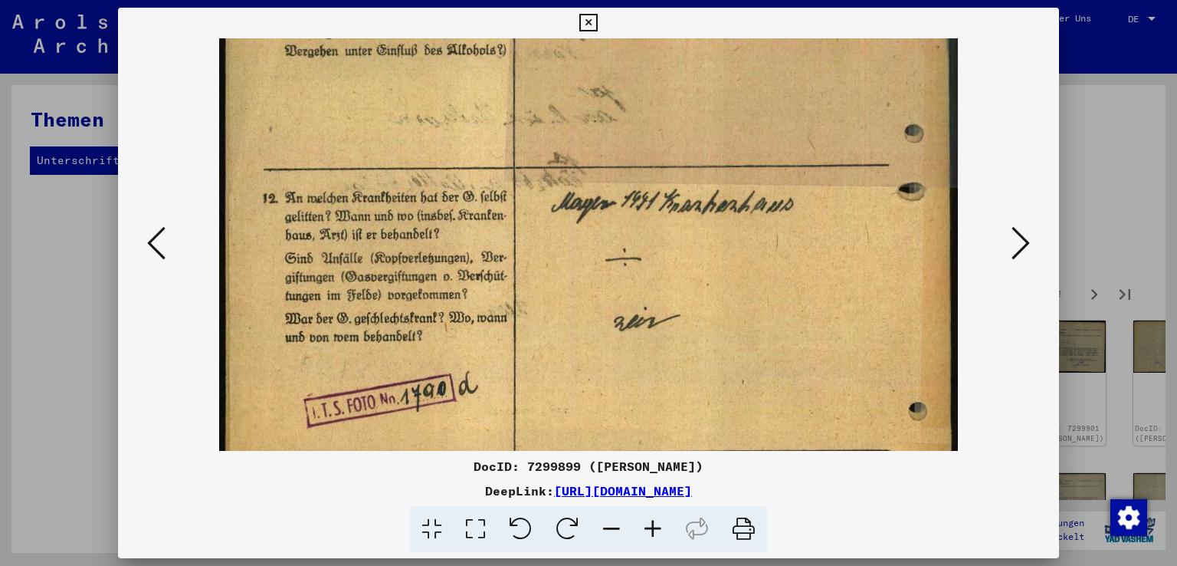
scroll to position [523, 0]
drag, startPoint x: 507, startPoint y: 421, endPoint x: 507, endPoint y: 170, distance: 250.6
click at [507, 170] on img at bounding box center [588, 28] width 739 height 1025
click at [1032, 240] on button at bounding box center [1021, 244] width 28 height 44
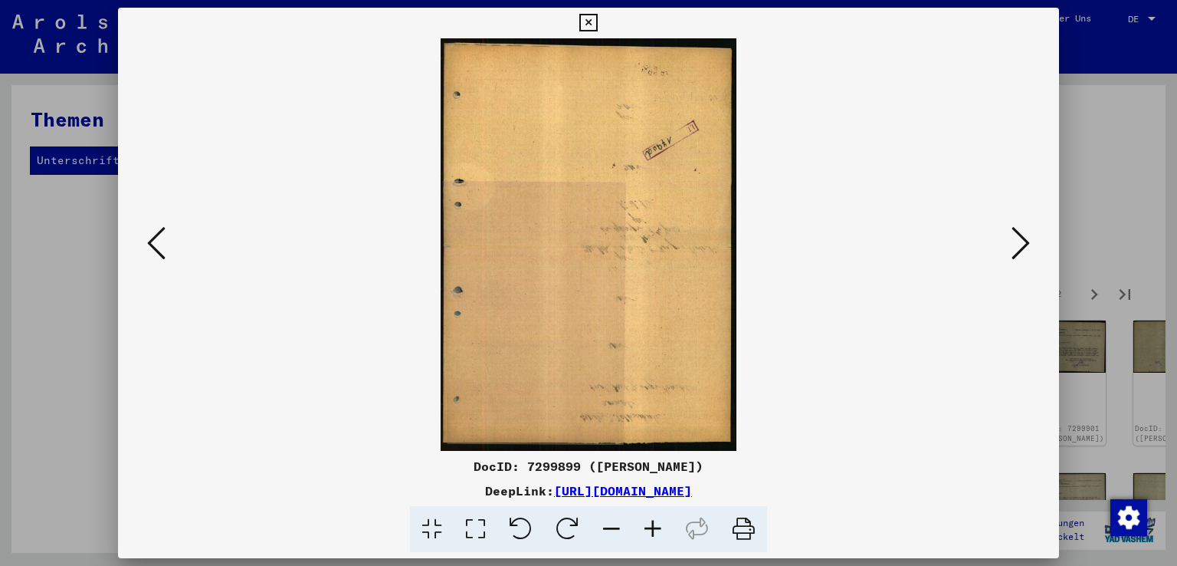
scroll to position [0, 0]
click at [1032, 240] on button at bounding box center [1021, 244] width 28 height 44
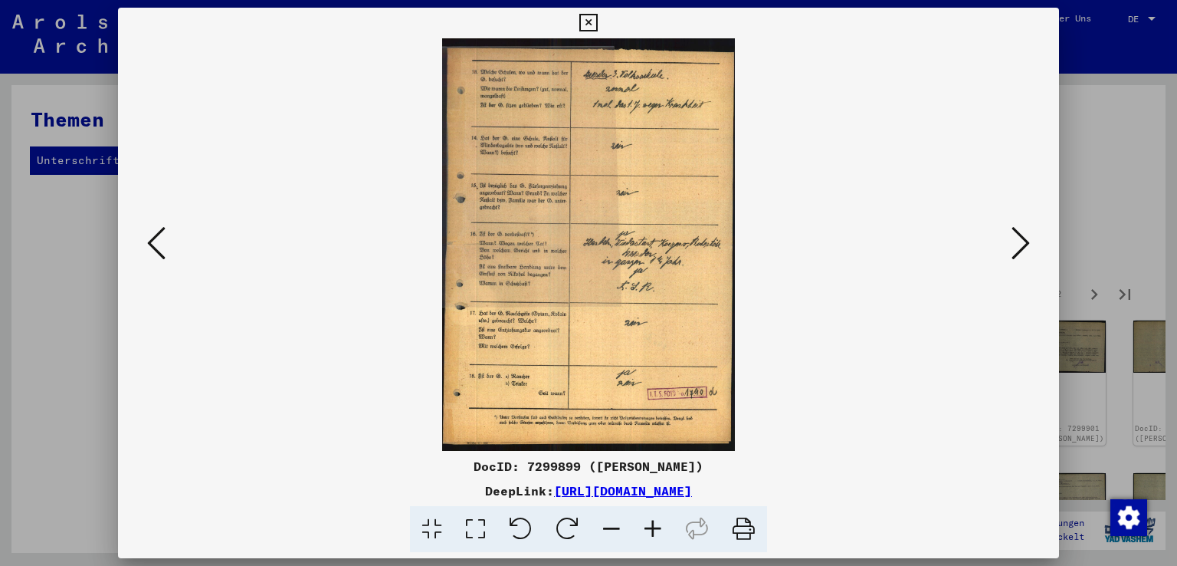
click at [650, 528] on icon at bounding box center [652, 529] width 41 height 47
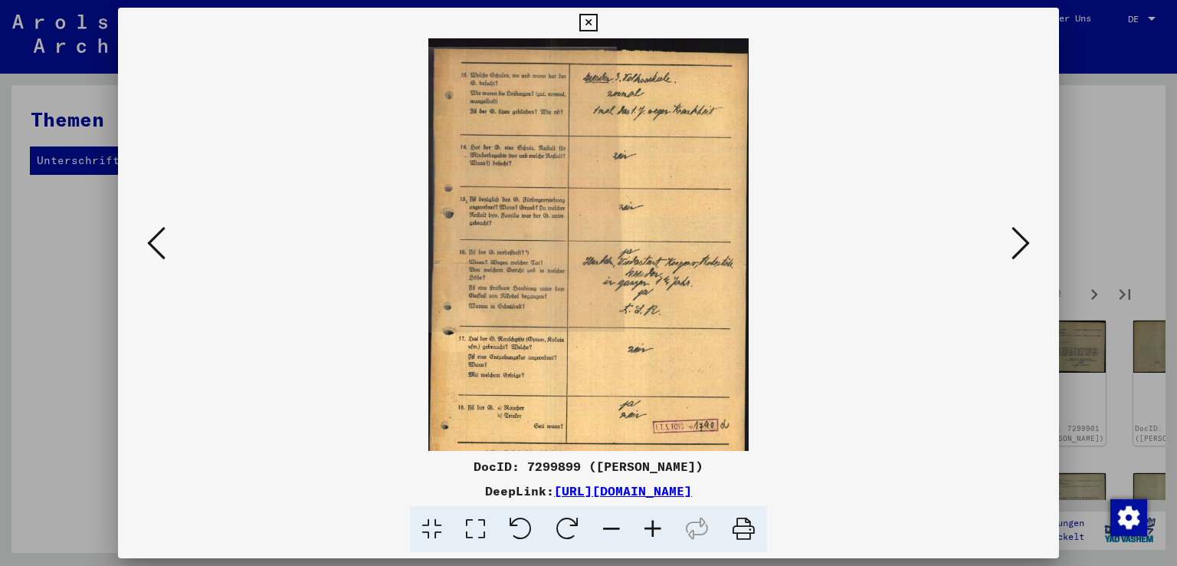
click at [650, 528] on icon at bounding box center [652, 529] width 41 height 47
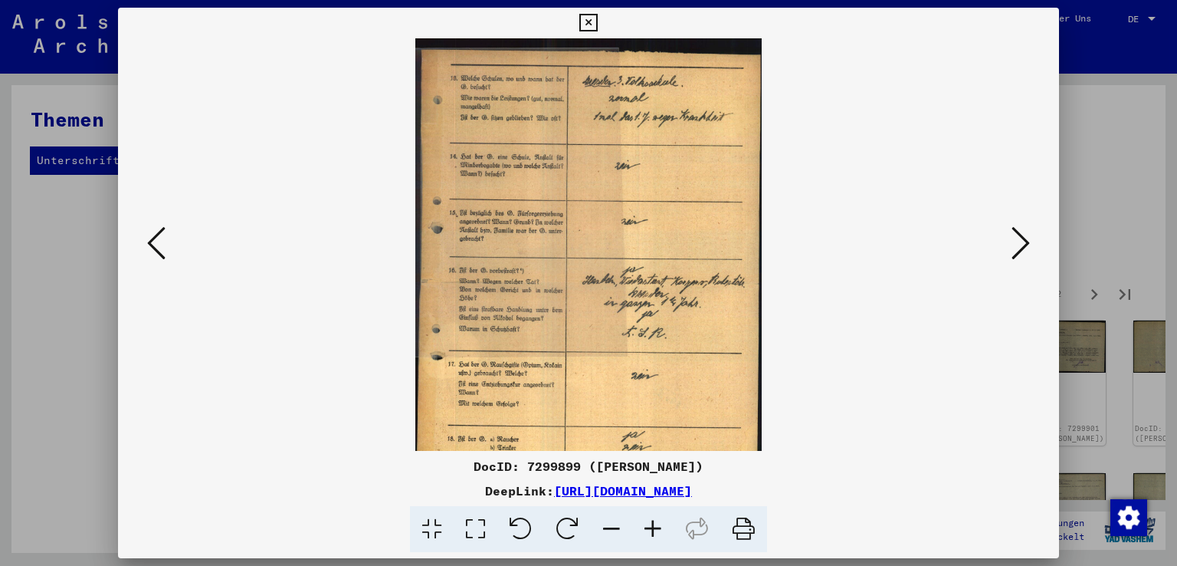
click at [650, 528] on icon at bounding box center [652, 529] width 41 height 47
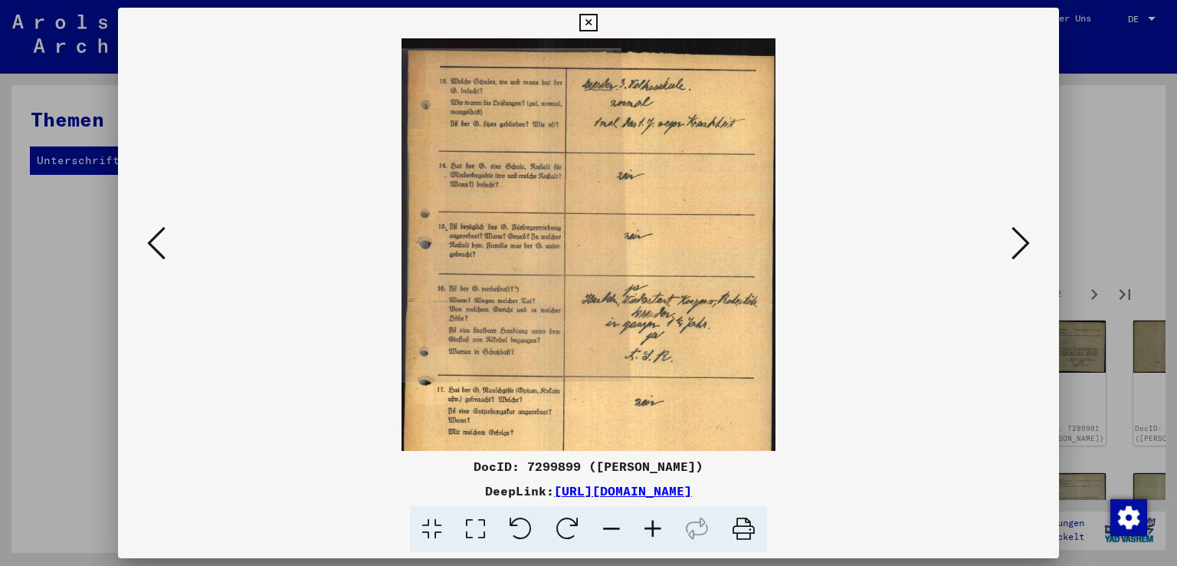
click at [650, 528] on icon at bounding box center [652, 529] width 41 height 47
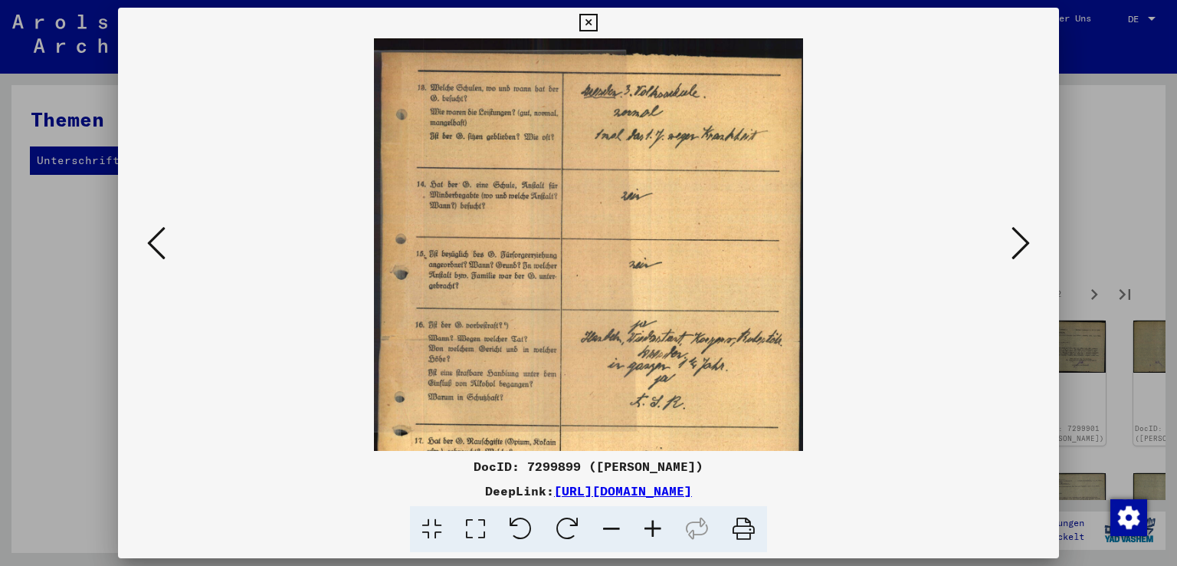
click at [650, 528] on icon at bounding box center [652, 529] width 41 height 47
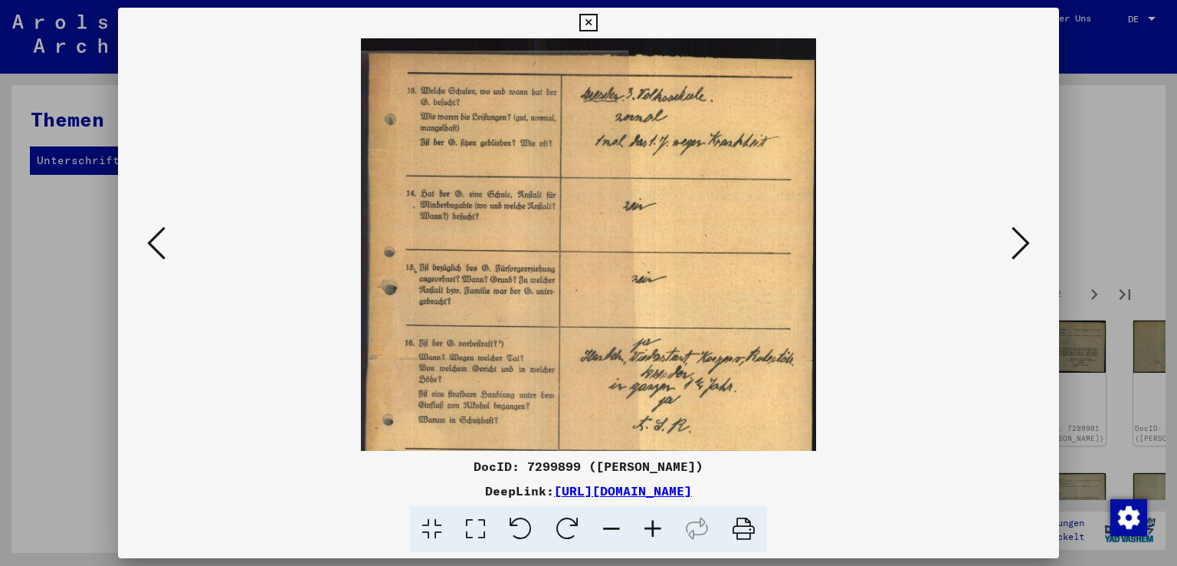
click at [650, 528] on icon at bounding box center [652, 529] width 41 height 47
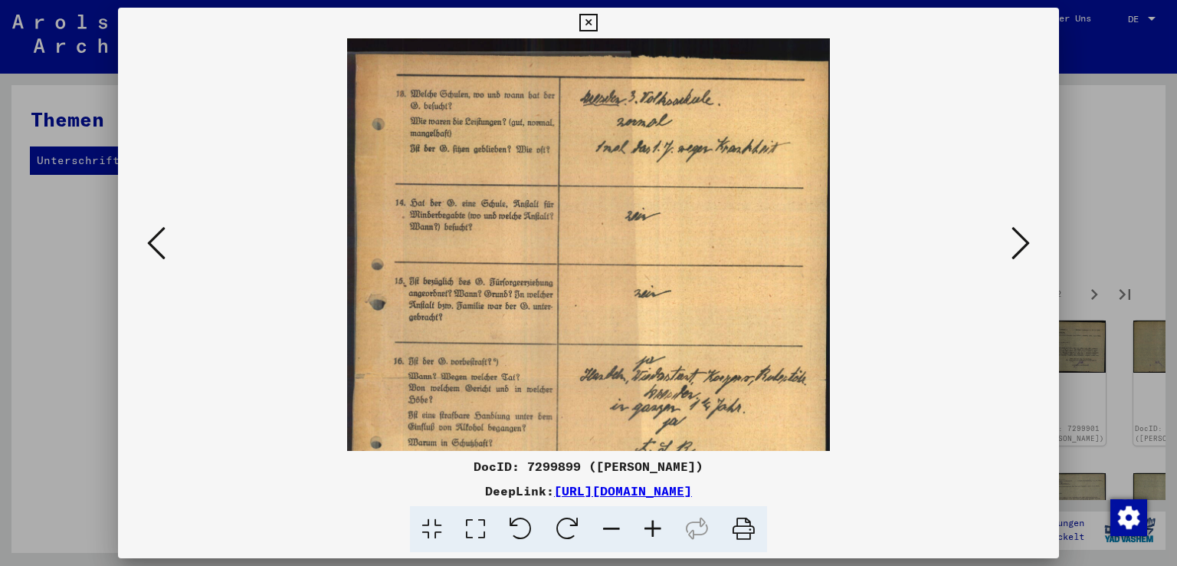
click at [650, 528] on icon at bounding box center [652, 529] width 41 height 47
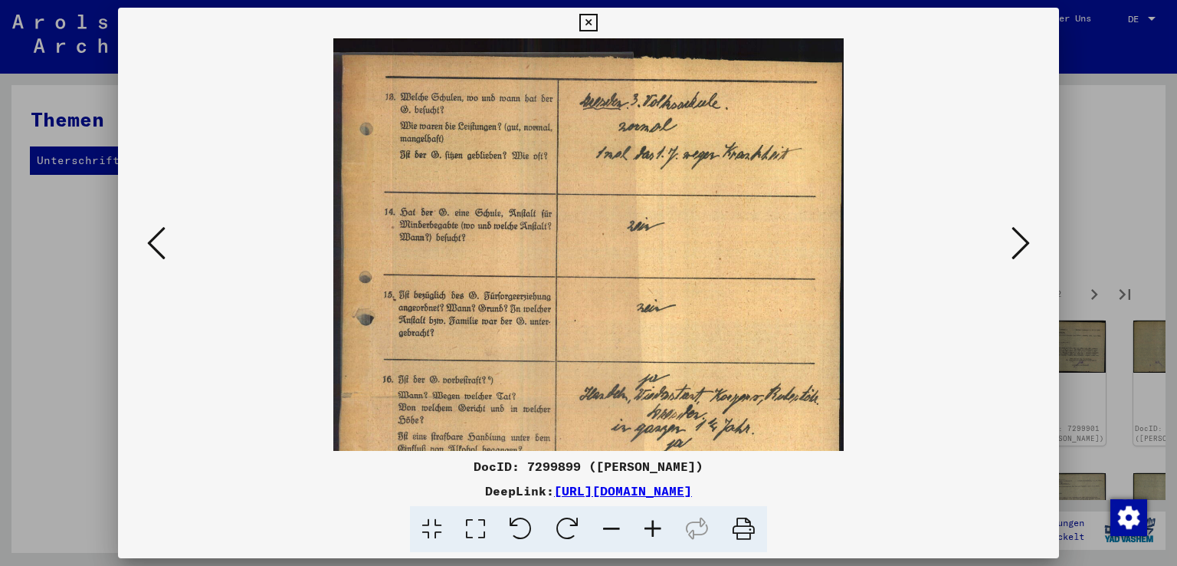
click at [650, 528] on icon at bounding box center [652, 529] width 41 height 47
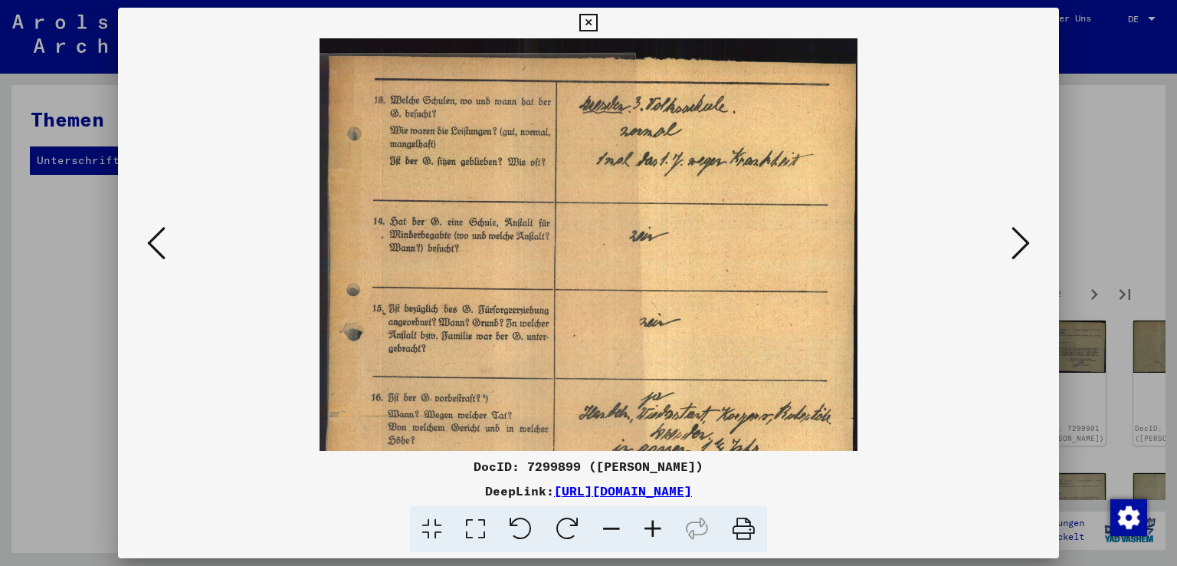
click at [650, 528] on icon at bounding box center [652, 529] width 41 height 47
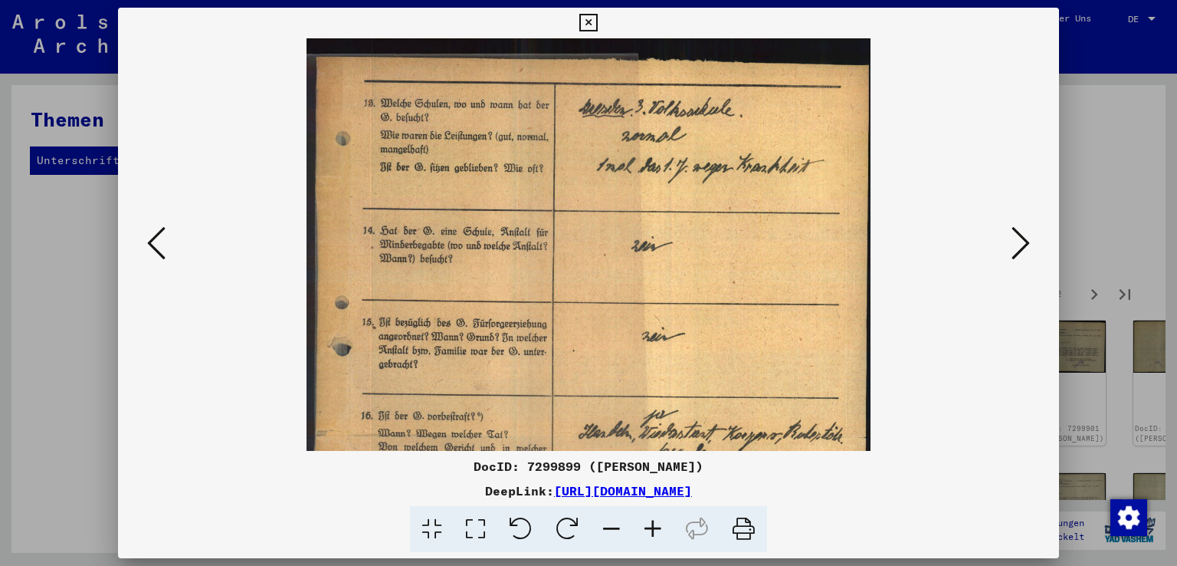
click at [650, 528] on icon at bounding box center [652, 529] width 41 height 47
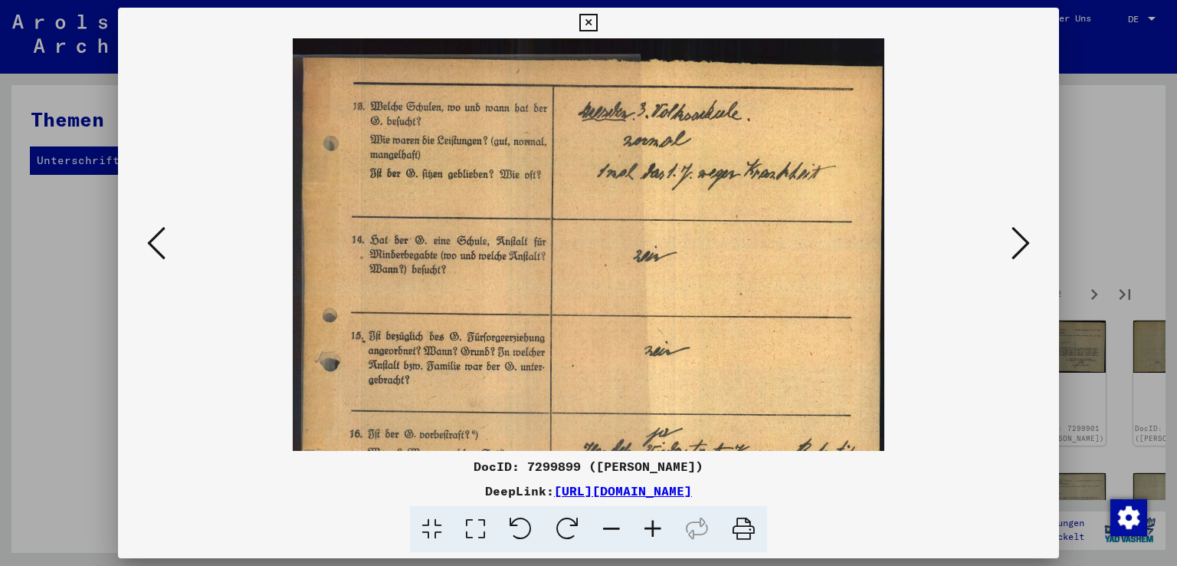
click at [650, 528] on icon at bounding box center [652, 529] width 41 height 47
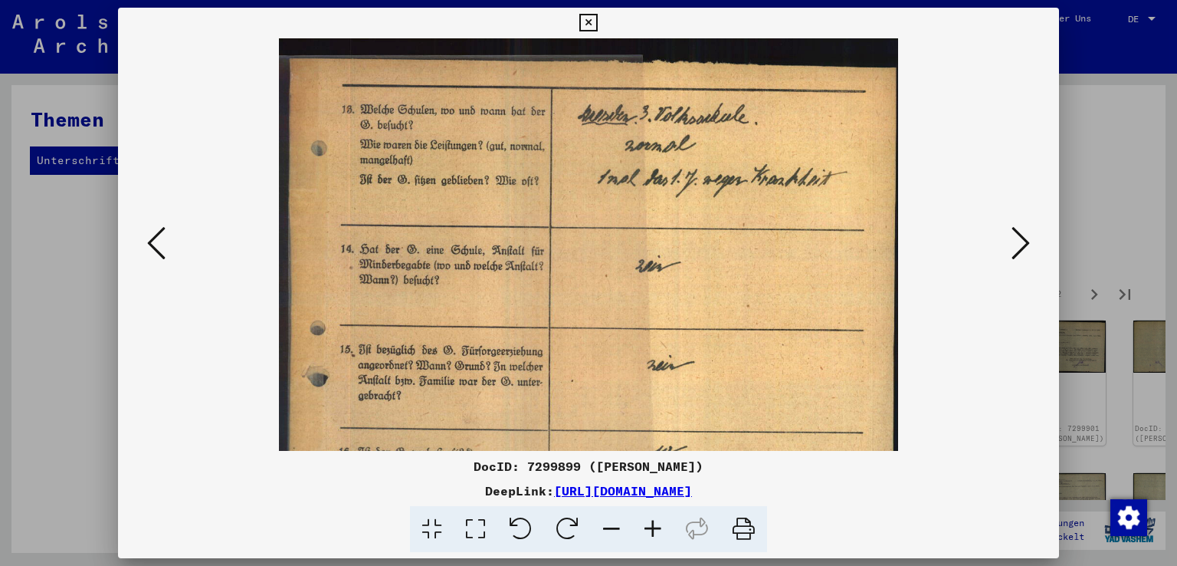
click at [650, 528] on icon at bounding box center [652, 529] width 41 height 47
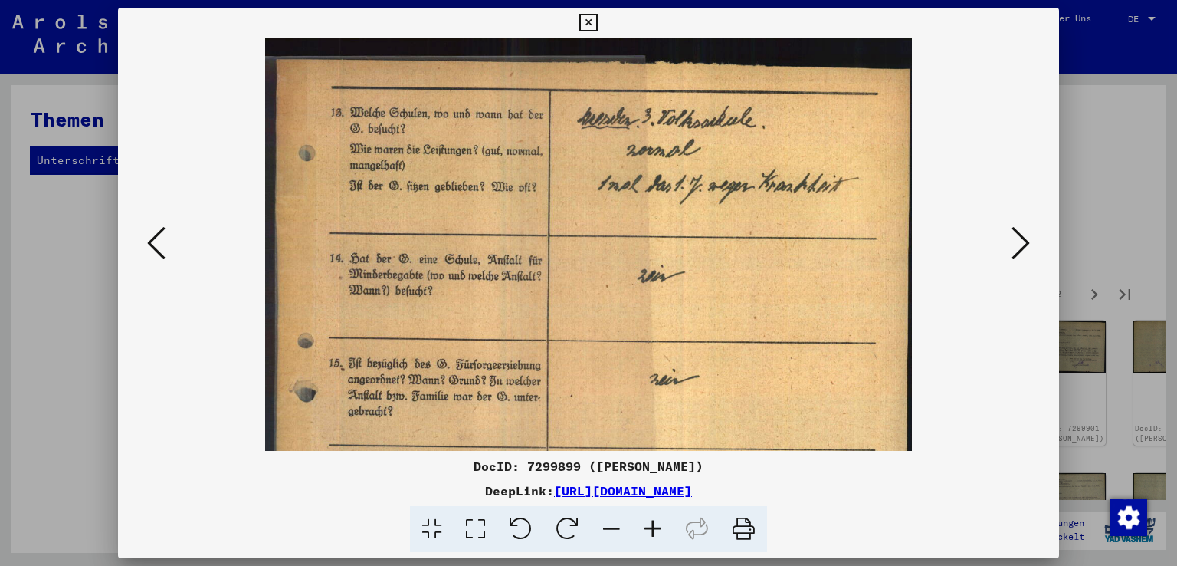
click at [650, 528] on icon at bounding box center [652, 529] width 41 height 47
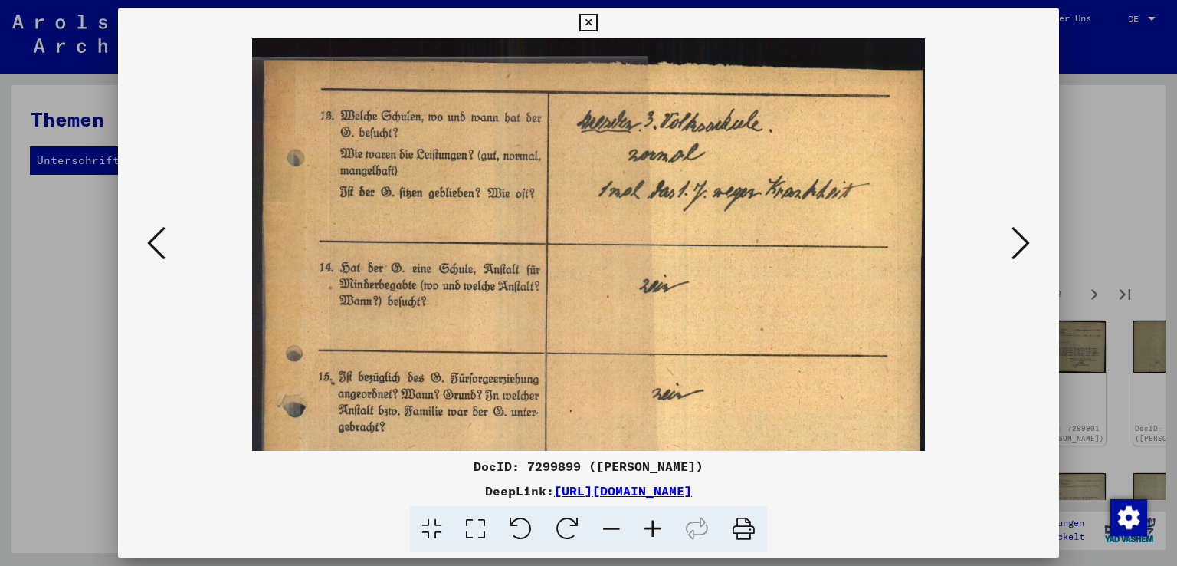
click at [650, 528] on icon at bounding box center [652, 529] width 41 height 47
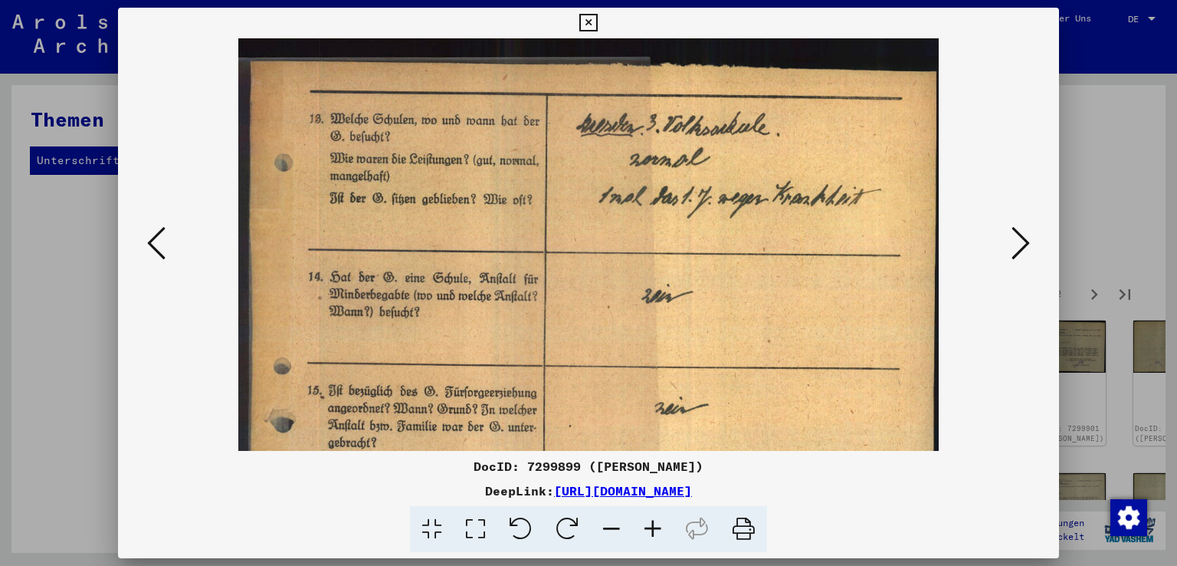
click at [650, 528] on icon at bounding box center [652, 529] width 41 height 47
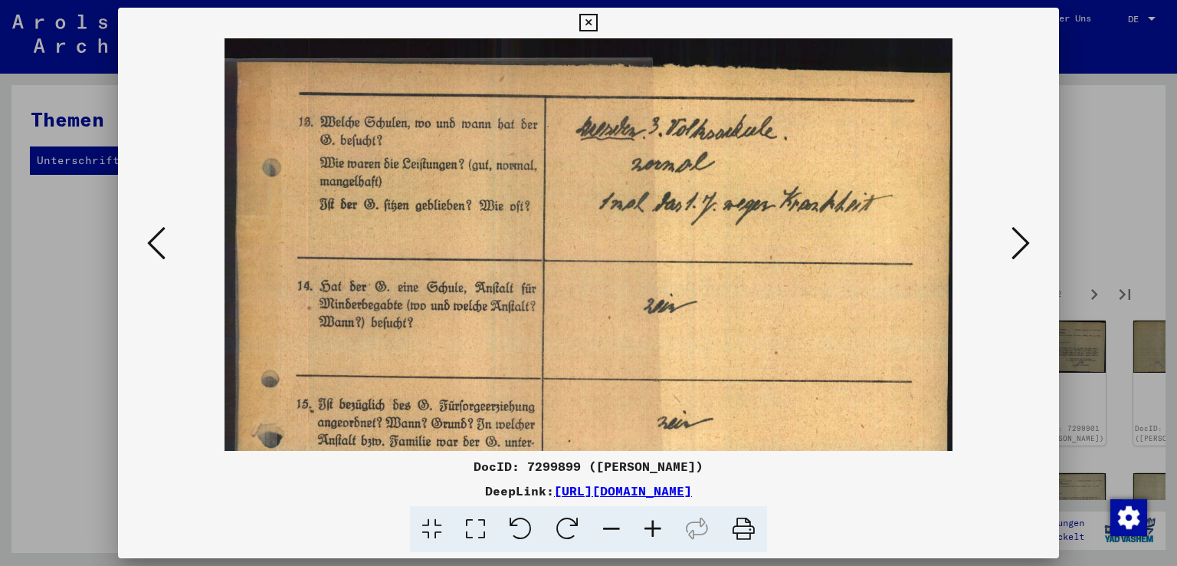
click at [650, 528] on icon at bounding box center [652, 529] width 41 height 47
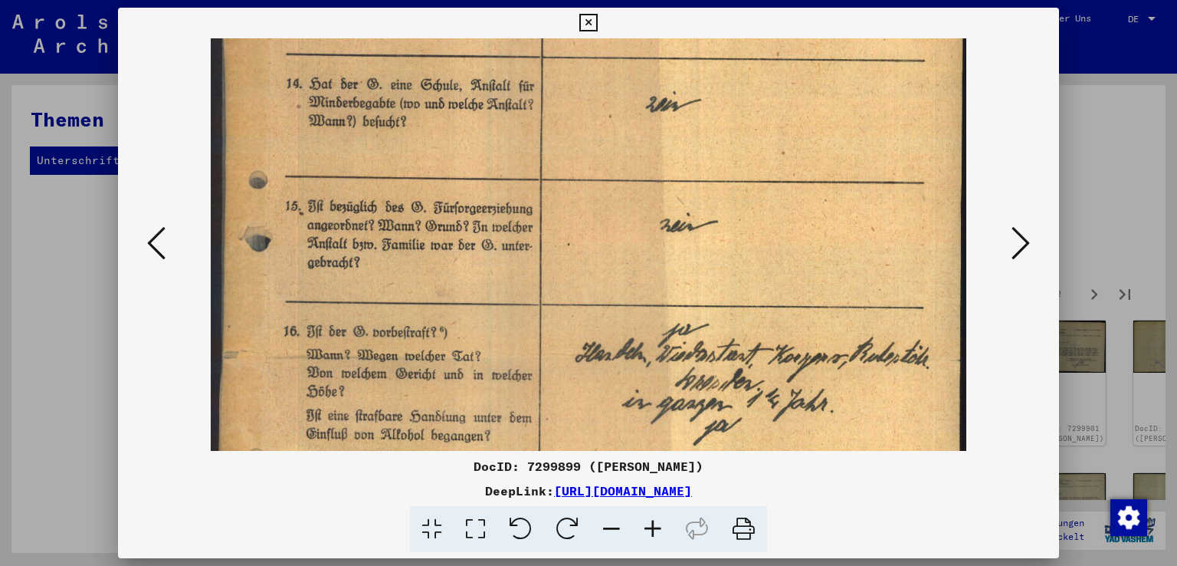
drag, startPoint x: 587, startPoint y: 344, endPoint x: 618, endPoint y: 133, distance: 213.8
click at [618, 133] on img at bounding box center [588, 359] width 755 height 1064
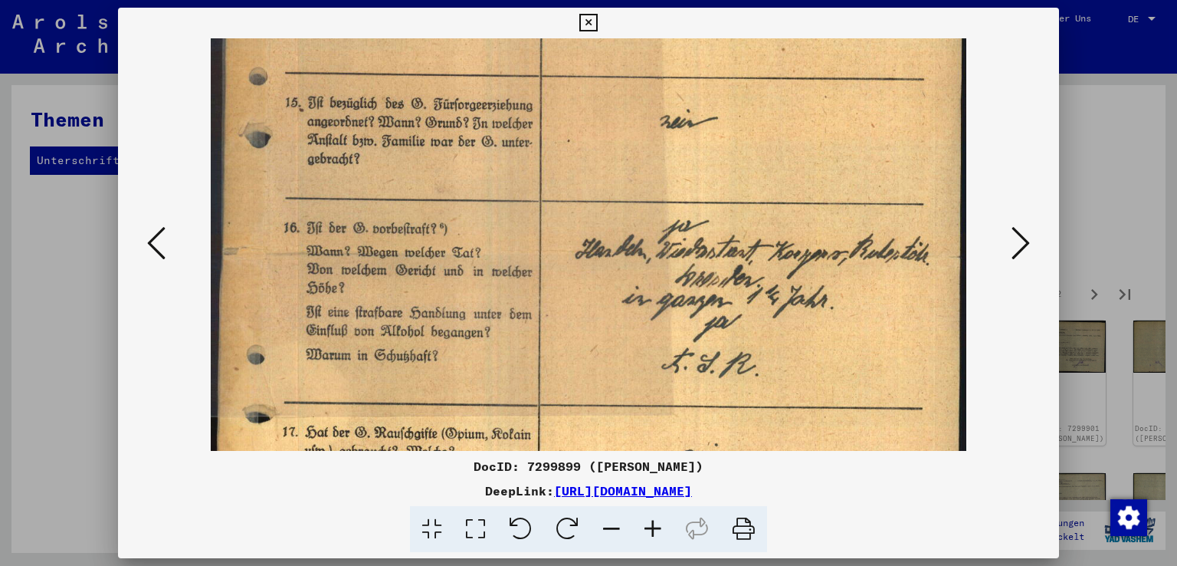
scroll to position [346, 0]
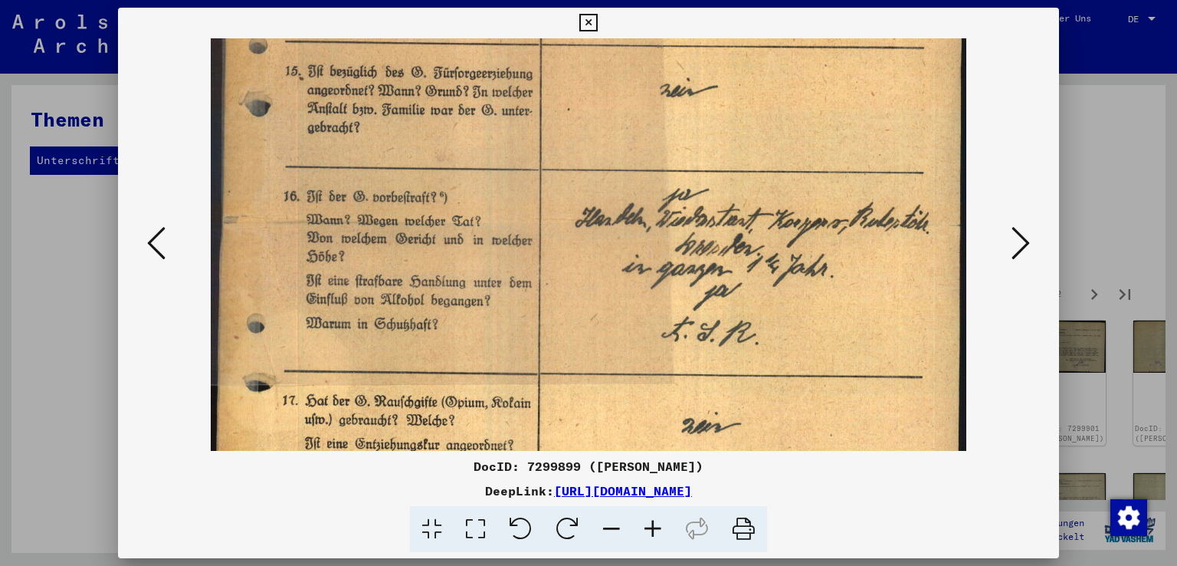
drag, startPoint x: 604, startPoint y: 289, endPoint x: 605, endPoint y: 158, distance: 131.0
click at [605, 158] on img at bounding box center [588, 224] width 755 height 1064
click at [659, 526] on icon at bounding box center [652, 529] width 41 height 47
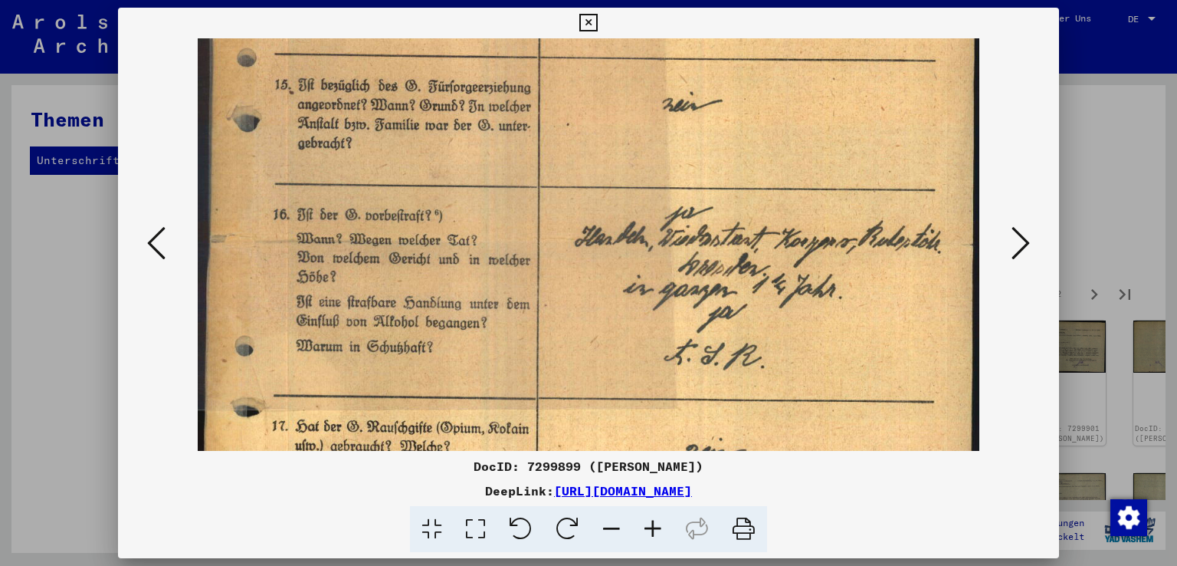
click at [659, 526] on icon at bounding box center [652, 529] width 41 height 47
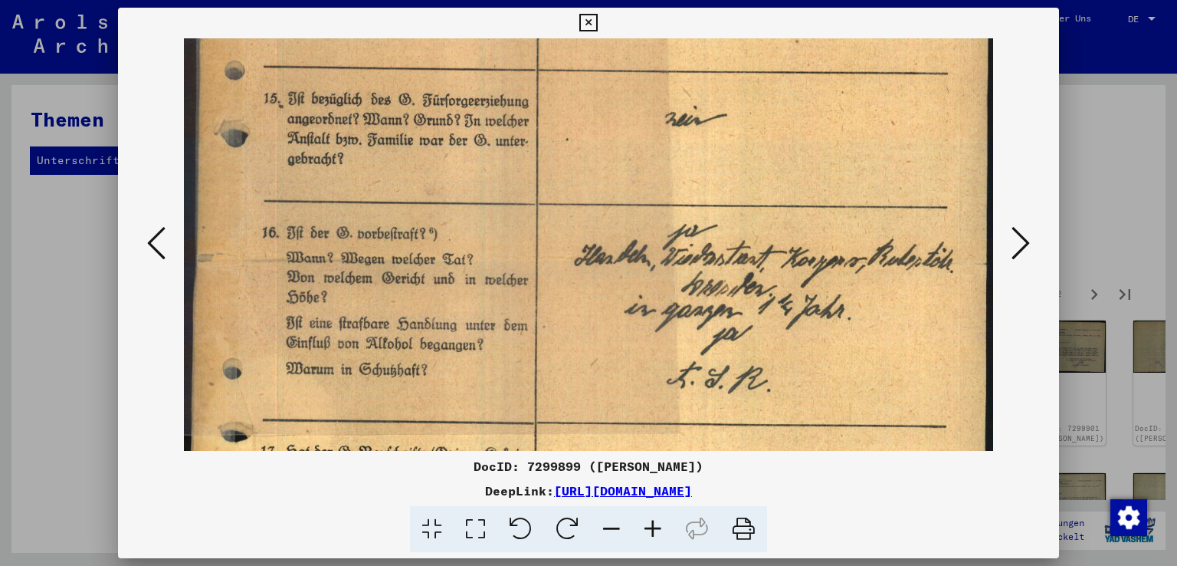
click at [647, 526] on icon at bounding box center [652, 529] width 41 height 47
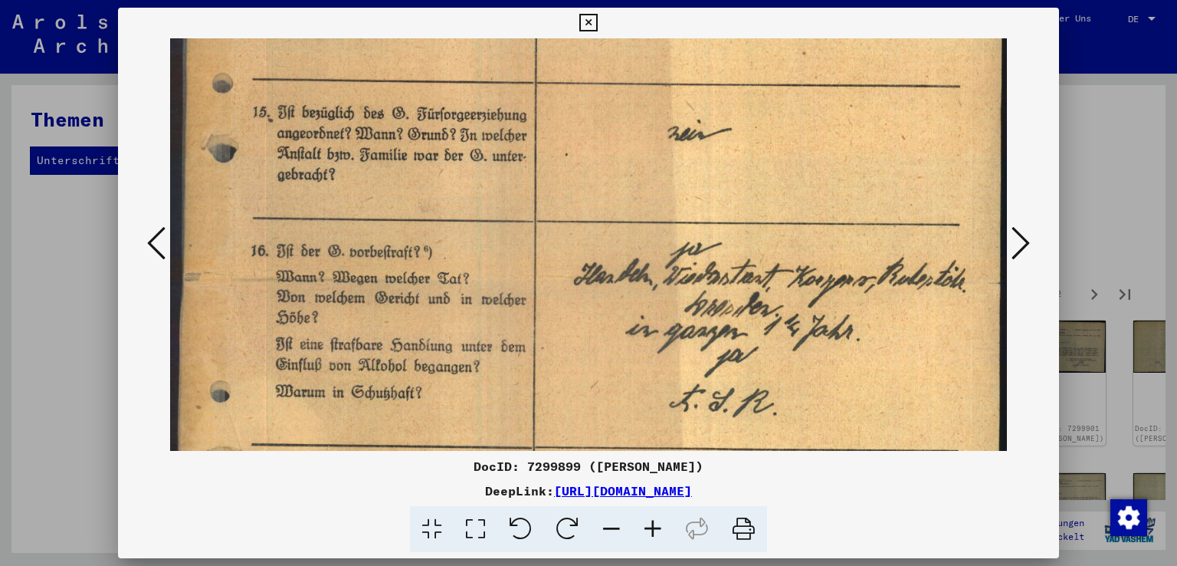
click at [647, 526] on icon at bounding box center [652, 529] width 41 height 47
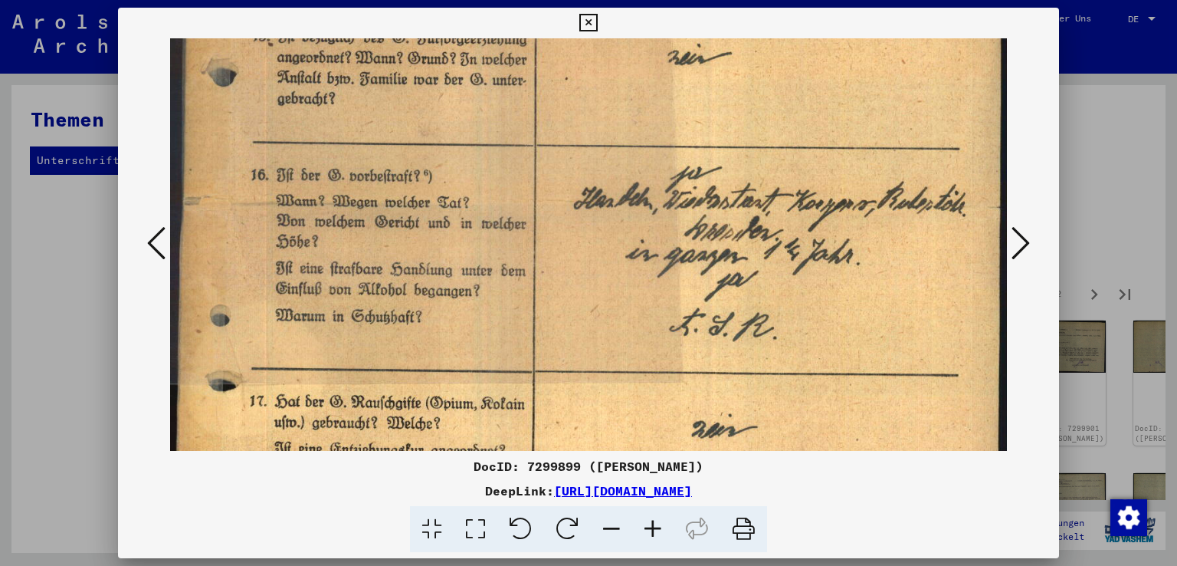
scroll to position [441, 0]
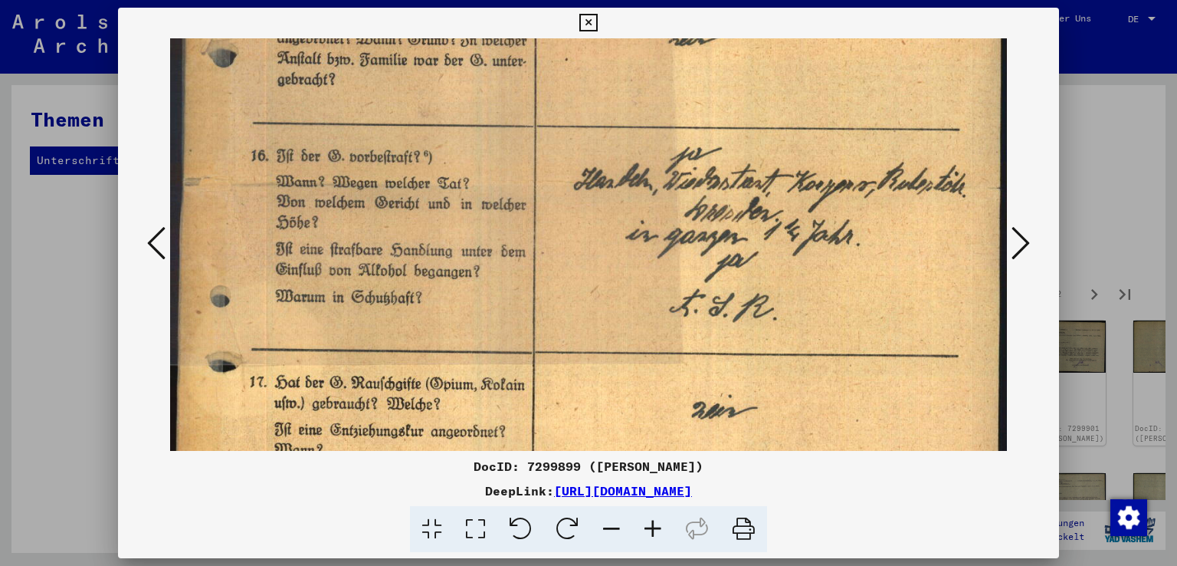
drag, startPoint x: 651, startPoint y: 378, endPoint x: 623, endPoint y: 286, distance: 96.2
click at [623, 286] on img at bounding box center [588, 186] width 837 height 1179
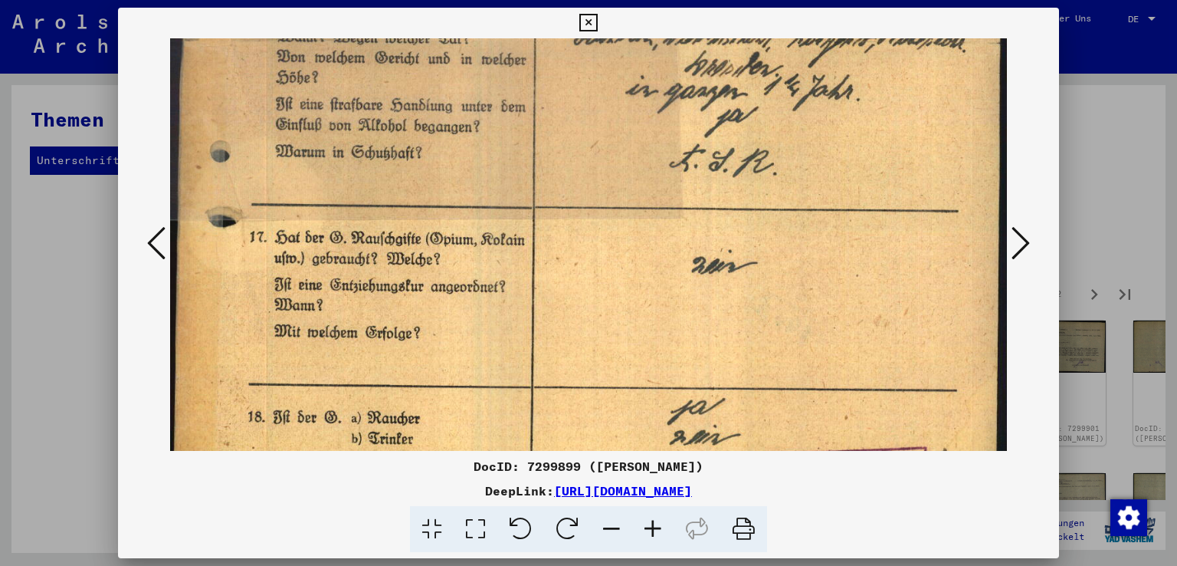
scroll to position [592, 0]
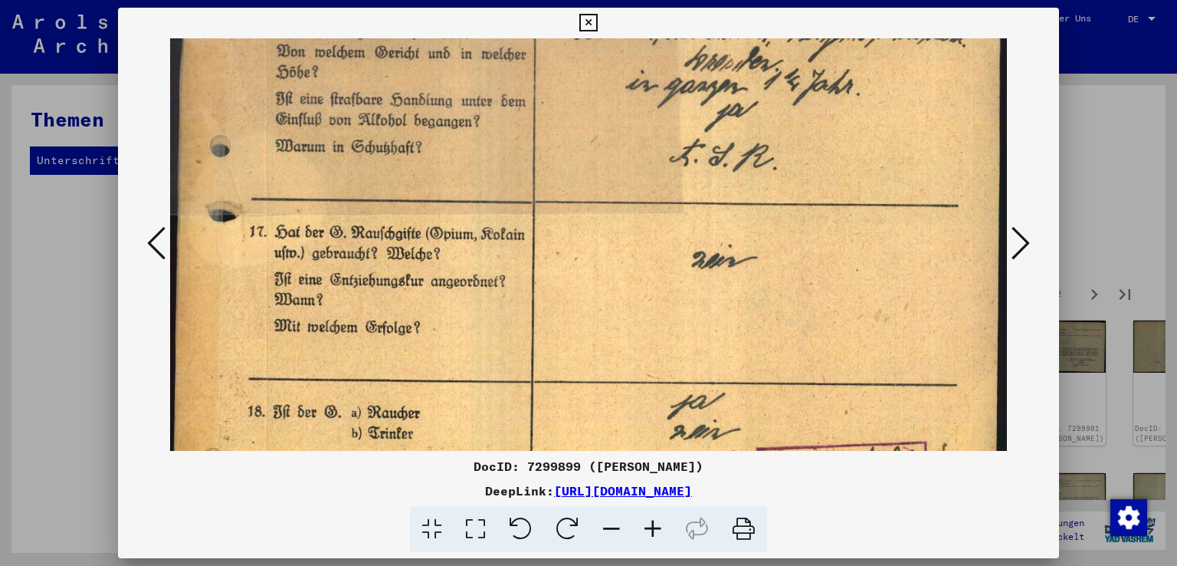
drag, startPoint x: 566, startPoint y: 402, endPoint x: 572, endPoint y: 257, distance: 145.0
click at [572, 257] on img at bounding box center [588, 36] width 837 height 1179
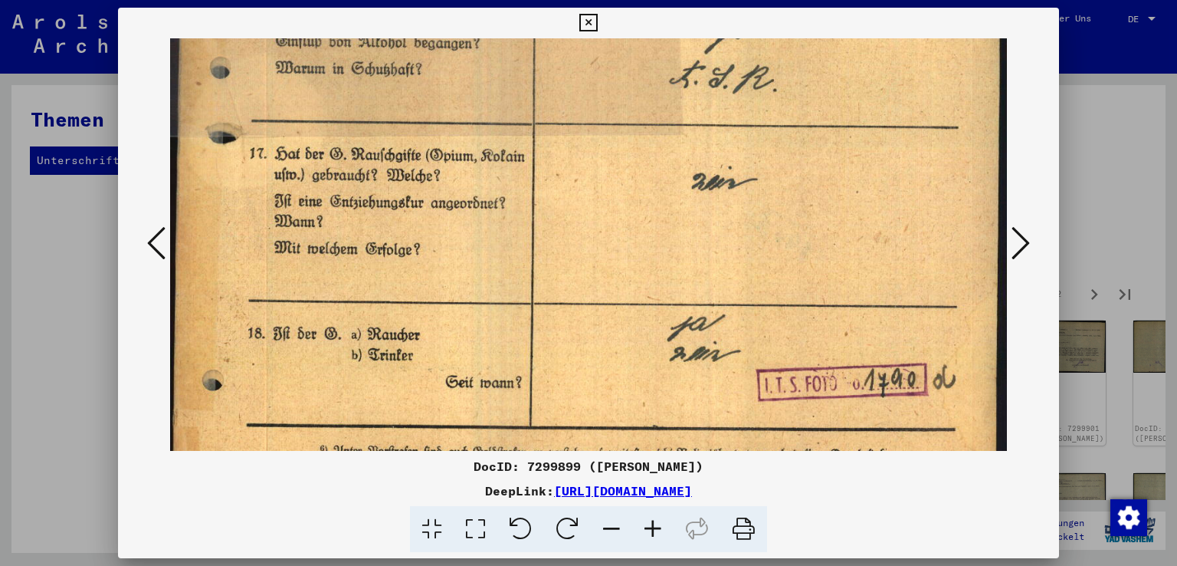
scroll to position [710, 0]
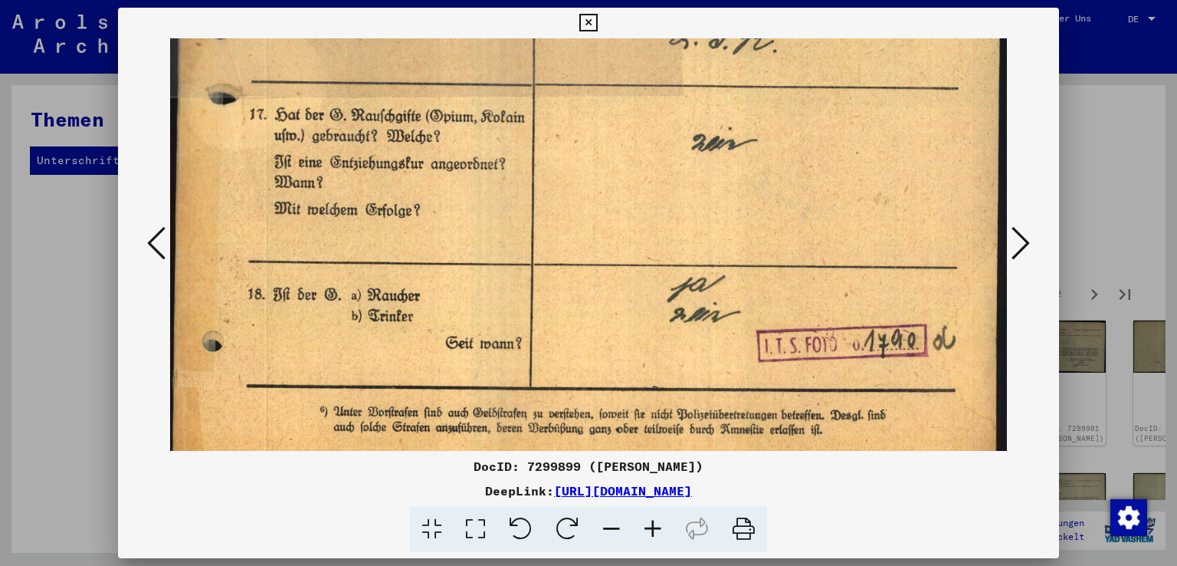
drag, startPoint x: 573, startPoint y: 360, endPoint x: 573, endPoint y: 243, distance: 117.2
click at [1027, 238] on icon at bounding box center [1021, 243] width 18 height 37
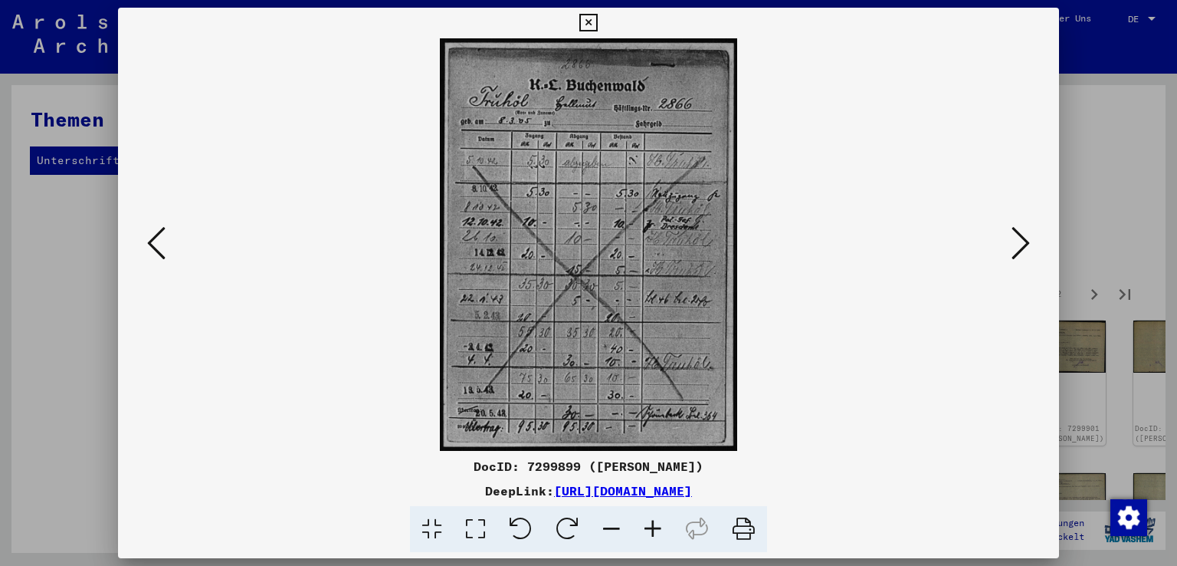
scroll to position [0, 0]
click at [650, 525] on icon at bounding box center [652, 529] width 41 height 47
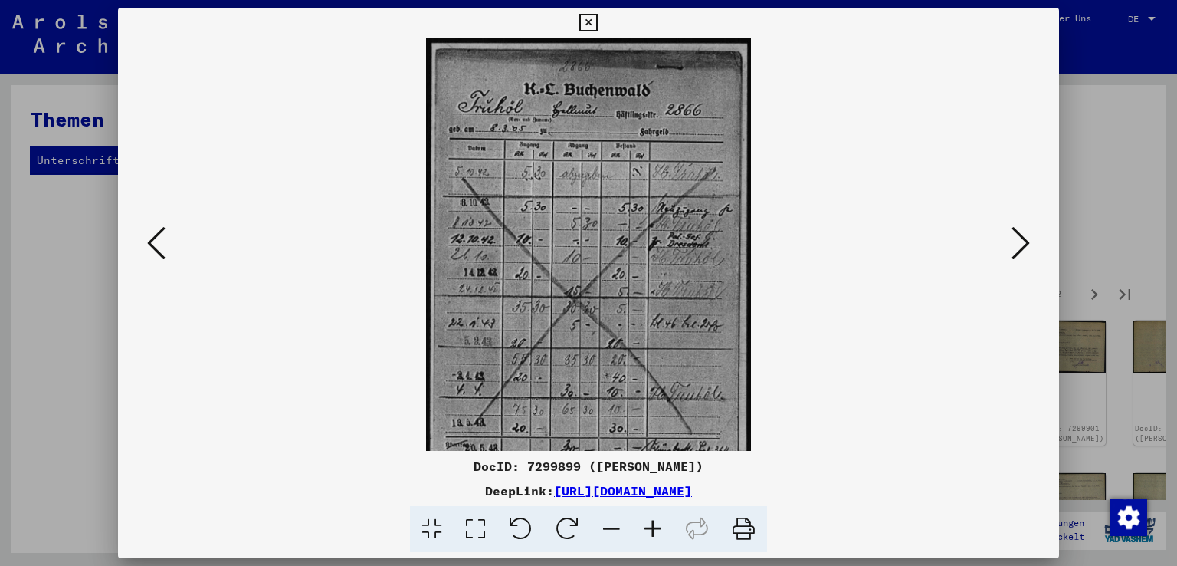
click at [650, 525] on icon at bounding box center [652, 529] width 41 height 47
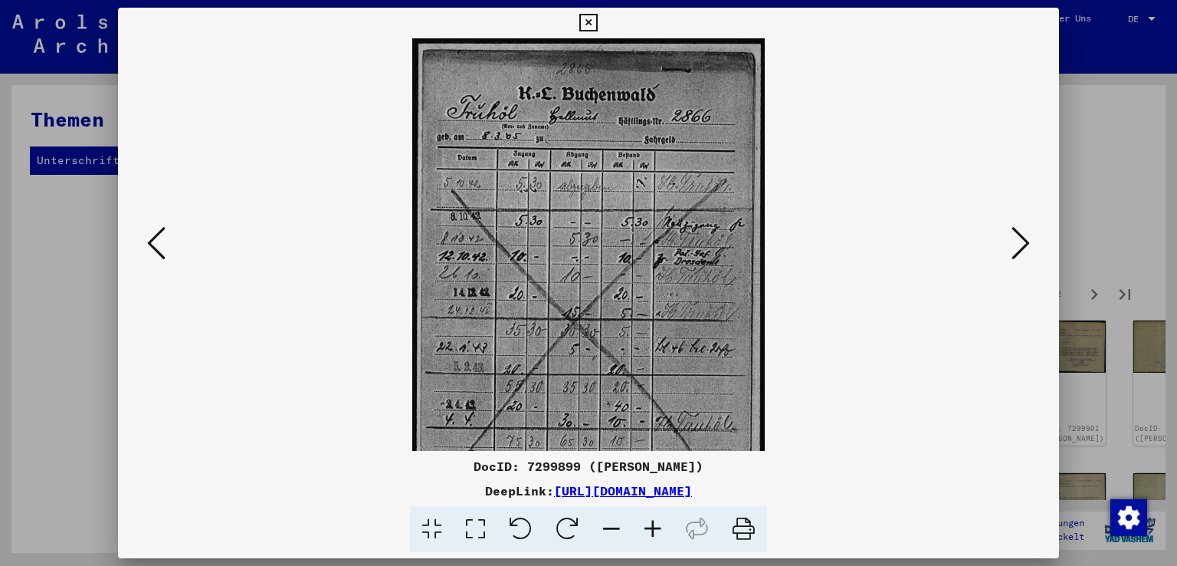
click at [650, 525] on icon at bounding box center [652, 529] width 41 height 47
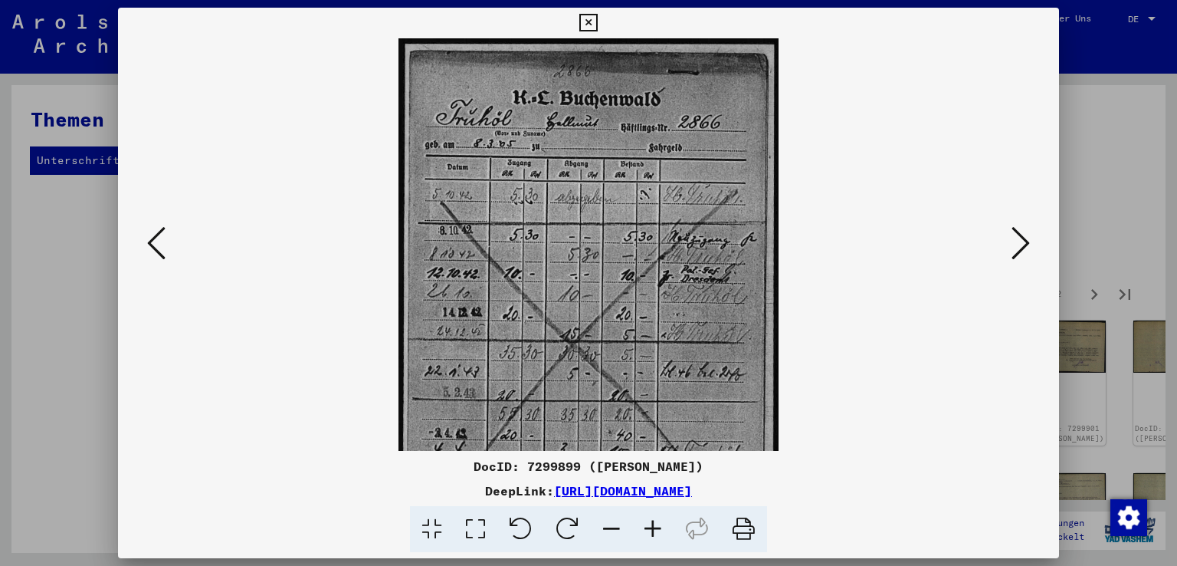
click at [650, 525] on icon at bounding box center [652, 529] width 41 height 47
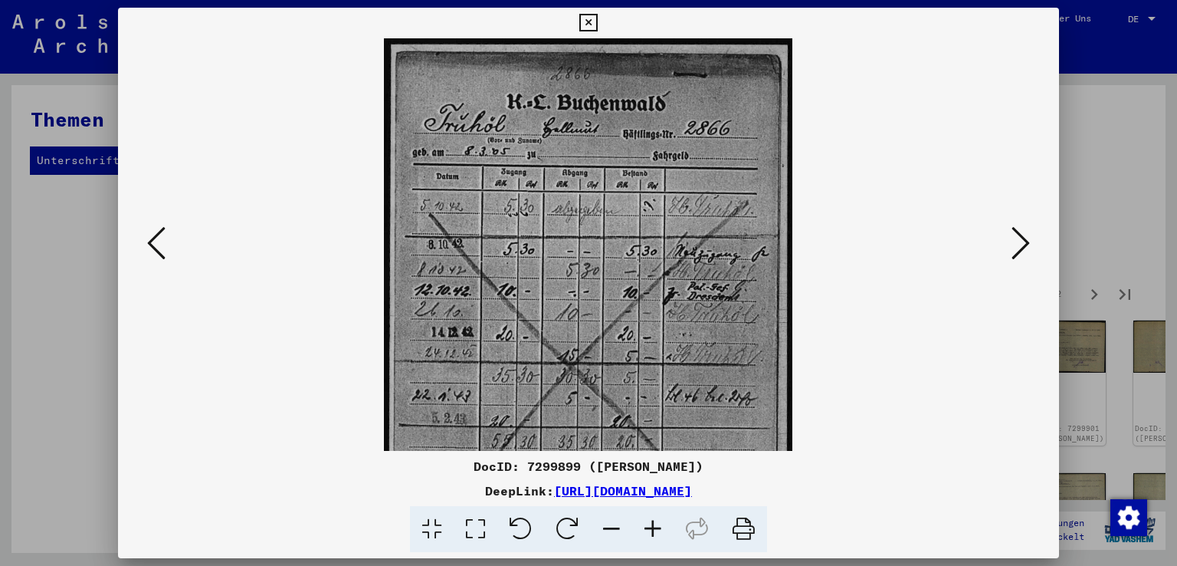
click at [650, 525] on icon at bounding box center [652, 529] width 41 height 47
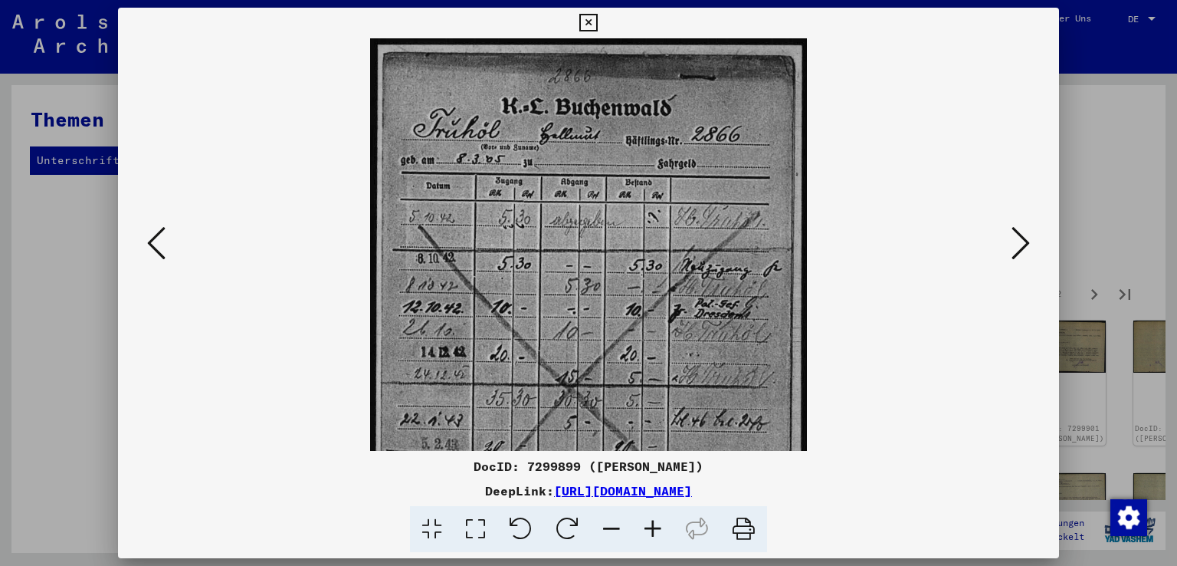
click at [650, 525] on icon at bounding box center [652, 529] width 41 height 47
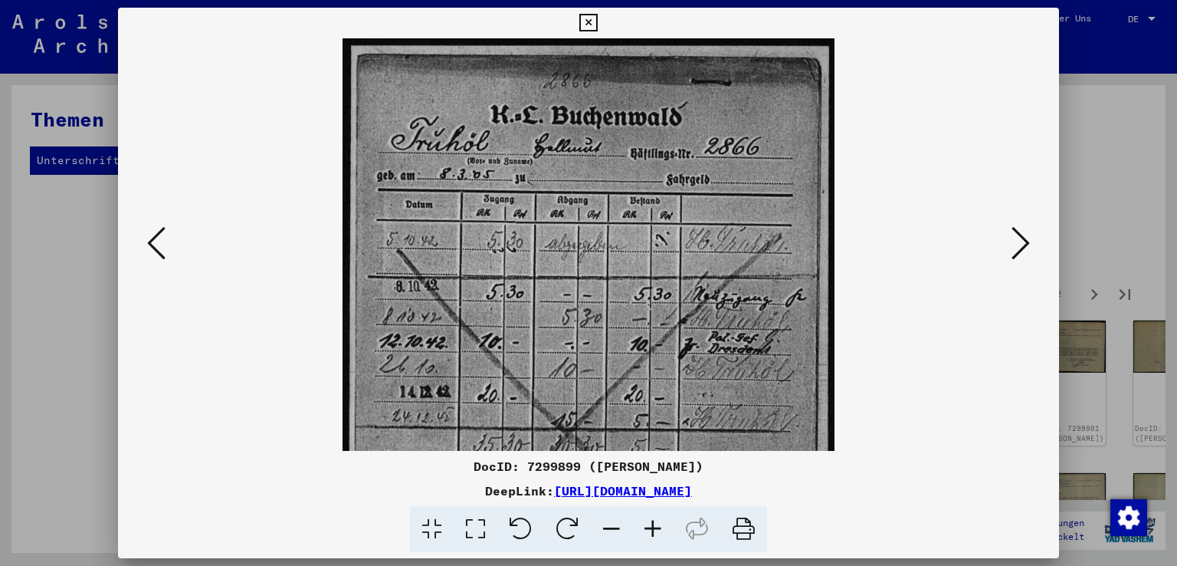
click at [650, 525] on icon at bounding box center [652, 529] width 41 height 47
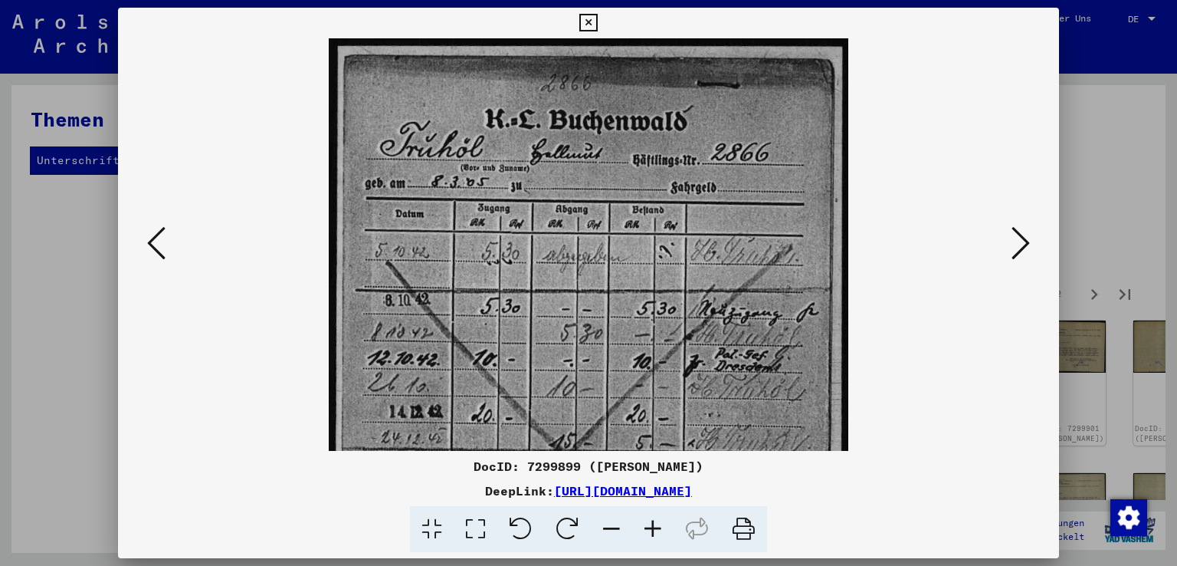
click at [650, 525] on icon at bounding box center [652, 529] width 41 height 47
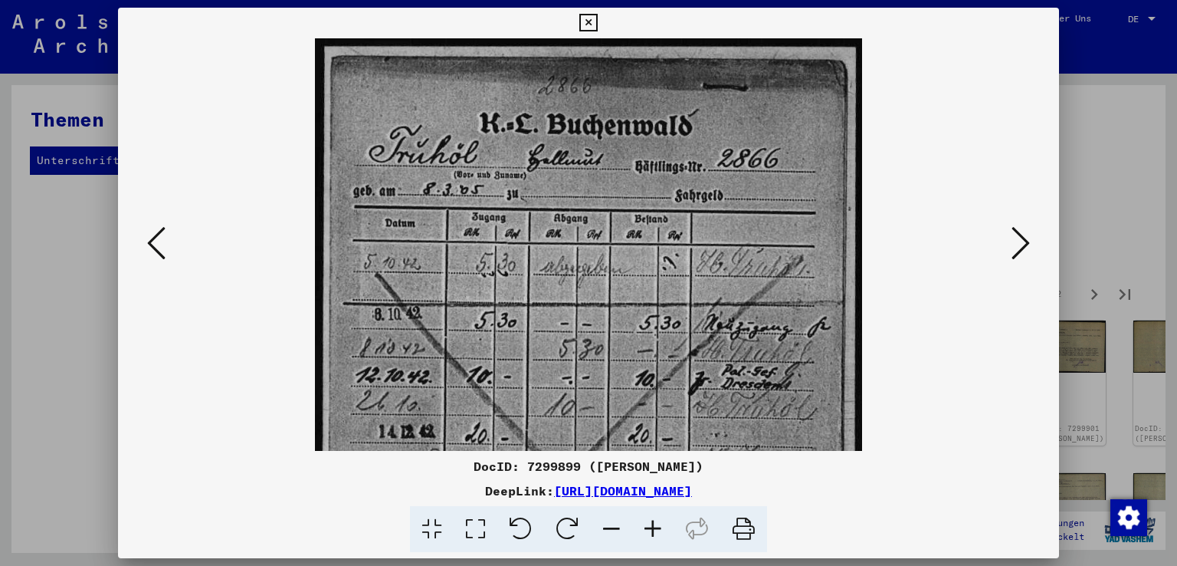
click at [650, 525] on icon at bounding box center [652, 529] width 41 height 47
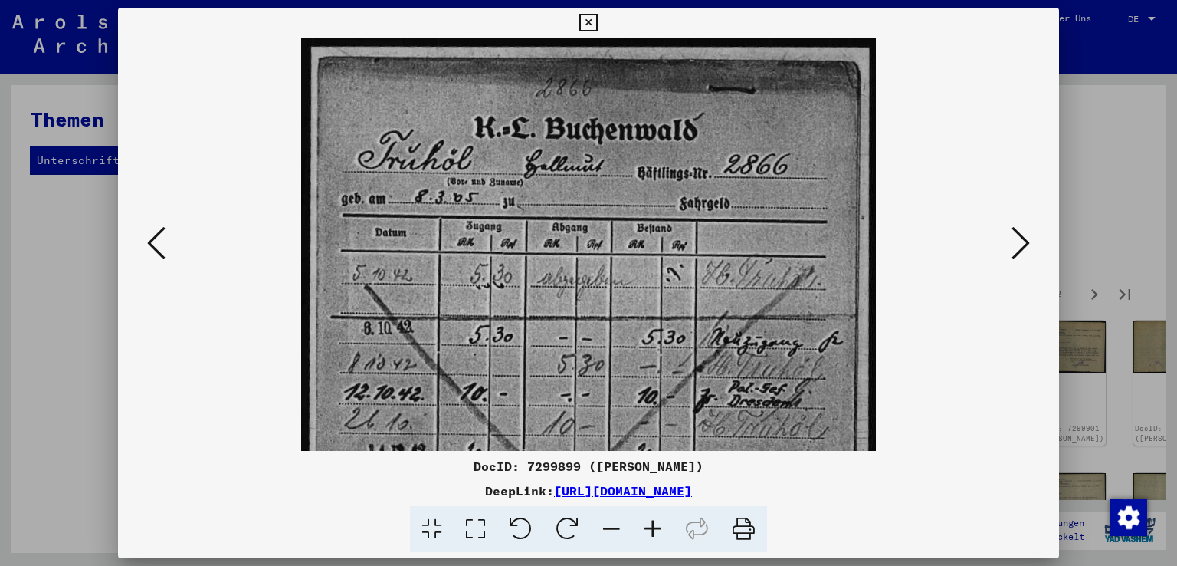
click at [650, 525] on icon at bounding box center [652, 529] width 41 height 47
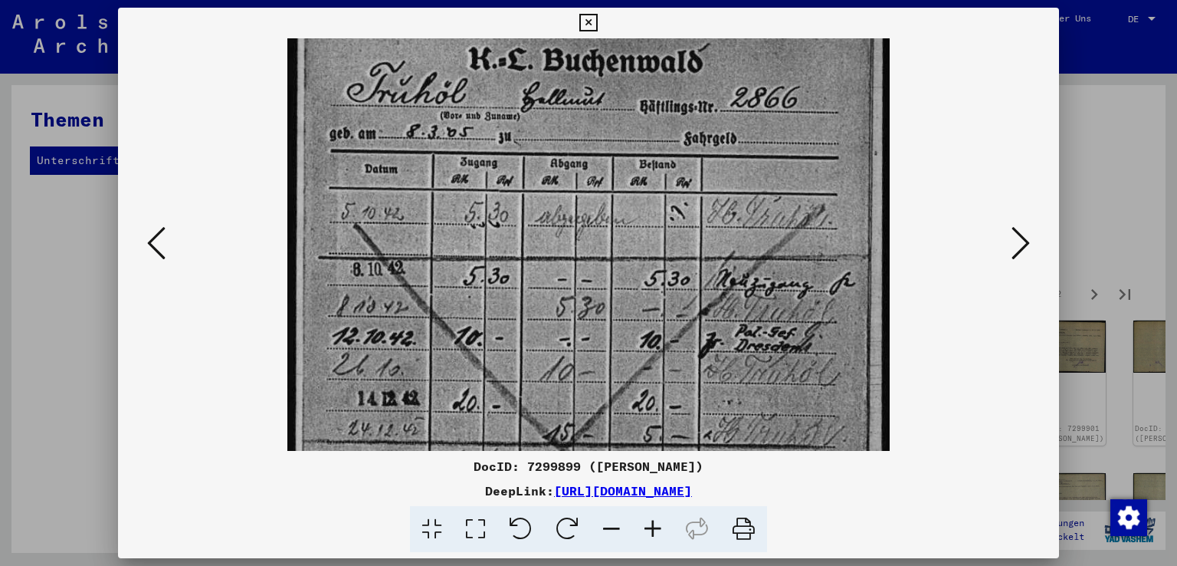
scroll to position [59, 0]
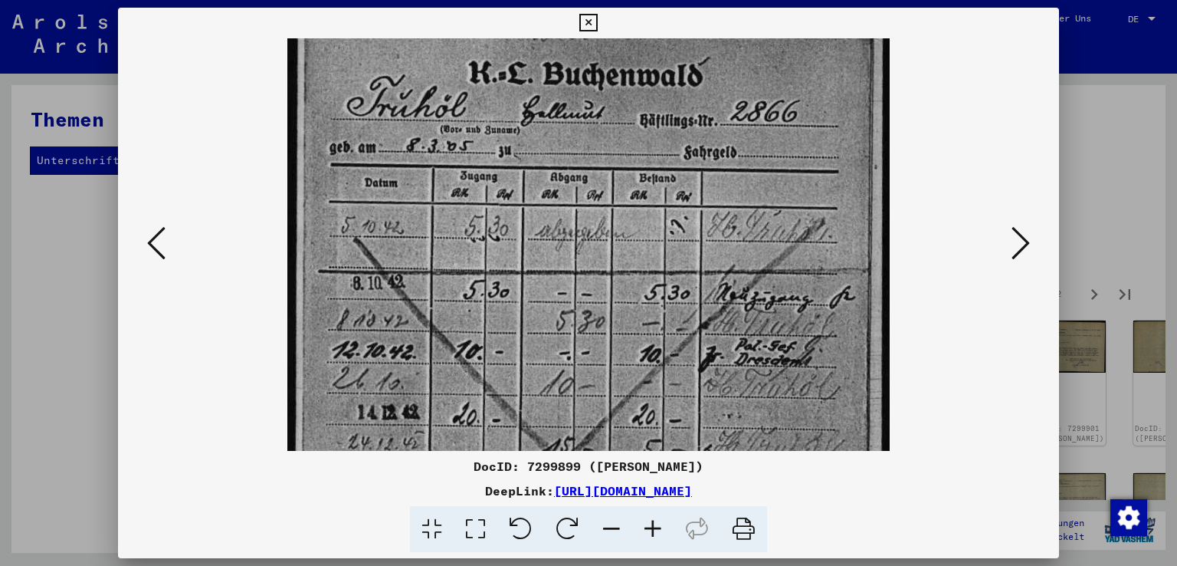
drag, startPoint x: 638, startPoint y: 408, endPoint x: 641, endPoint y: 355, distance: 53.7
click at [641, 355] on img at bounding box center [588, 396] width 602 height 834
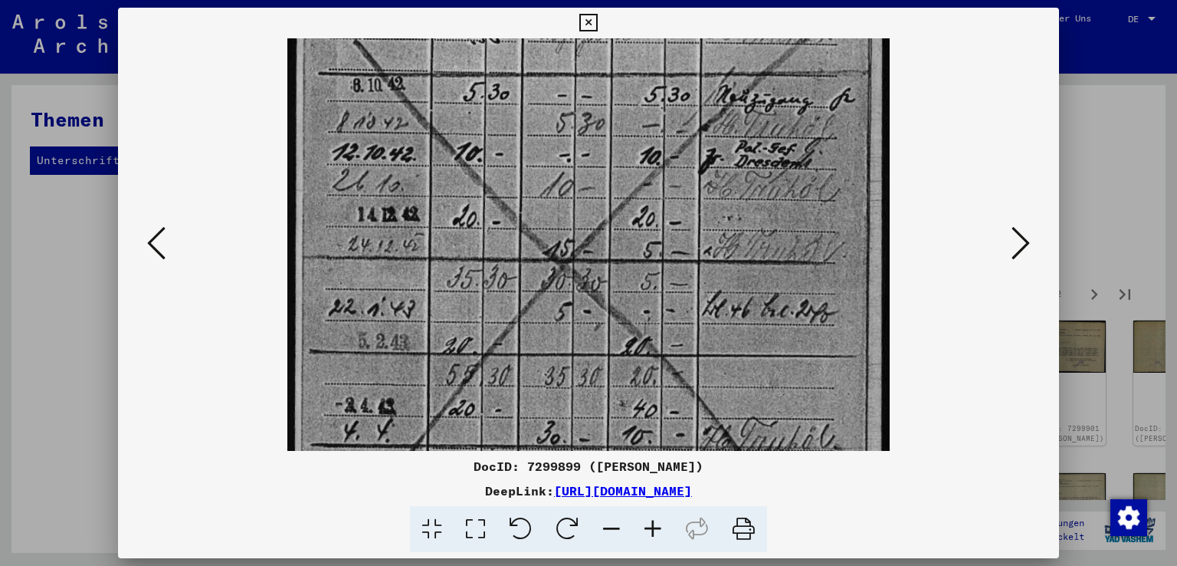
scroll to position [266, 0]
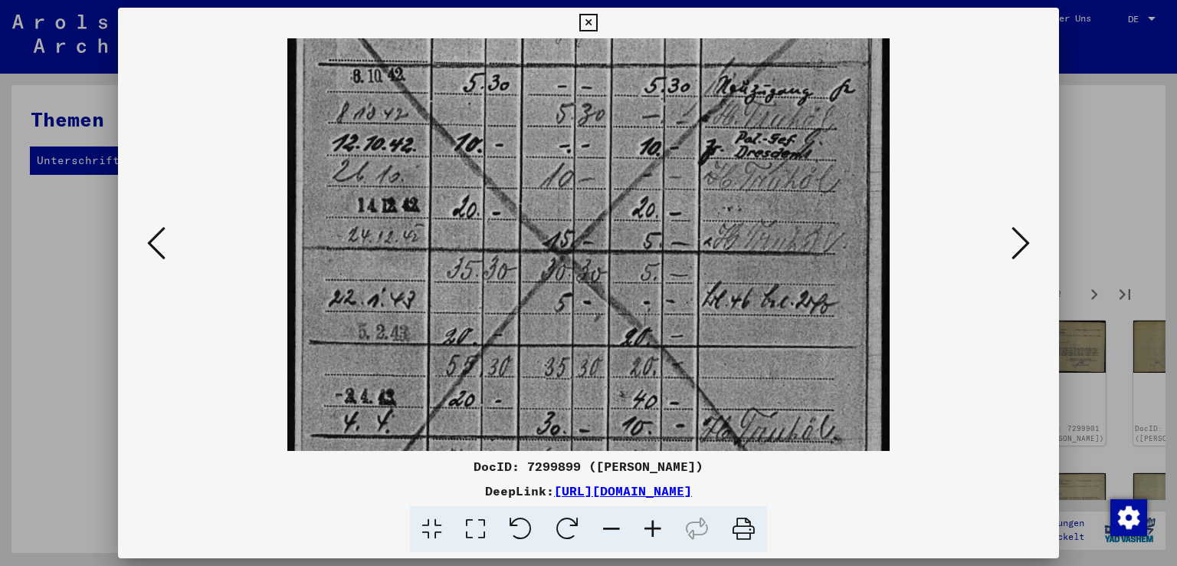
drag, startPoint x: 372, startPoint y: 421, endPoint x: 370, endPoint y: 221, distance: 199.2
click at [370, 221] on img at bounding box center [588, 189] width 602 height 834
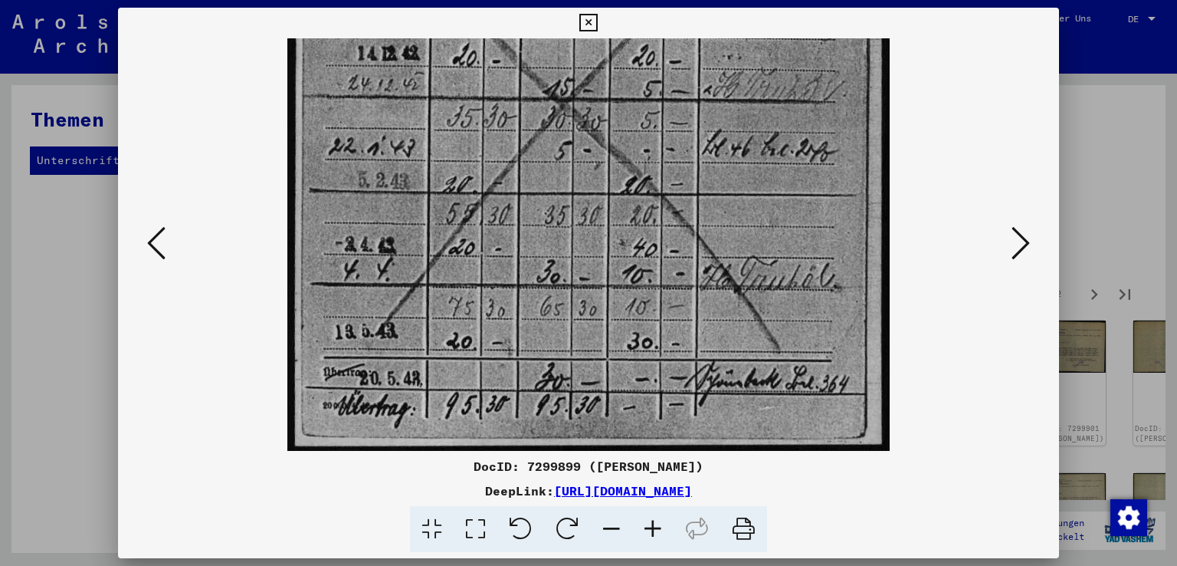
scroll to position [421, 0]
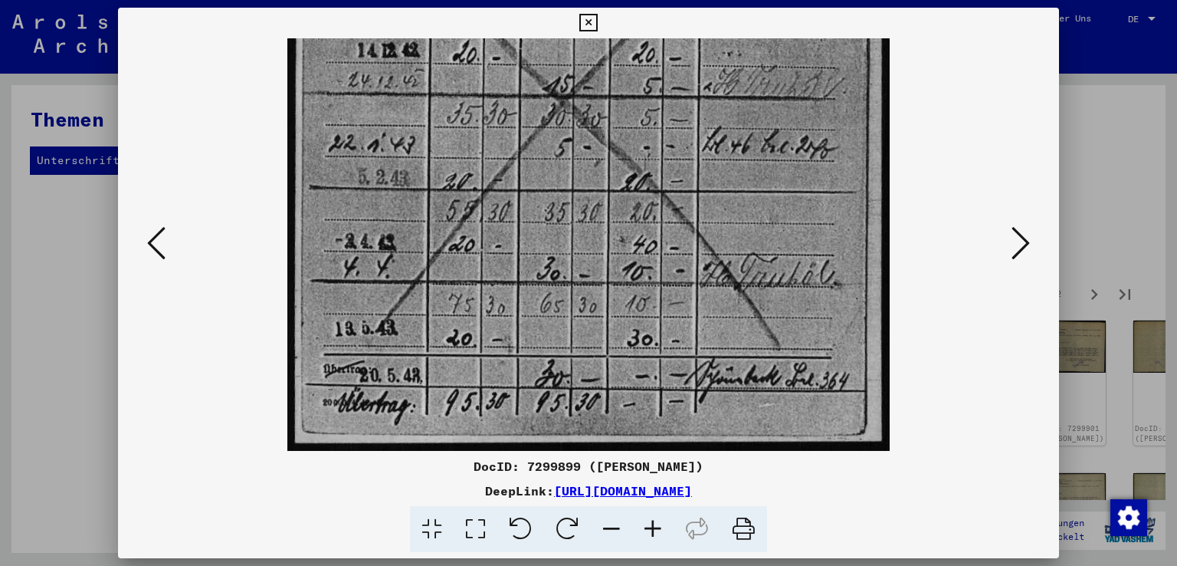
drag, startPoint x: 372, startPoint y: 382, endPoint x: 376, endPoint y: 183, distance: 199.3
click at [376, 183] on img at bounding box center [588, 35] width 602 height 834
click at [1023, 237] on icon at bounding box center [1021, 243] width 18 height 37
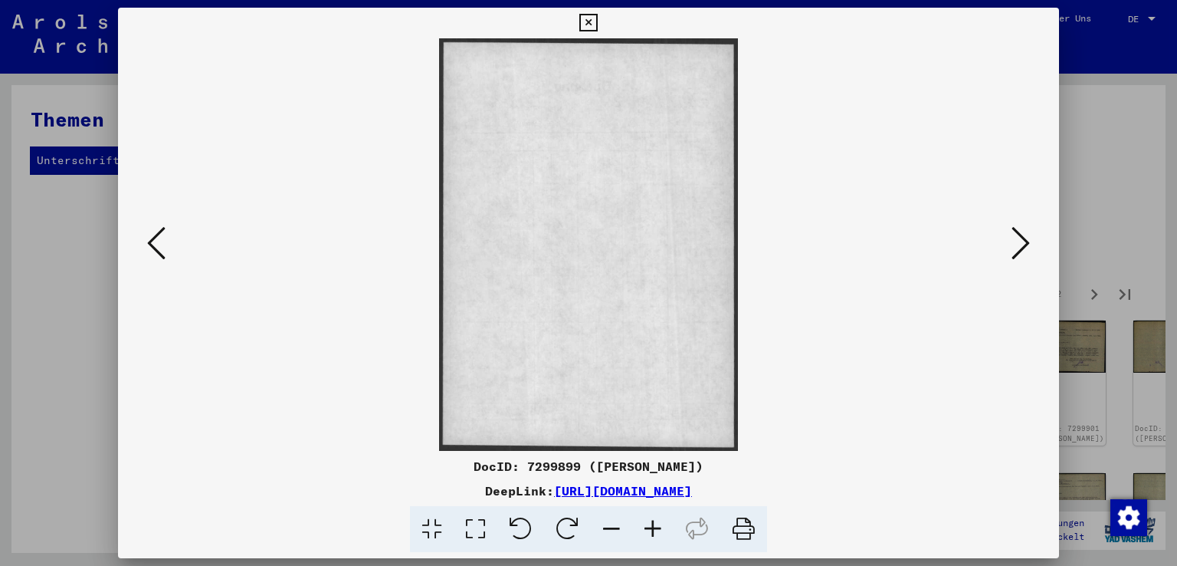
scroll to position [0, 0]
click at [1023, 237] on icon at bounding box center [1021, 243] width 18 height 37
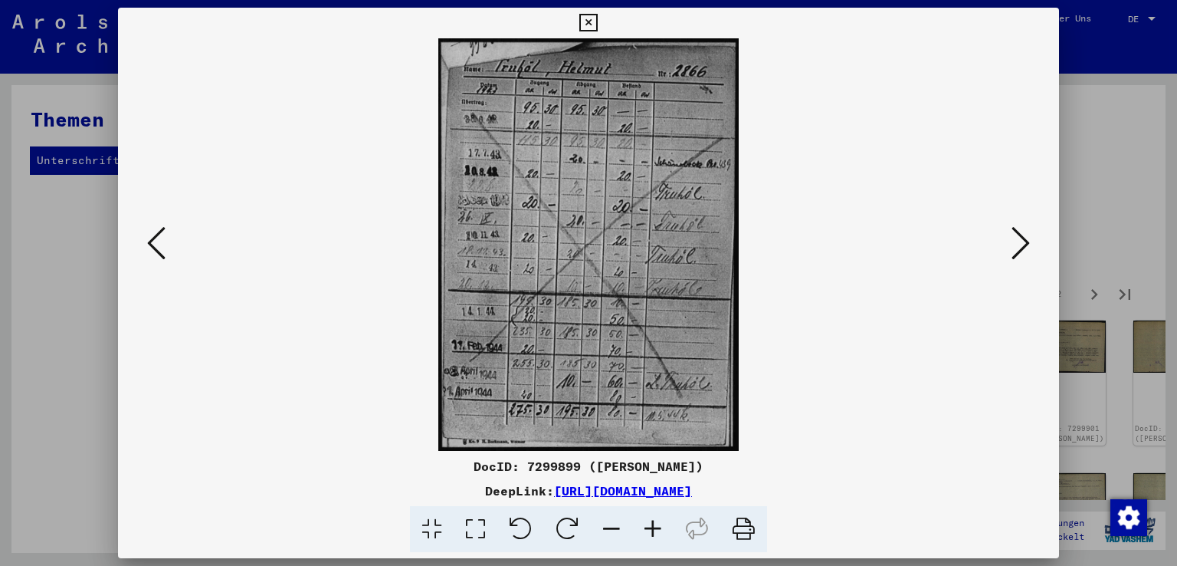
click at [654, 530] on icon at bounding box center [652, 529] width 41 height 47
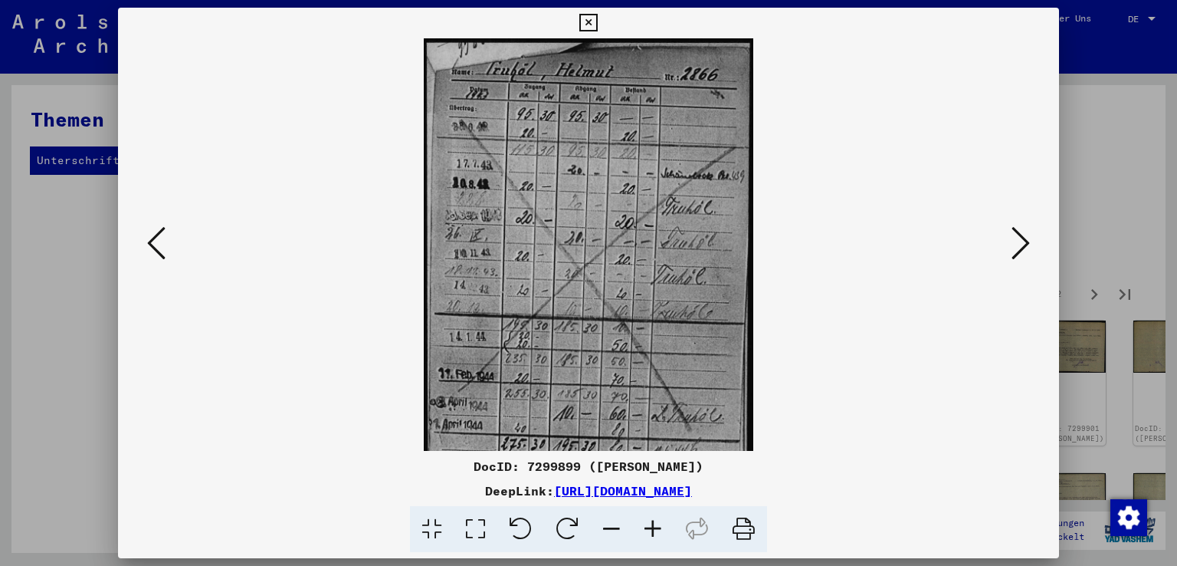
click at [654, 530] on icon at bounding box center [652, 529] width 41 height 47
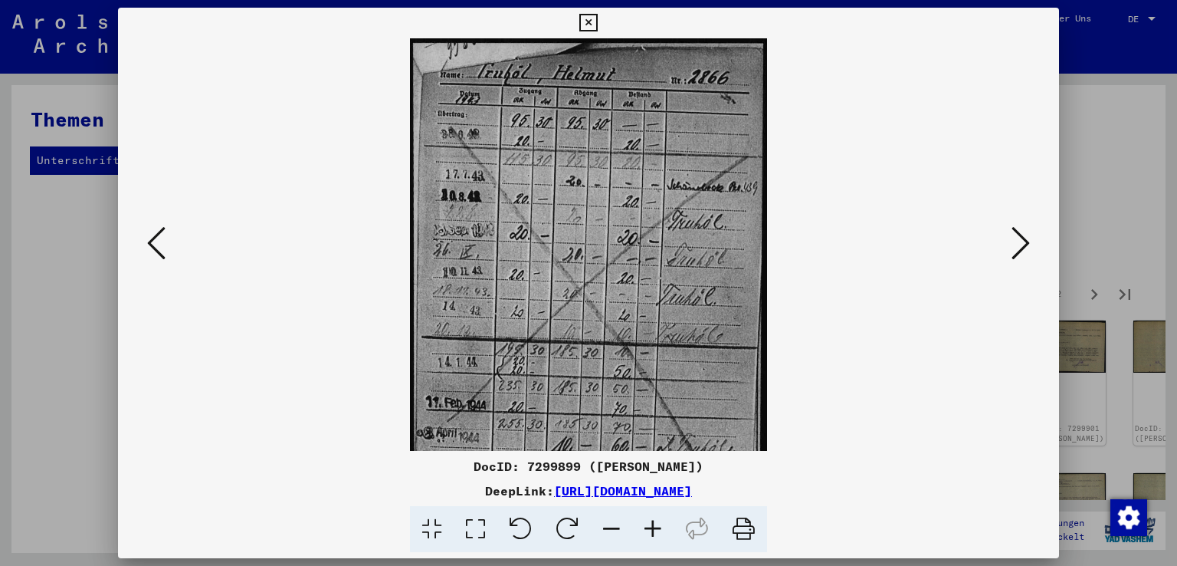
click at [654, 530] on icon at bounding box center [652, 529] width 41 height 47
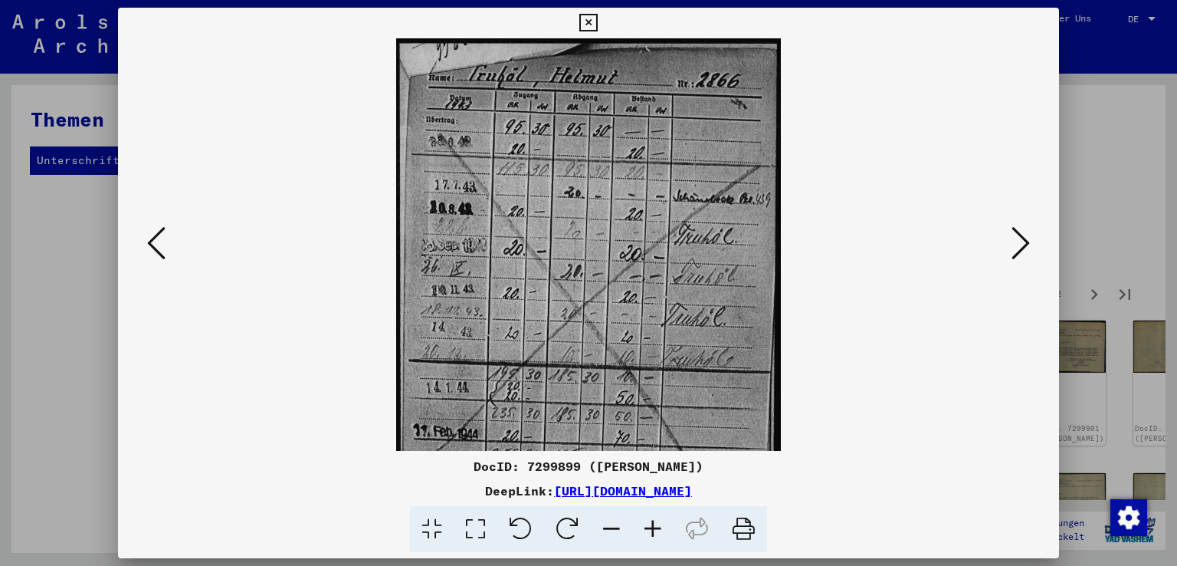
click at [654, 529] on icon at bounding box center [652, 529] width 41 height 47
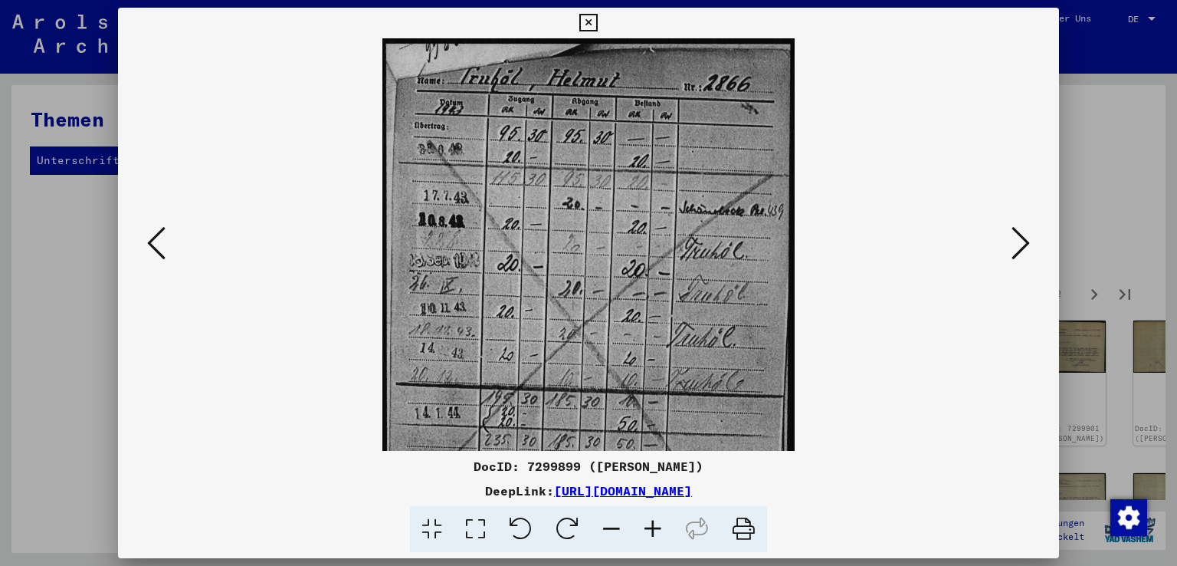
click at [653, 528] on icon at bounding box center [652, 529] width 41 height 47
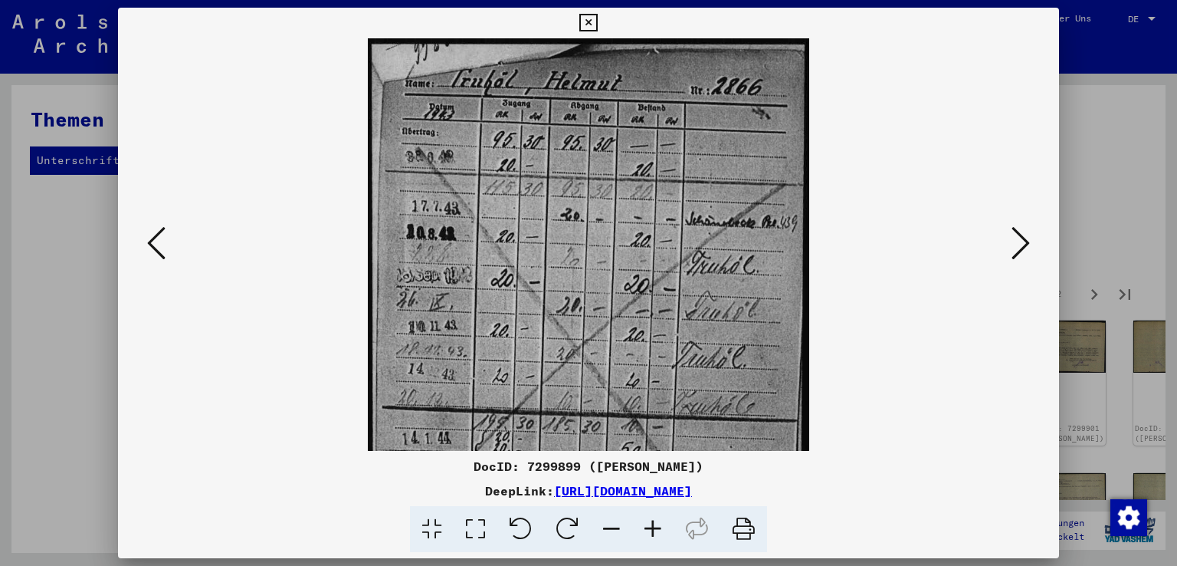
click at [653, 528] on icon at bounding box center [652, 529] width 41 height 47
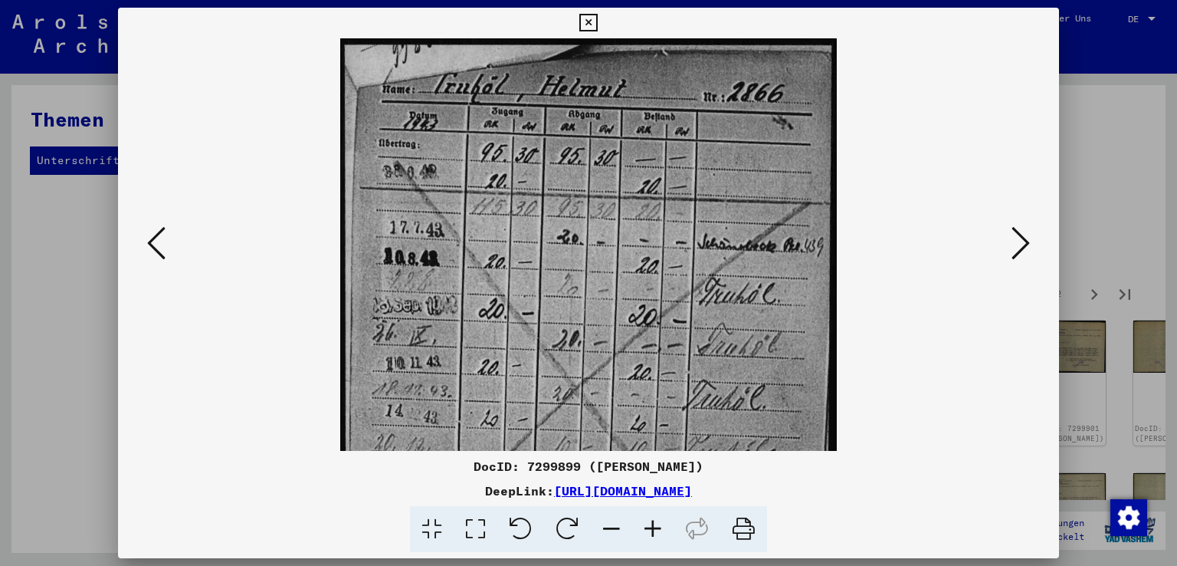
click at [653, 528] on icon at bounding box center [652, 529] width 41 height 47
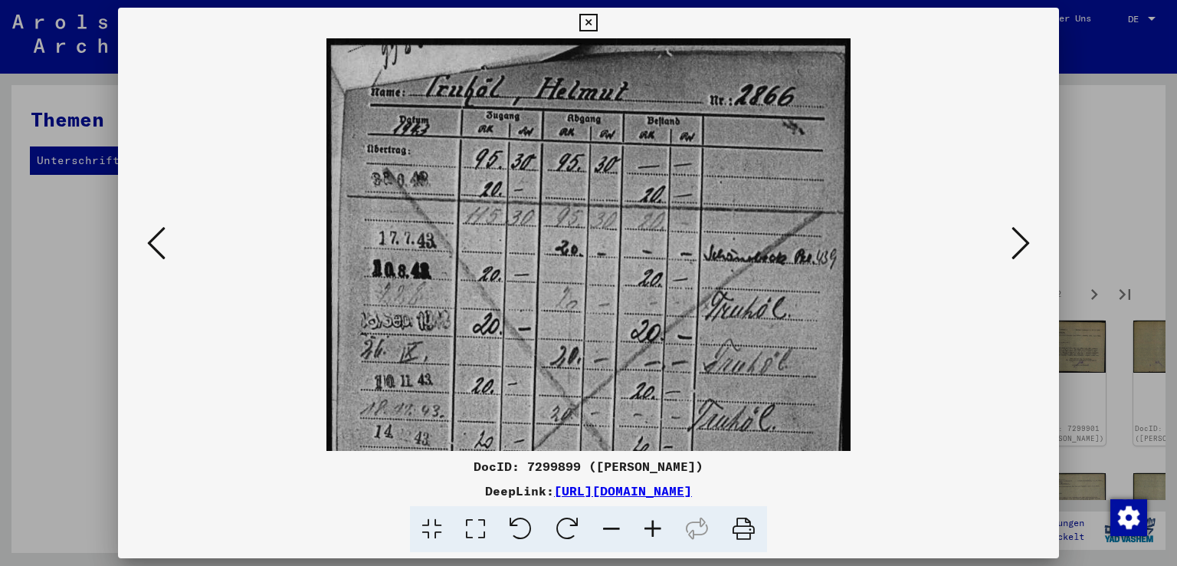
click at [653, 528] on icon at bounding box center [652, 529] width 41 height 47
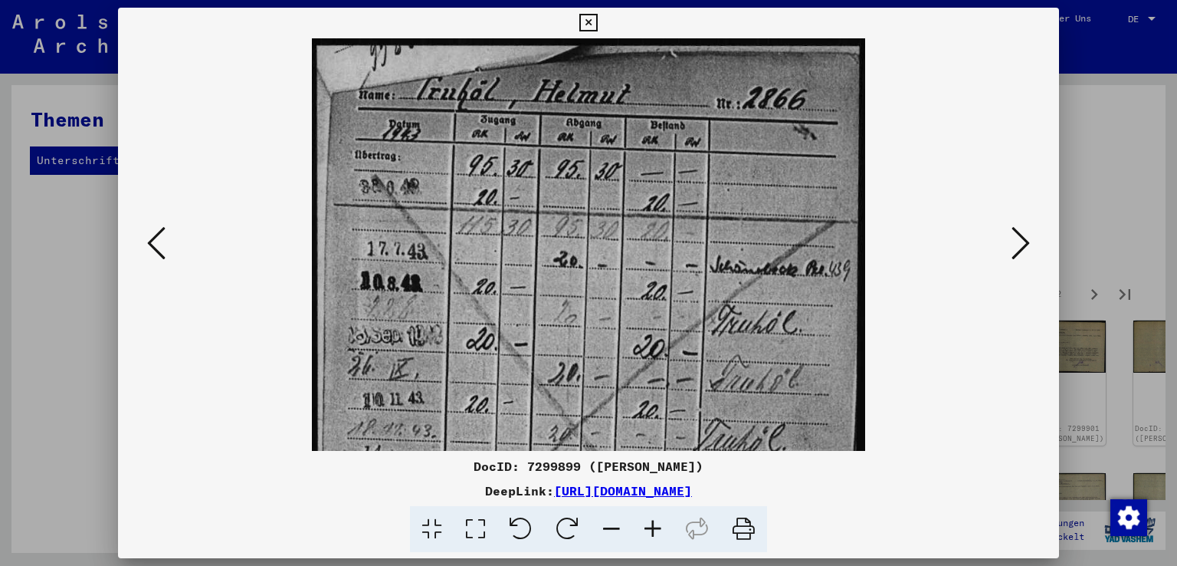
click at [653, 528] on icon at bounding box center [652, 529] width 41 height 47
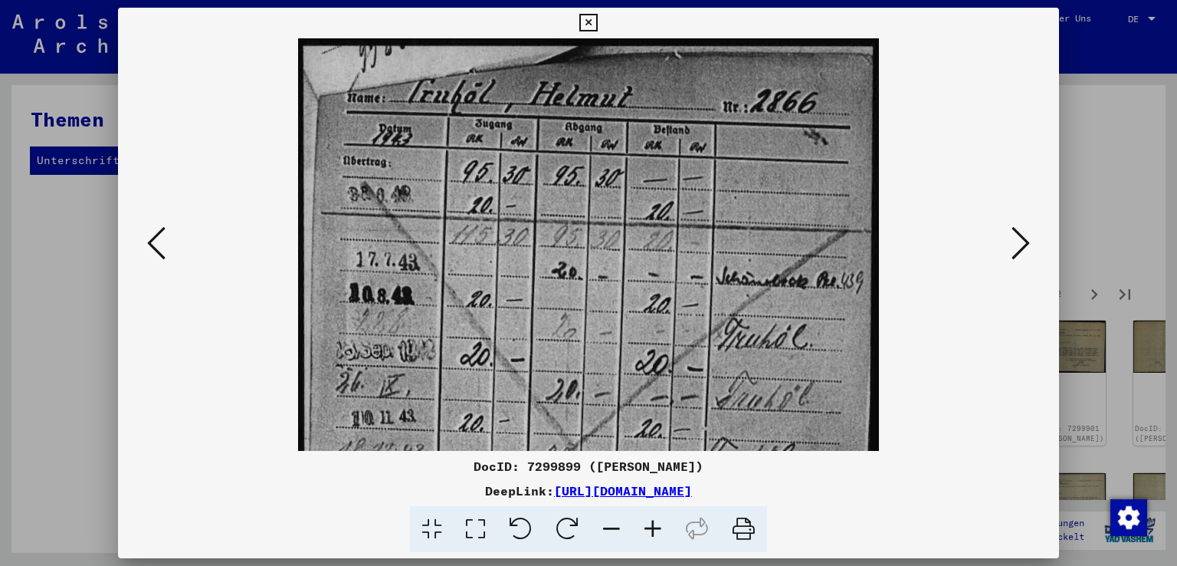
click at [653, 528] on icon at bounding box center [652, 529] width 41 height 47
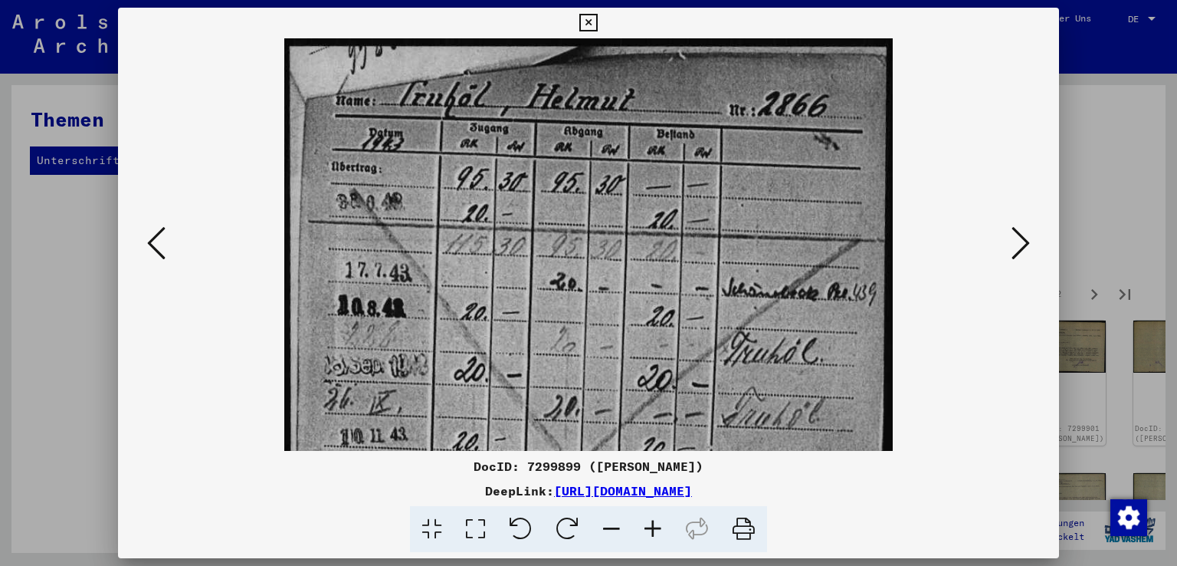
click at [653, 528] on icon at bounding box center [652, 529] width 41 height 47
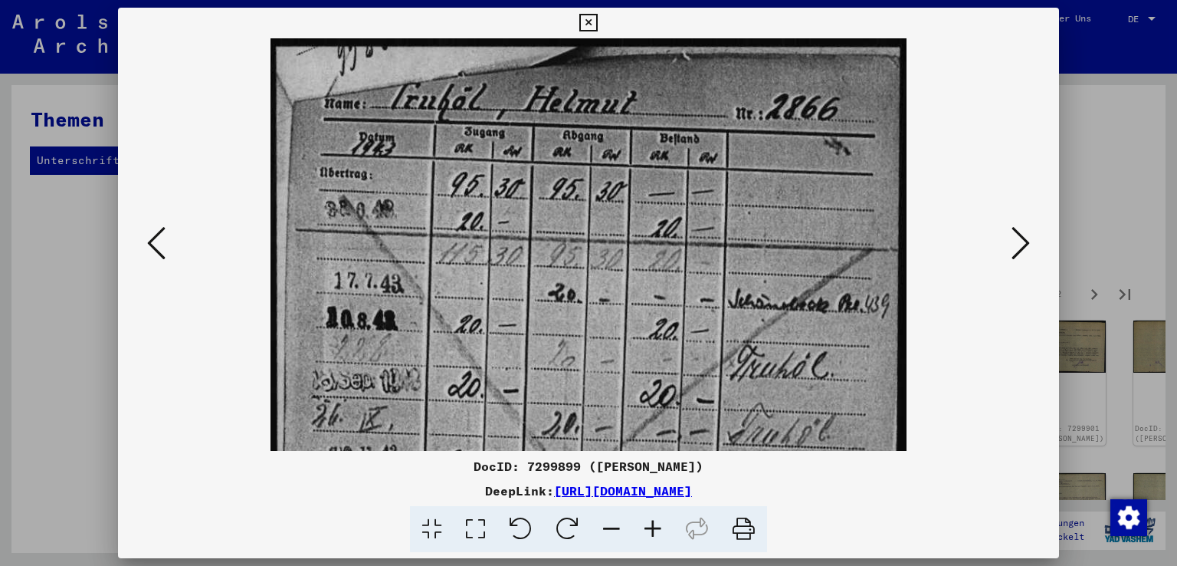
click at [653, 528] on icon at bounding box center [652, 529] width 41 height 47
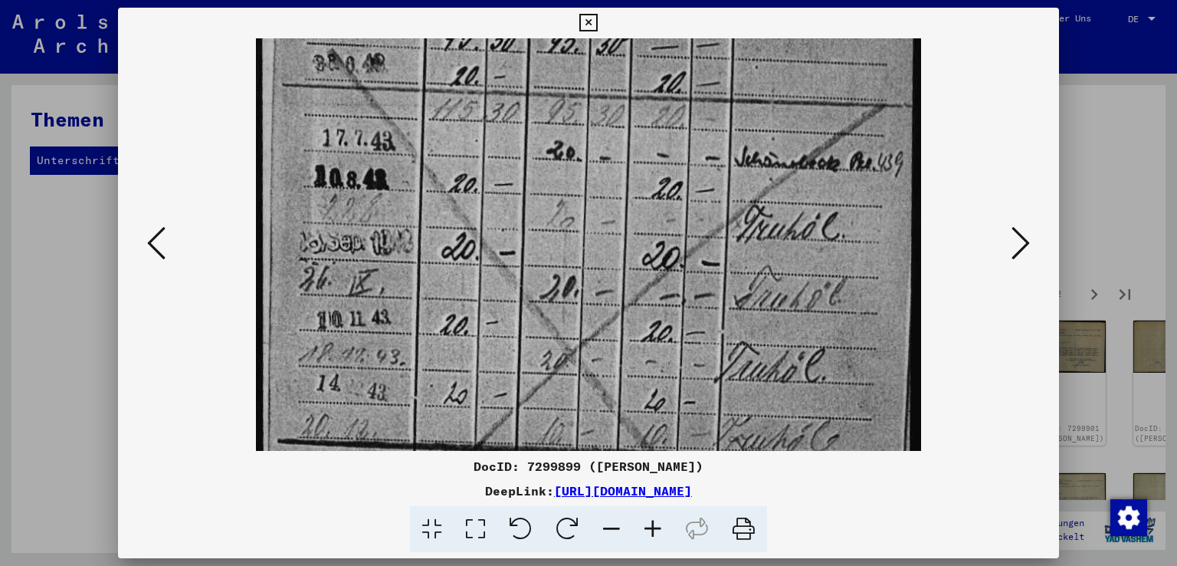
scroll to position [154, 0]
drag, startPoint x: 394, startPoint y: 426, endPoint x: 394, endPoint y: 275, distance: 151.0
click at [394, 275] on img at bounding box center [588, 339] width 664 height 910
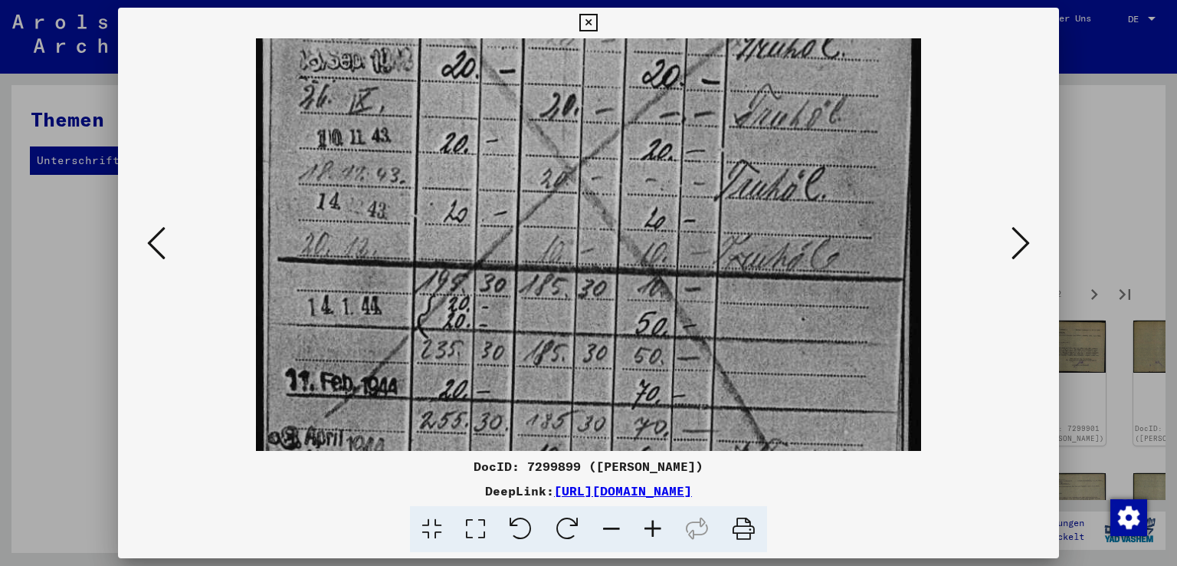
scroll to position [337, 0]
drag, startPoint x: 386, startPoint y: 412, endPoint x: 388, endPoint y: 233, distance: 178.6
click at [388, 233] on img at bounding box center [588, 156] width 664 height 910
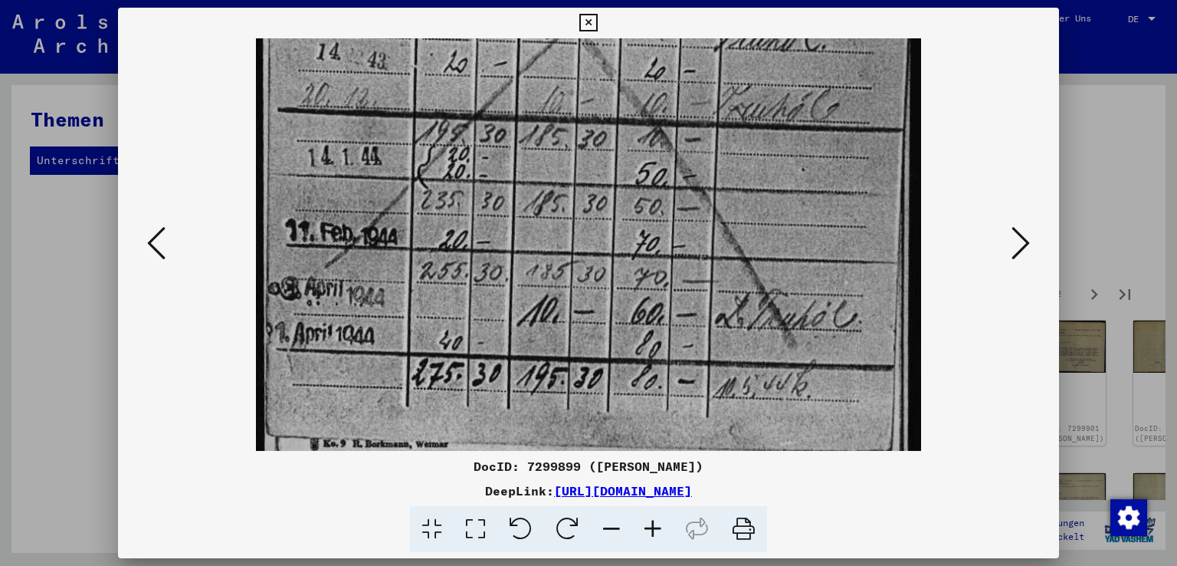
drag, startPoint x: 382, startPoint y: 414, endPoint x: 385, endPoint y: 272, distance: 141.8
click at [385, 272] on img at bounding box center [588, 9] width 664 height 910
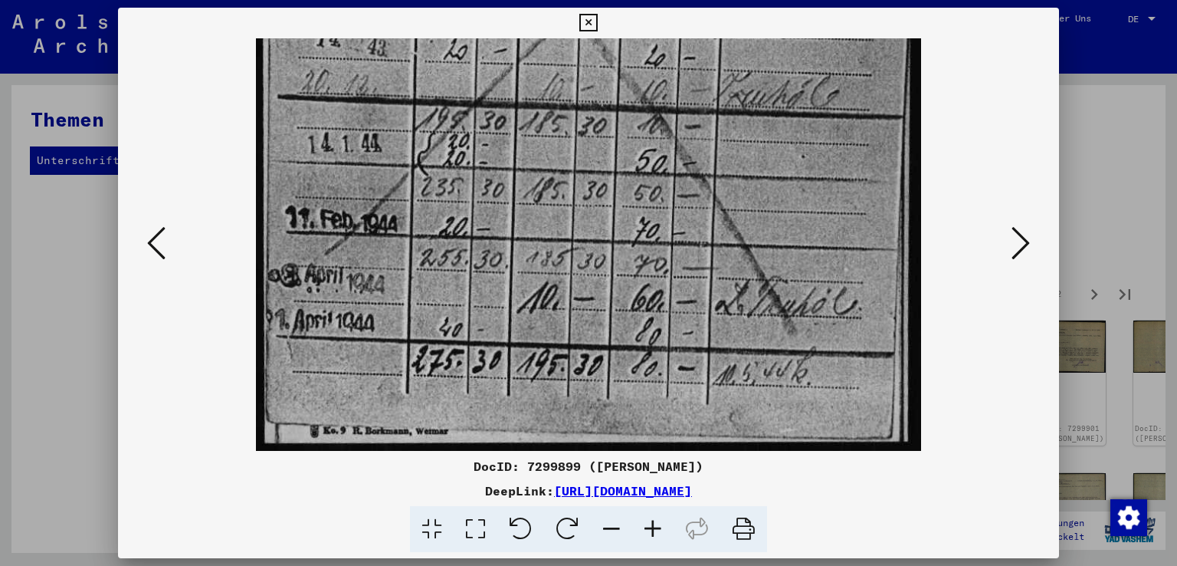
drag, startPoint x: 387, startPoint y: 407, endPoint x: 387, endPoint y: 353, distance: 53.6
click at [1029, 244] on icon at bounding box center [1021, 243] width 18 height 37
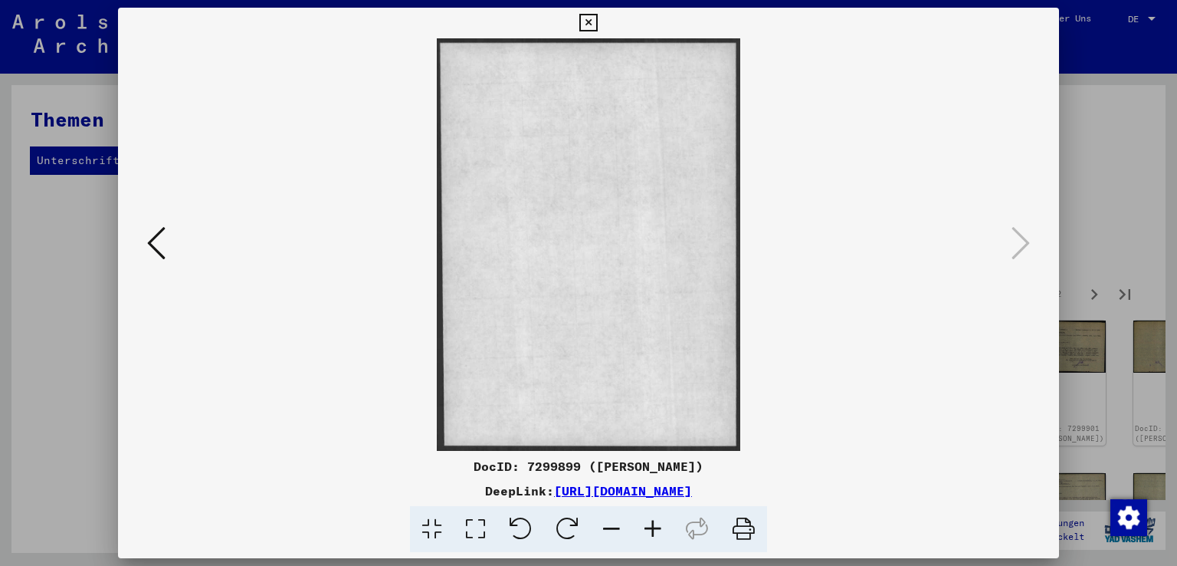
scroll to position [0, 0]
